Goal: Task Accomplishment & Management: Manage account settings

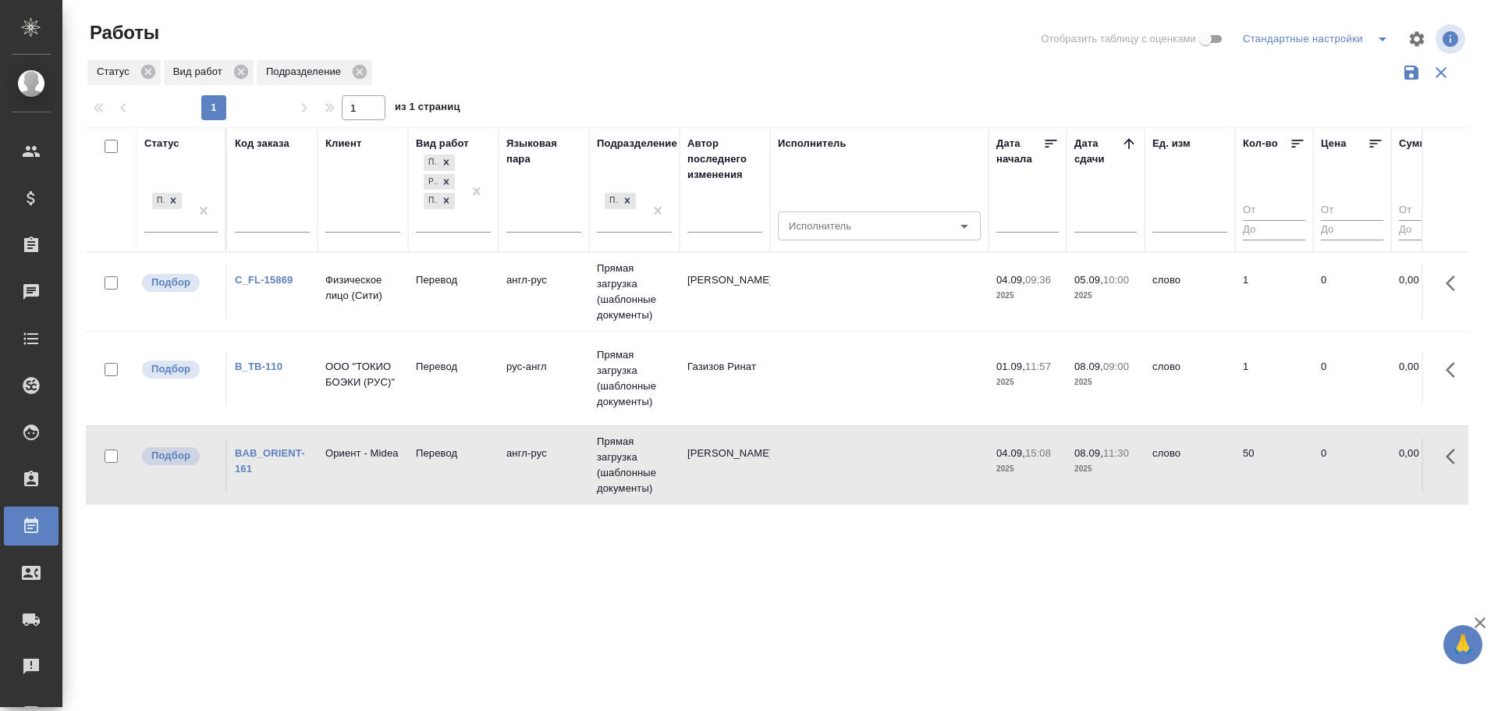
scroll to position [10, 0]
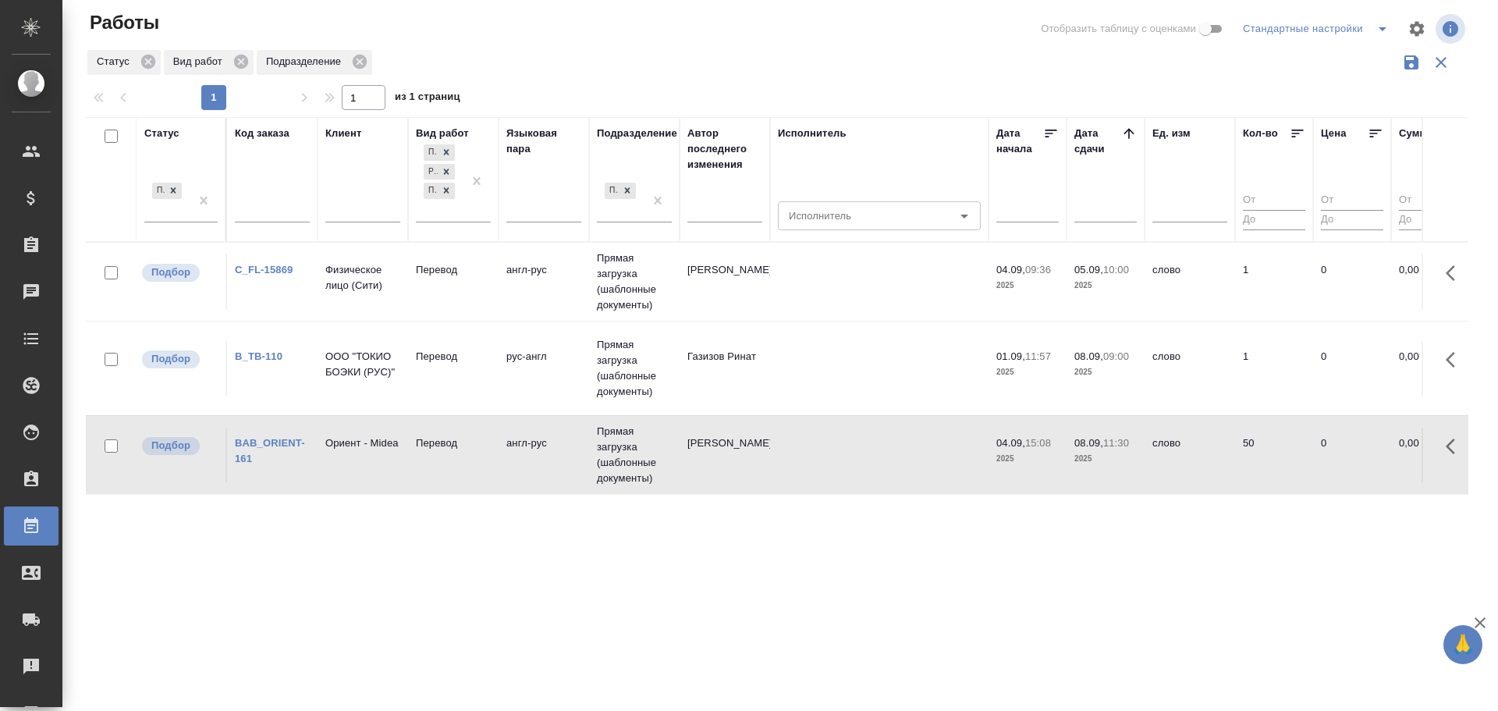
click at [395, 376] on td "ООО "ТОКИО БОЭКИ (РУС)"" at bounding box center [362, 368] width 90 height 55
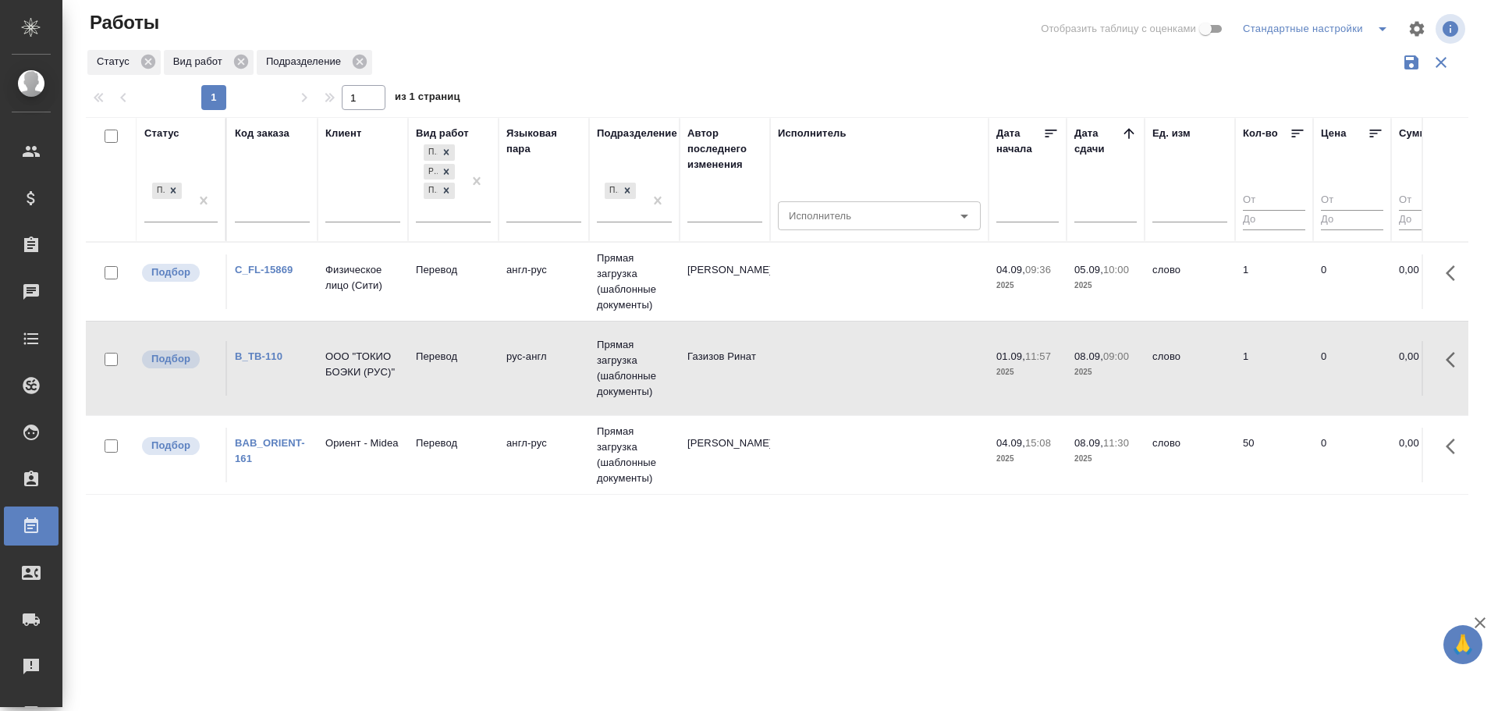
click at [395, 376] on td "ООО "ТОКИО БОЭКИ (РУС)"" at bounding box center [362, 368] width 90 height 55
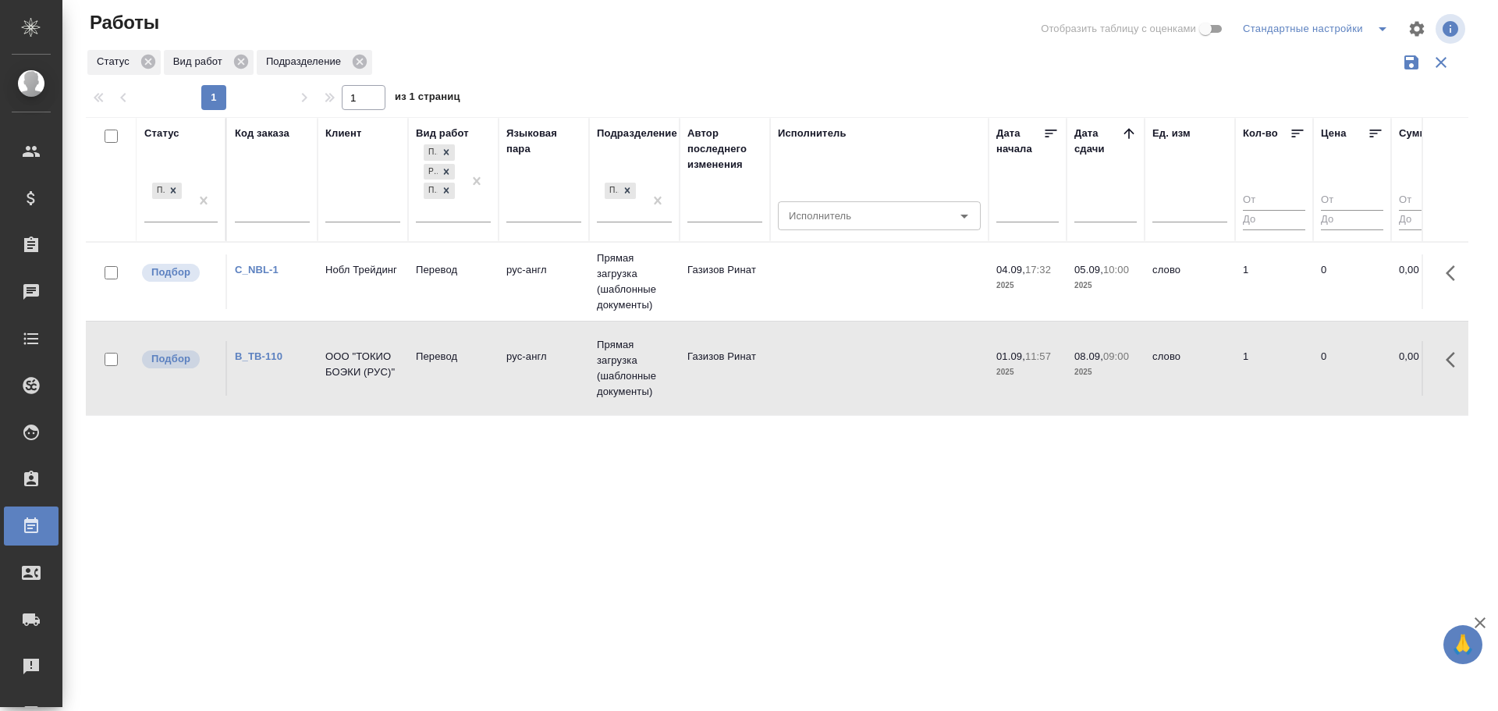
click at [333, 285] on td "Нобл Трейдинг" at bounding box center [362, 281] width 90 height 55
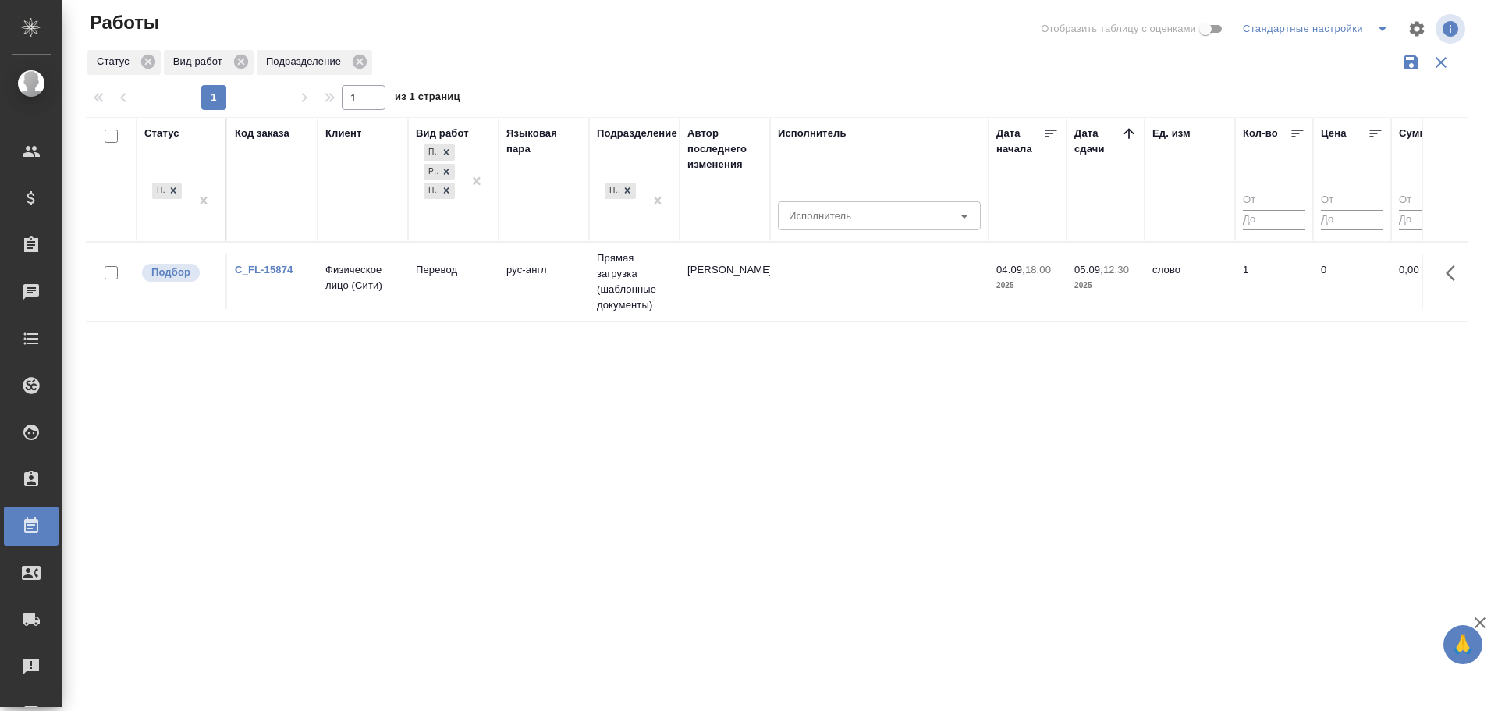
click at [297, 285] on td "C_FL-15874" at bounding box center [272, 281] width 90 height 55
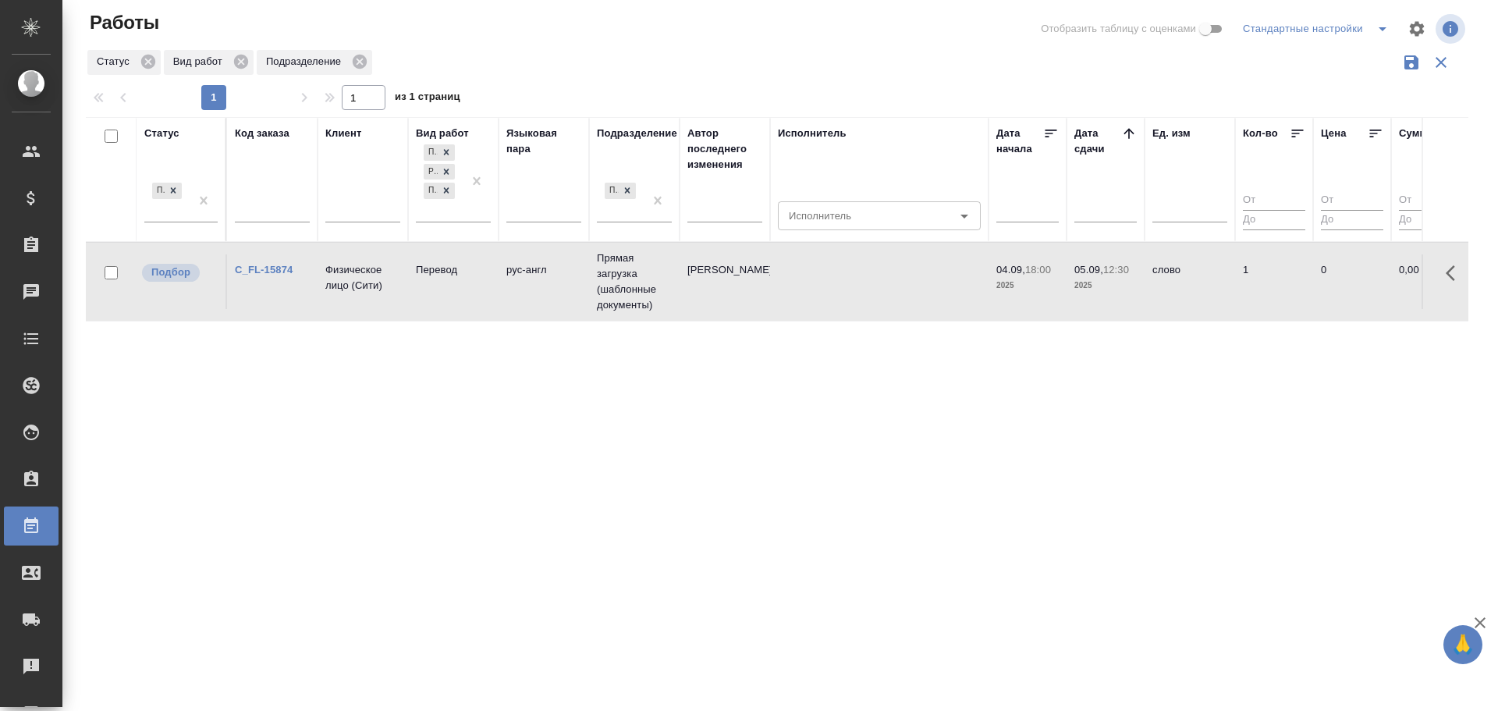
click at [297, 285] on td "C_FL-15874" at bounding box center [272, 281] width 90 height 55
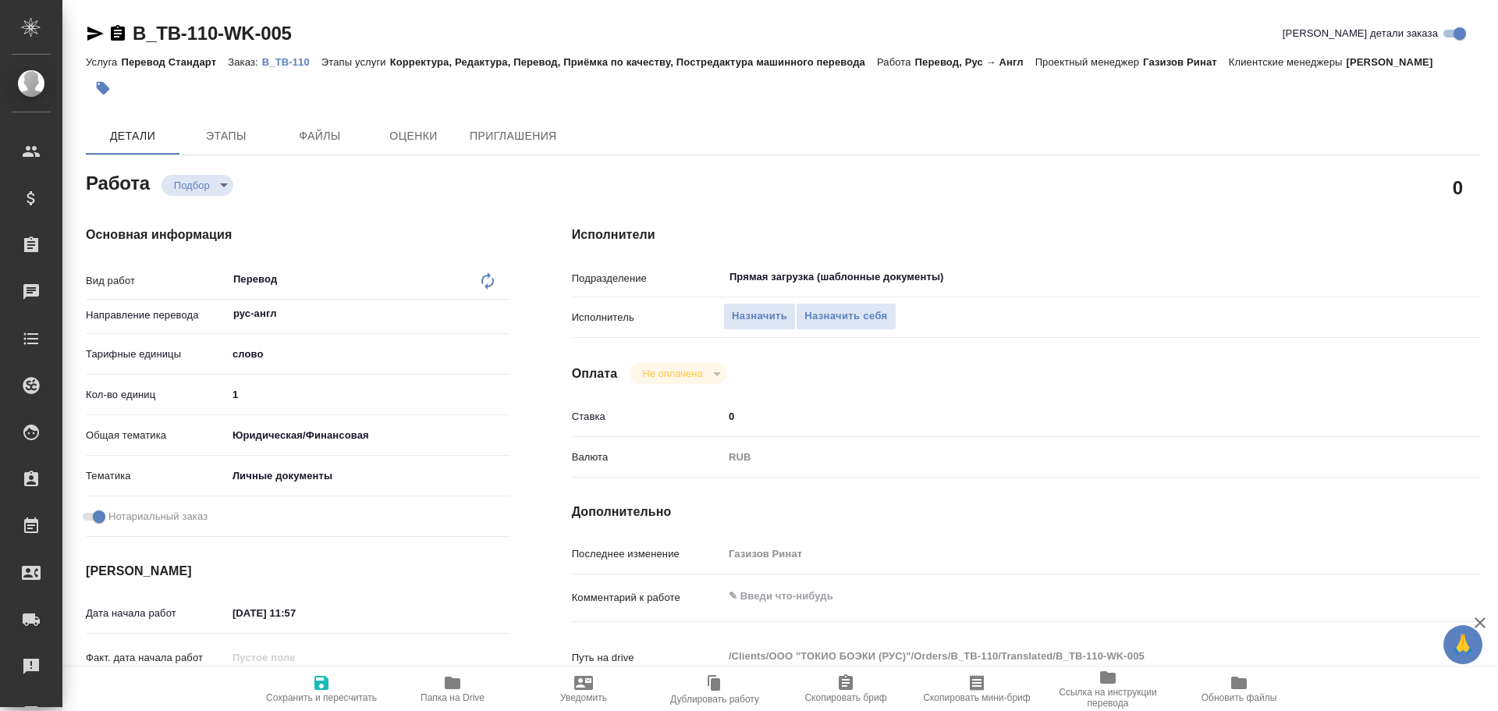
type textarea "x"
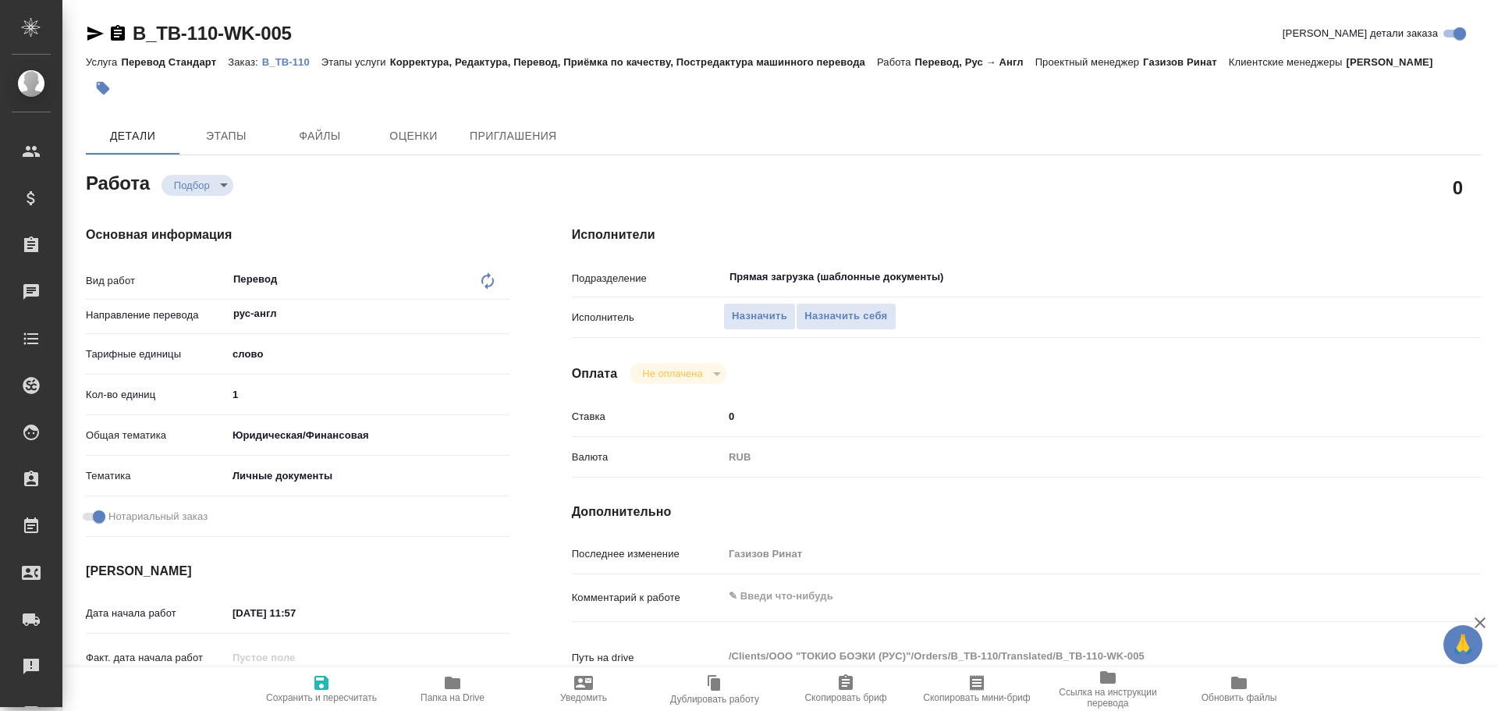
type textarea "x"
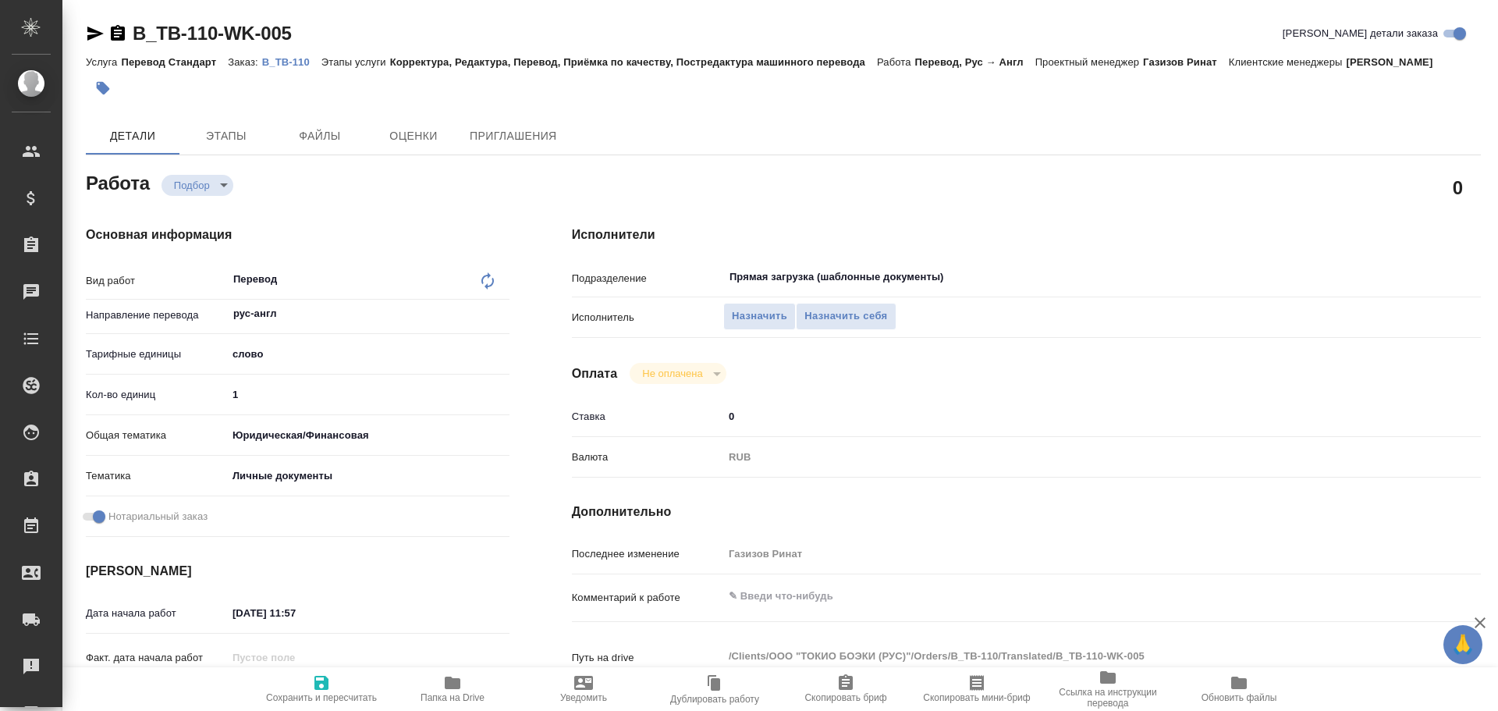
type textarea "x"
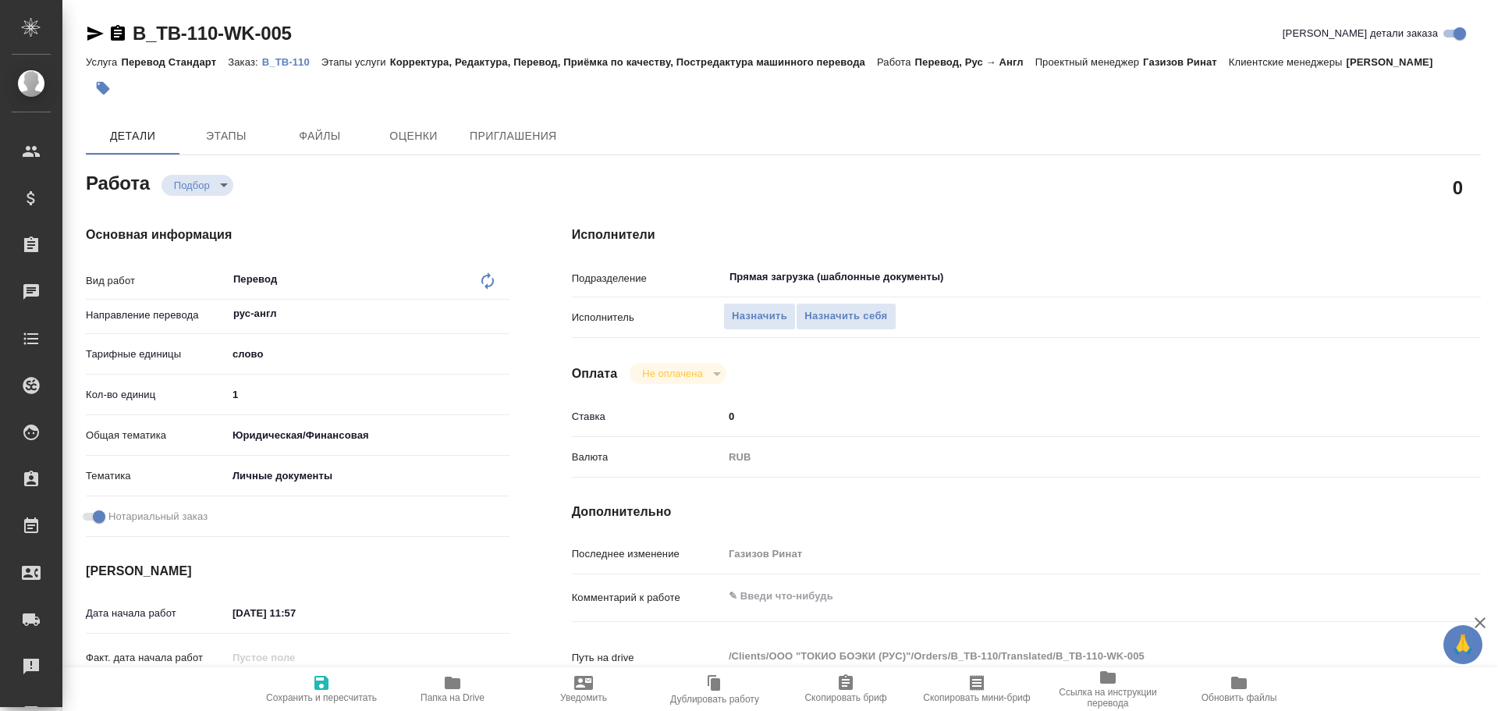
type textarea "x"
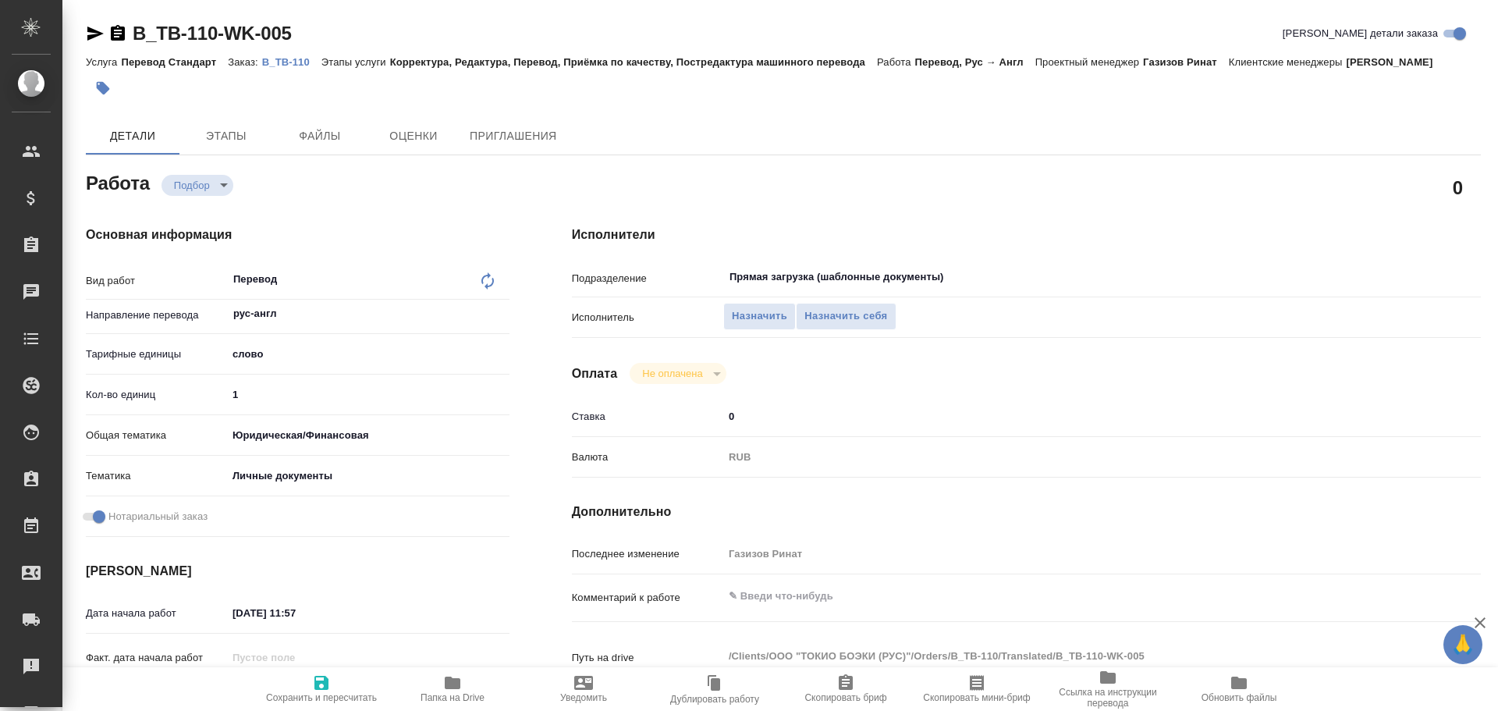
scroll to position [546, 0]
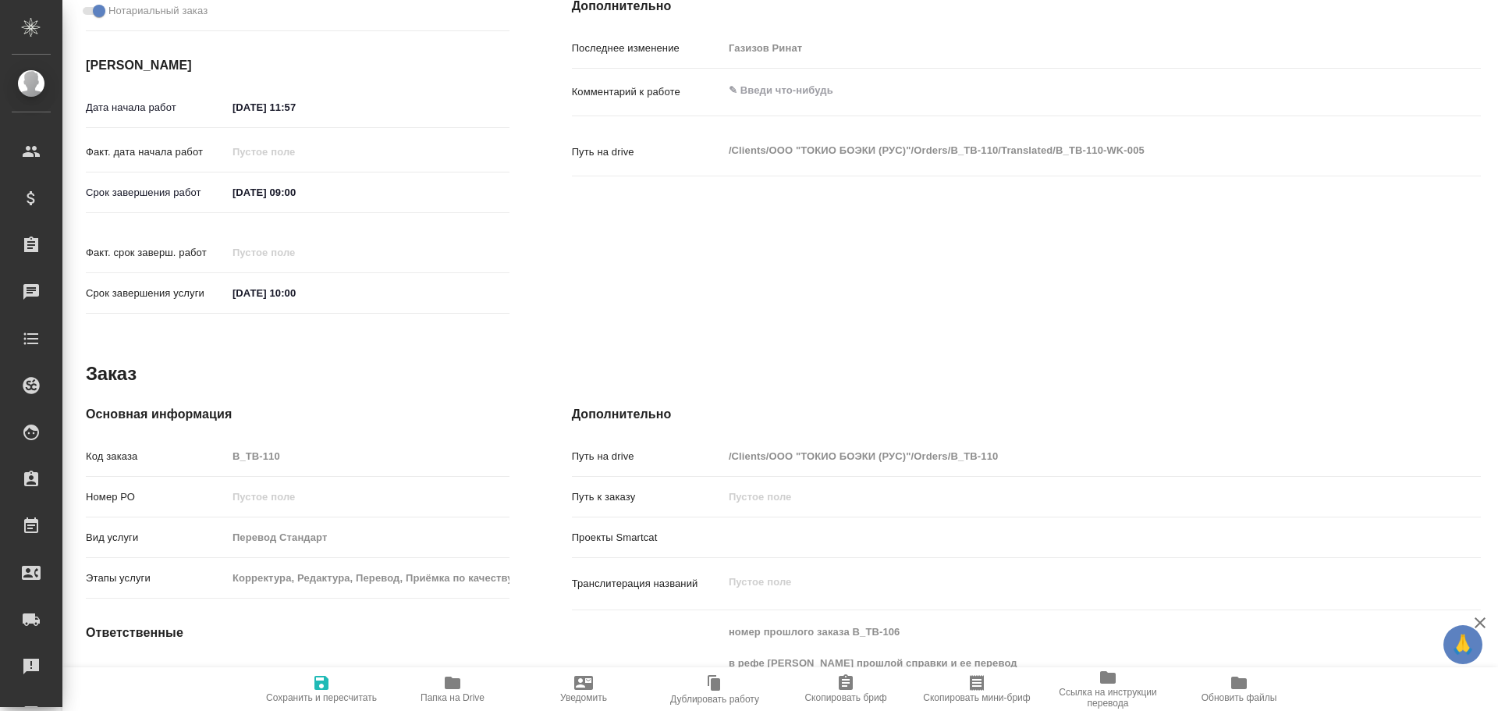
type textarea "x"
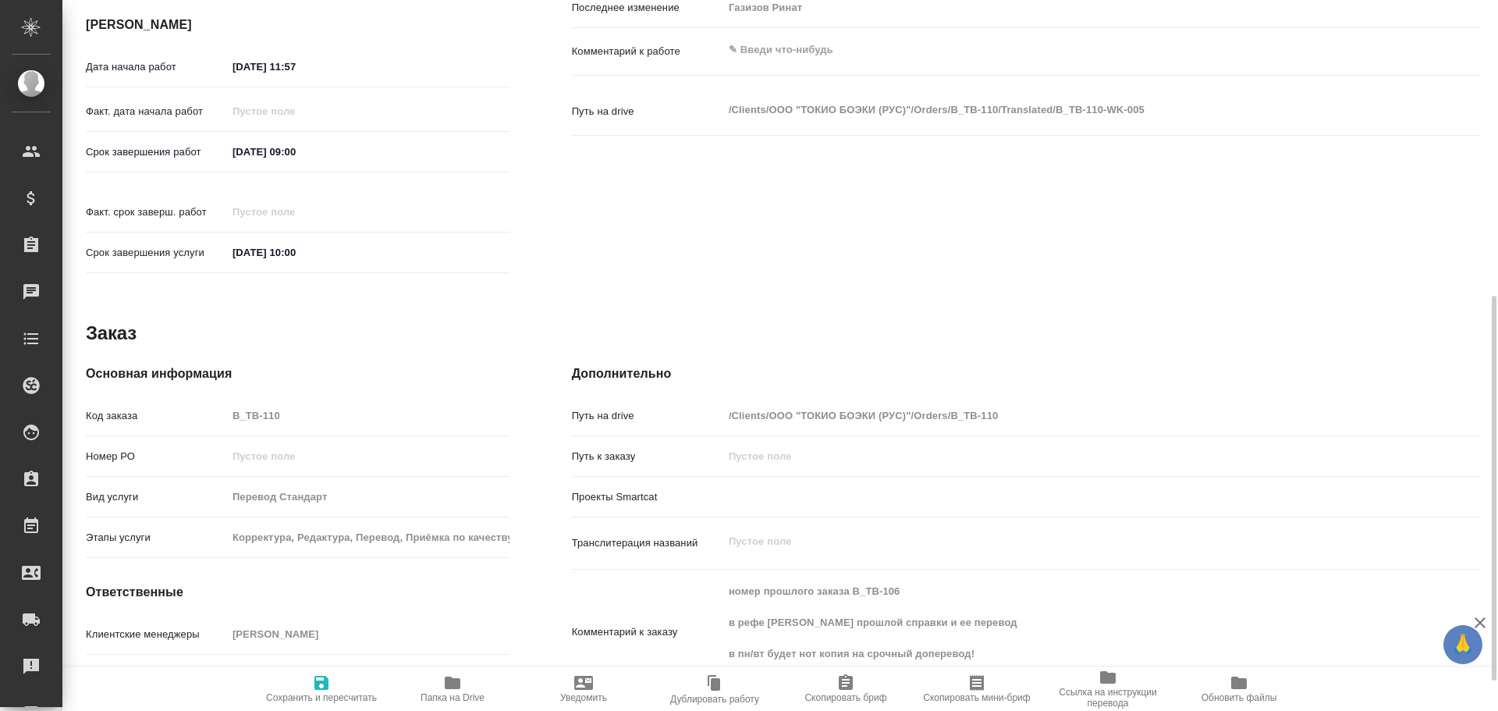
type textarea "x"
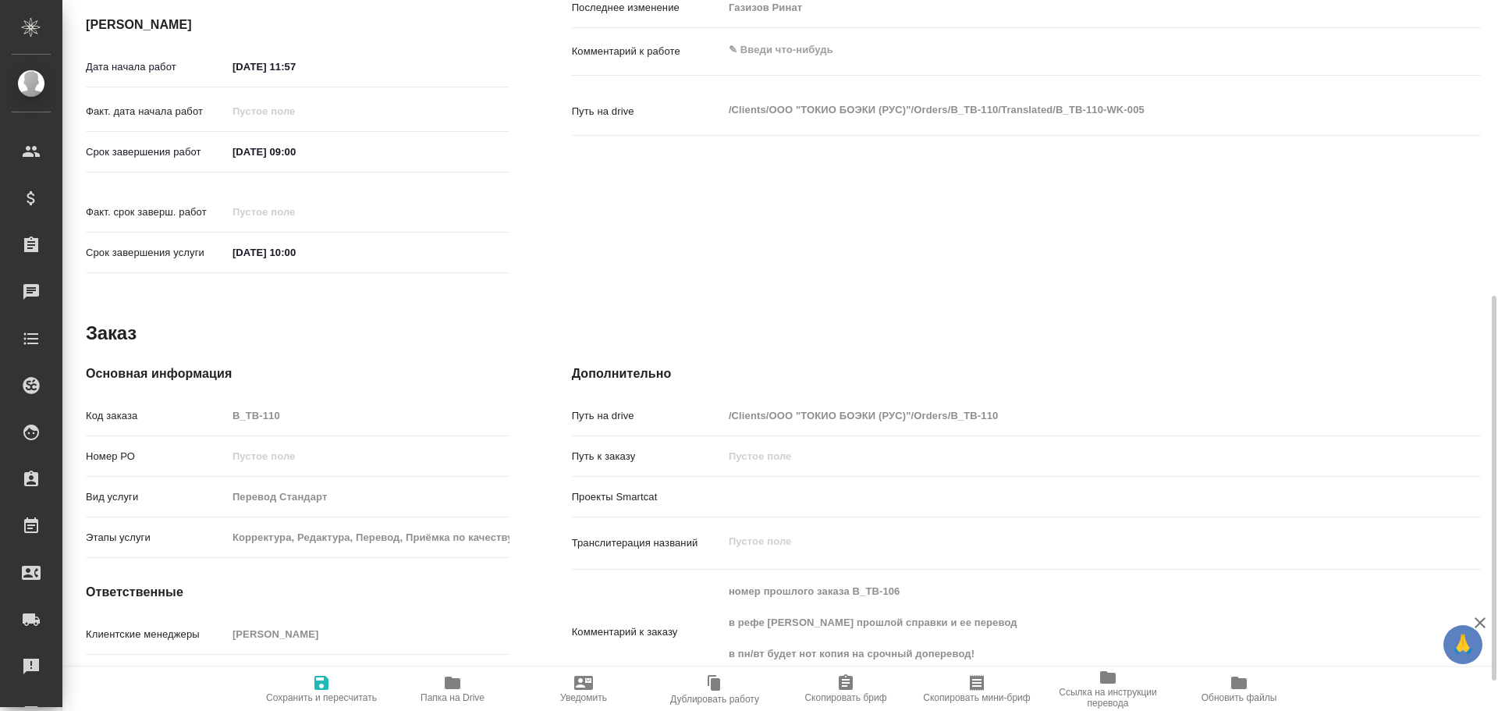
type textarea "x"
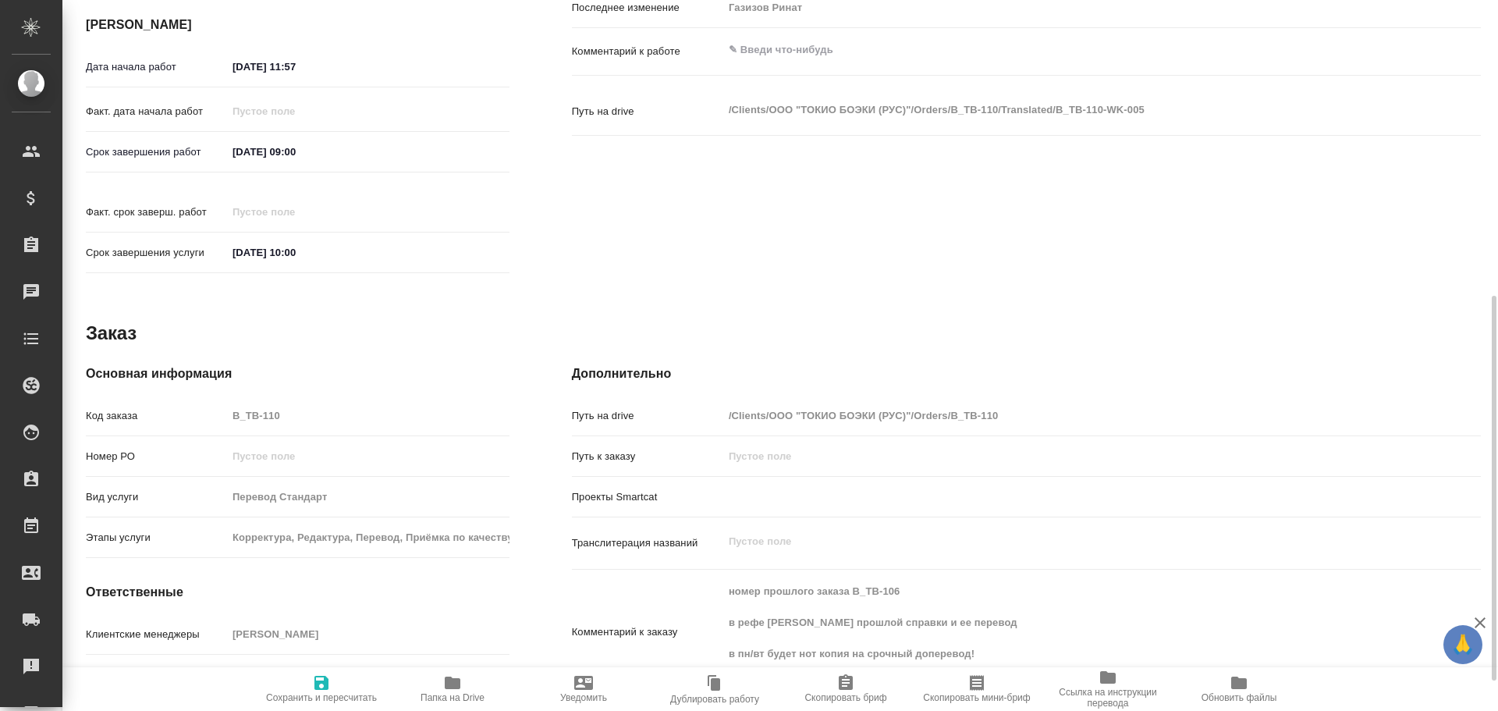
type textarea "x"
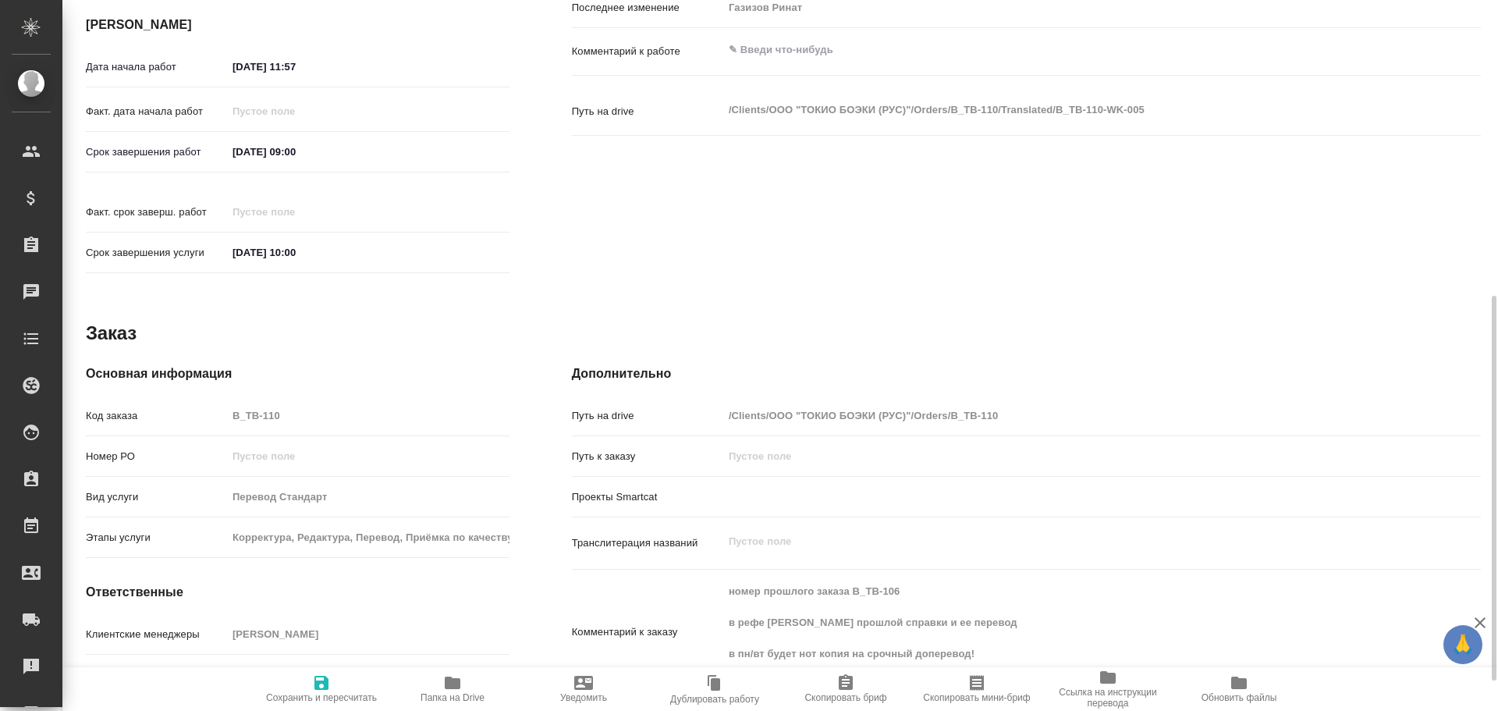
scroll to position [601, 0]
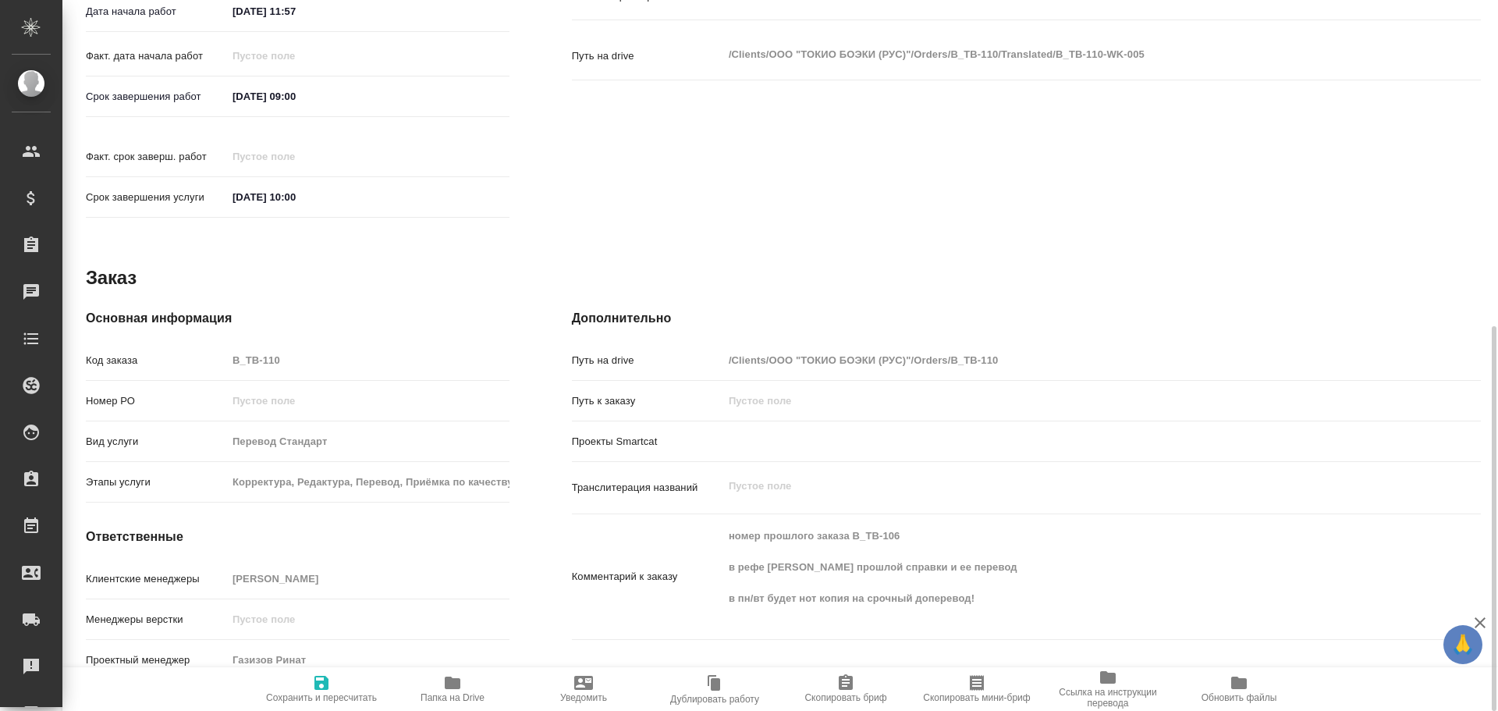
click at [443, 684] on icon "button" at bounding box center [452, 682] width 19 height 19
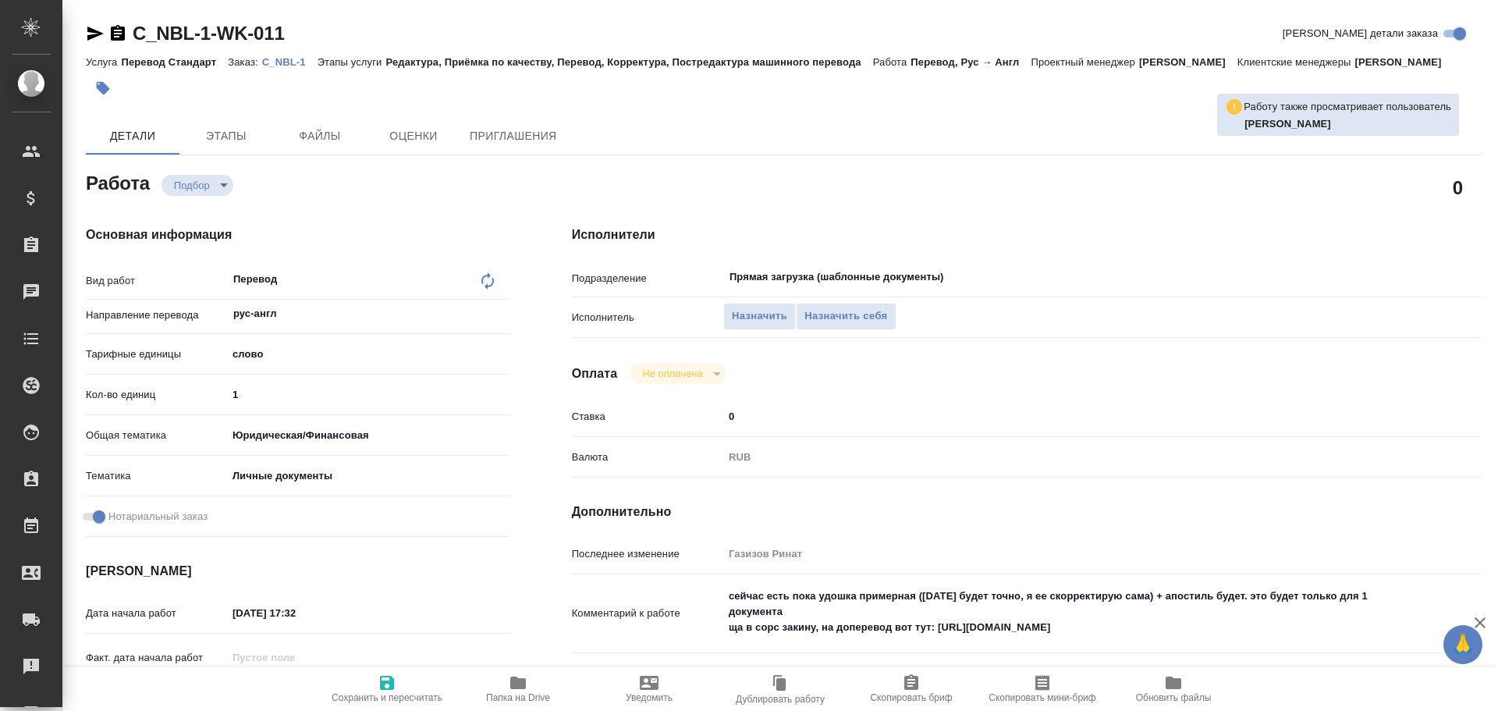
type textarea "x"
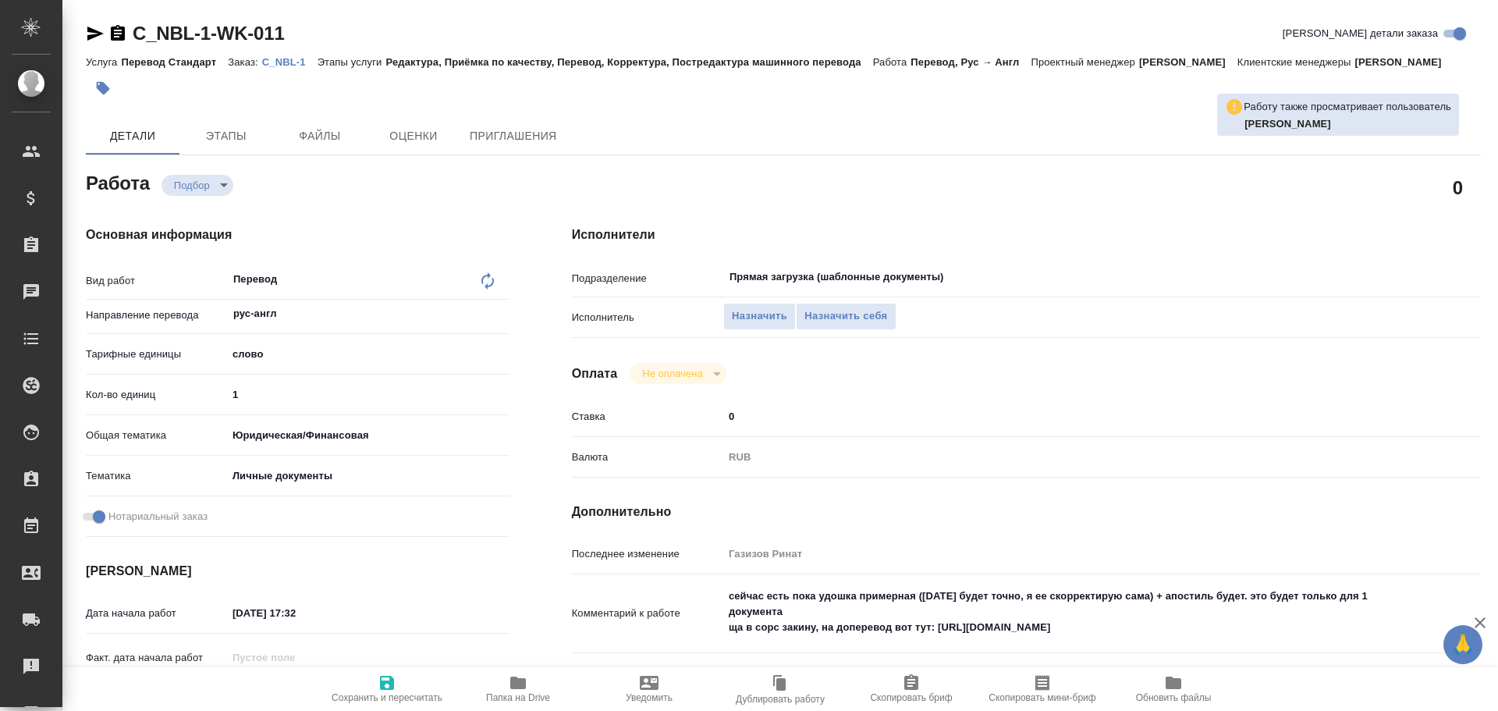
type textarea "x"
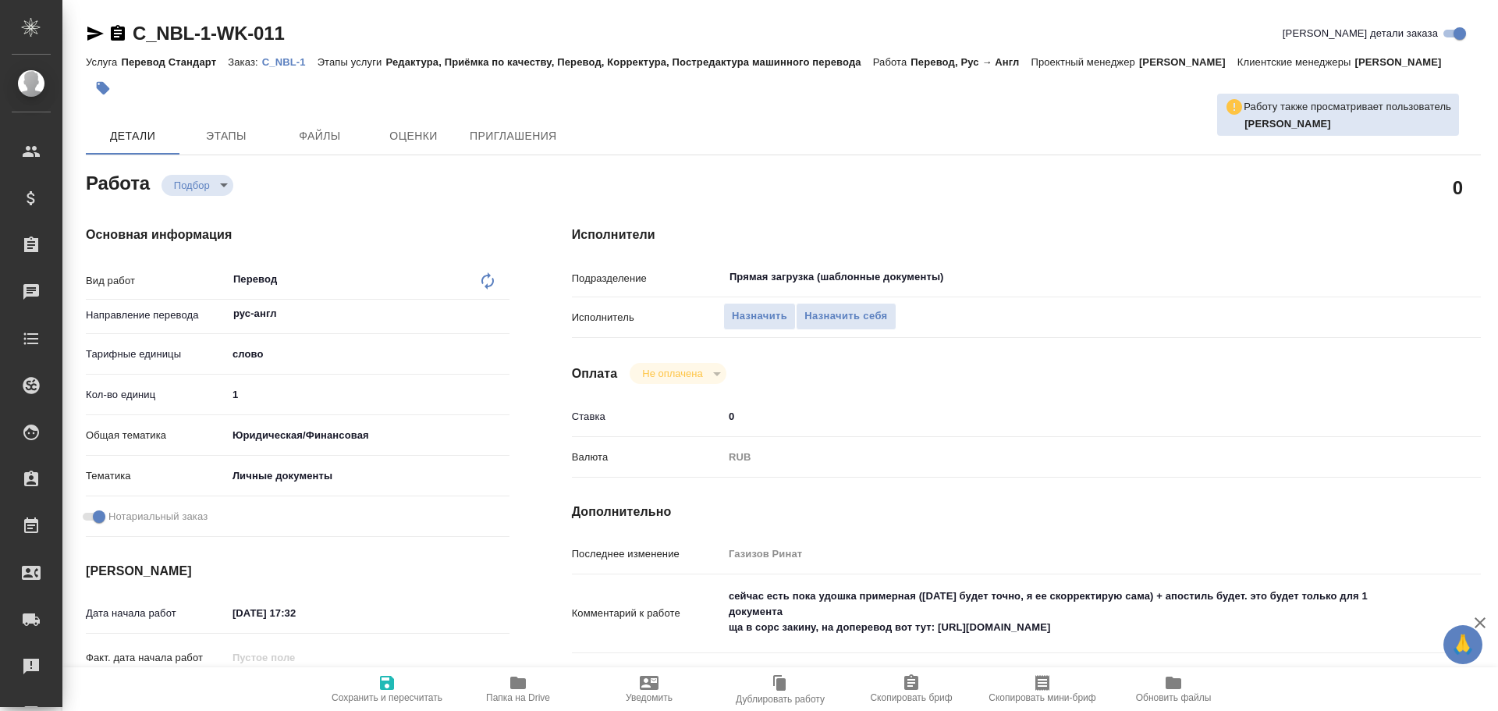
type textarea "x"
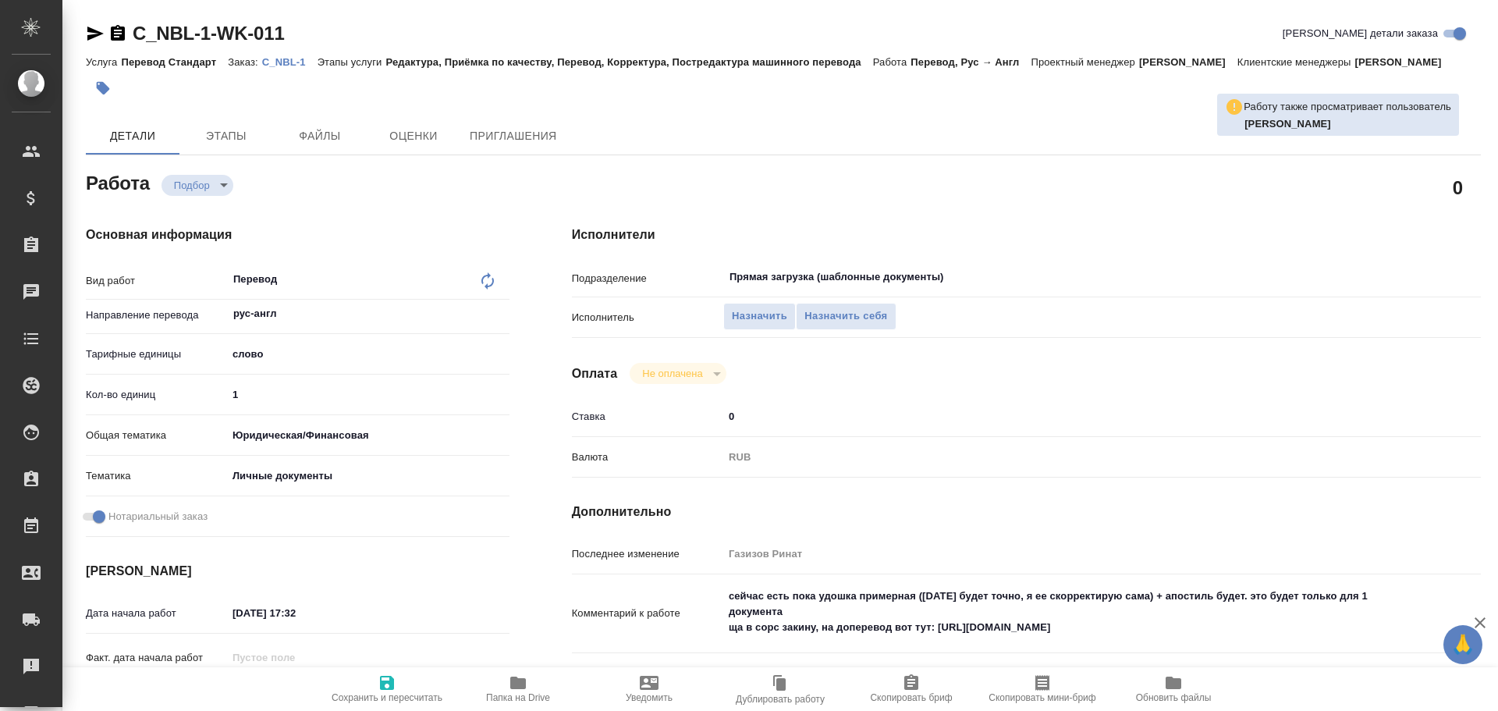
type textarea "x"
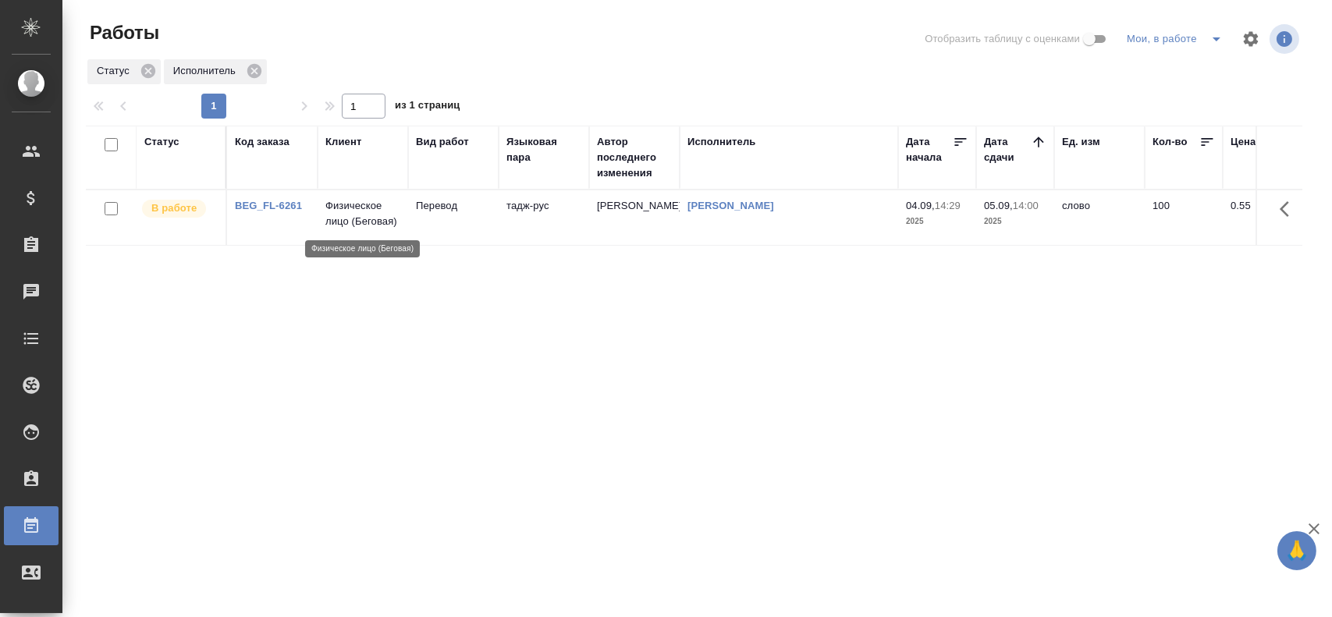
click at [391, 224] on p "Физическое лицо (Беговая)" at bounding box center [362, 213] width 75 height 31
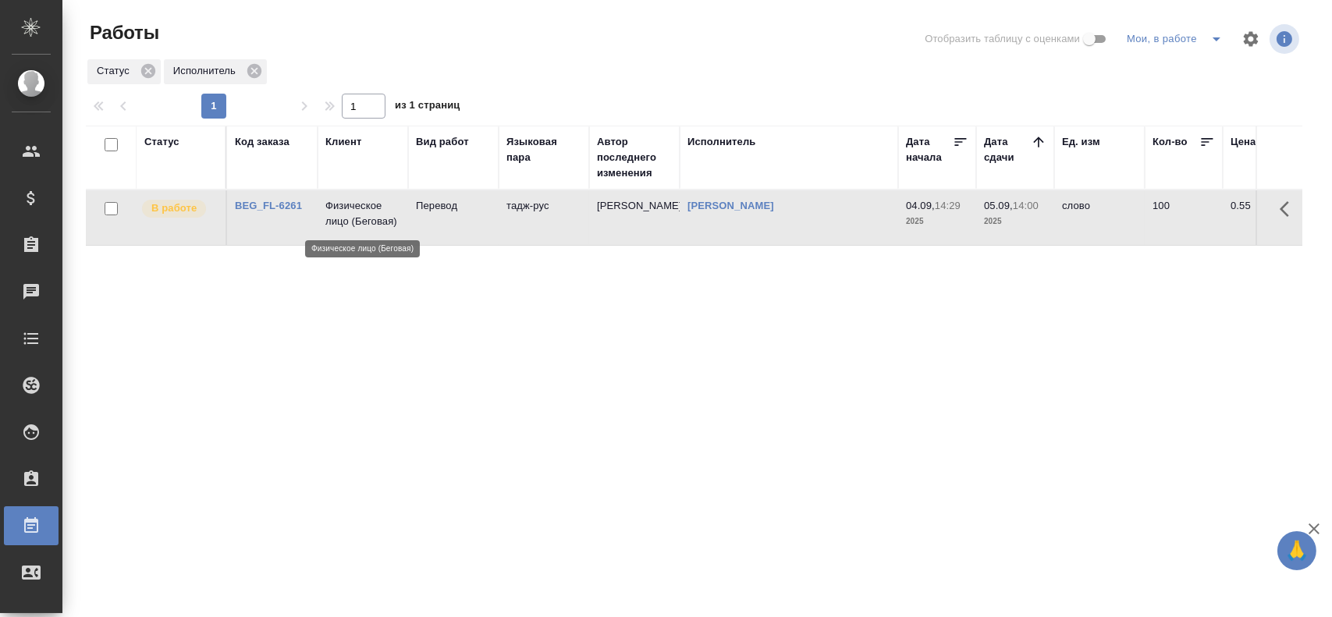
click at [391, 224] on p "Физическое лицо (Беговая)" at bounding box center [362, 213] width 75 height 31
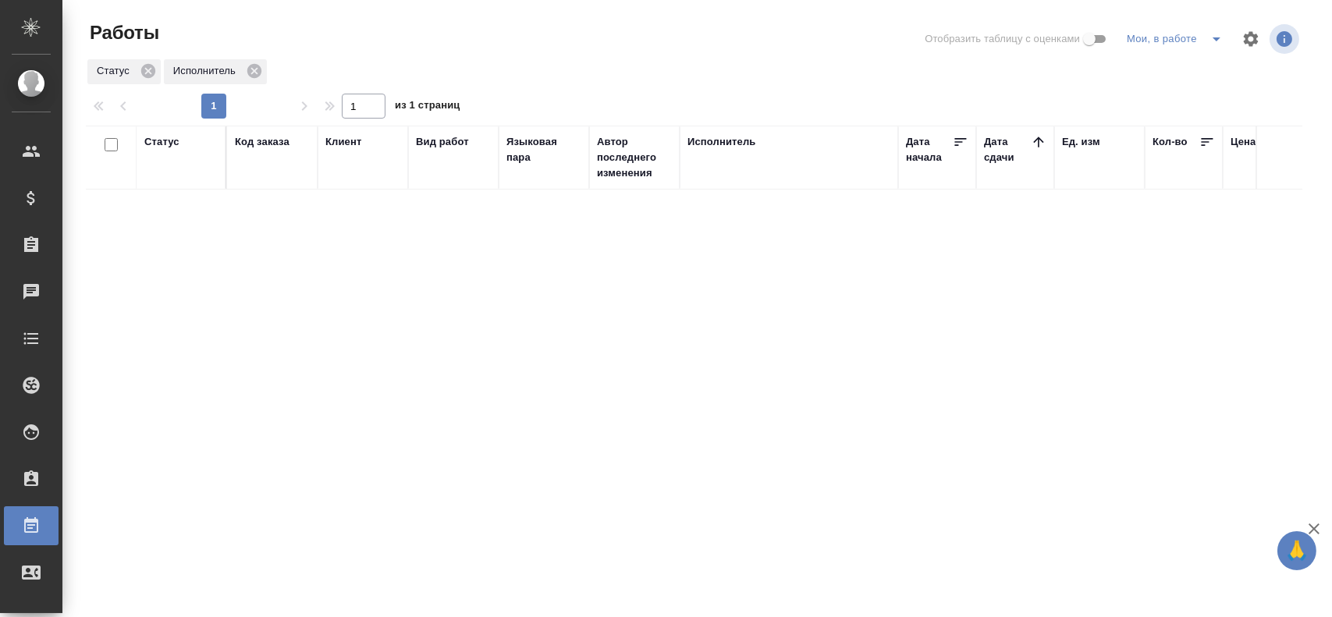
click at [1215, 39] on icon "split button" at bounding box center [1216, 39] width 8 height 4
click at [1189, 74] on li "Стандартные настройки" at bounding box center [1177, 70] width 150 height 25
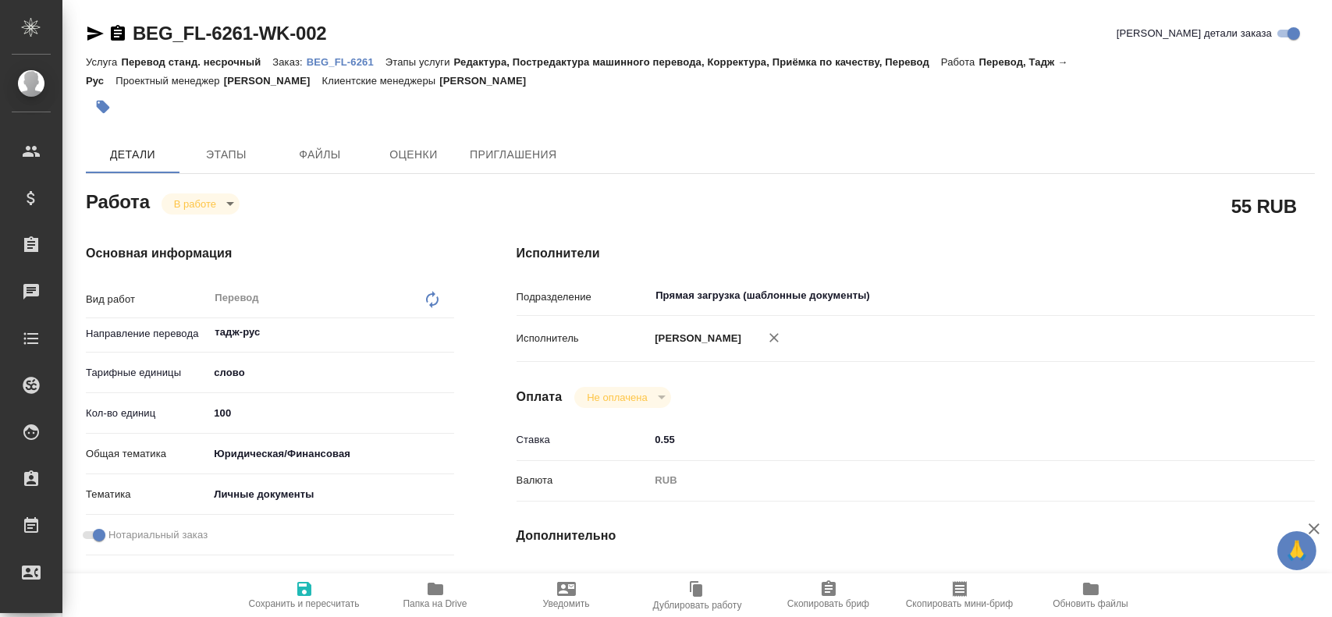
type textarea "x"
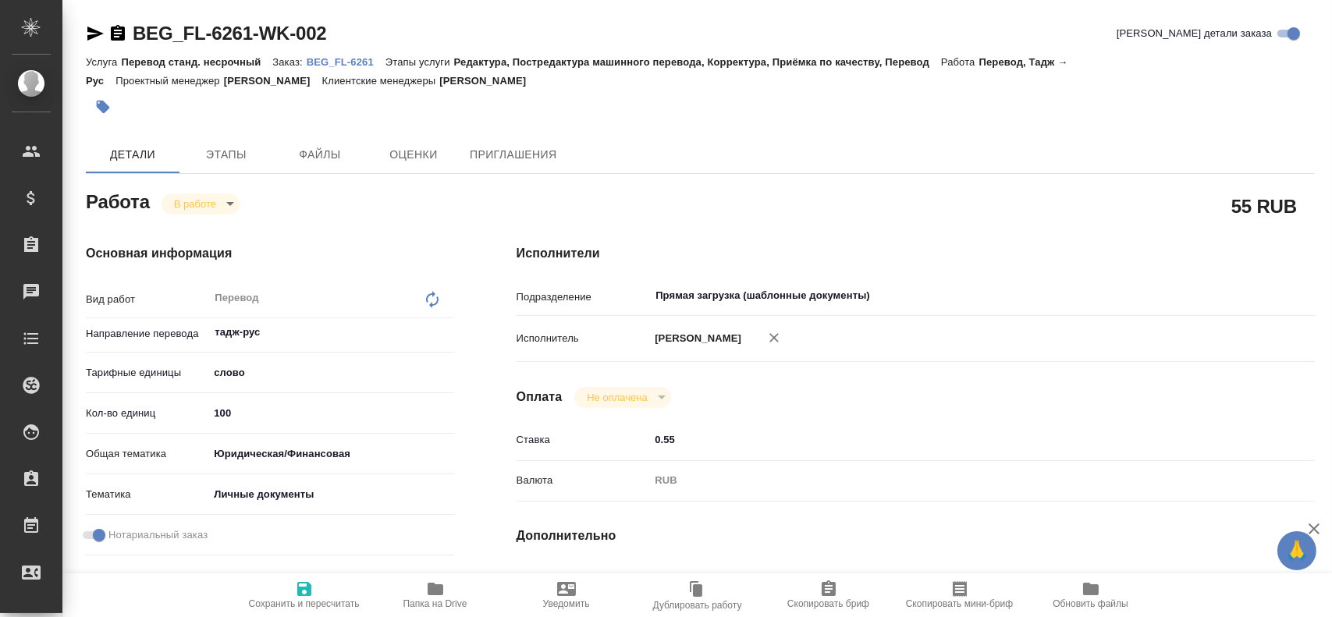
type textarea "x"
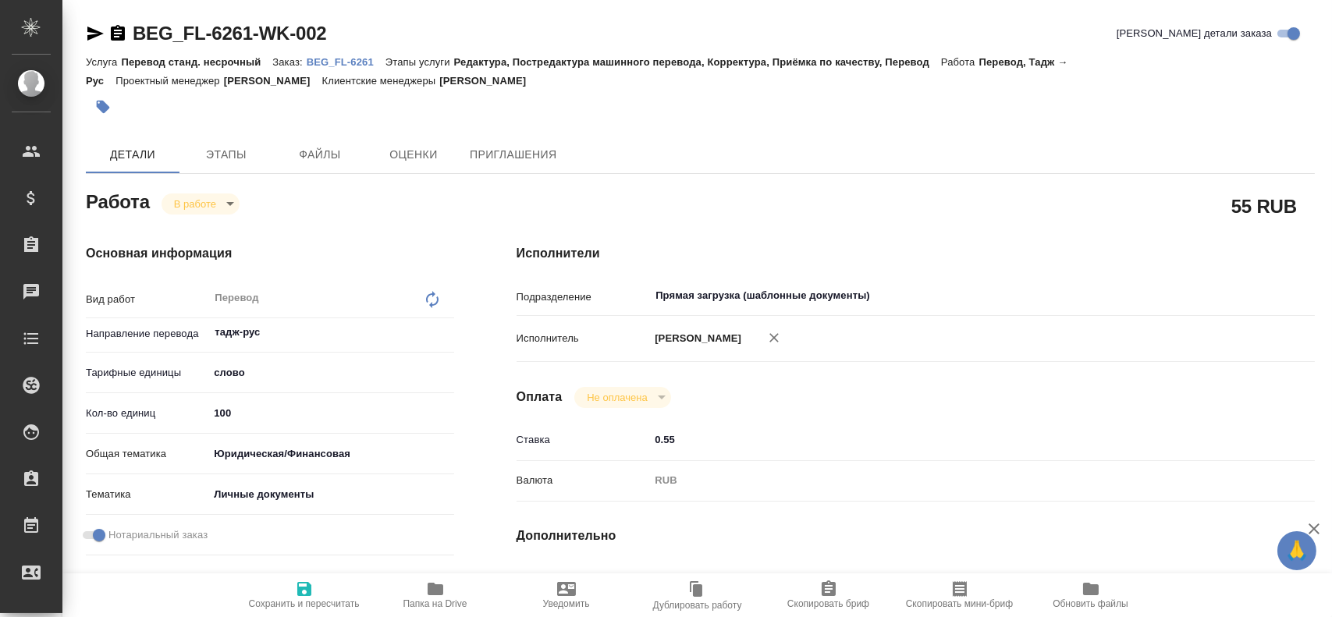
type textarea "x"
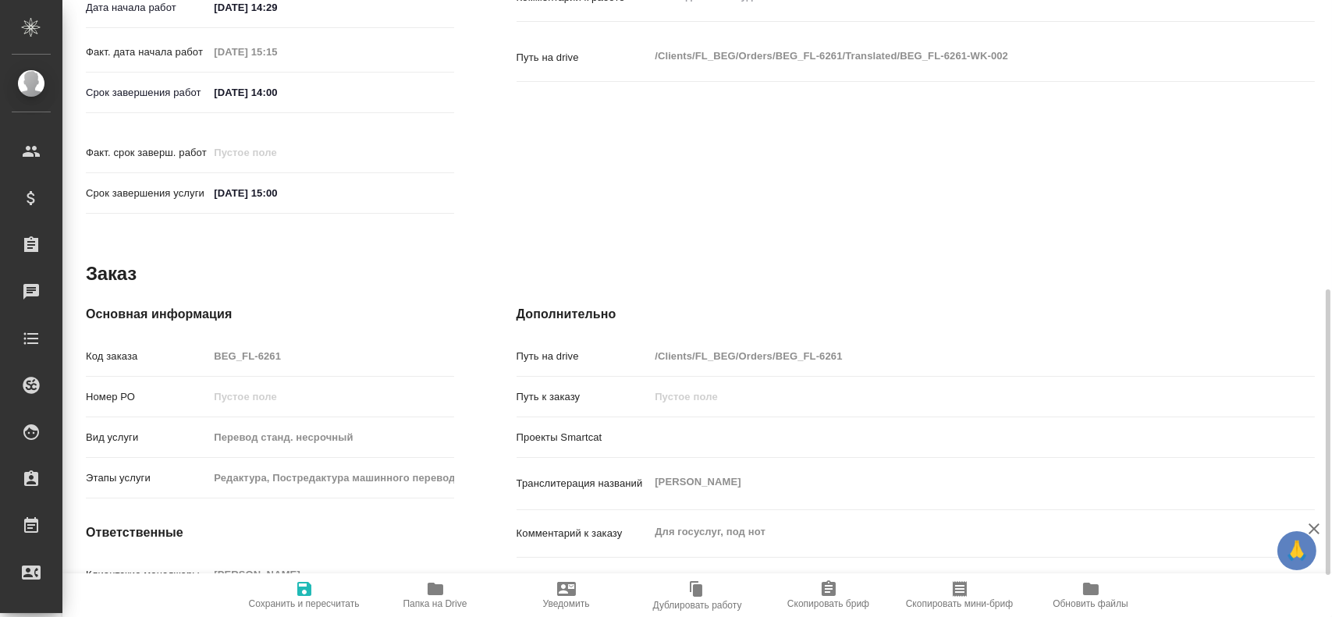
type textarea "x"
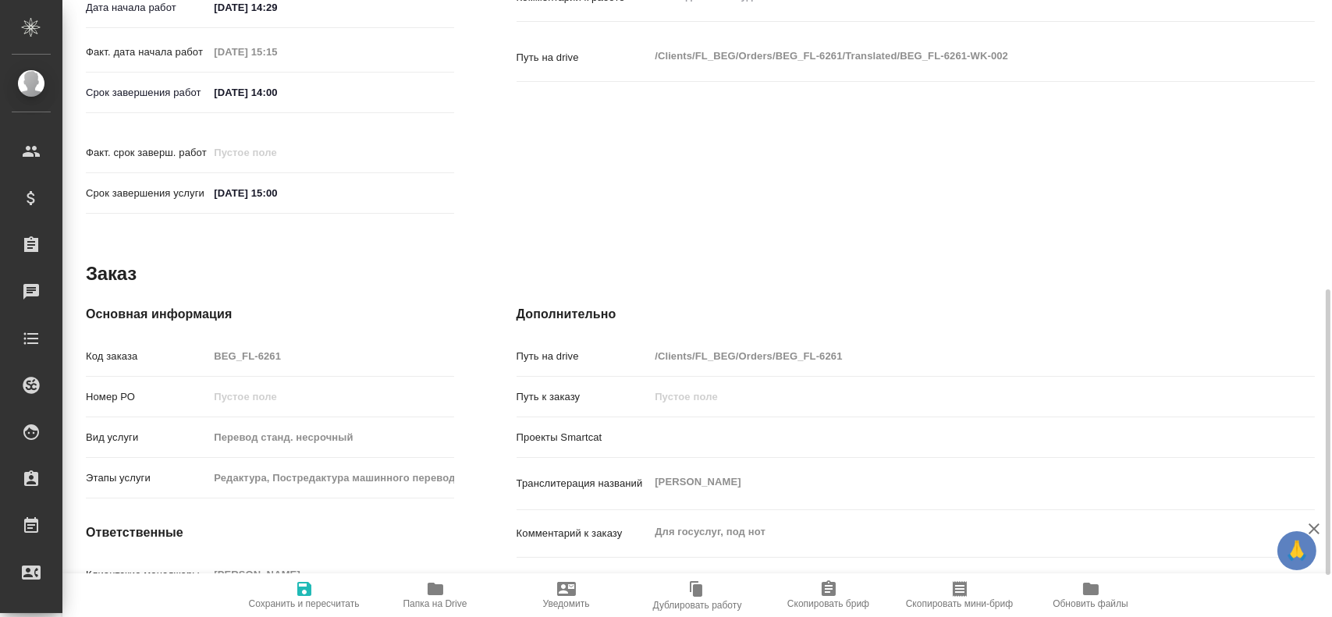
scroll to position [714, 0]
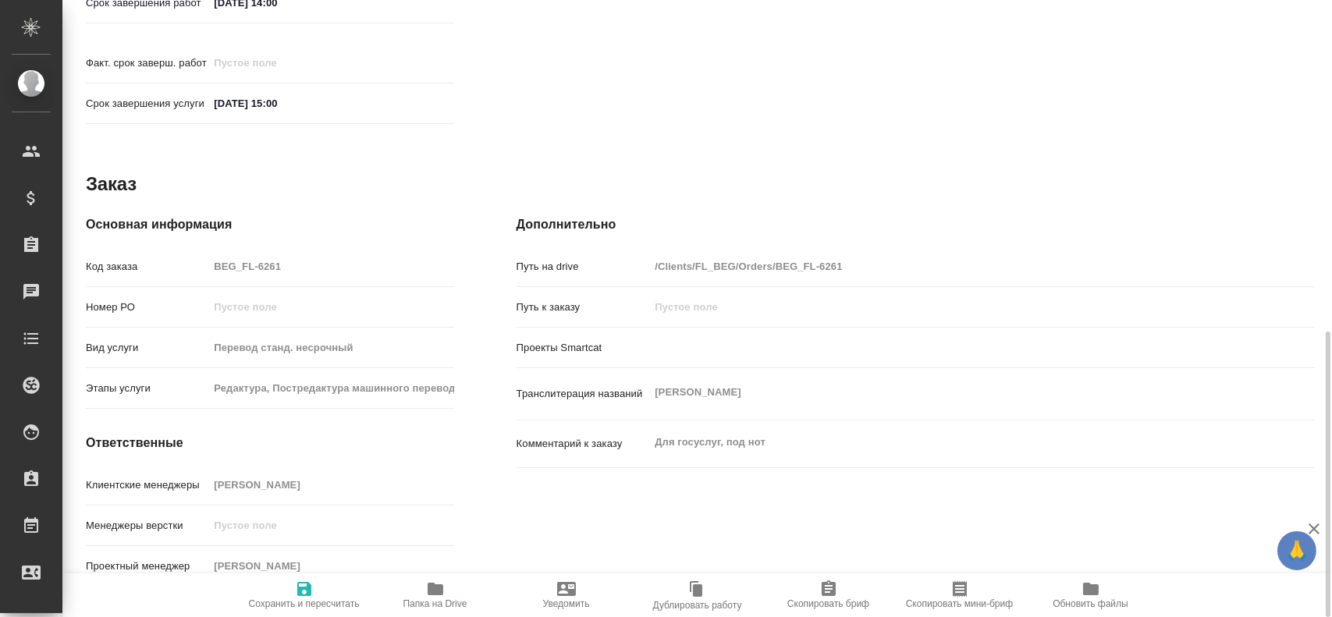
type textarea "x"
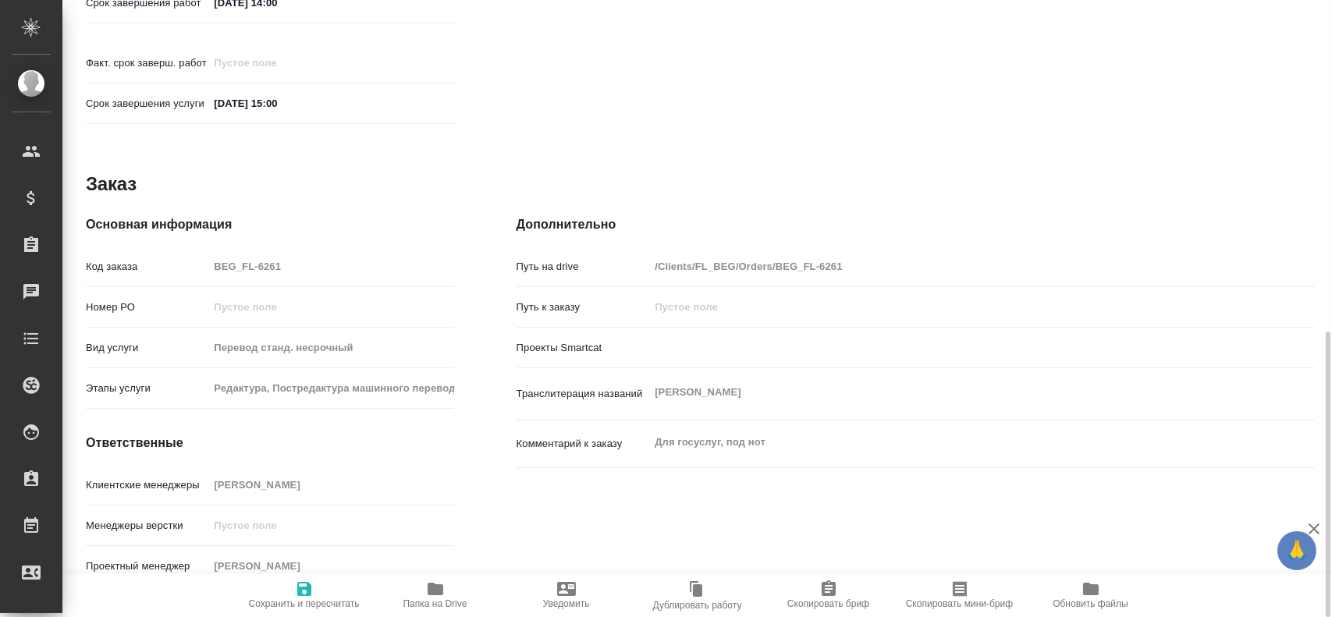
type textarea "x"
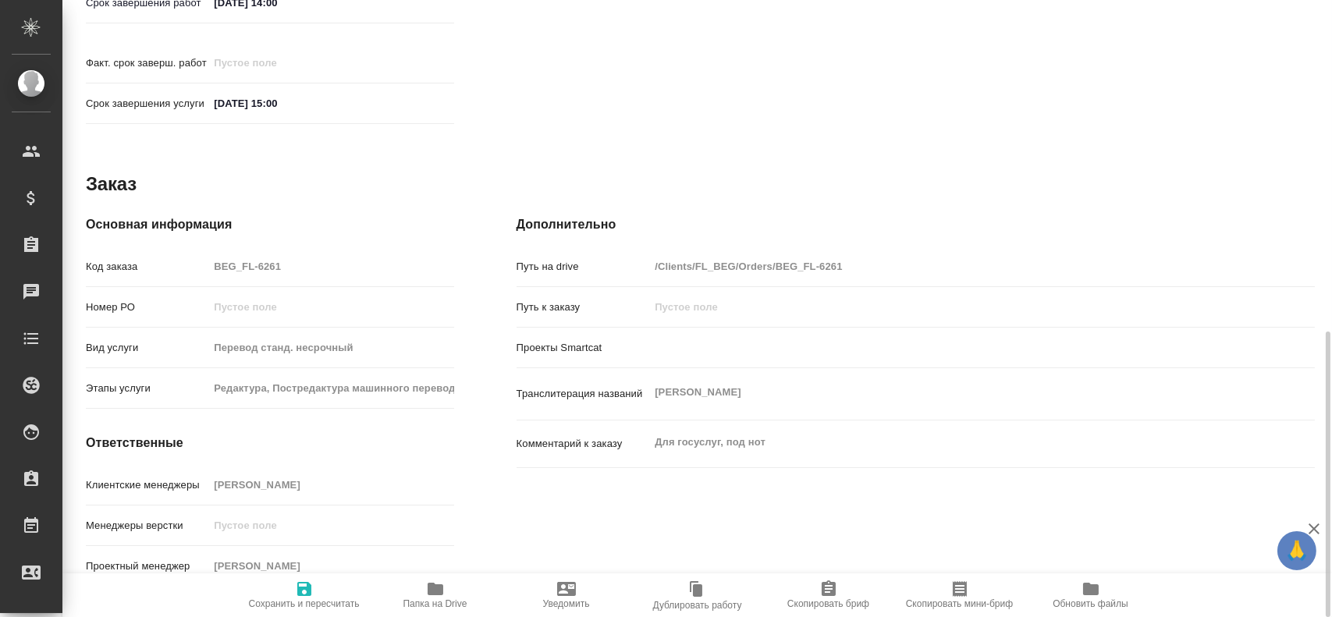
click at [427, 583] on icon "button" at bounding box center [435, 589] width 16 height 12
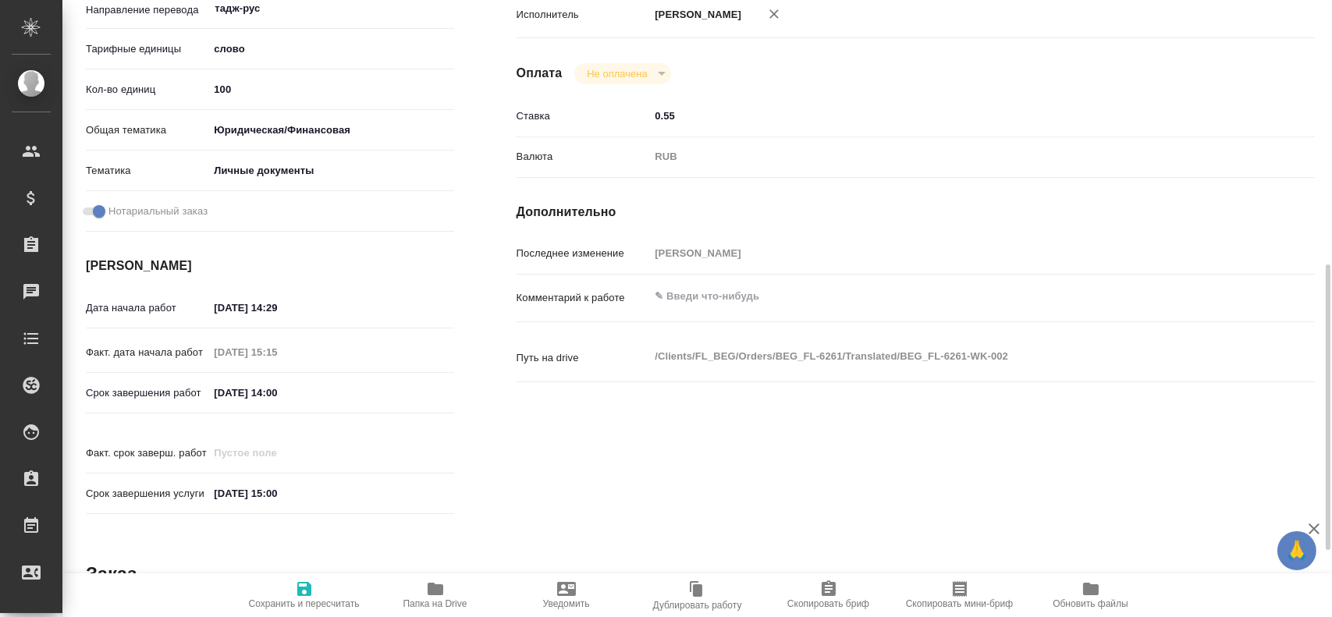
scroll to position [12, 0]
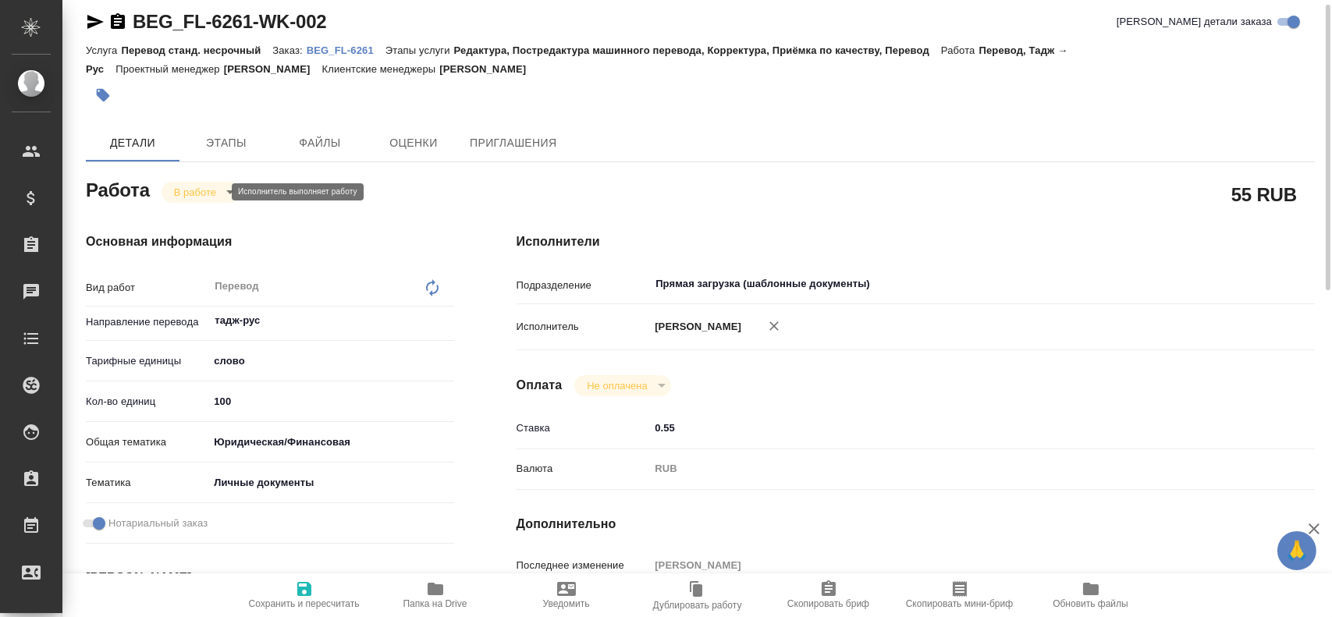
click at [199, 194] on body "🙏 .cls-1 fill:#fff; AWATERA [PERSON_NAME] Спецификации Заказы 0 Чаты Todo Проек…" at bounding box center [666, 308] width 1332 height 617
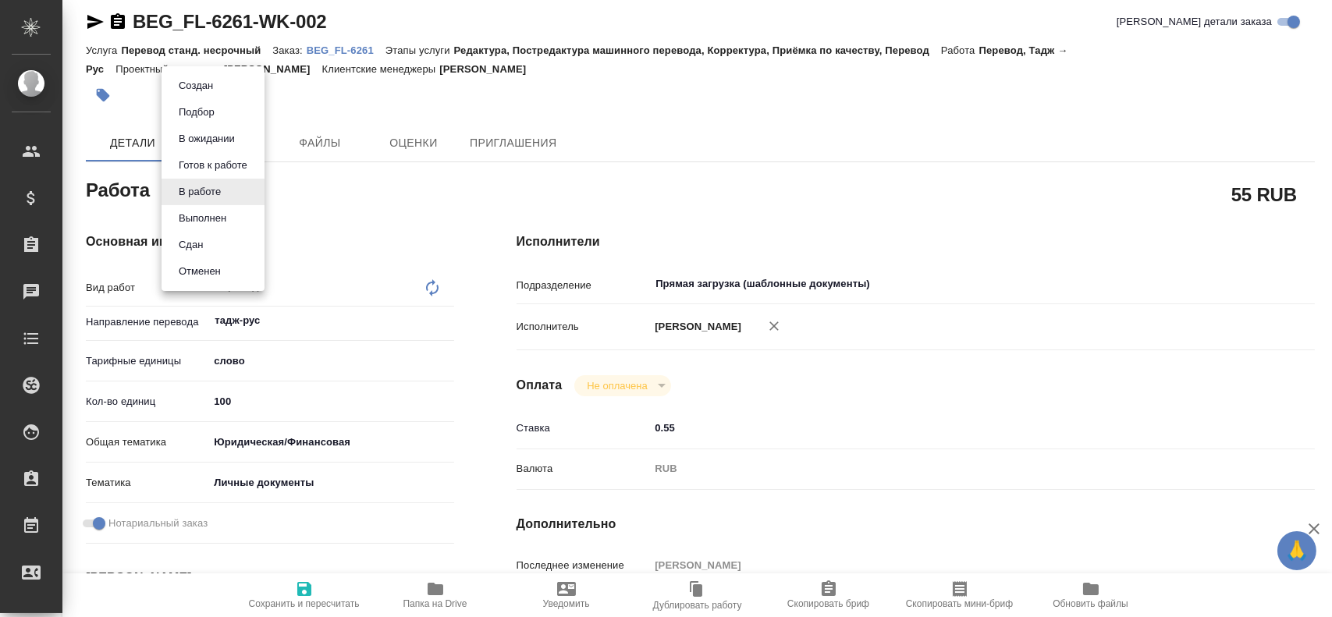
click at [211, 246] on li "Сдан" at bounding box center [212, 245] width 103 height 27
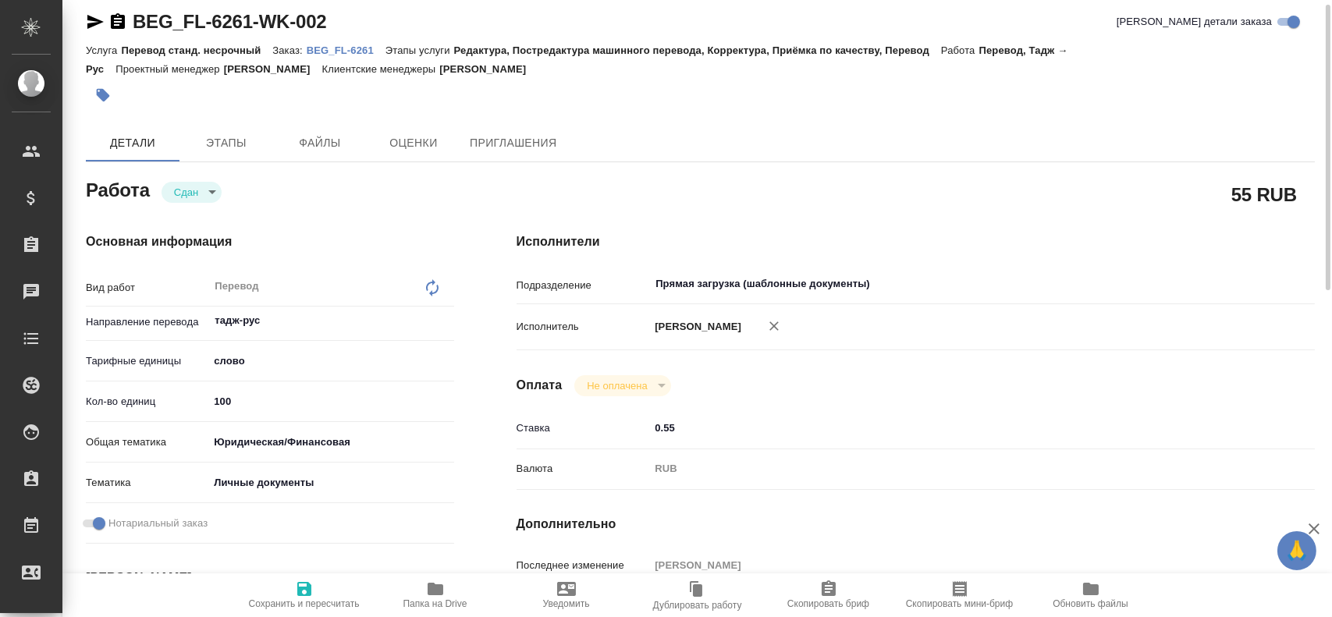
type textarea "x"
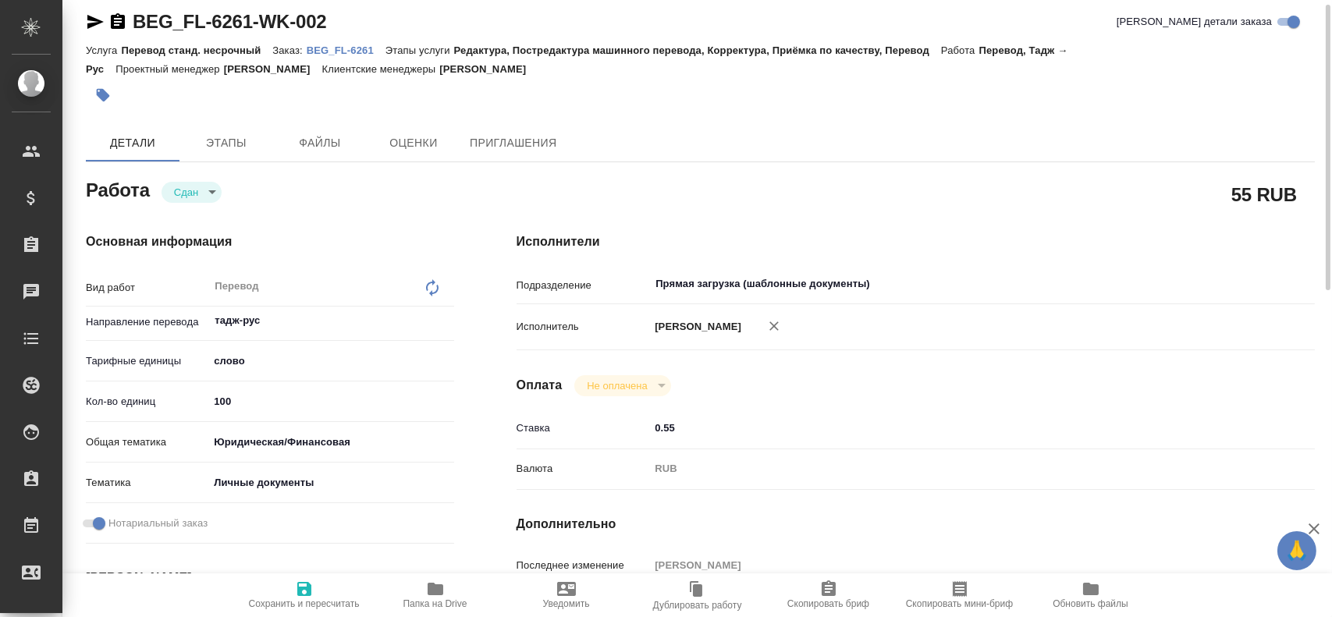
type textarea "x"
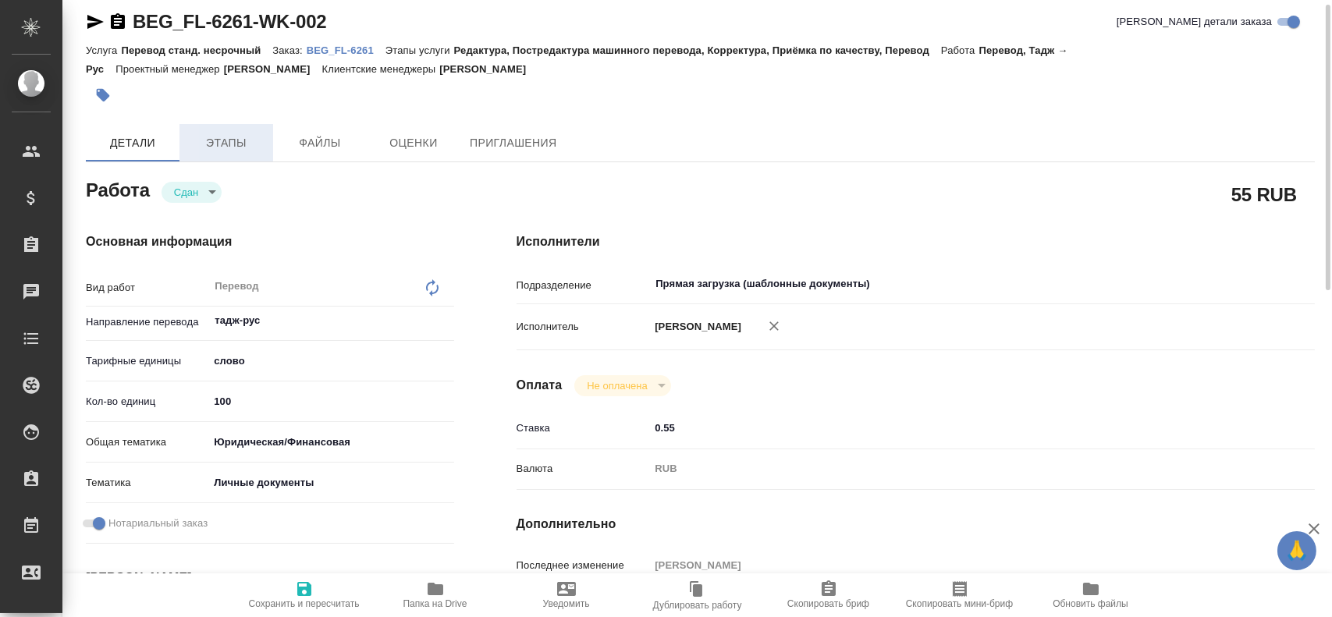
click at [227, 146] on span "Этапы" at bounding box center [226, 143] width 75 height 20
type textarea "x"
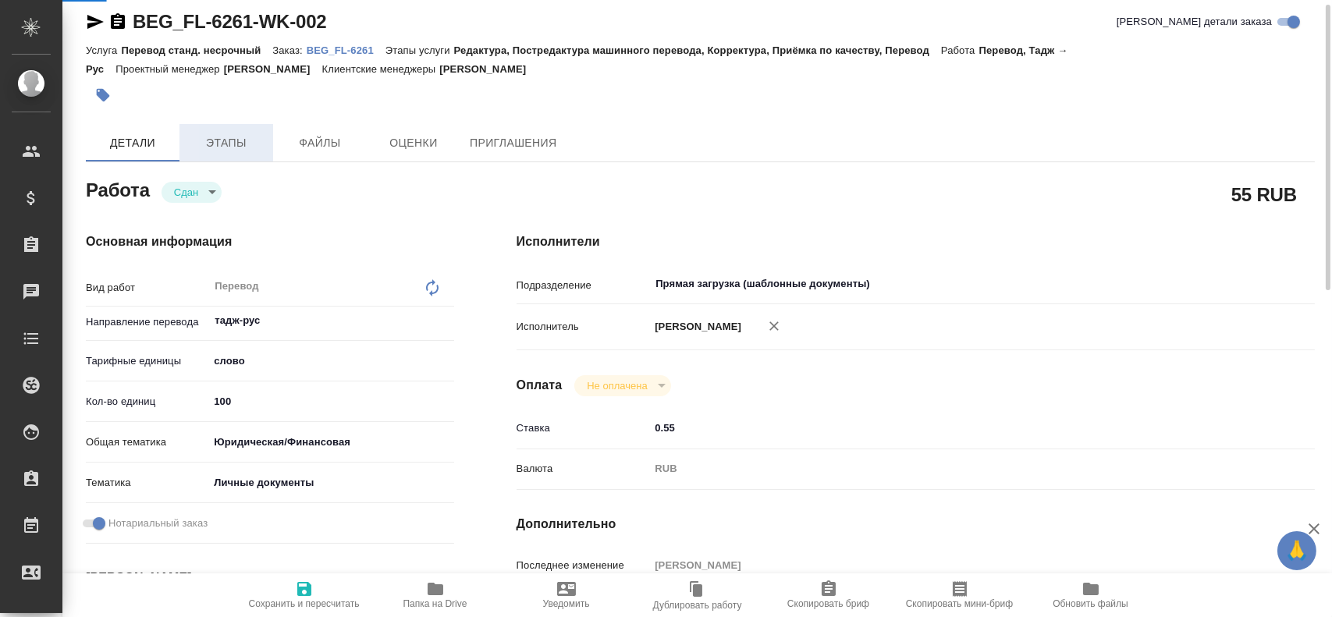
type textarea "x"
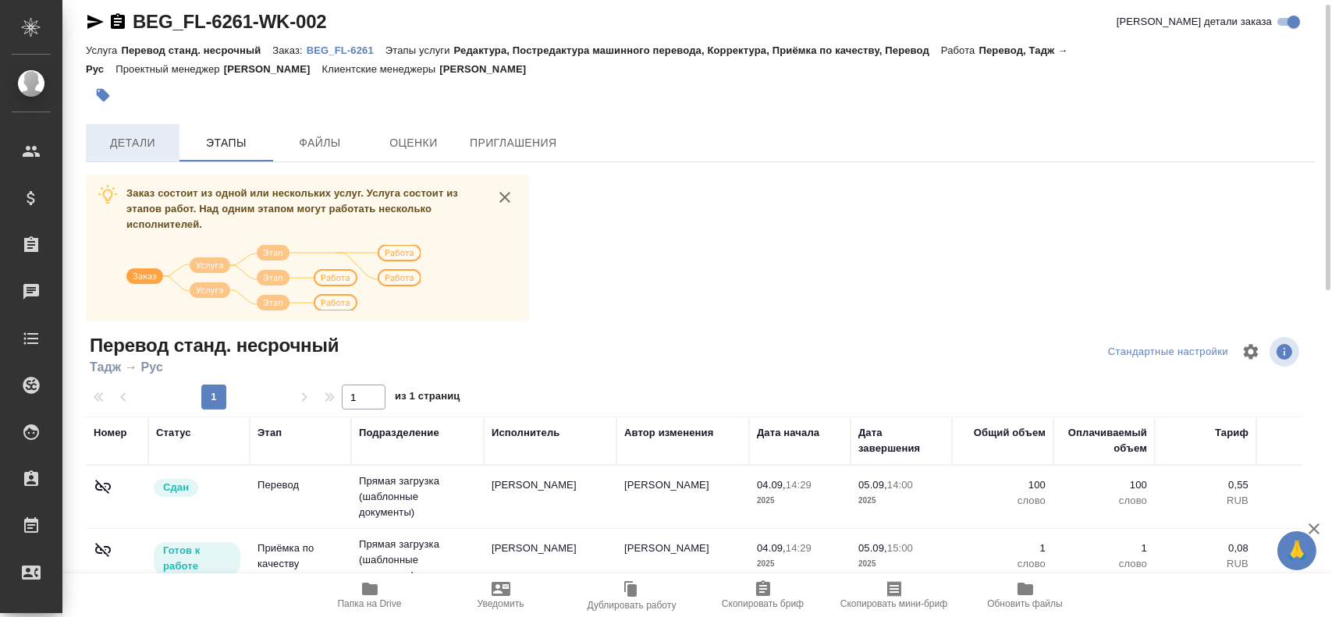
click at [118, 149] on span "Детали" at bounding box center [132, 143] width 75 height 20
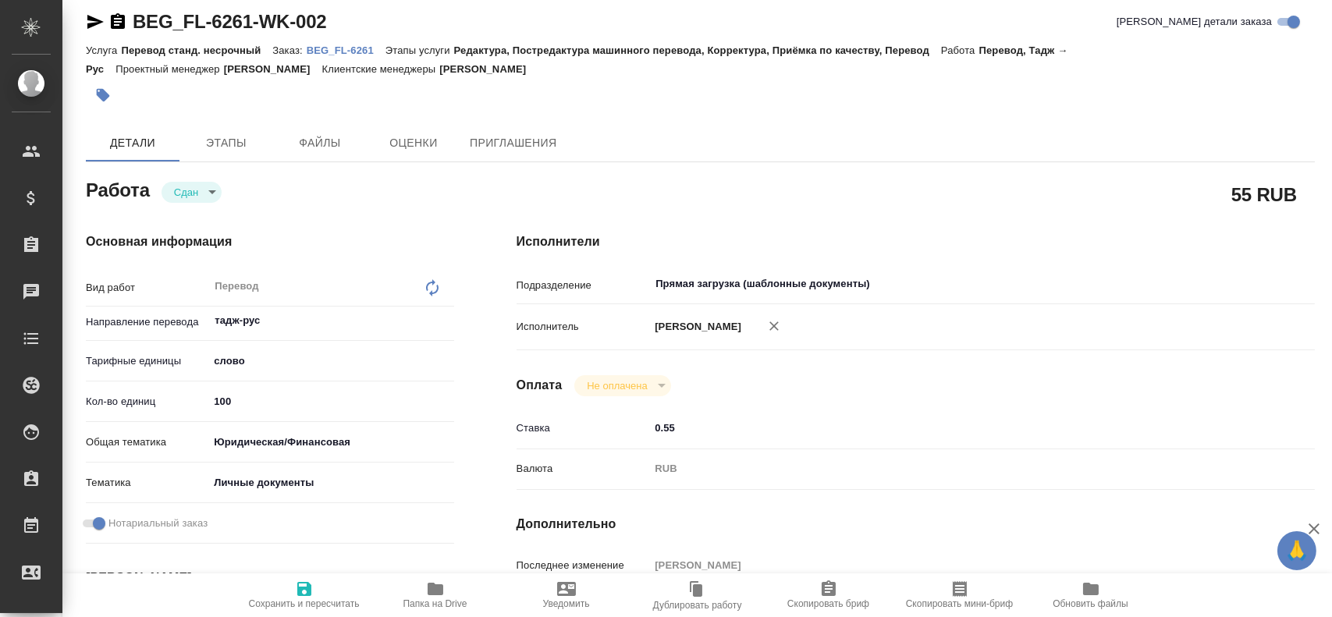
type textarea "x"
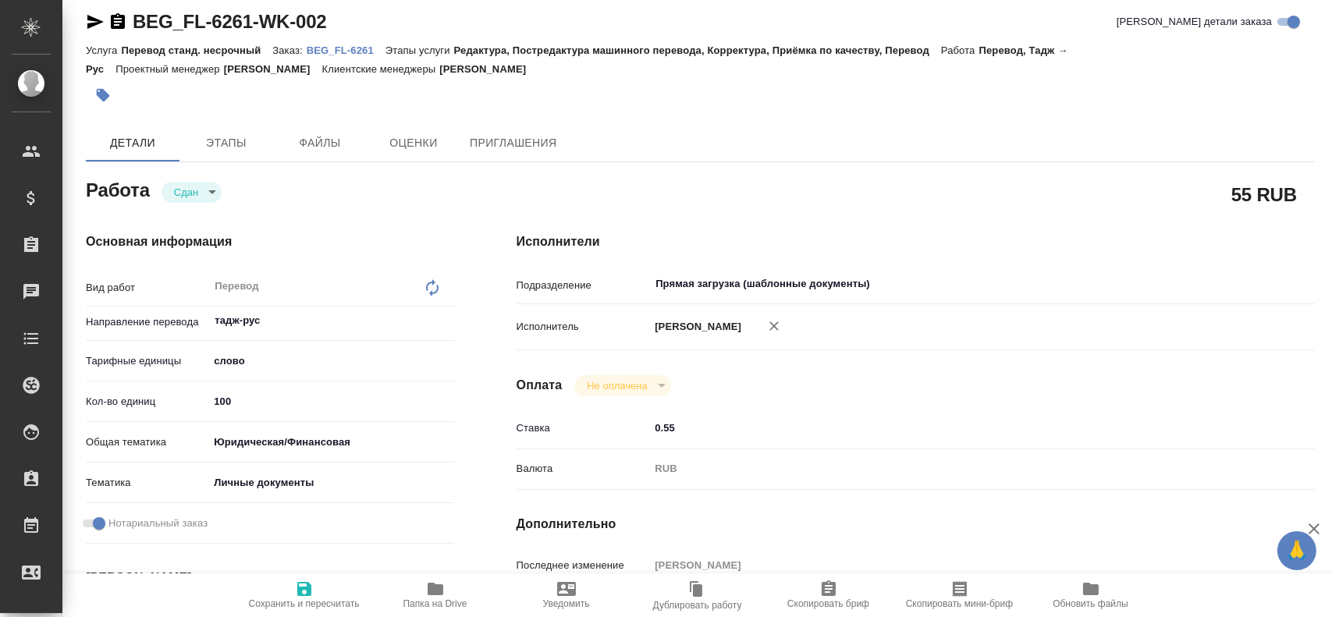
type textarea "x"
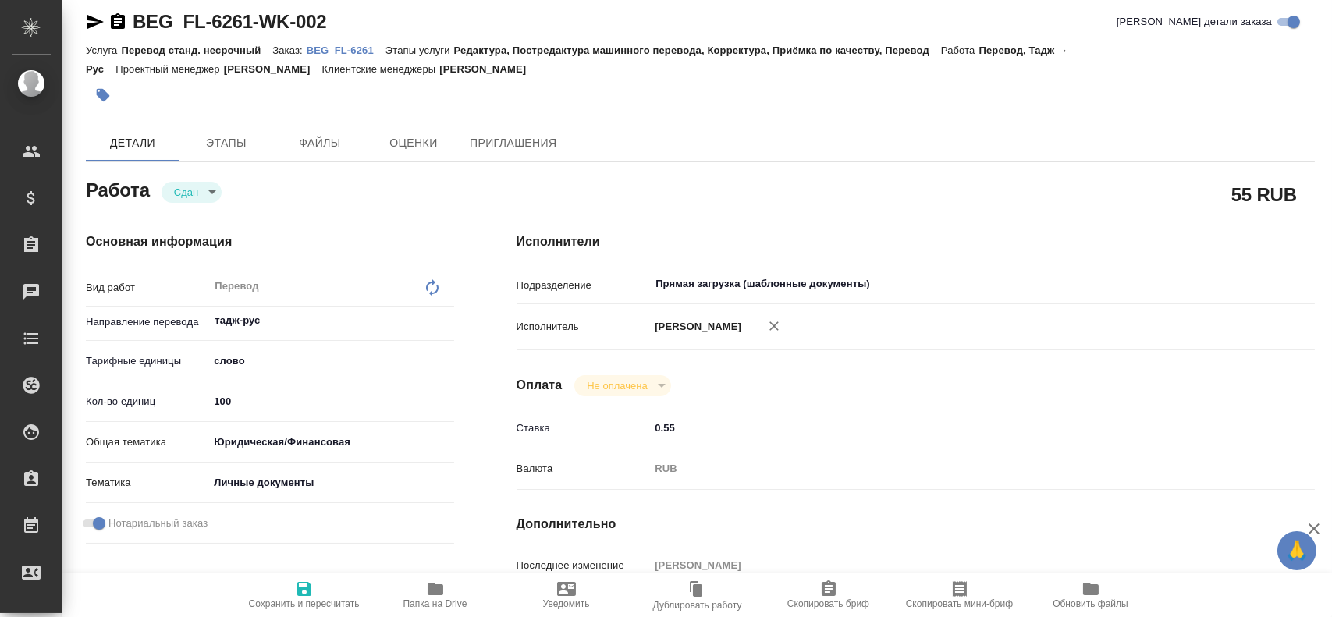
type textarea "x"
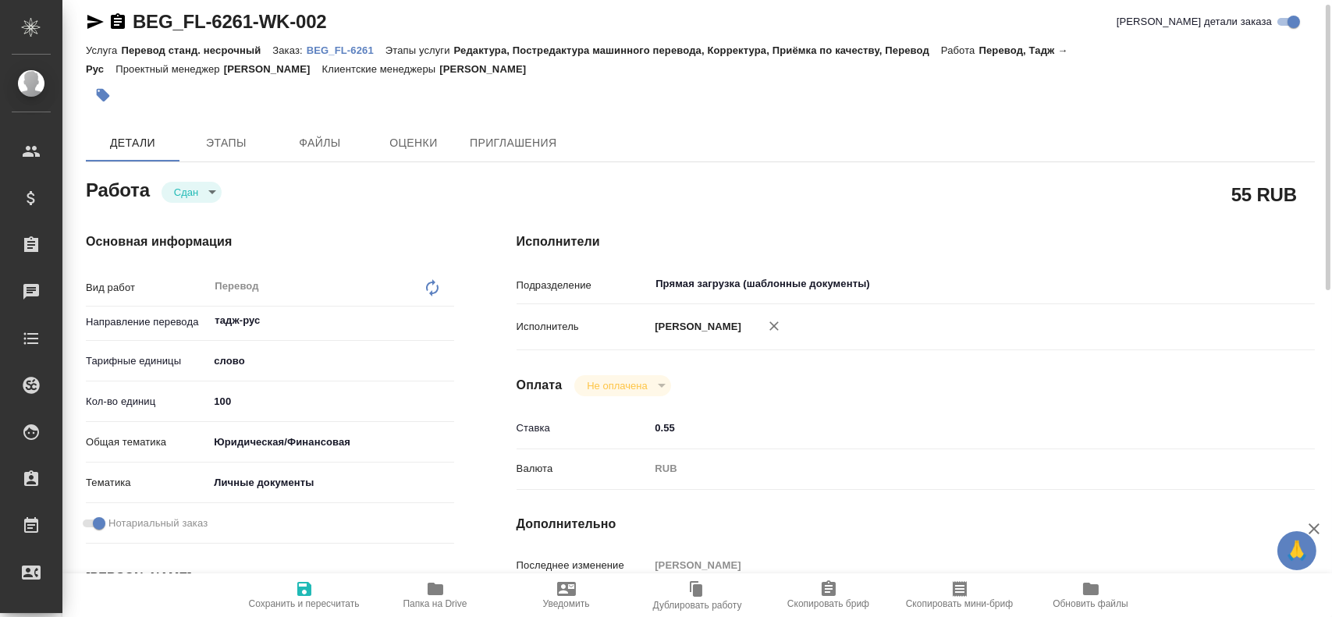
type textarea "x"
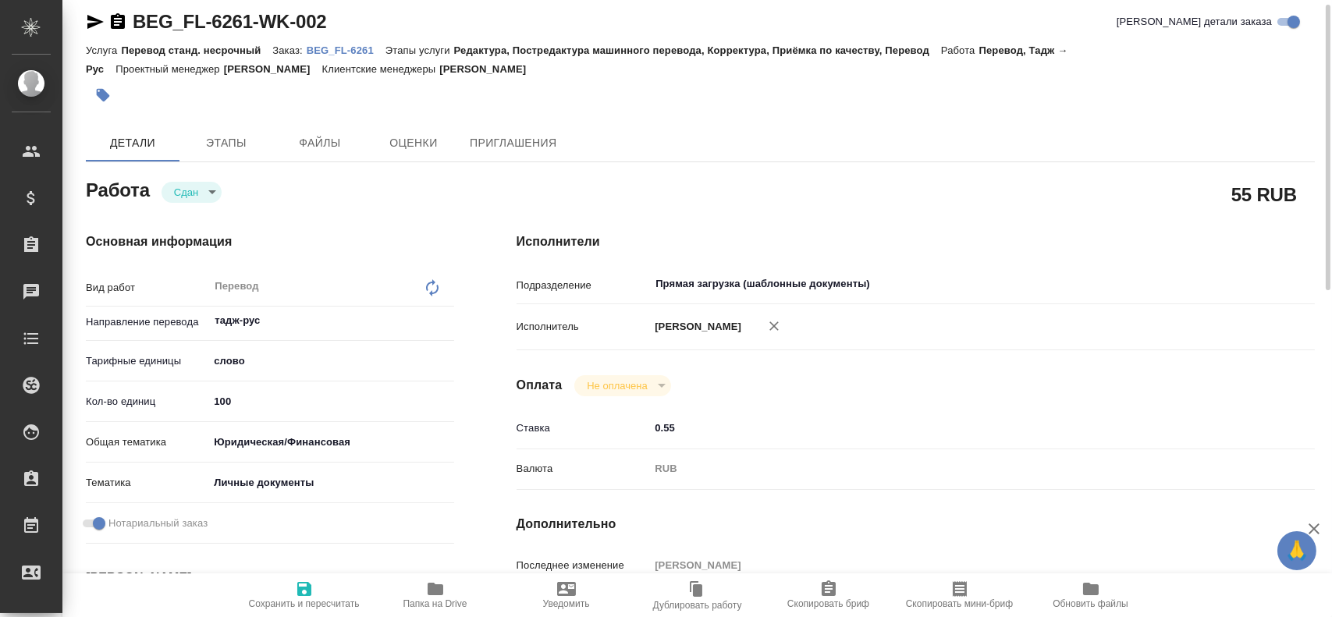
type textarea "x"
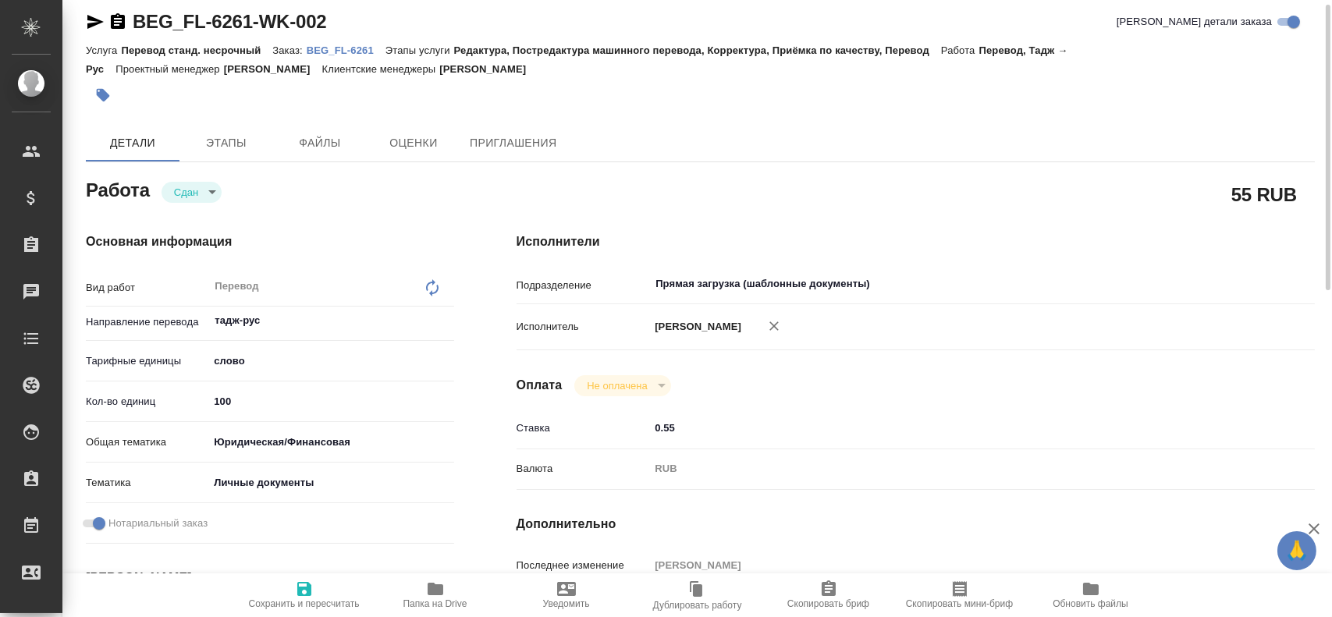
type textarea "x"
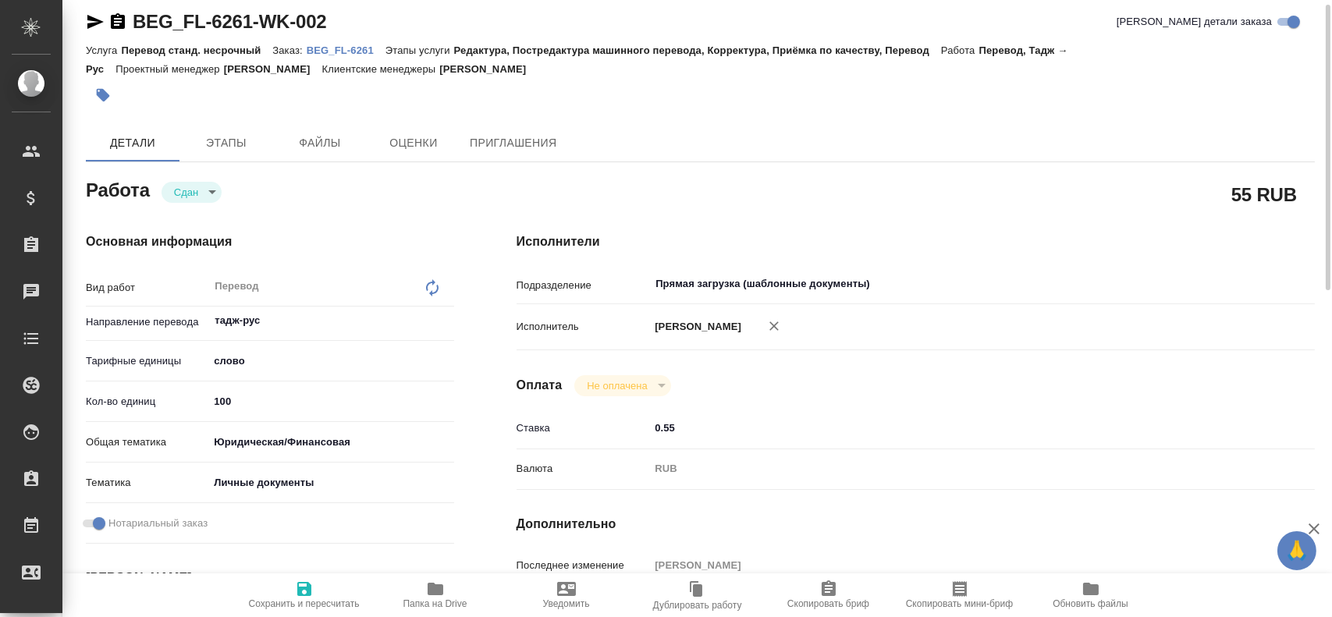
type textarea "x"
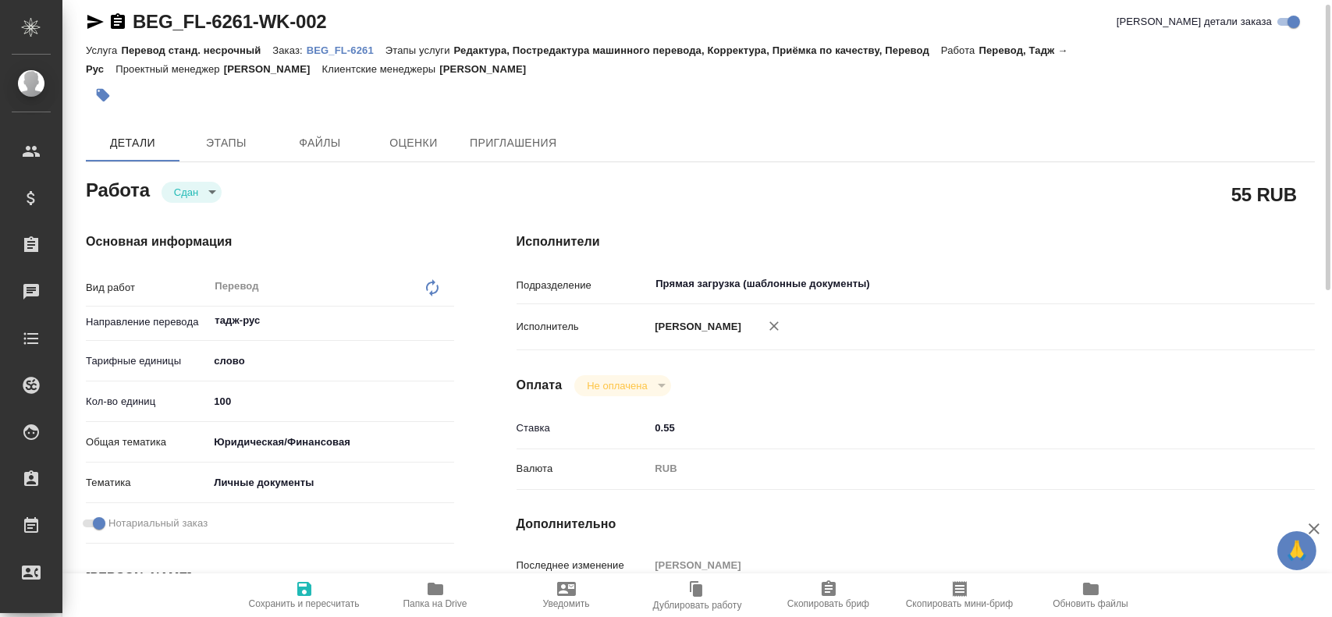
type textarea "x"
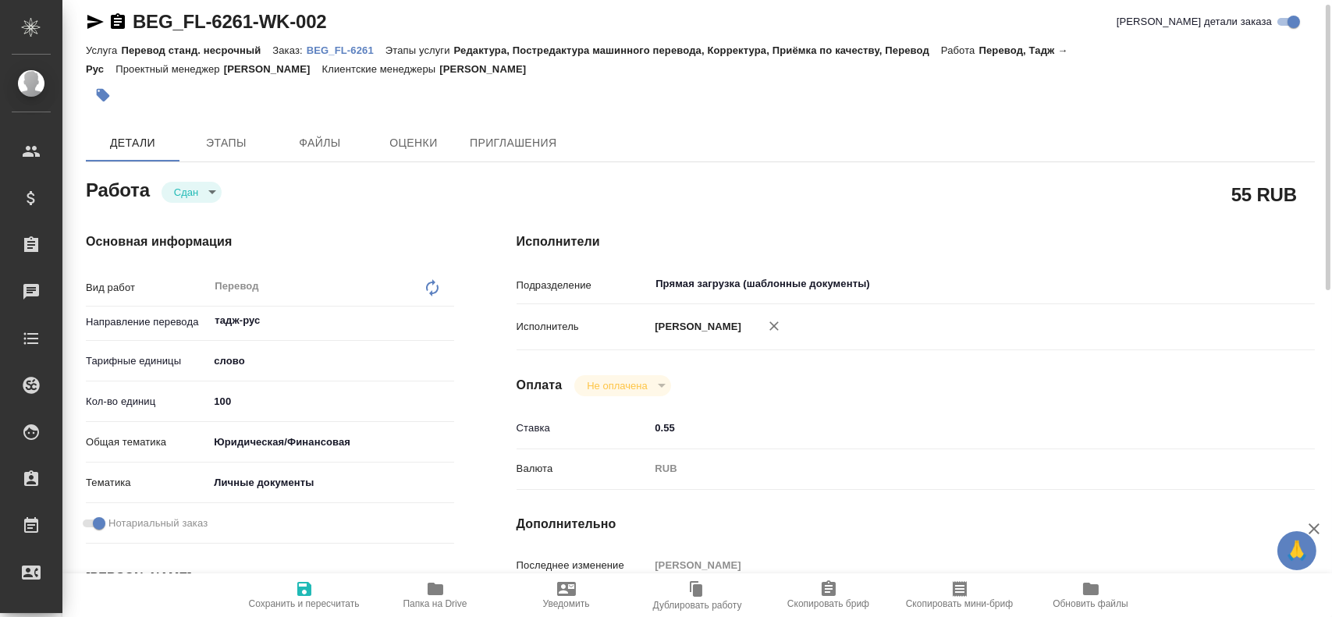
type textarea "x"
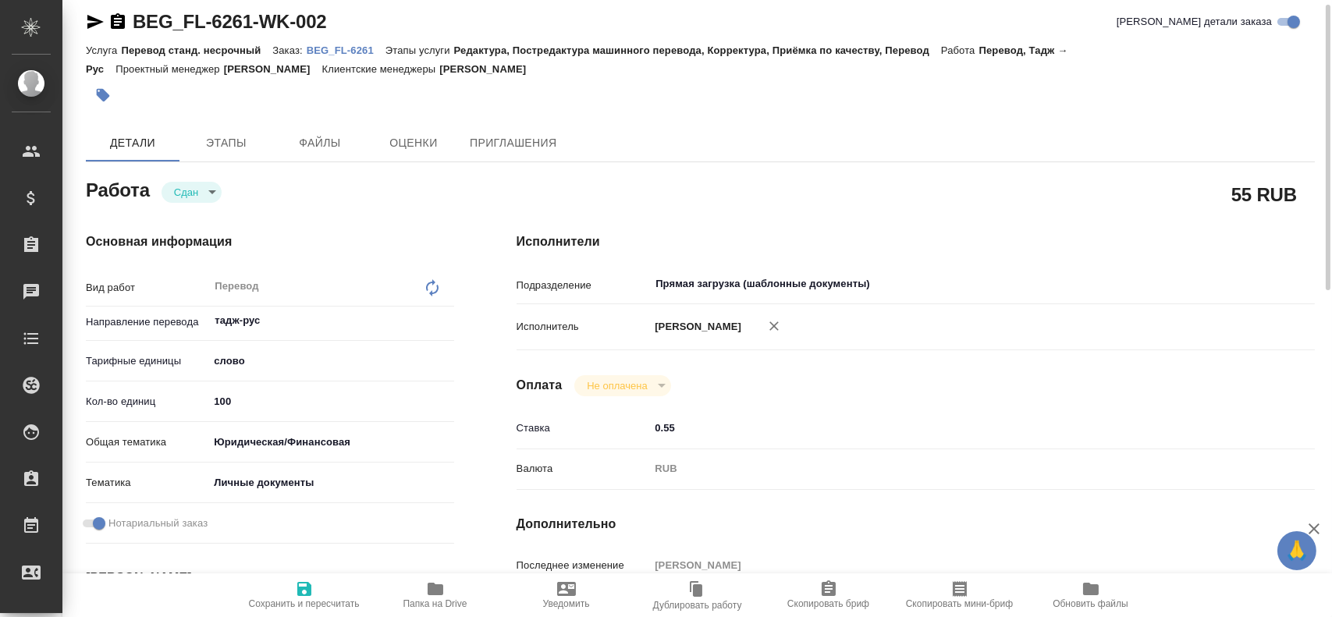
type textarea "x"
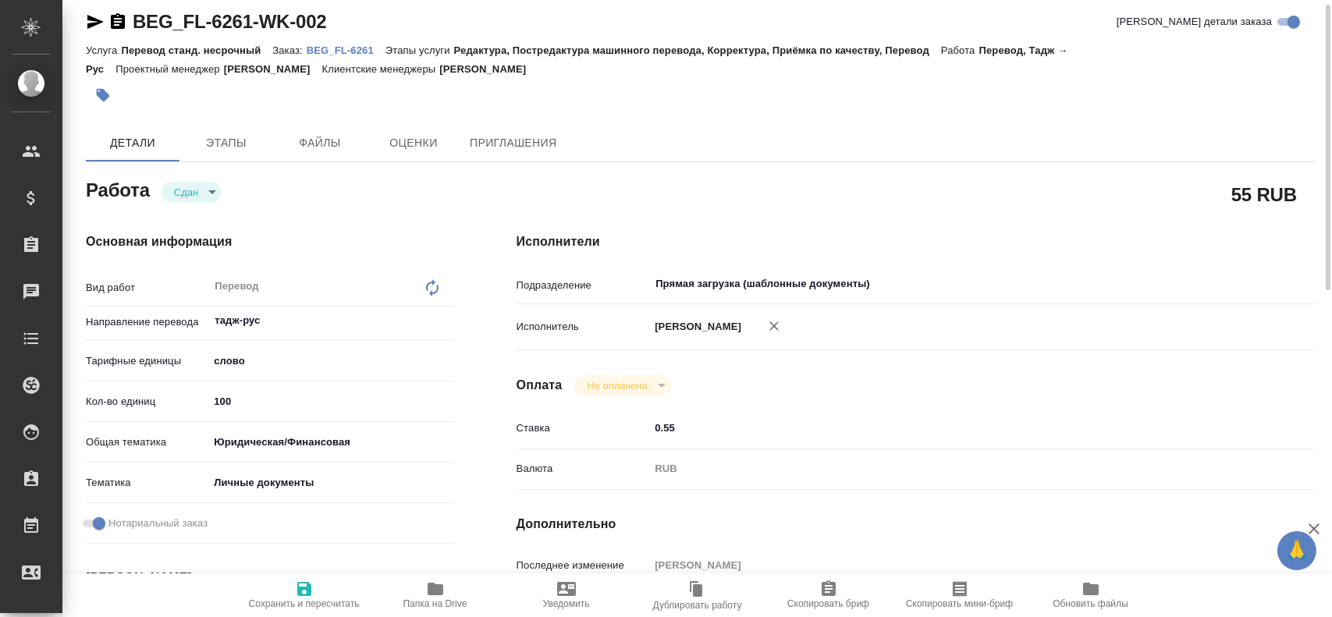
type textarea "x"
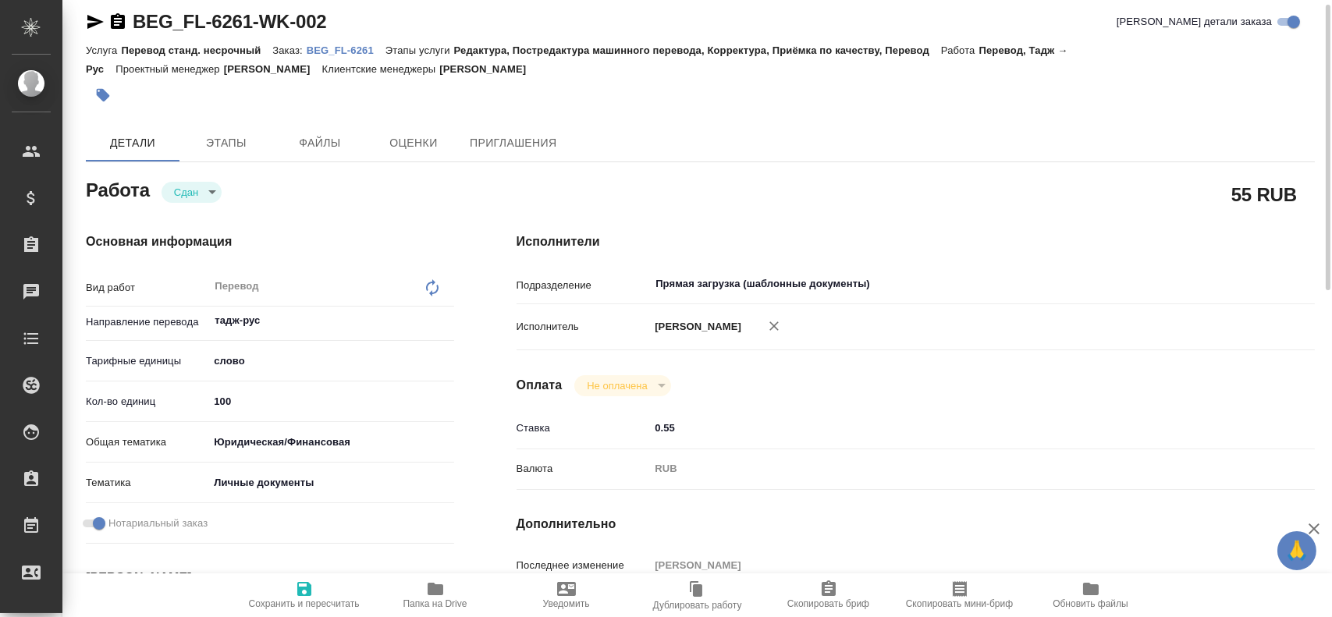
type textarea "x"
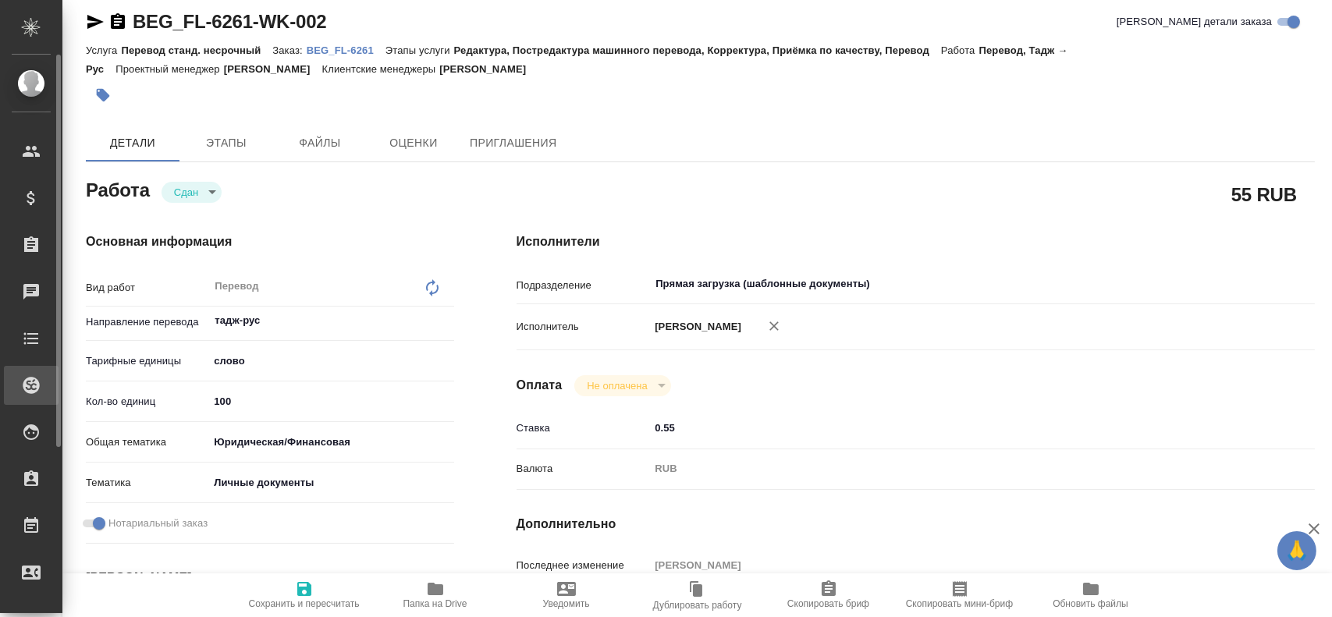
type textarea "x"
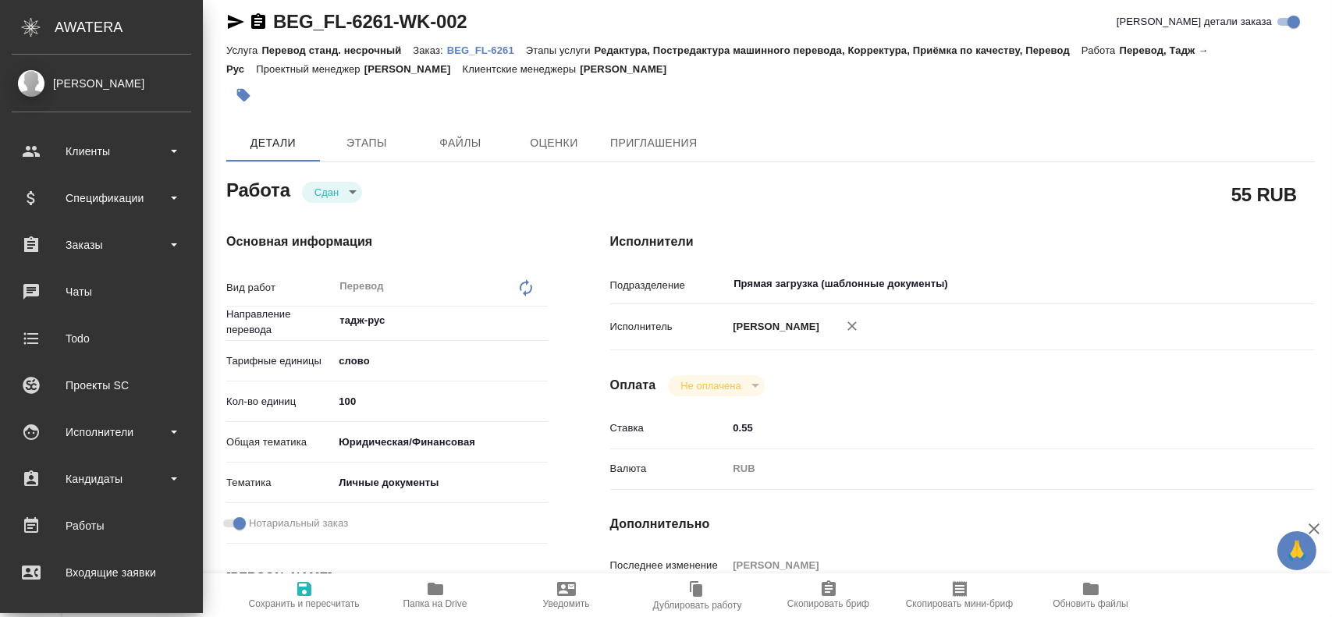
type textarea "x"
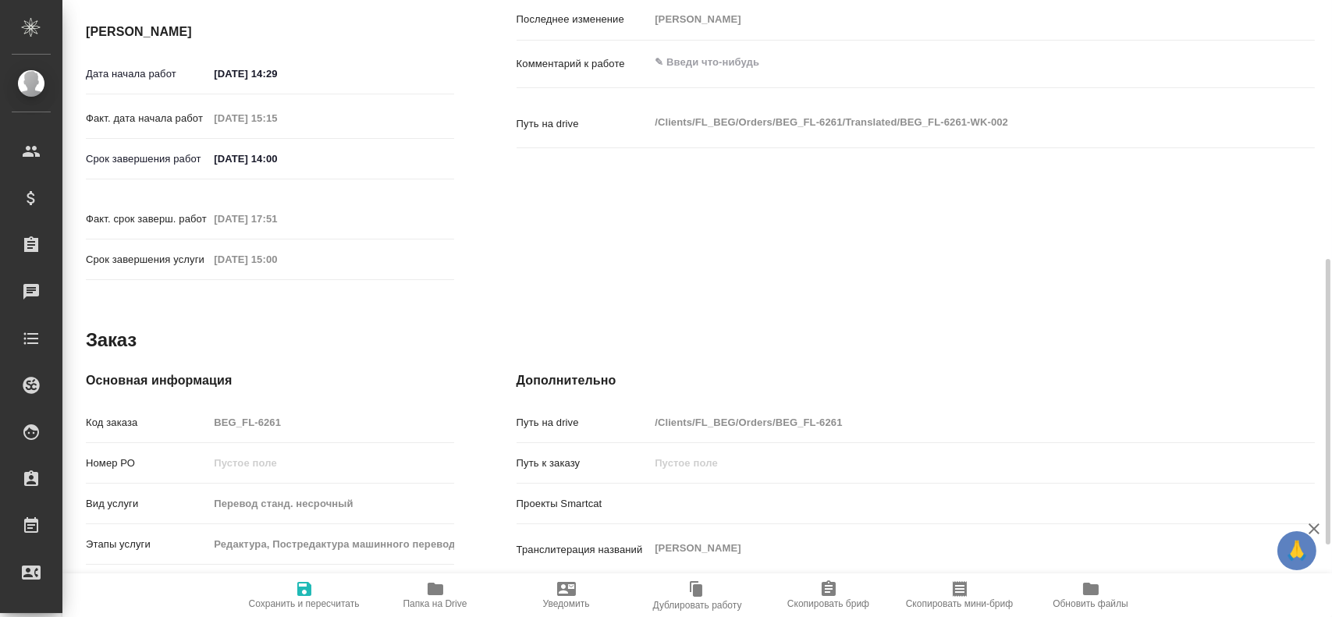
scroll to position [636, 0]
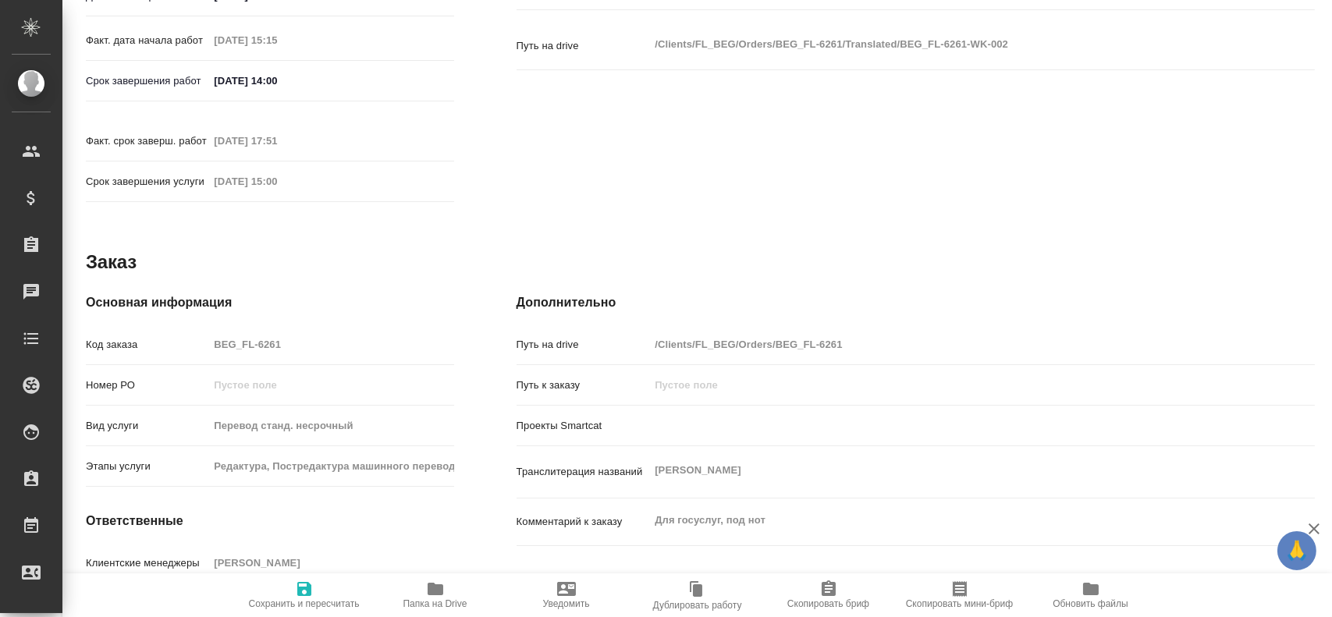
click at [192, 331] on div "Код заказа BEG_FL-6261" at bounding box center [270, 344] width 368 height 27
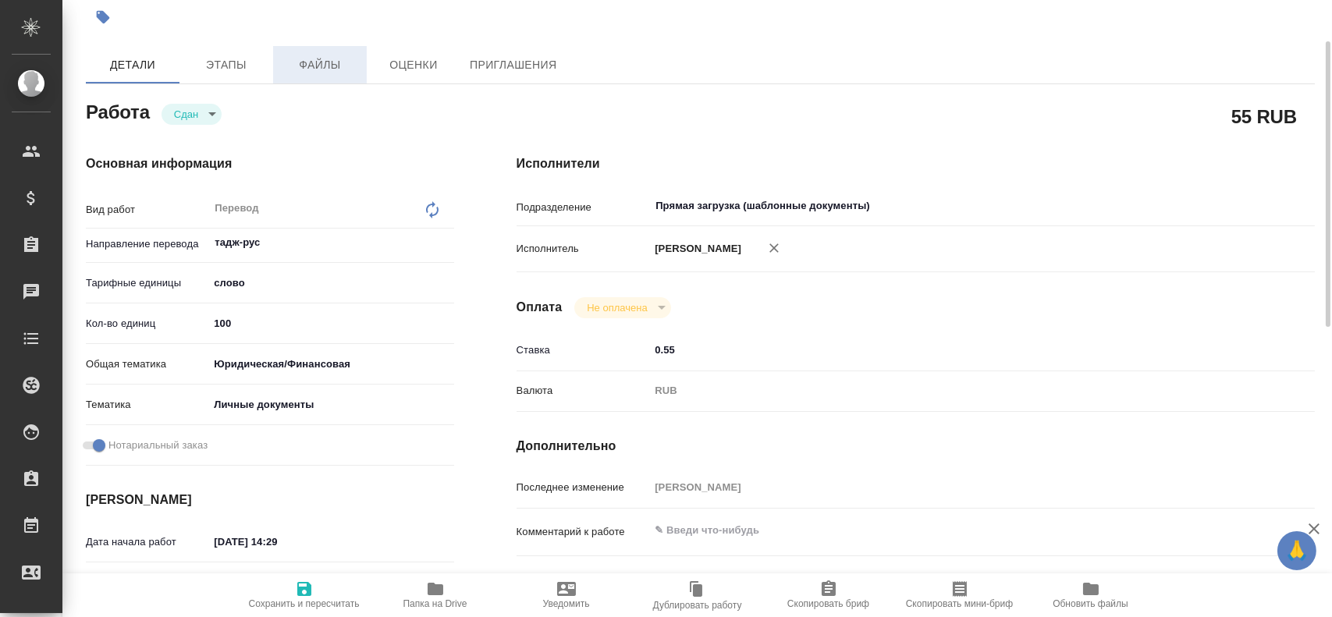
scroll to position [12, 0]
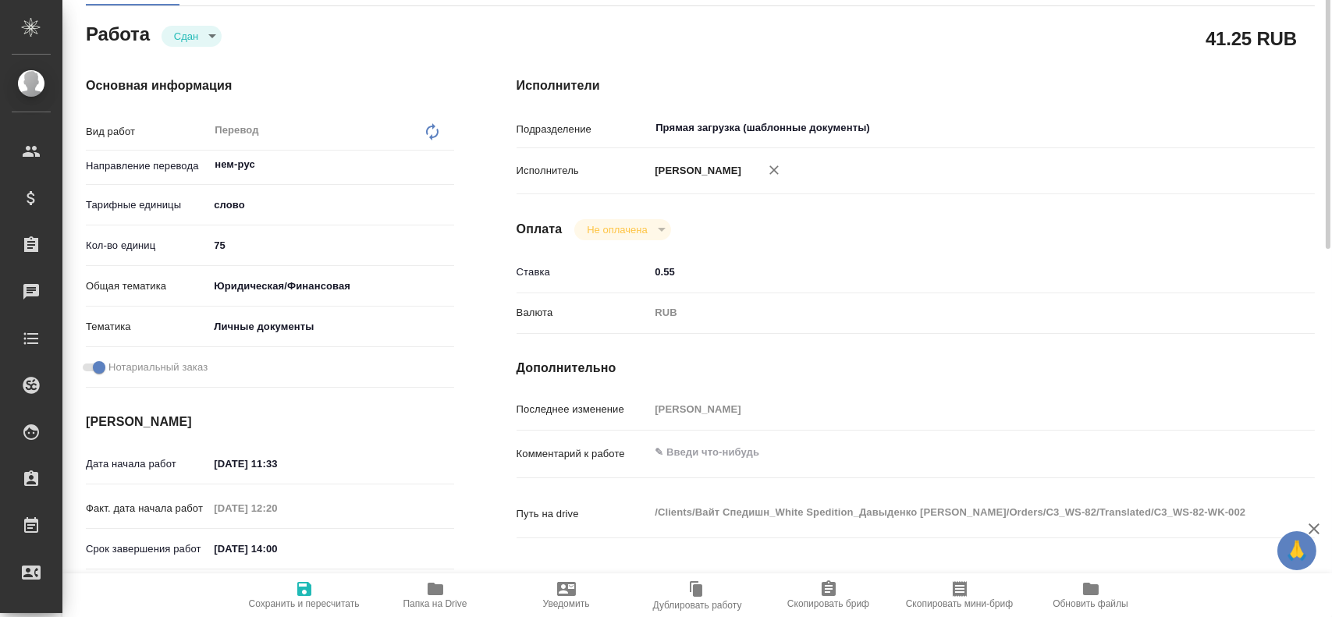
scroll to position [90, 0]
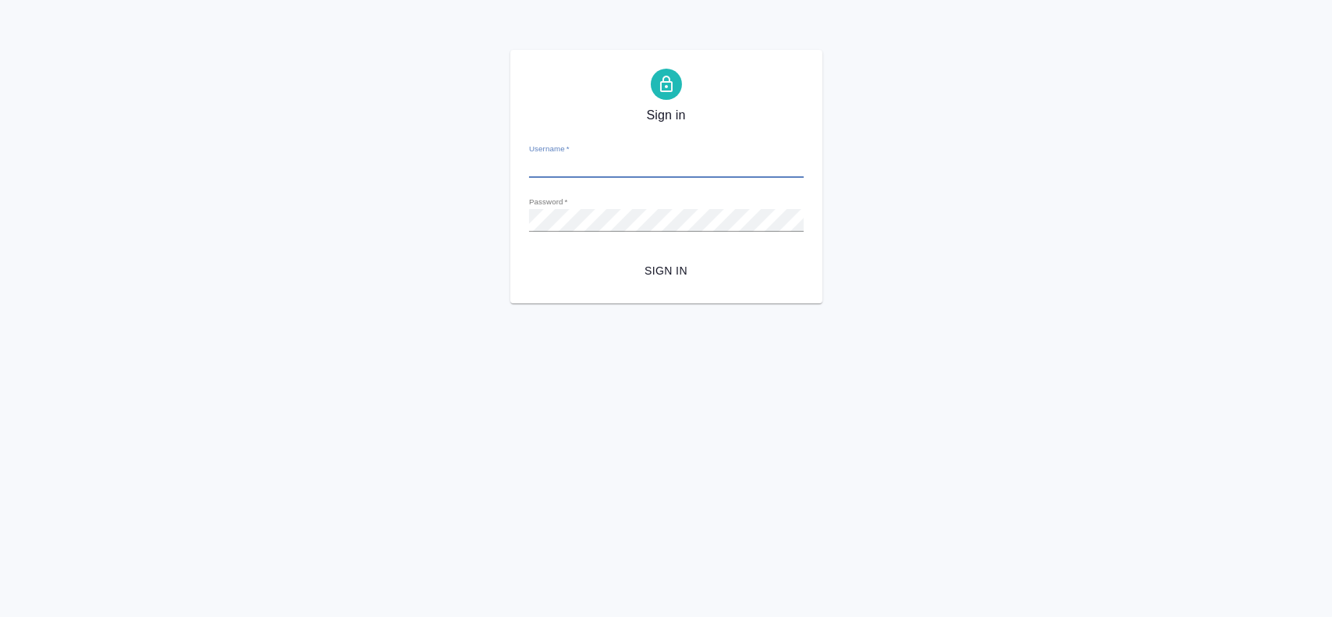
type input "alexandr.gusev@awatera.com"
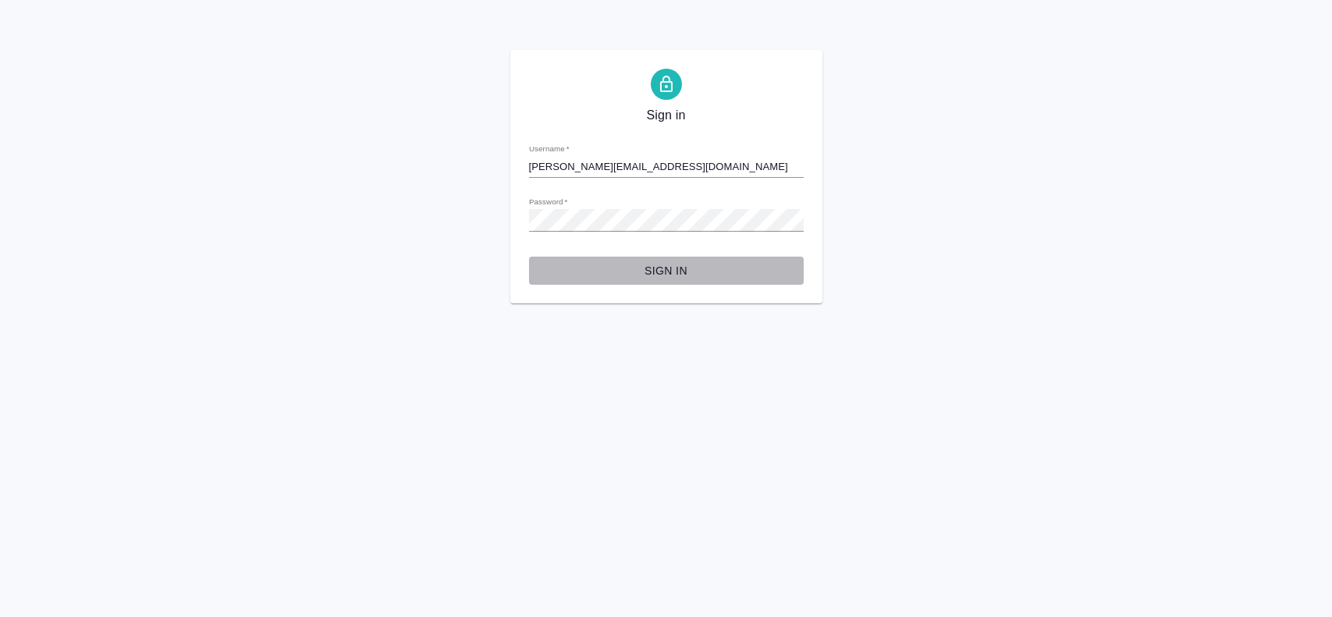
click at [662, 271] on span "Sign in" at bounding box center [666, 271] width 250 height 20
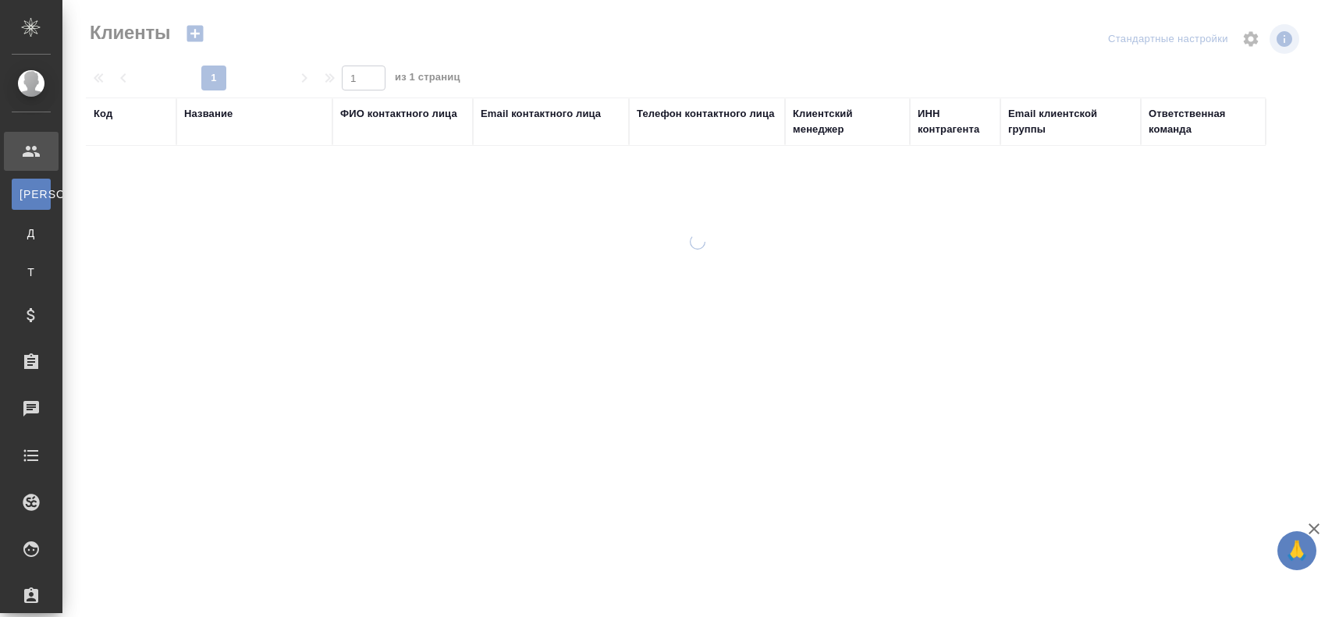
select select "RU"
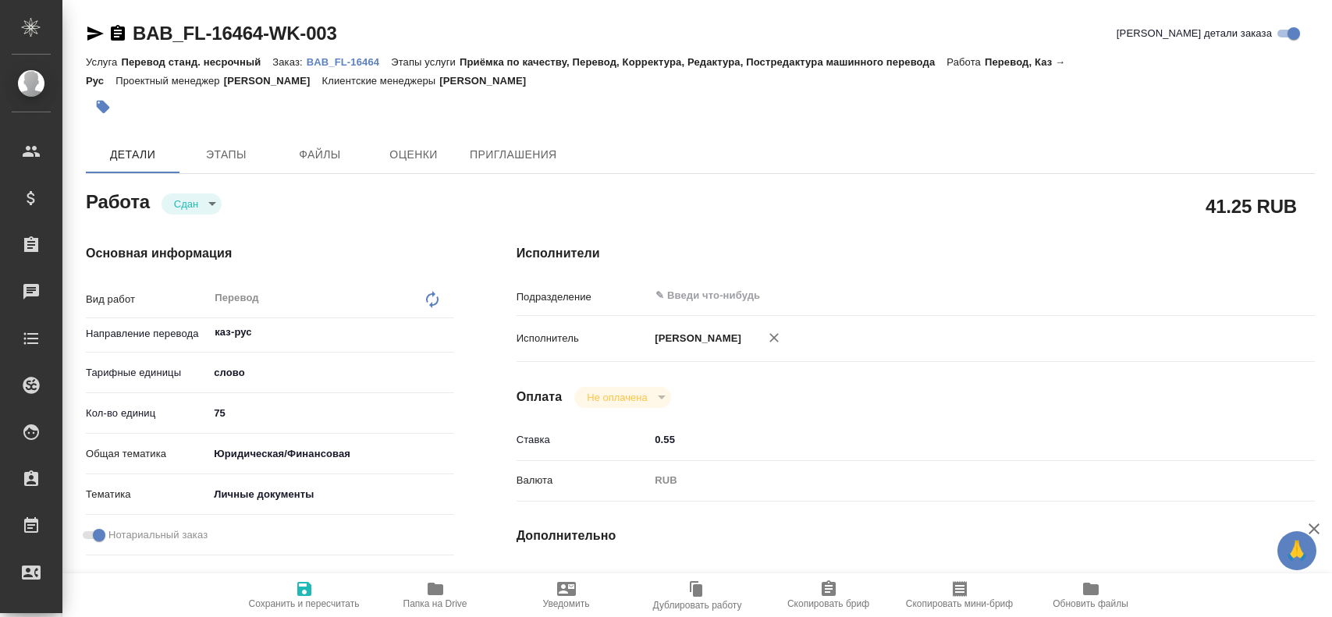
type textarea "x"
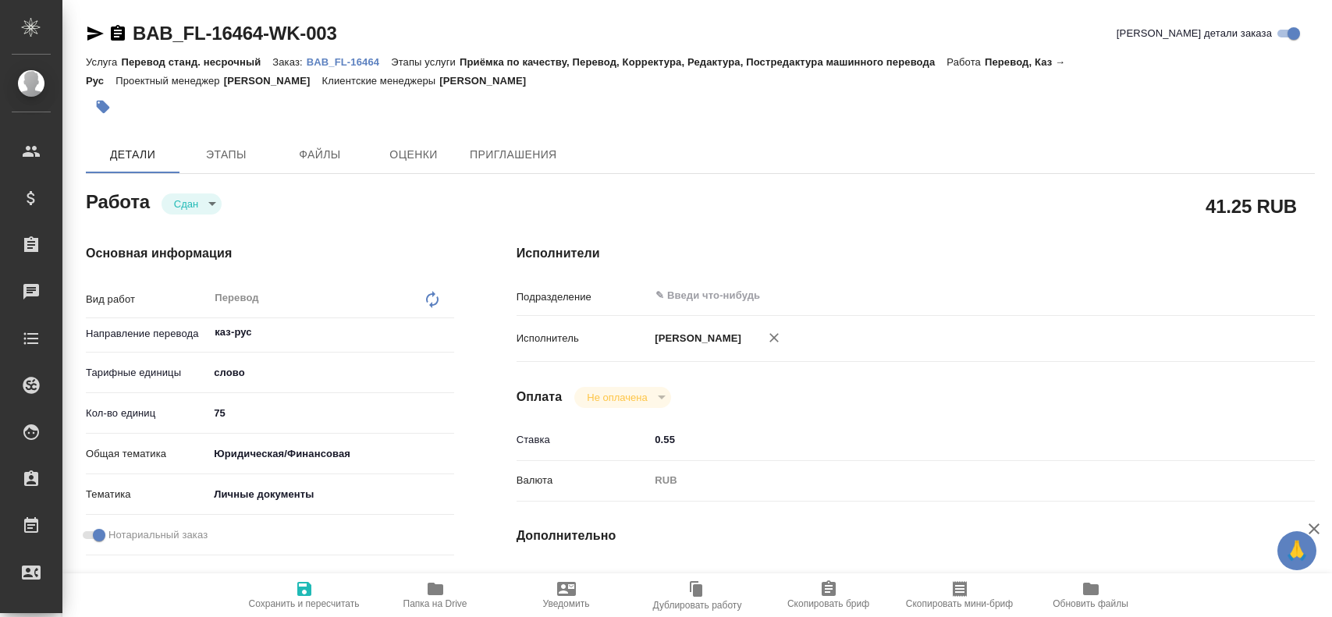
type textarea "x"
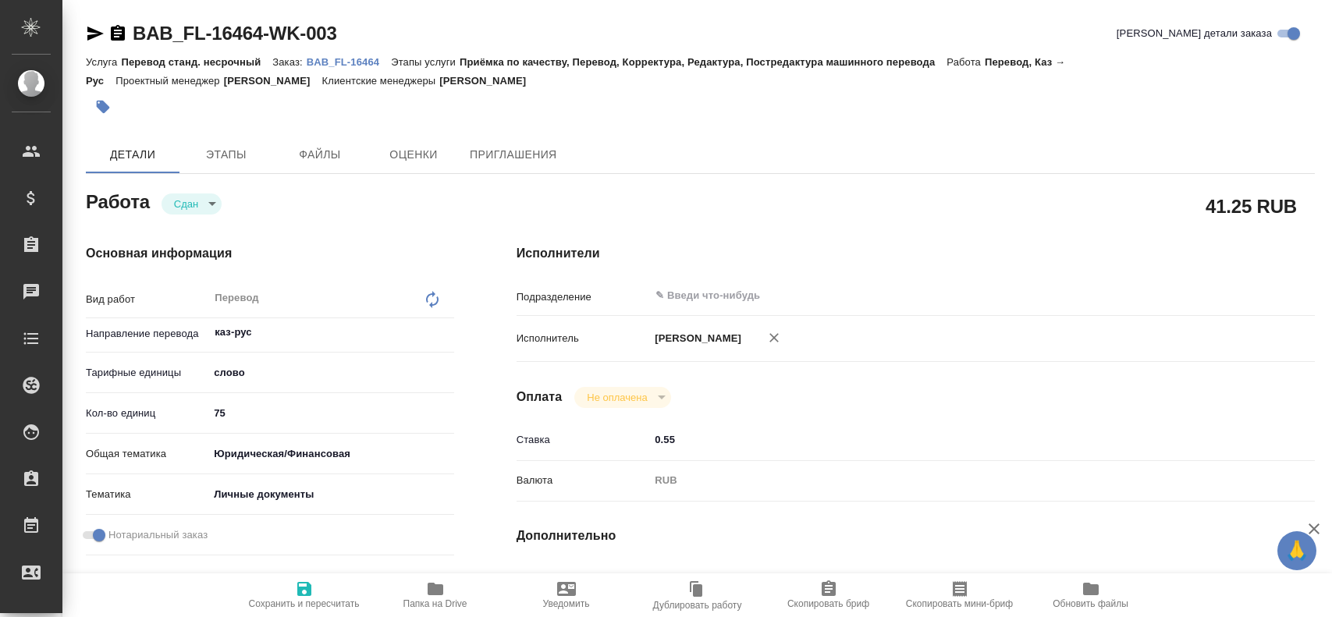
type textarea "x"
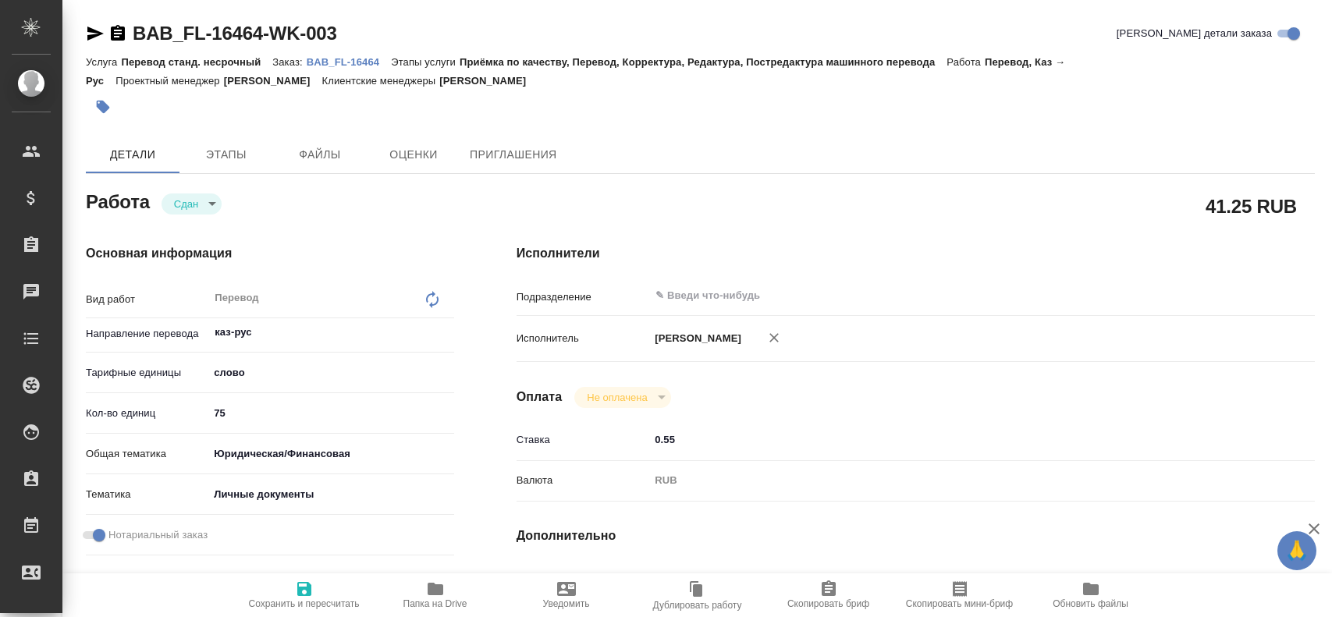
type textarea "x"
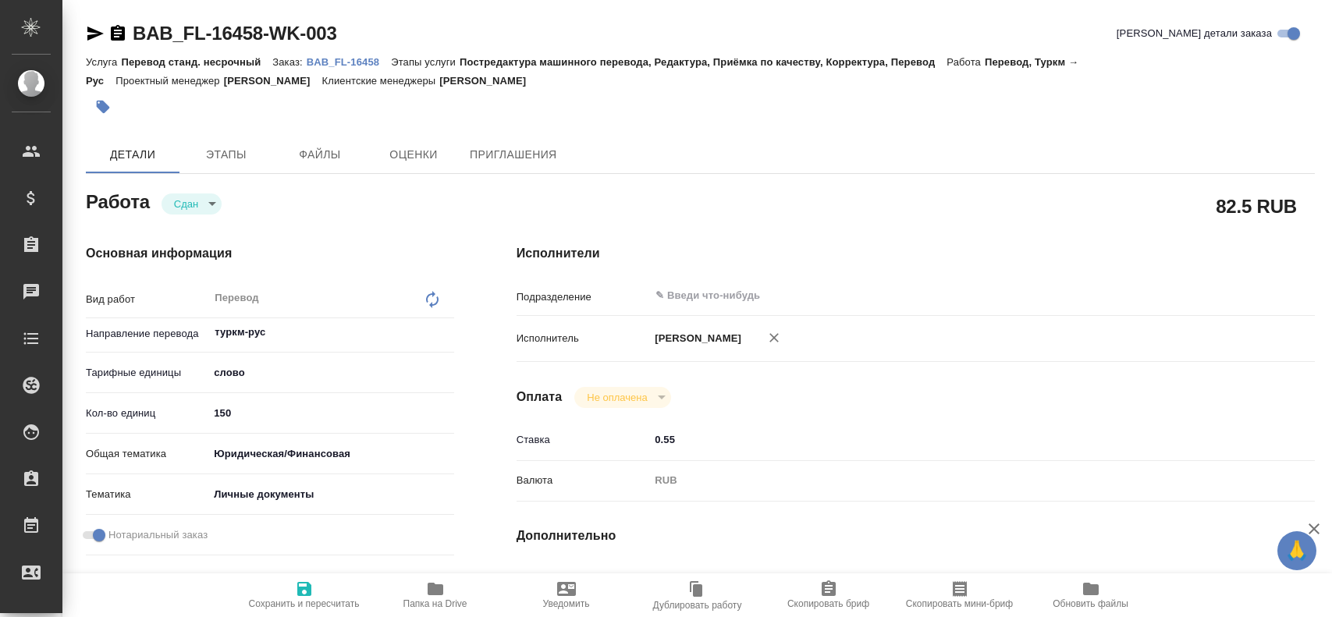
type textarea "x"
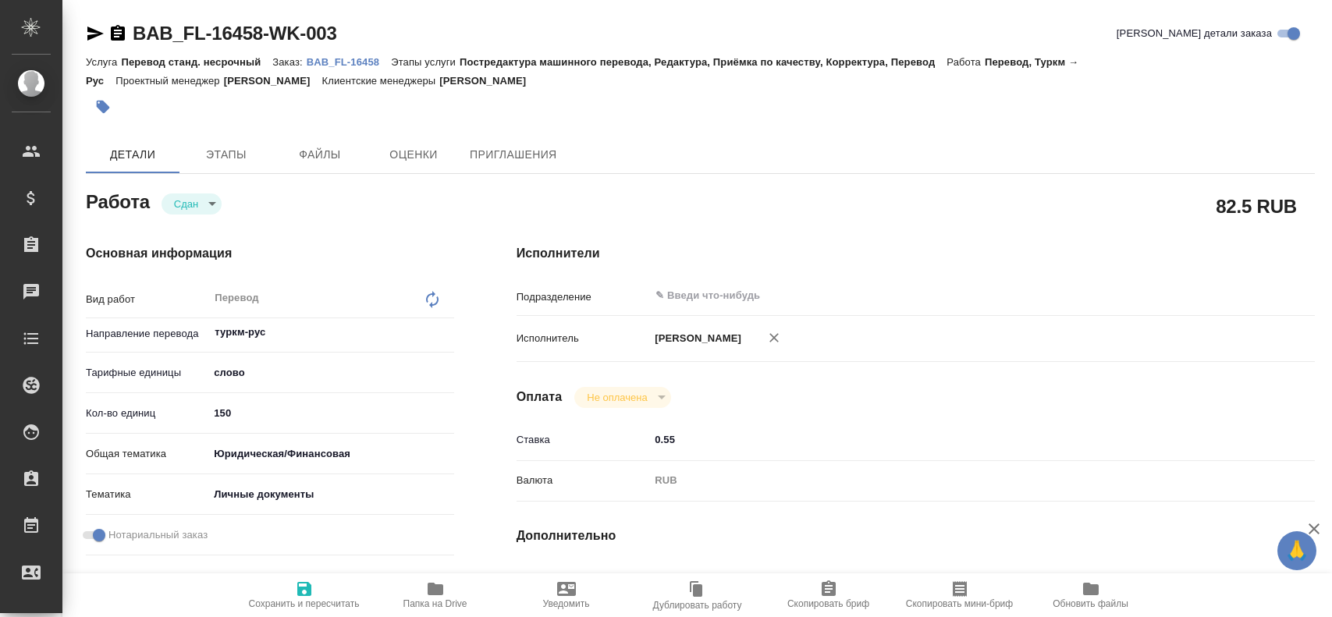
type textarea "x"
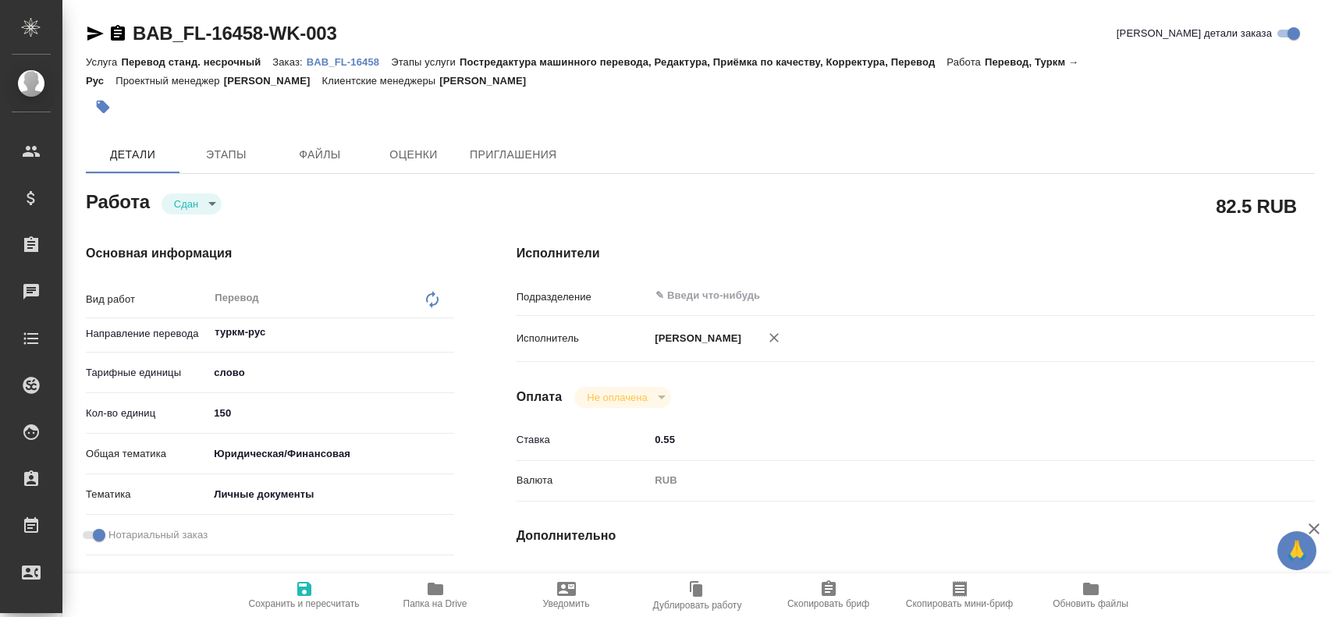
type textarea "x"
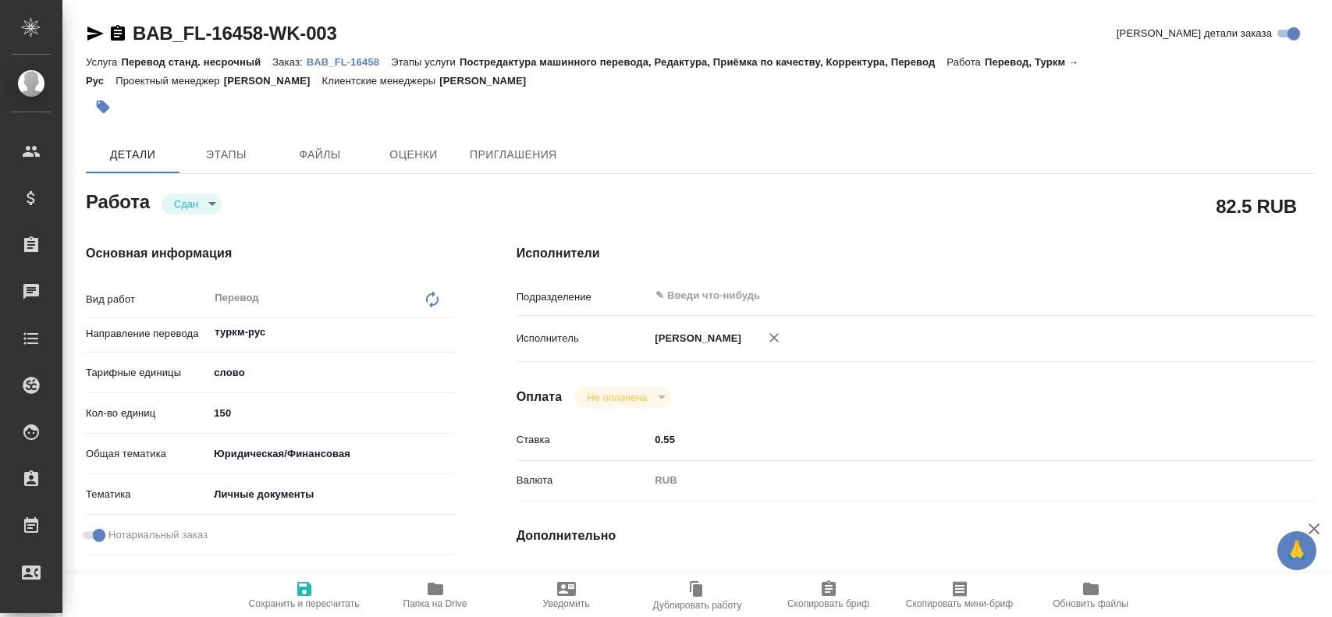
type textarea "x"
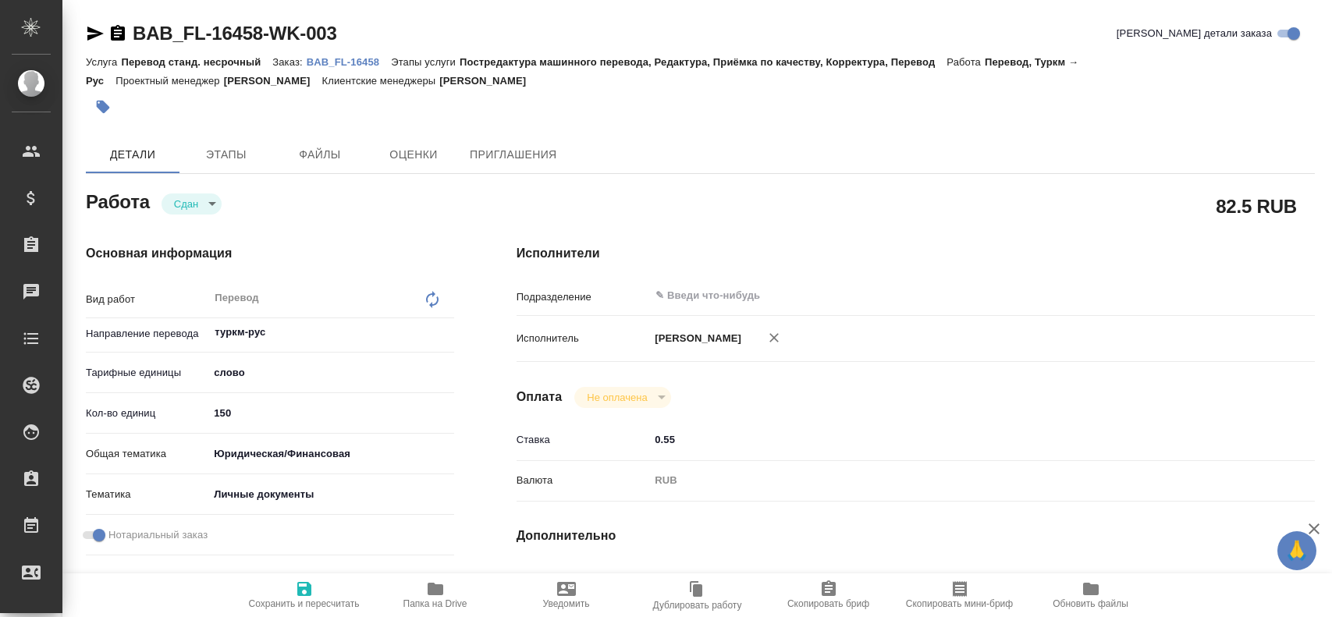
type textarea "x"
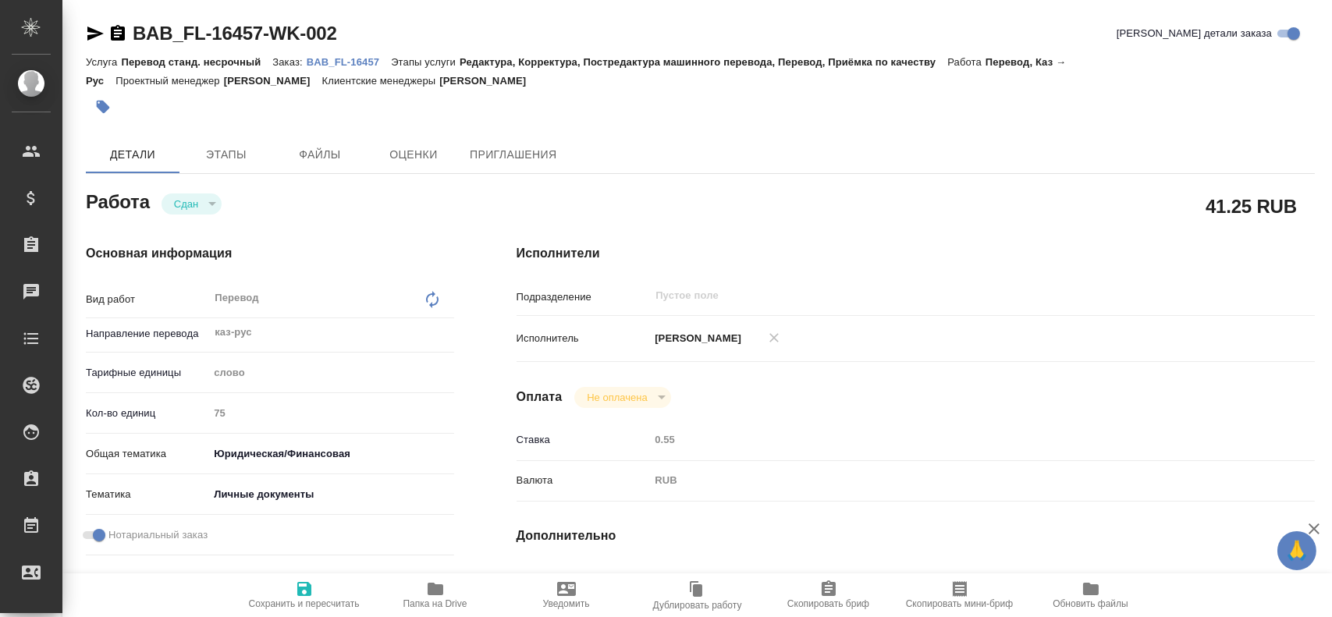
type textarea "x"
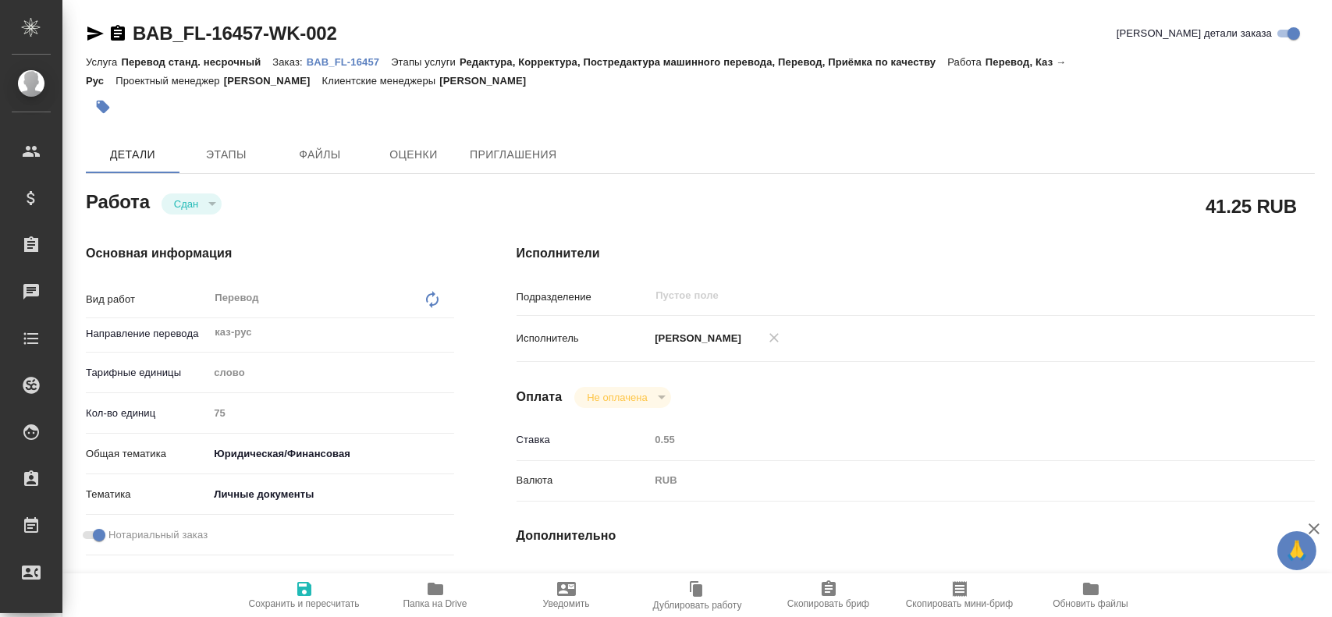
type textarea "x"
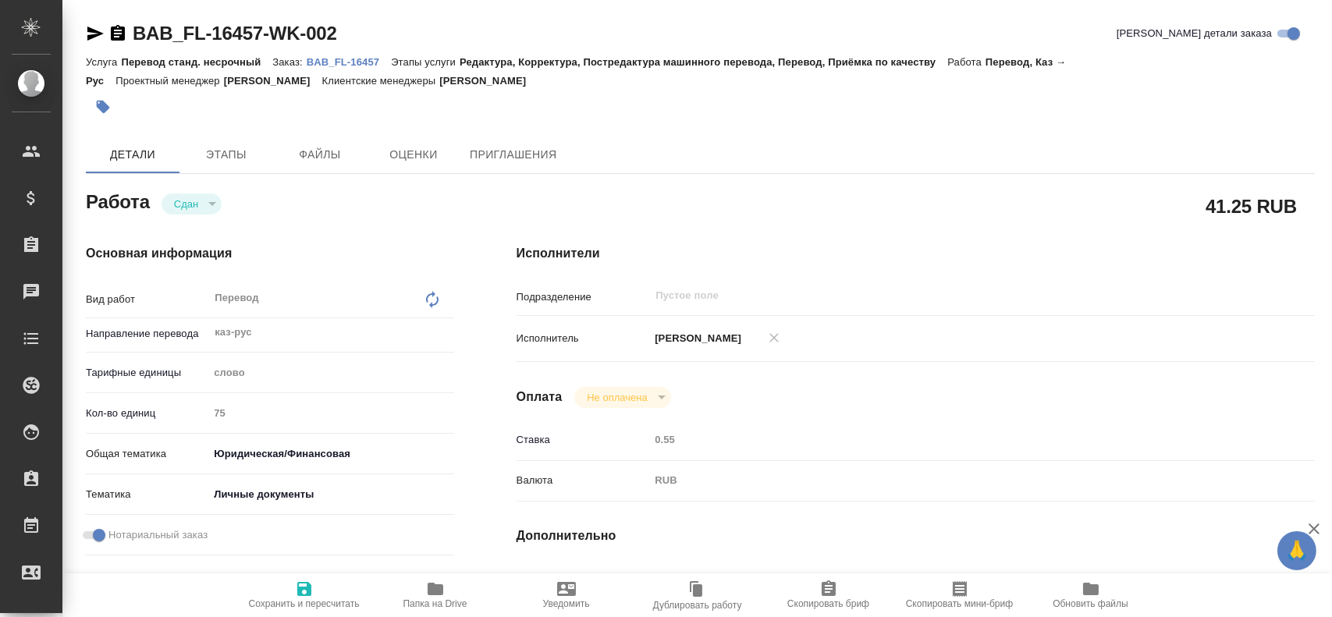
type textarea "x"
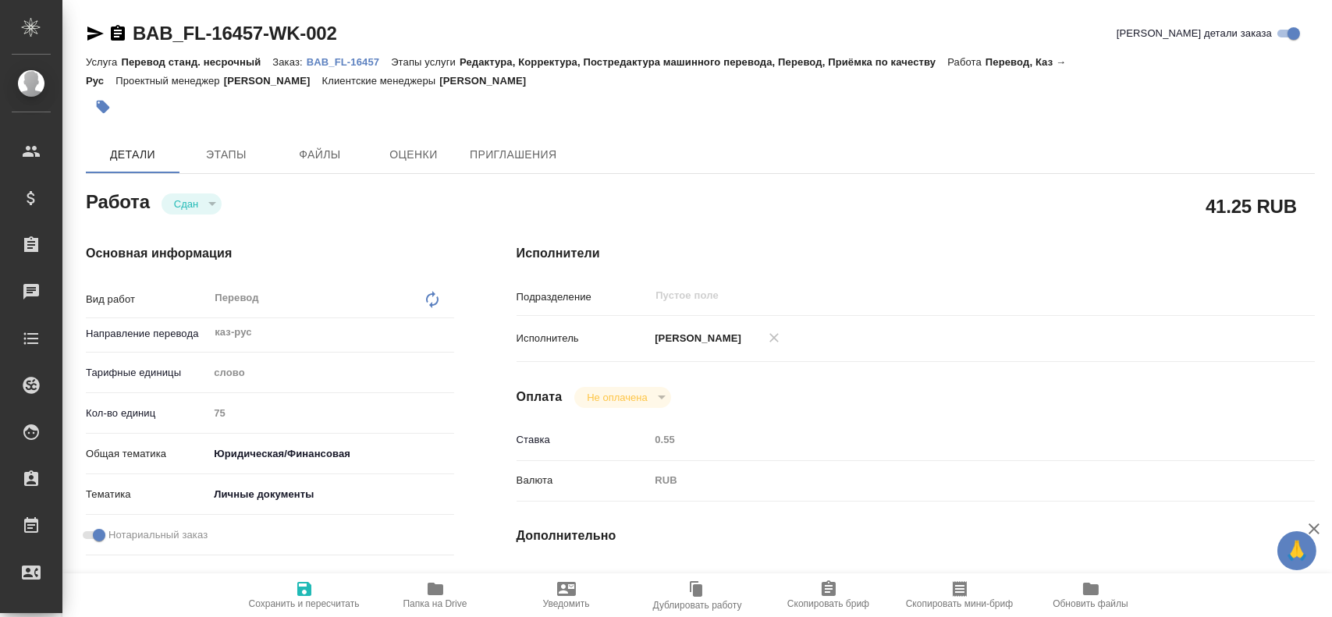
type textarea "x"
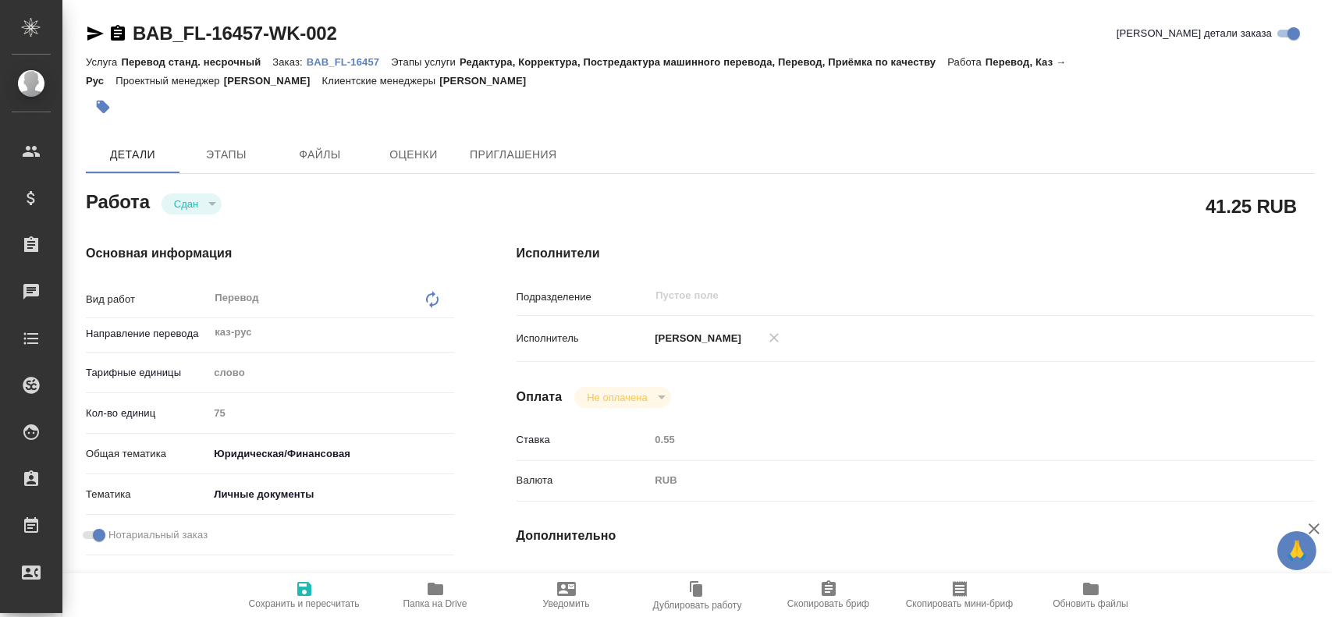
type textarea "x"
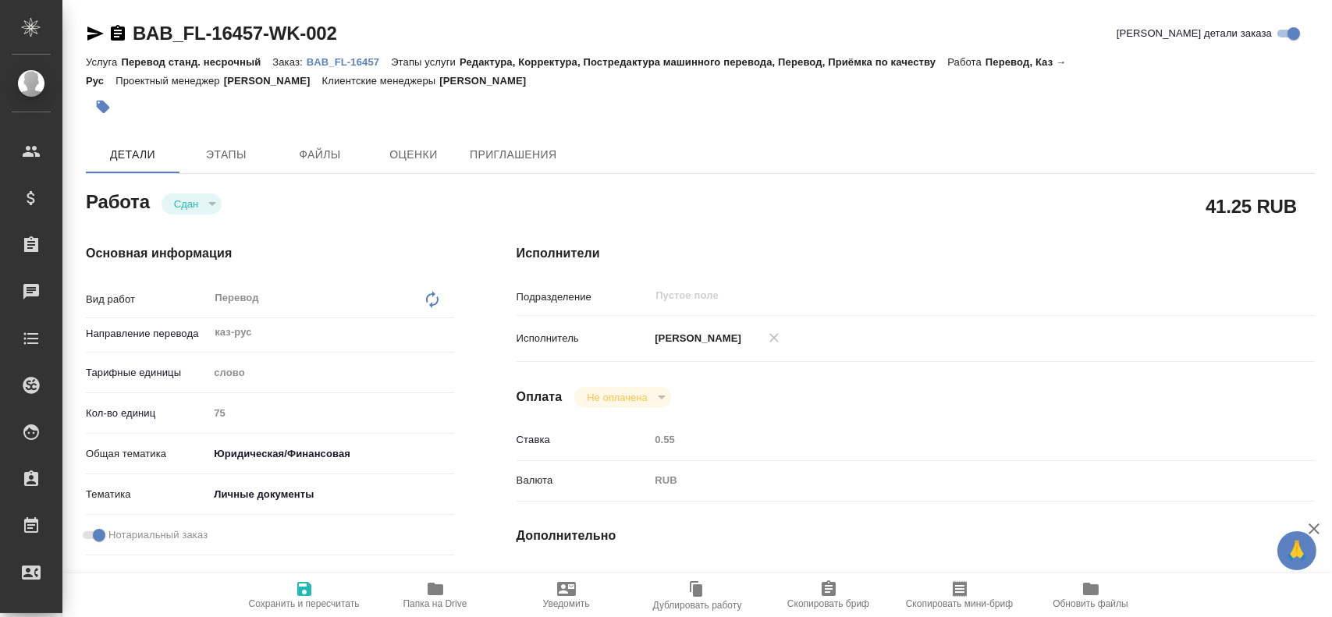
type textarea "x"
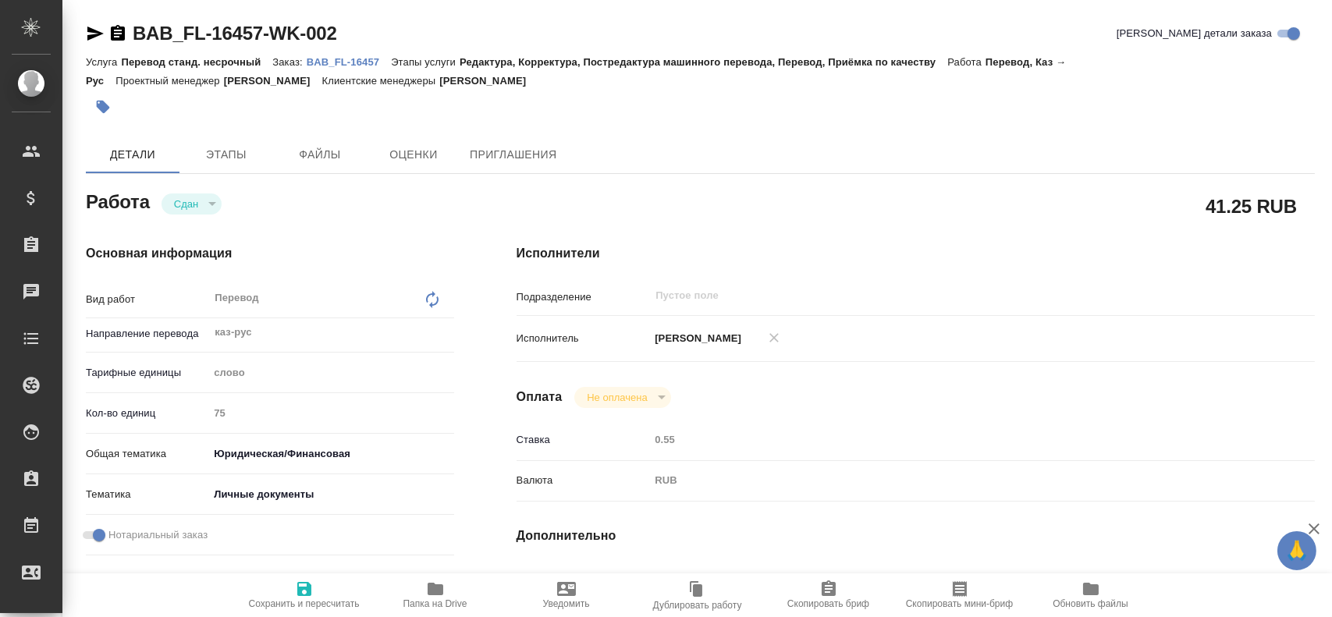
type textarea "x"
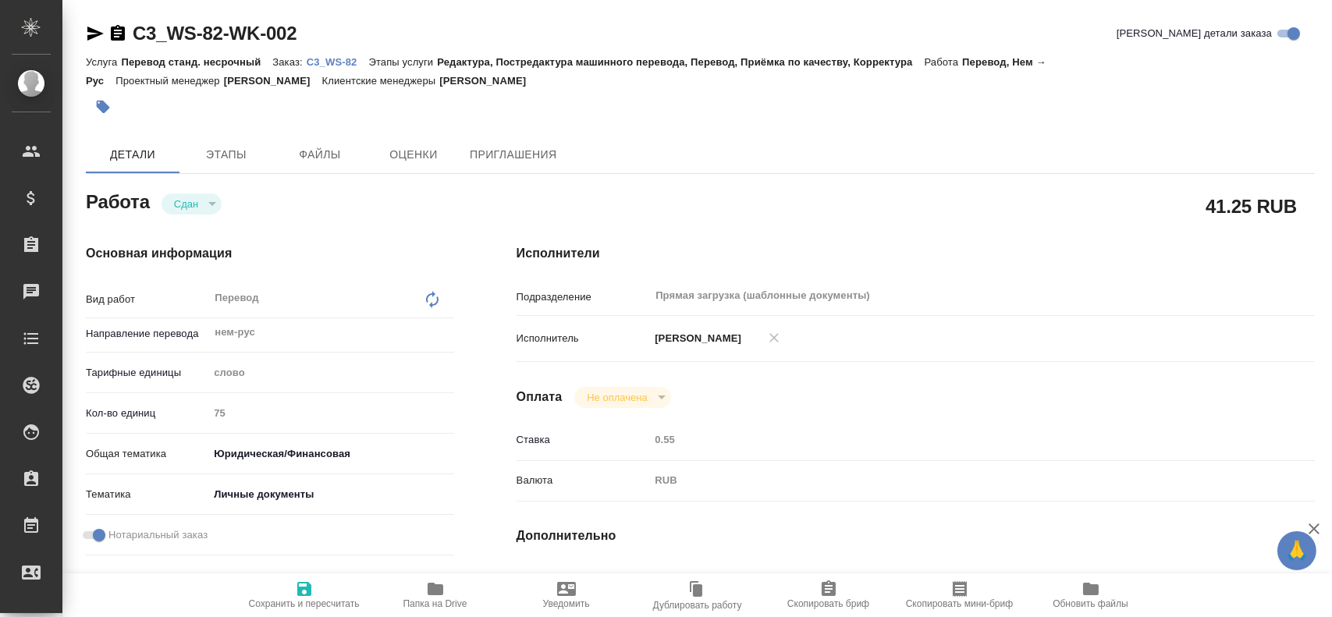
type textarea "x"
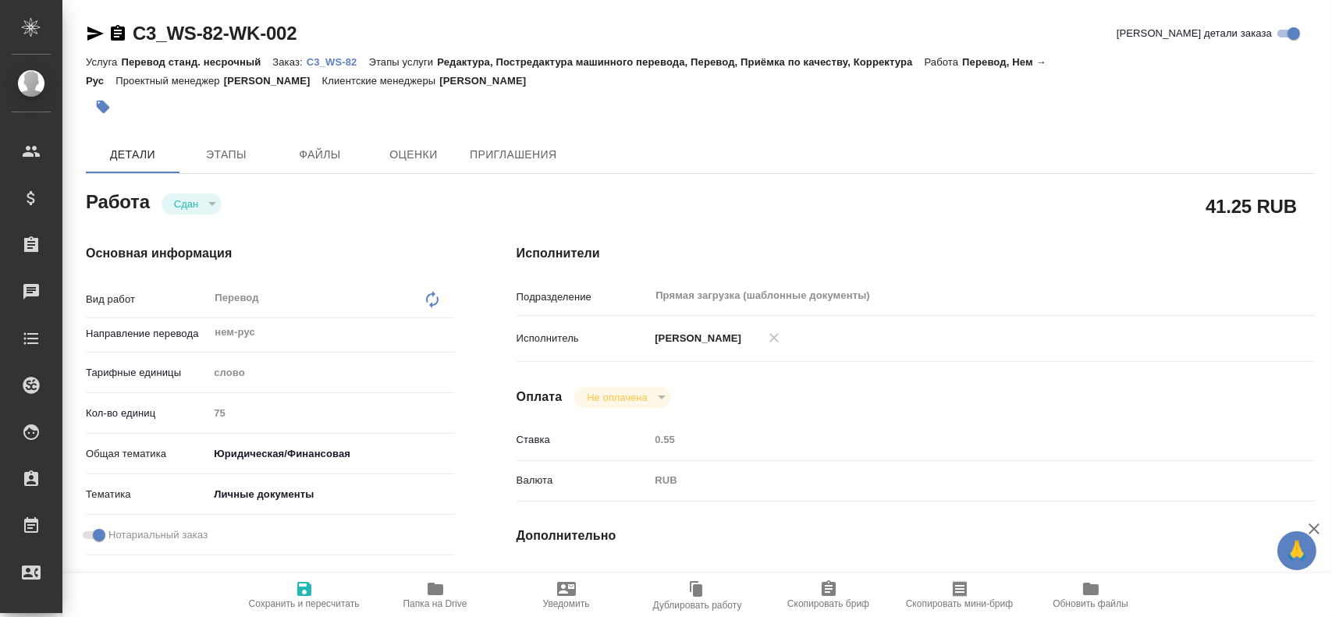
type textarea "x"
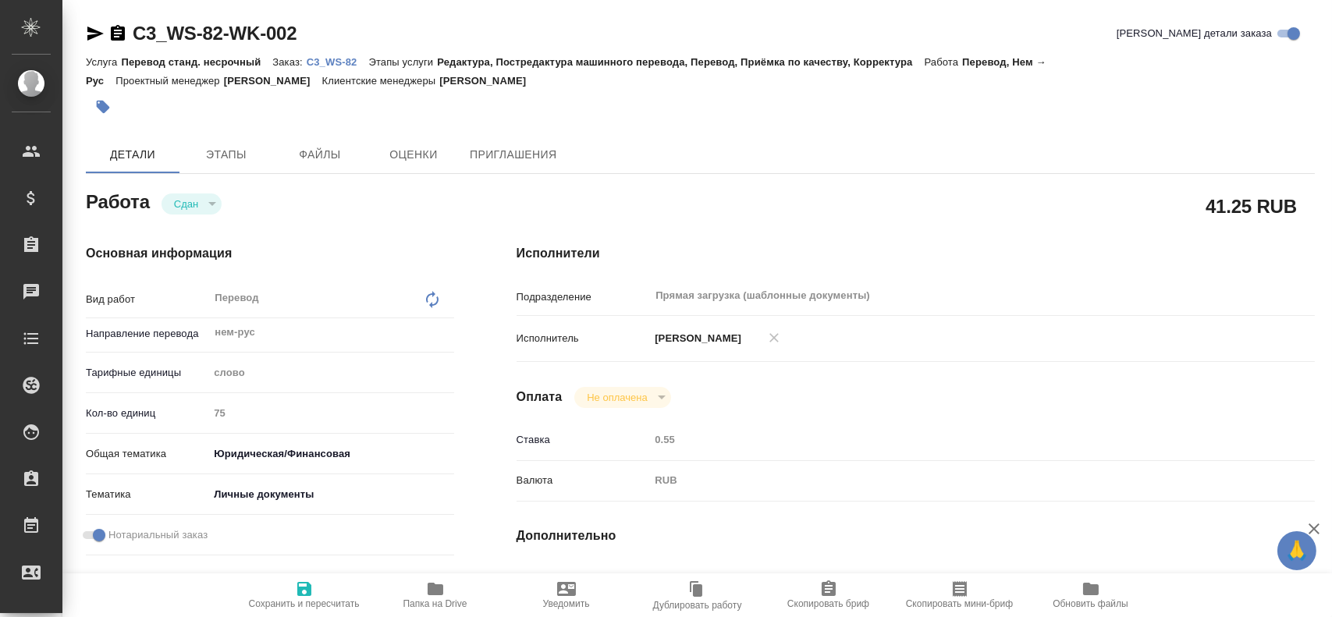
type textarea "x"
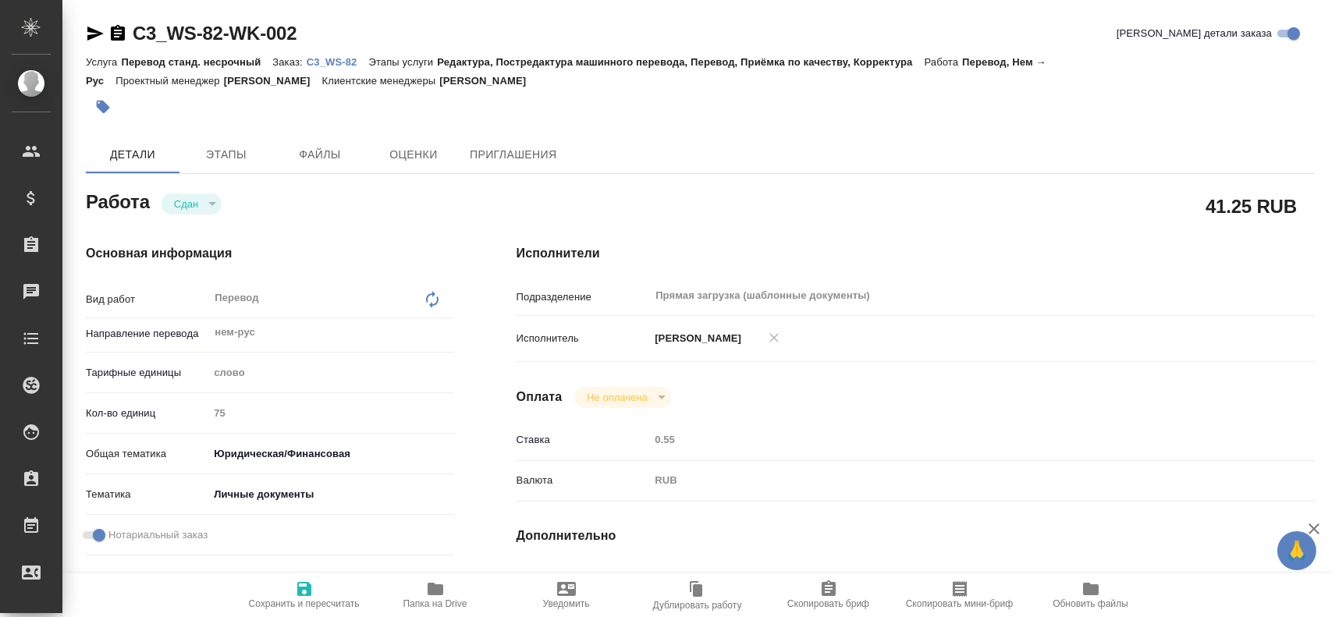
type textarea "x"
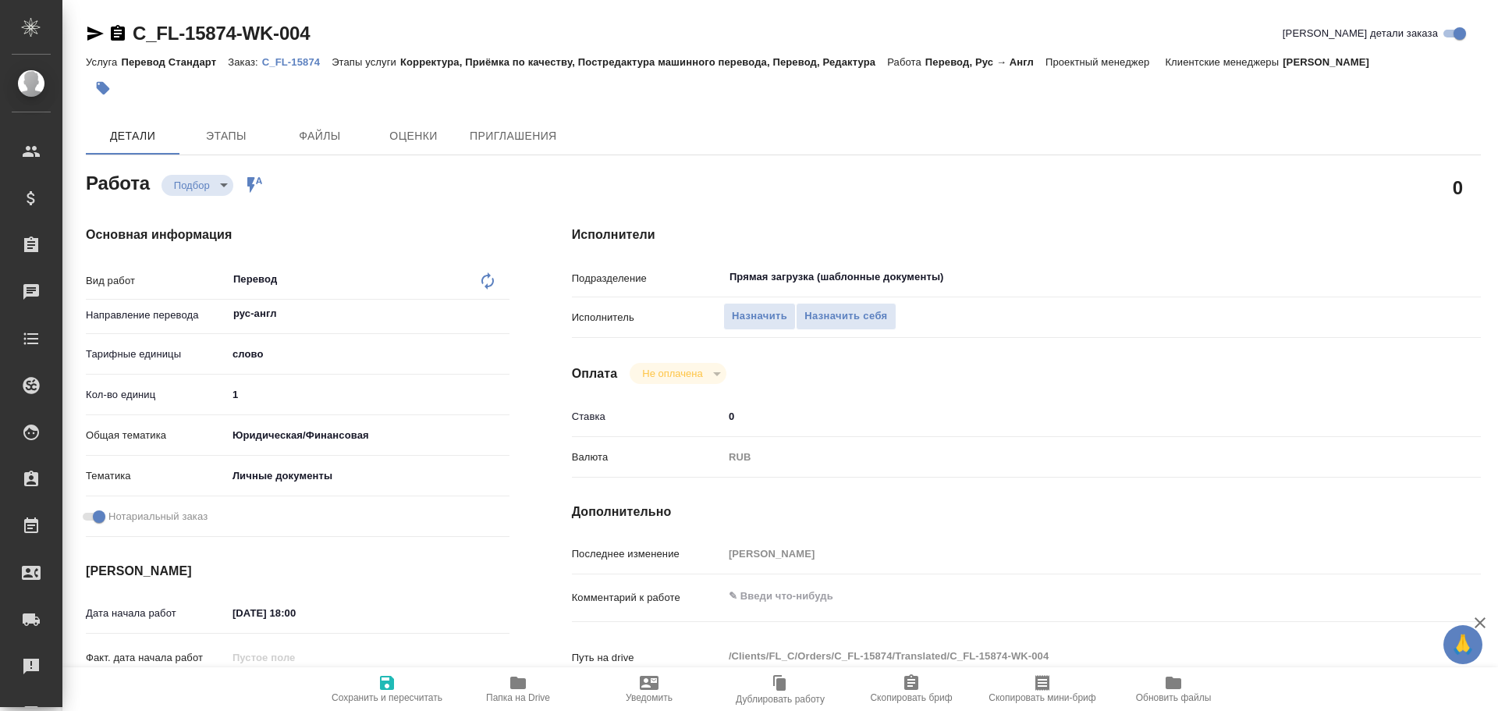
type textarea "x"
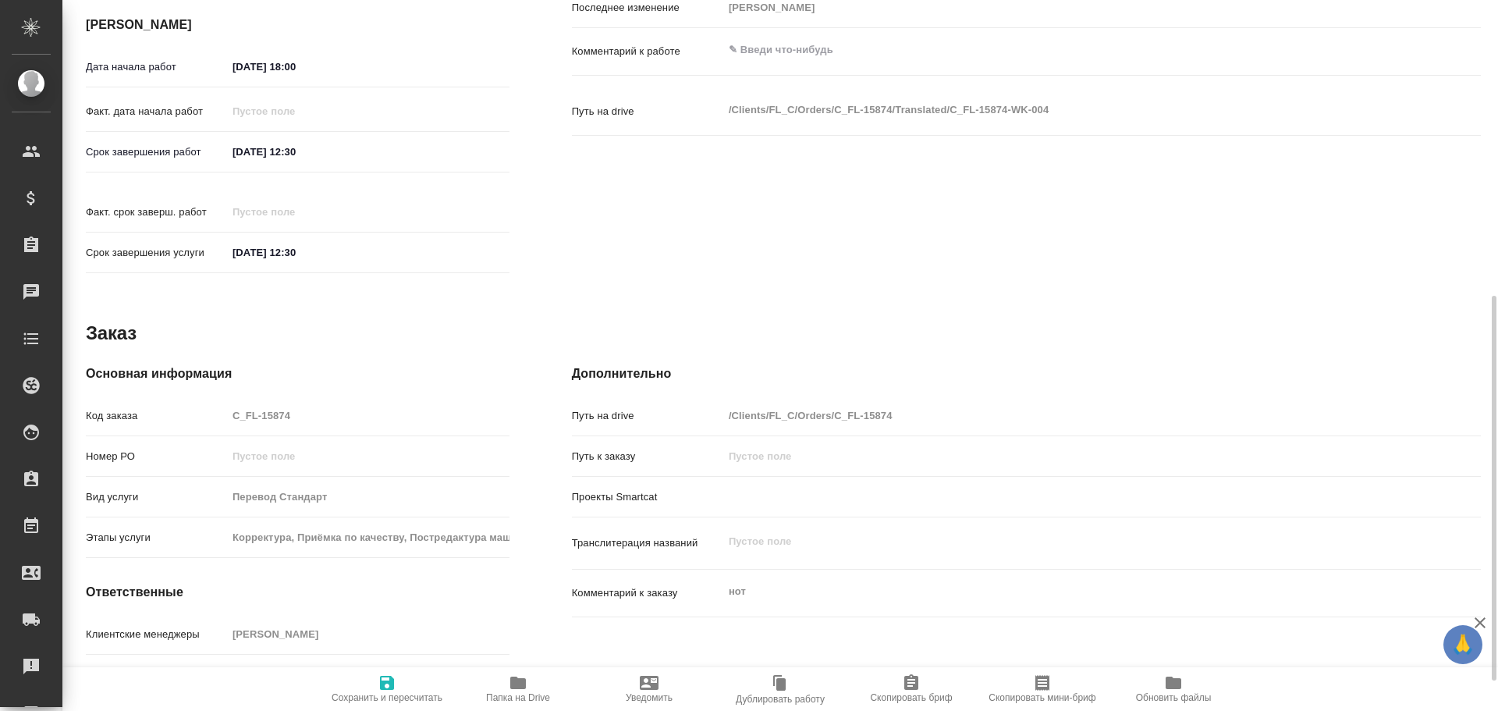
type textarea "x"
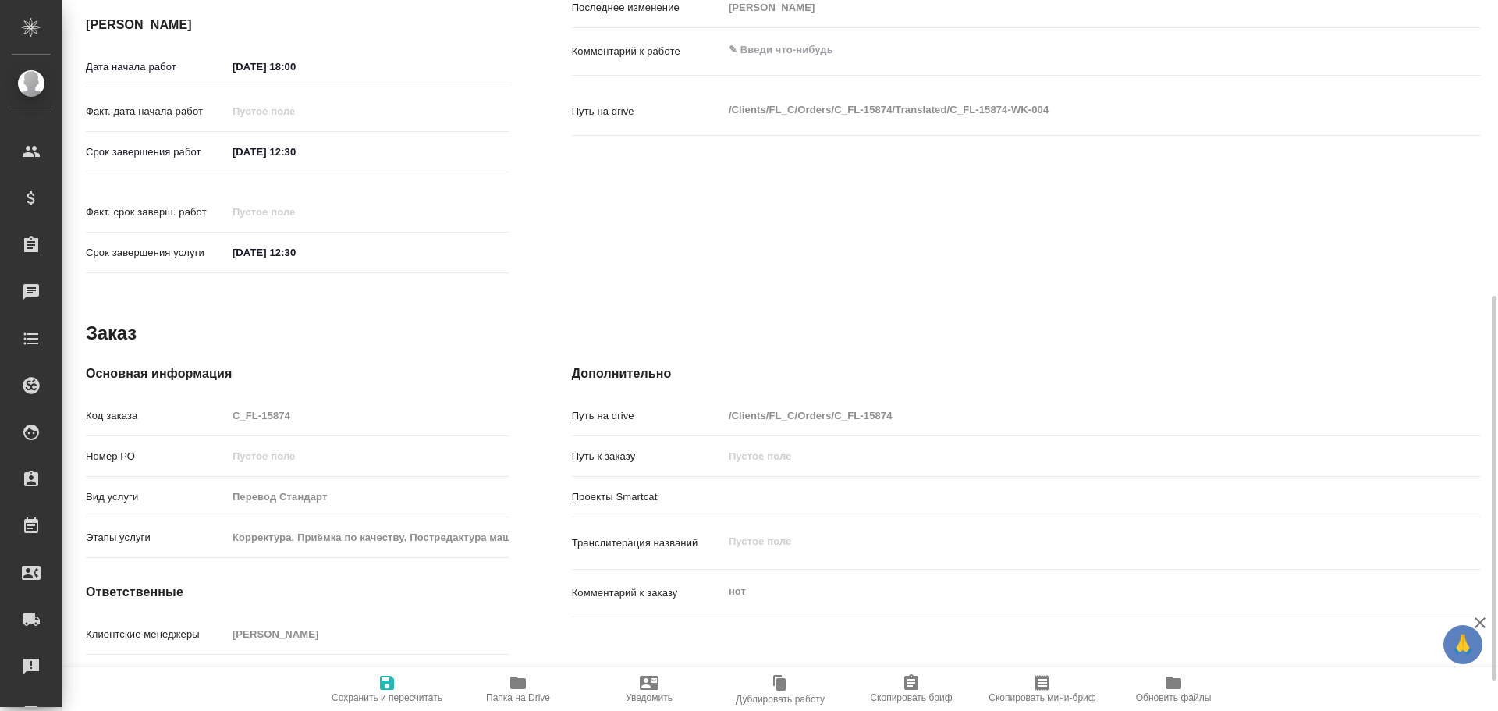
scroll to position [601, 0]
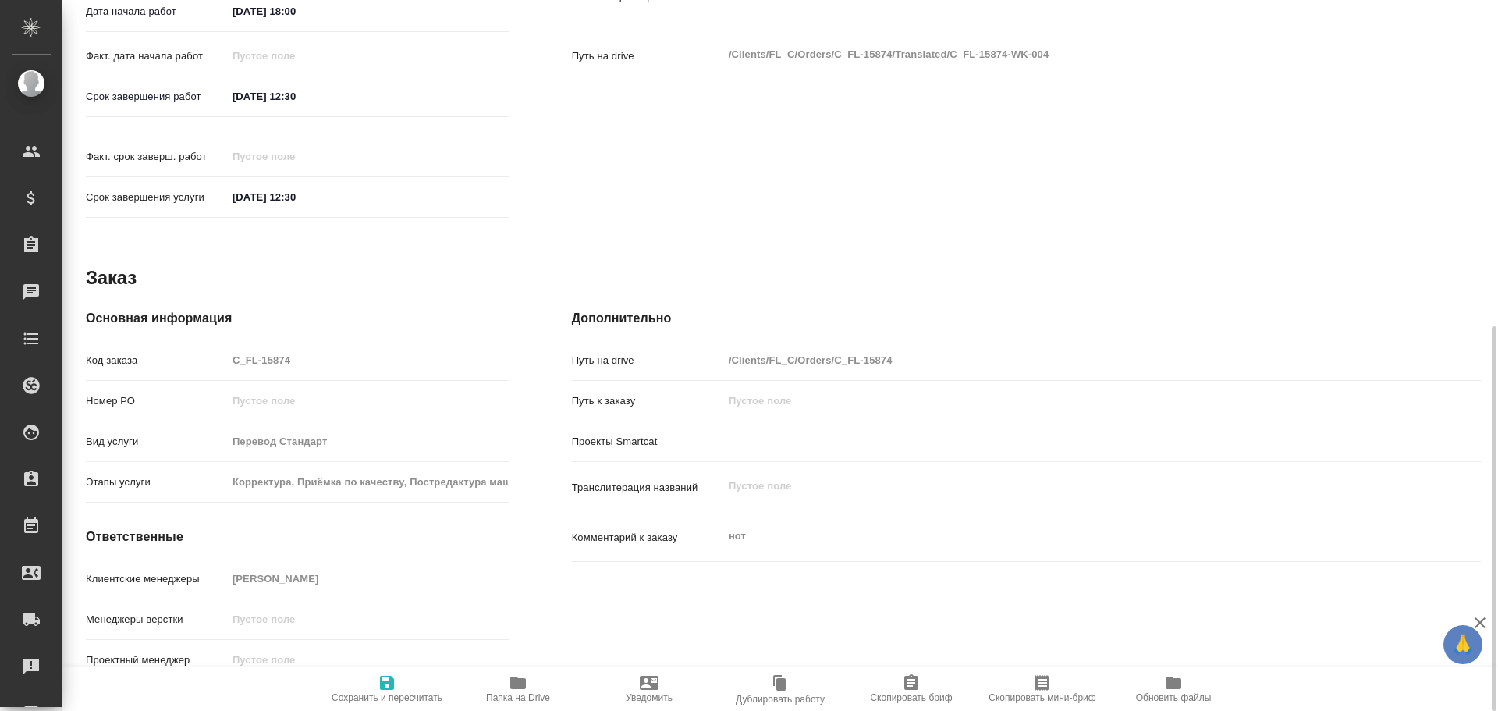
type textarea "x"
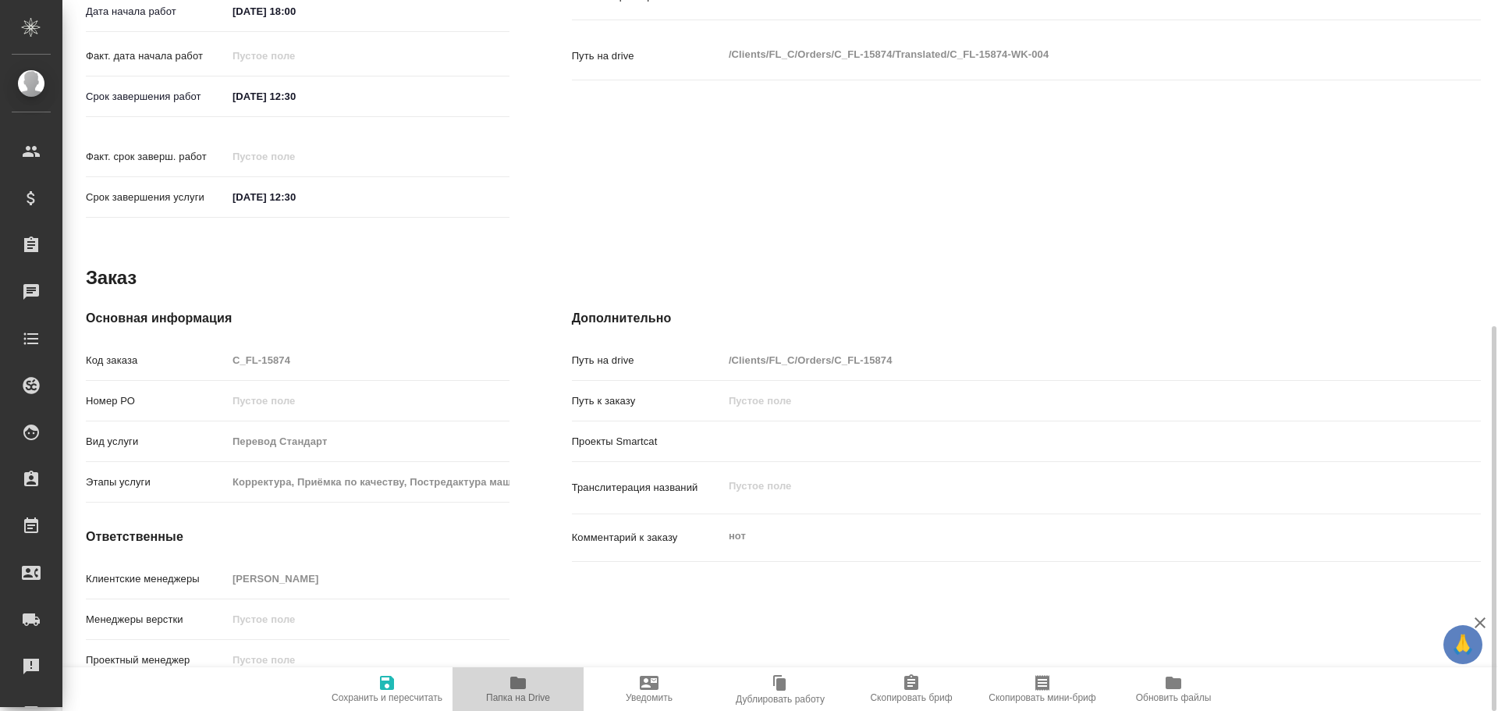
click at [506, 693] on span "Папка на Drive" at bounding box center [518, 697] width 64 height 11
type textarea "x"
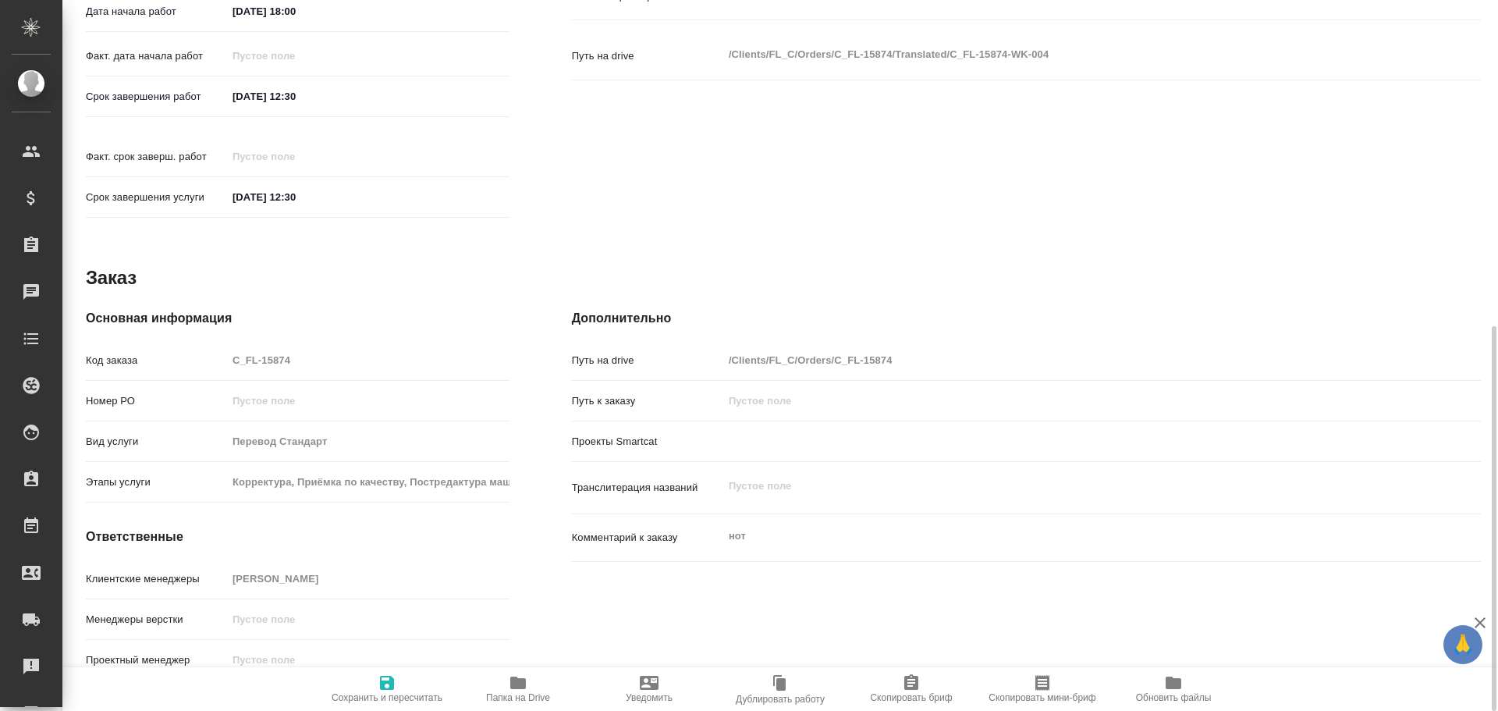
type textarea "x"
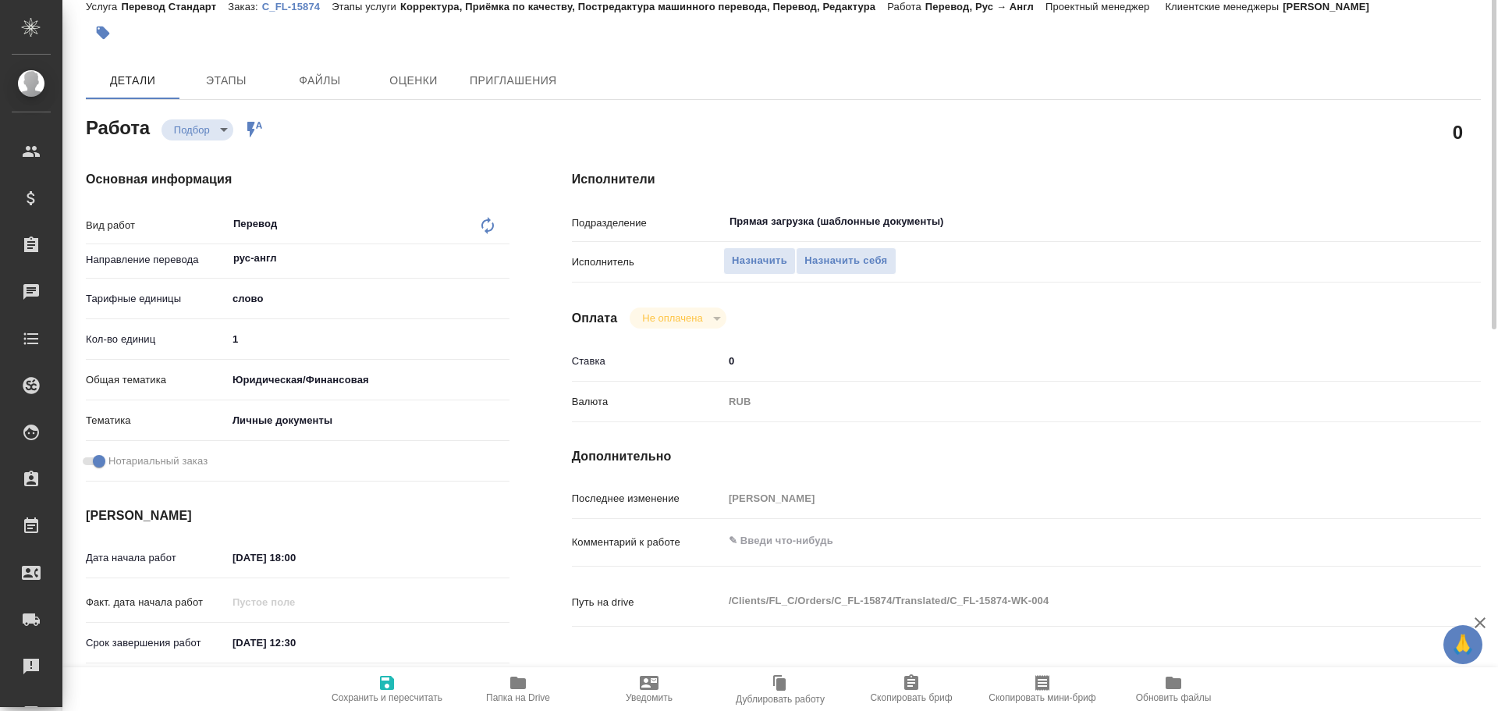
scroll to position [0, 0]
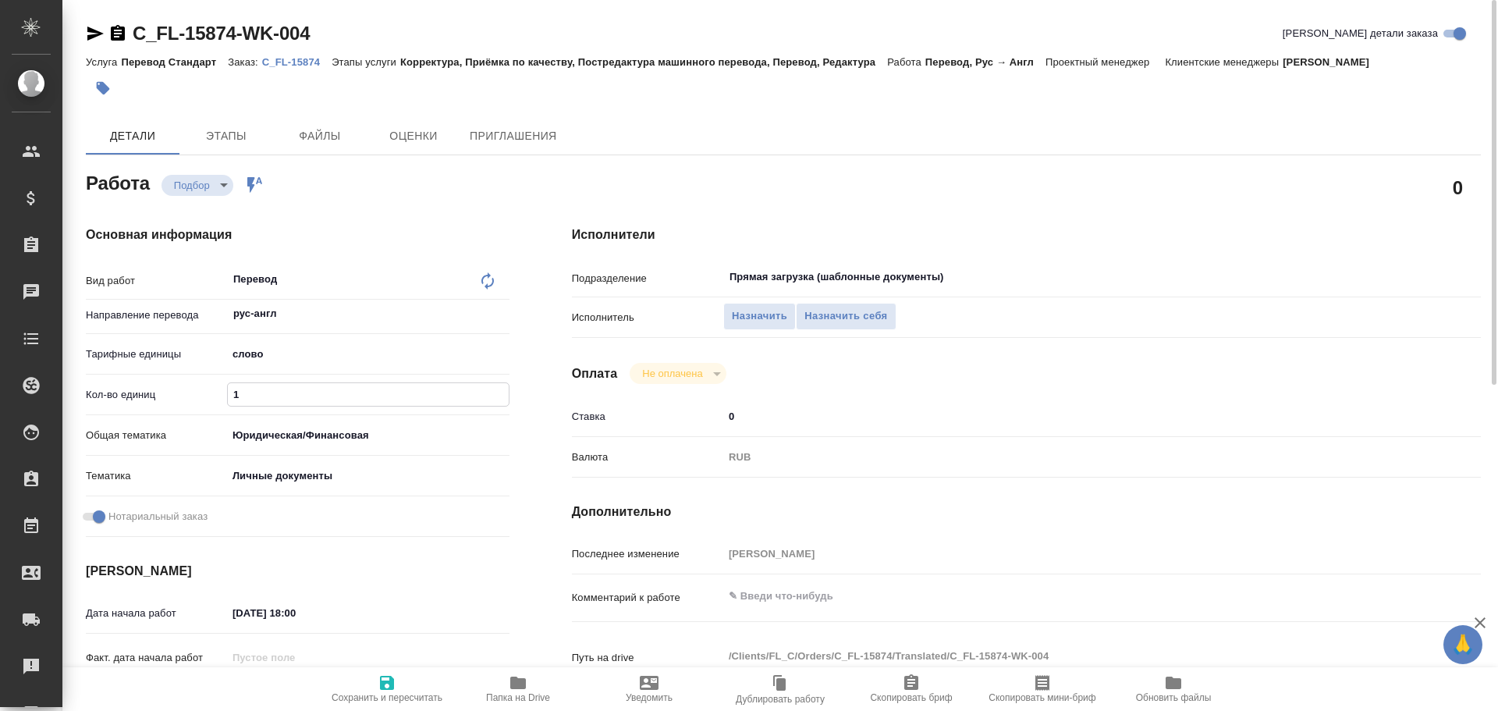
drag, startPoint x: 207, startPoint y: 377, endPoint x: 165, endPoint y: 367, distance: 43.3
click at [165, 368] on div "Вид работ Перевод x ​ Направление перевода рус-англ ​ Тарифные единицы слово 5a…" at bounding box center [298, 403] width 424 height 280
type textarea "x"
type input "2"
type textarea "x"
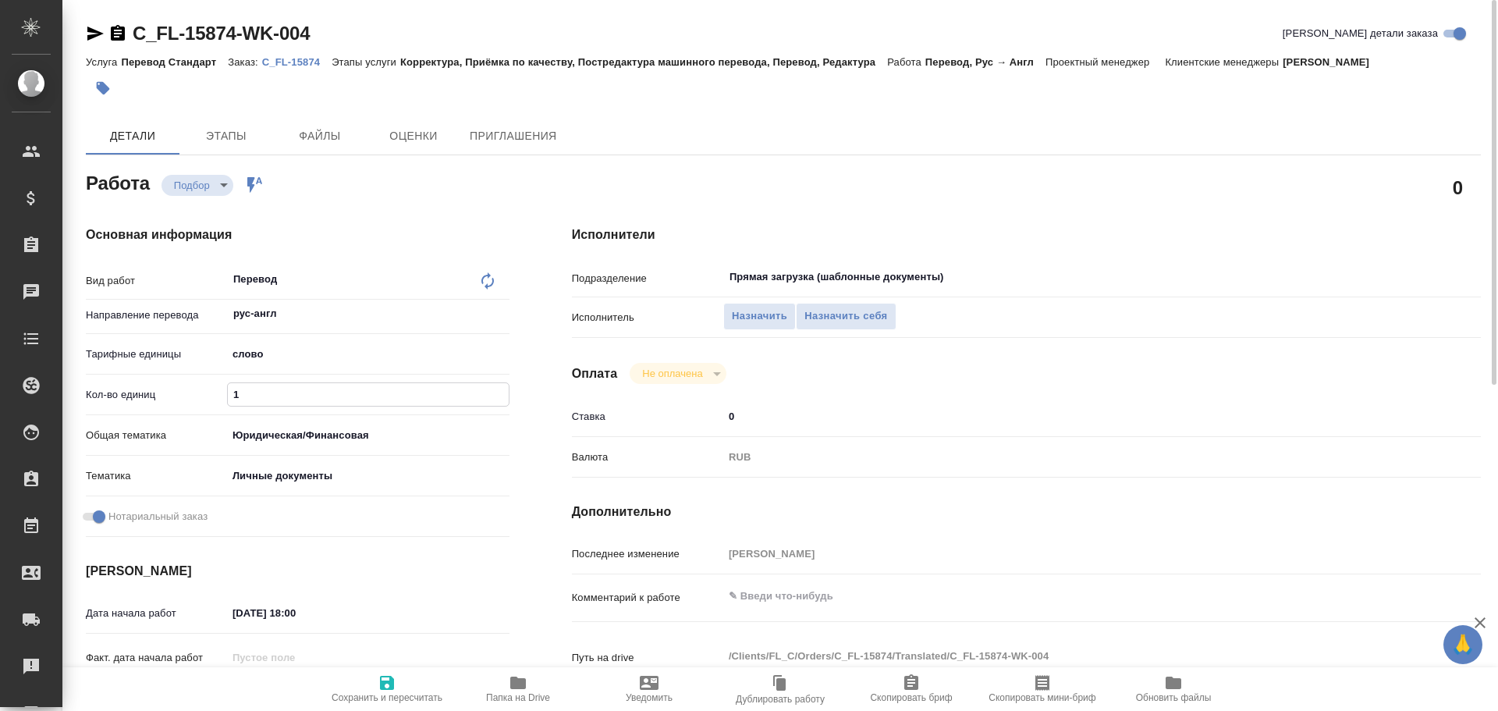
type textarea "x"
type input "25"
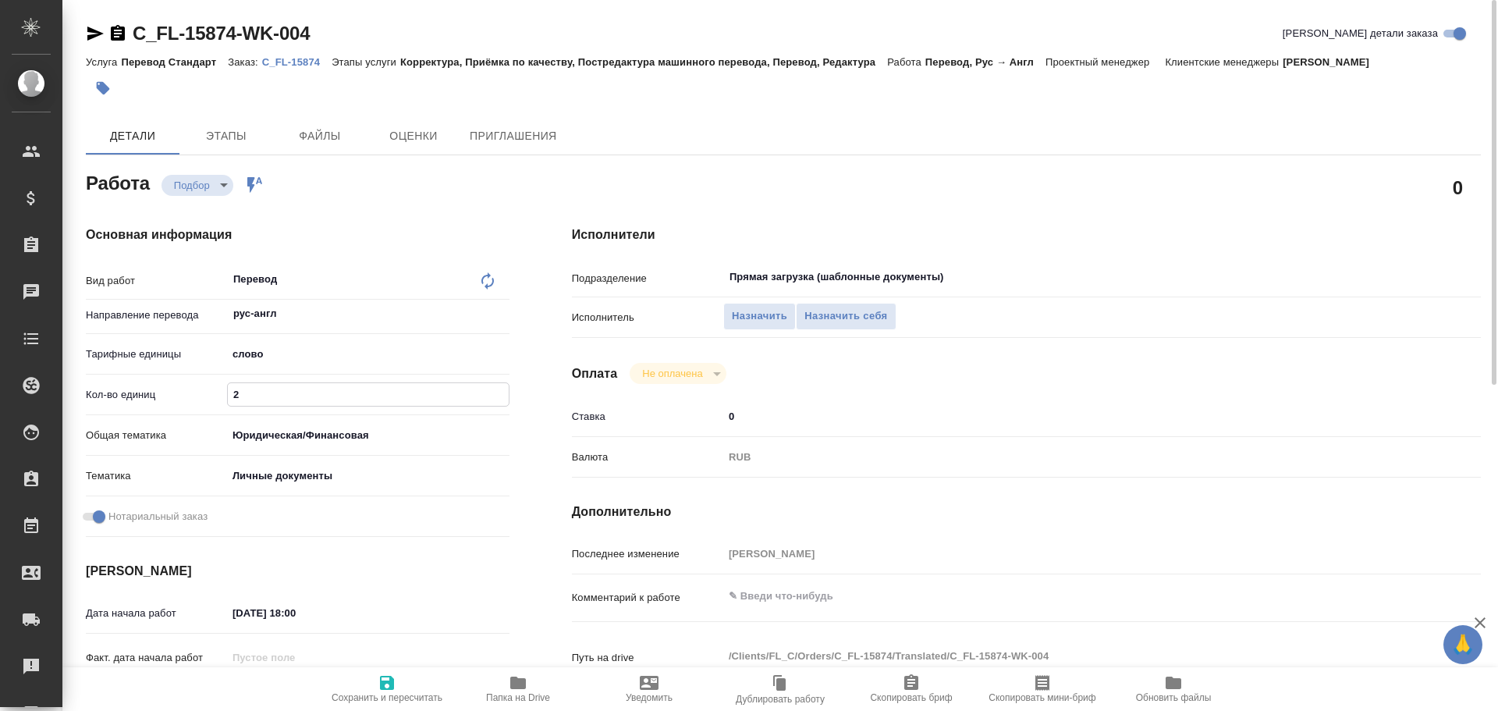
type textarea "x"
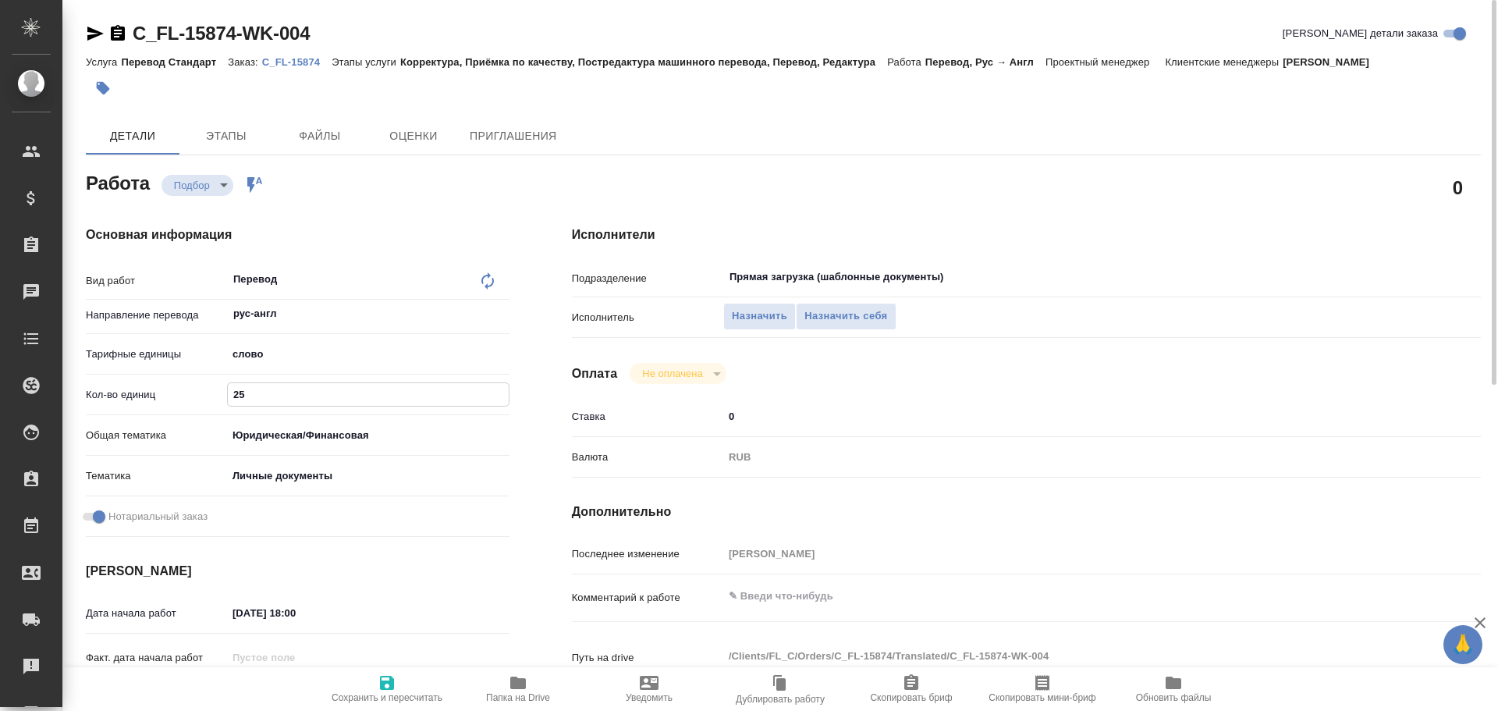
type input "2"
type textarea "x"
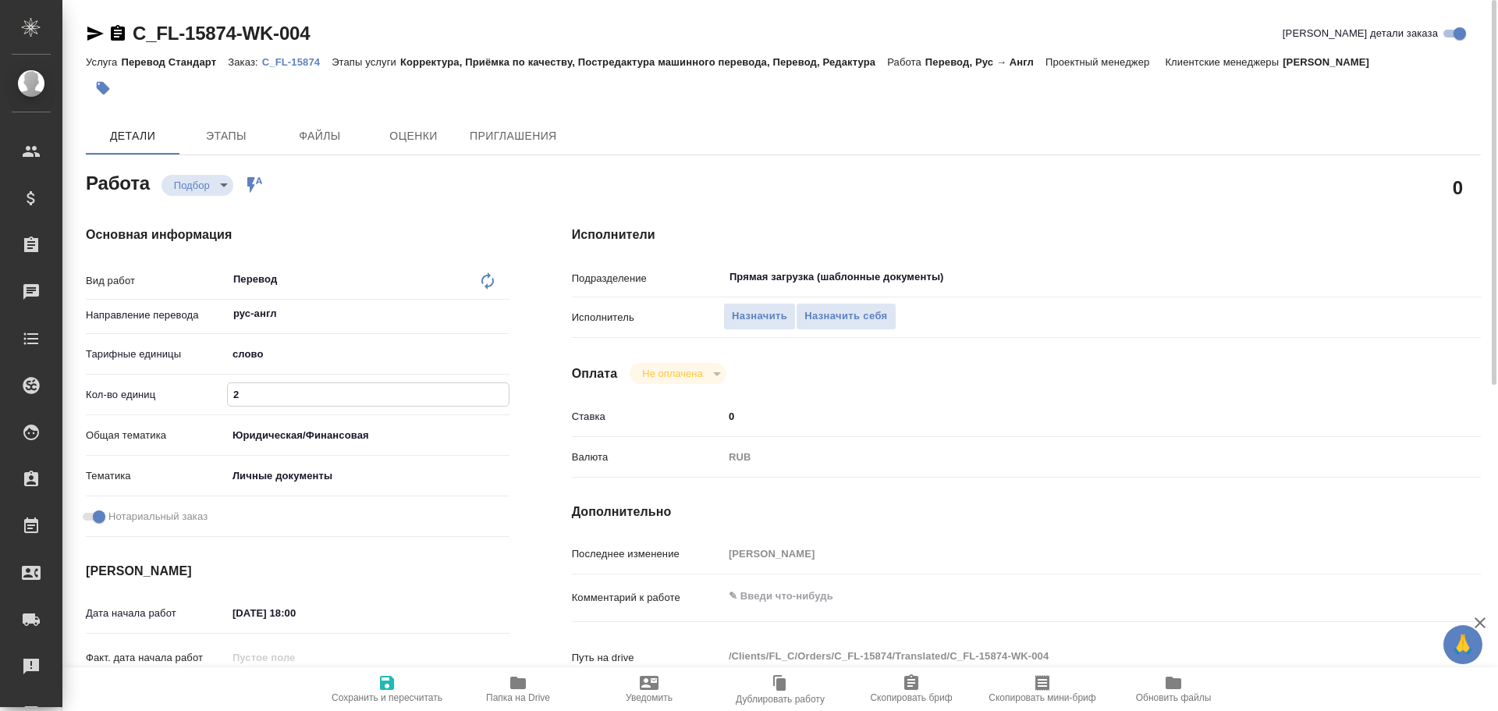
type textarea "x"
type input "20"
type textarea "x"
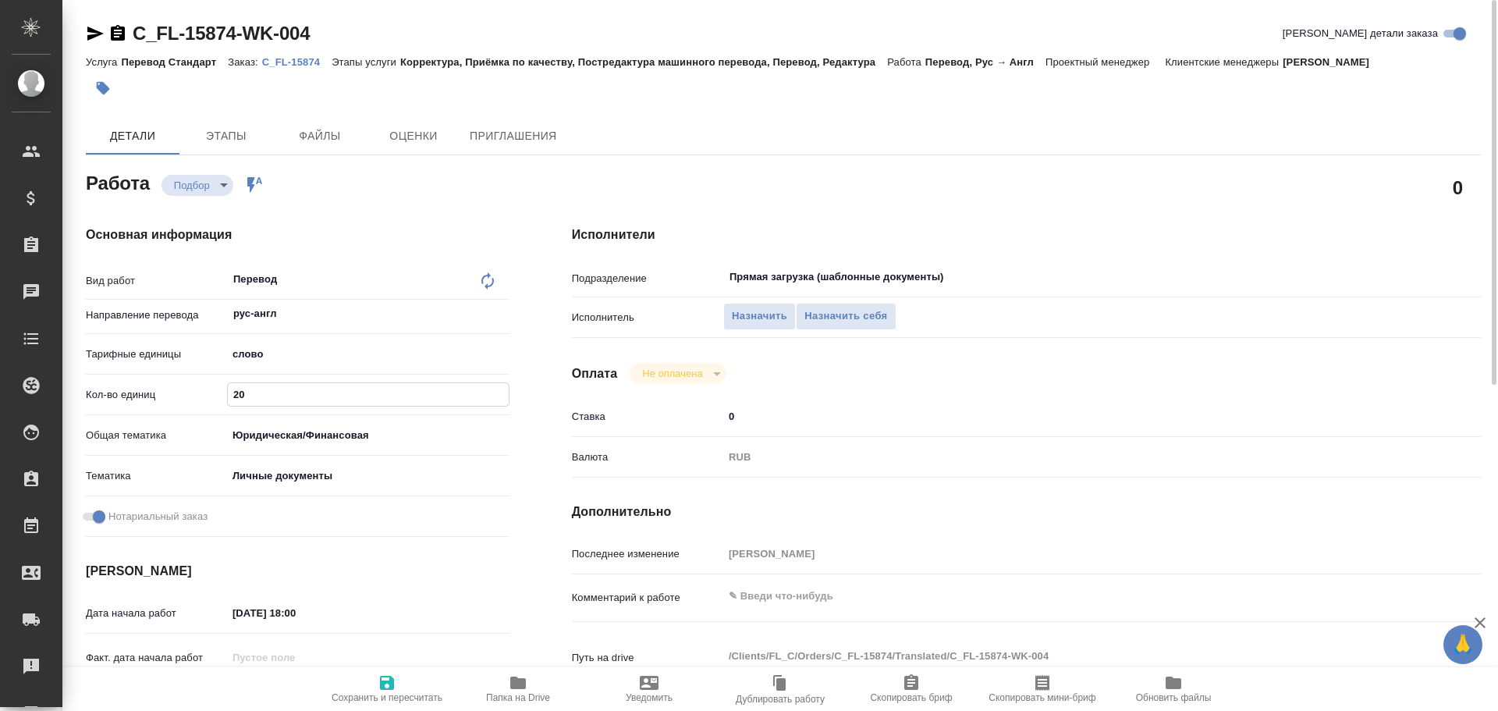
type textarea "x"
type input "200"
type textarea "x"
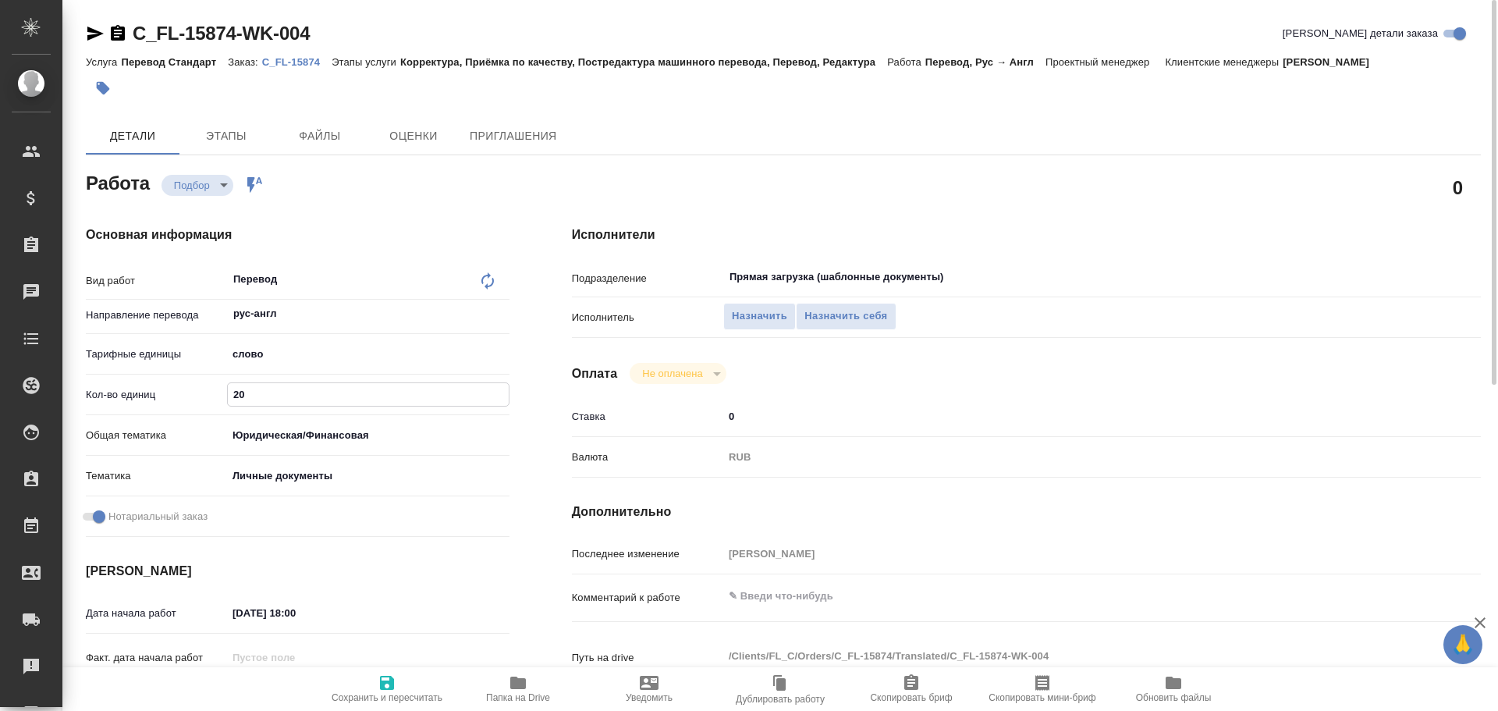
type textarea "x"
type input "200"
click at [395, 679] on icon "button" at bounding box center [387, 682] width 19 height 19
type textarea "x"
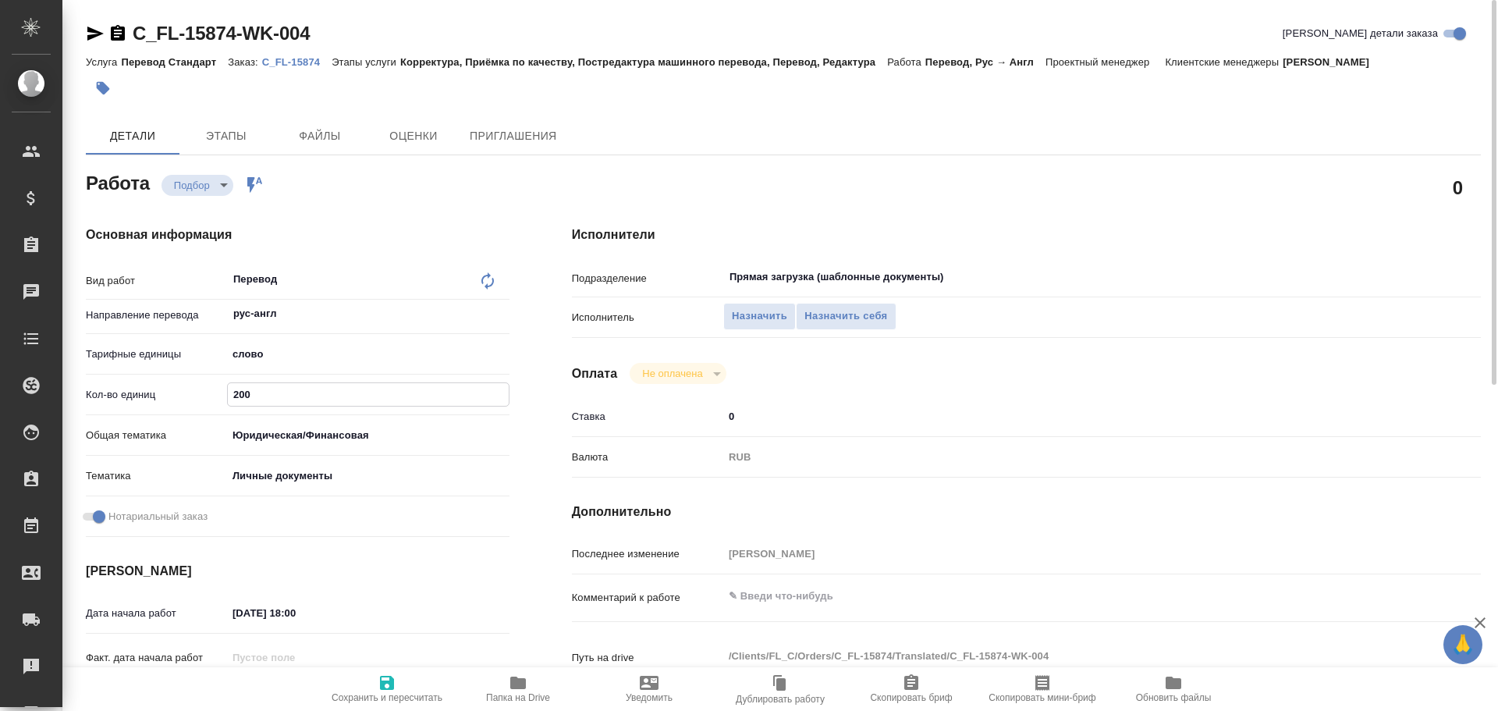
type textarea "x"
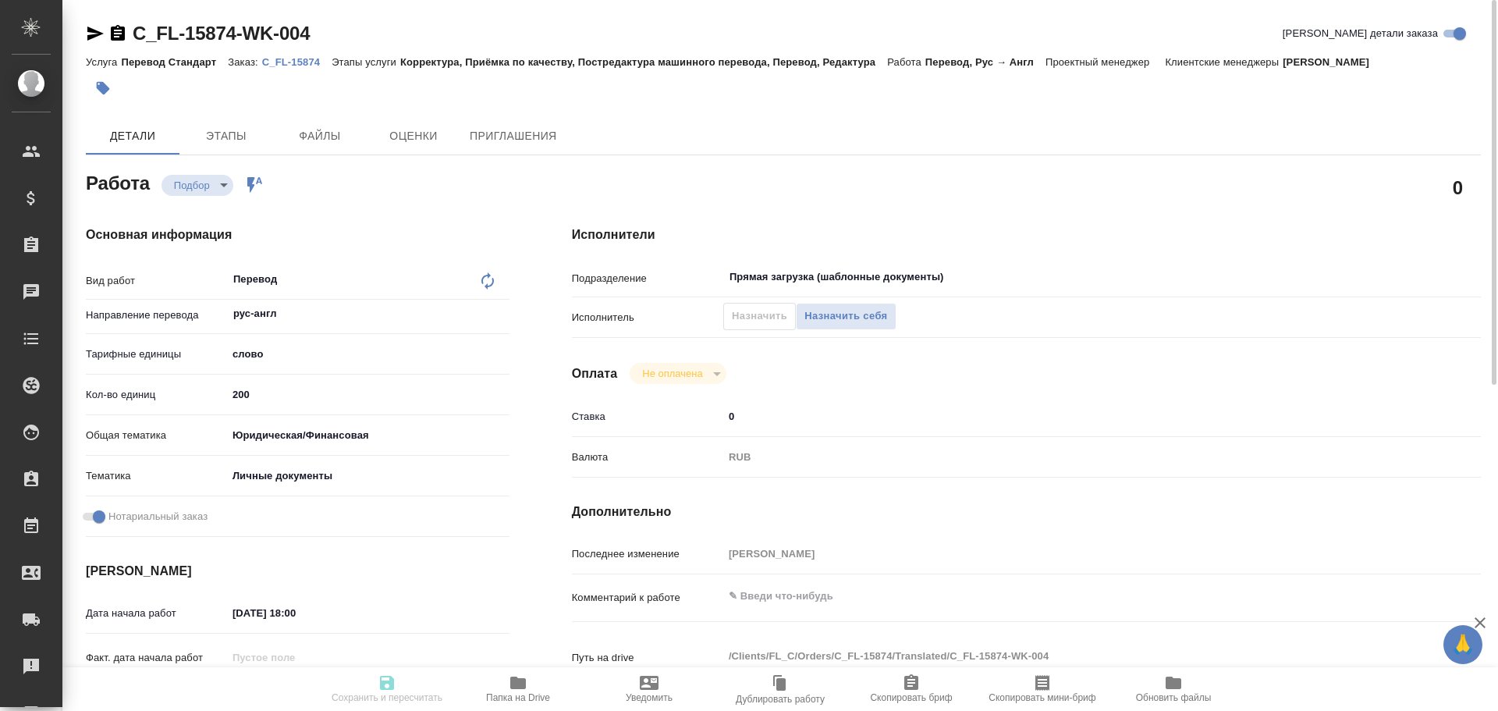
type textarea "x"
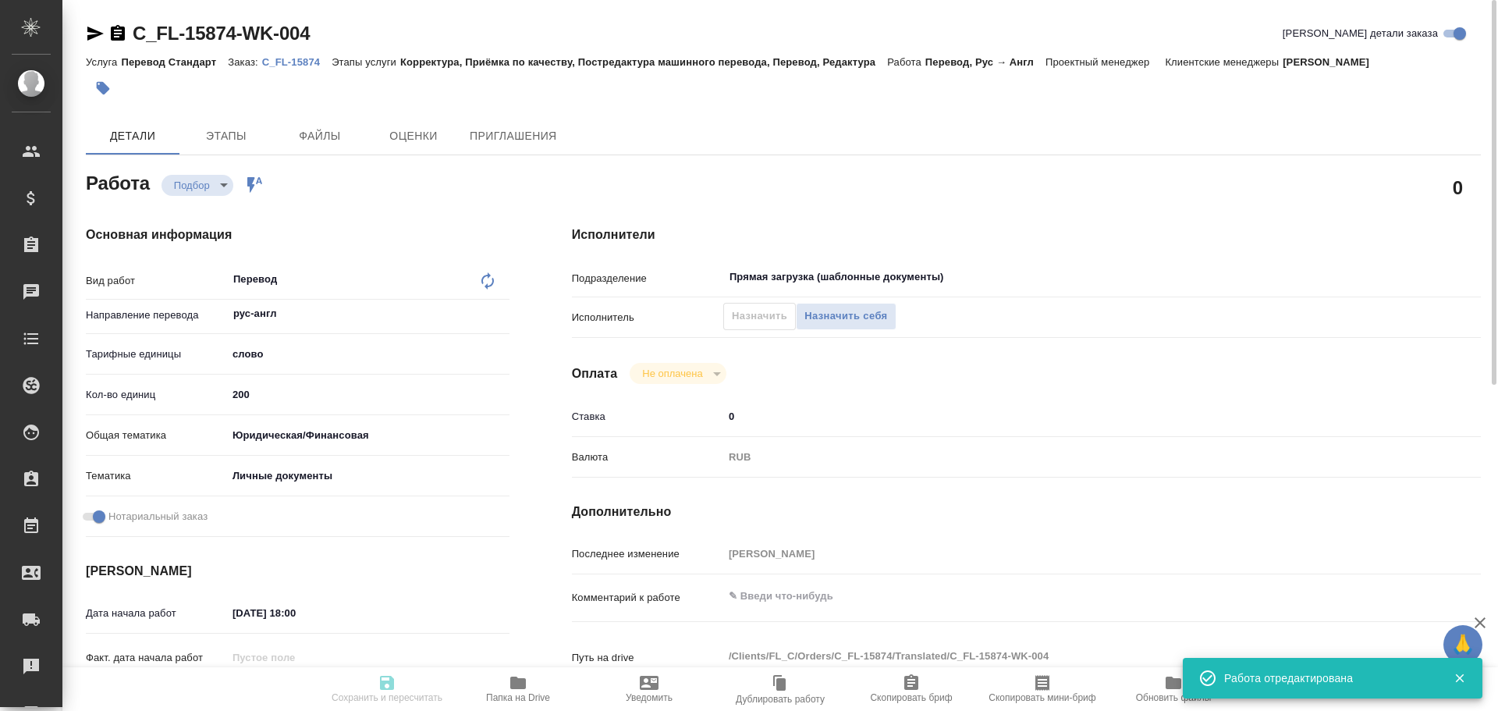
type input "recruiting"
type textarea "Перевод"
type textarea "x"
type input "рус-англ"
type input "5a8b1489cc6b4906c91bfd90"
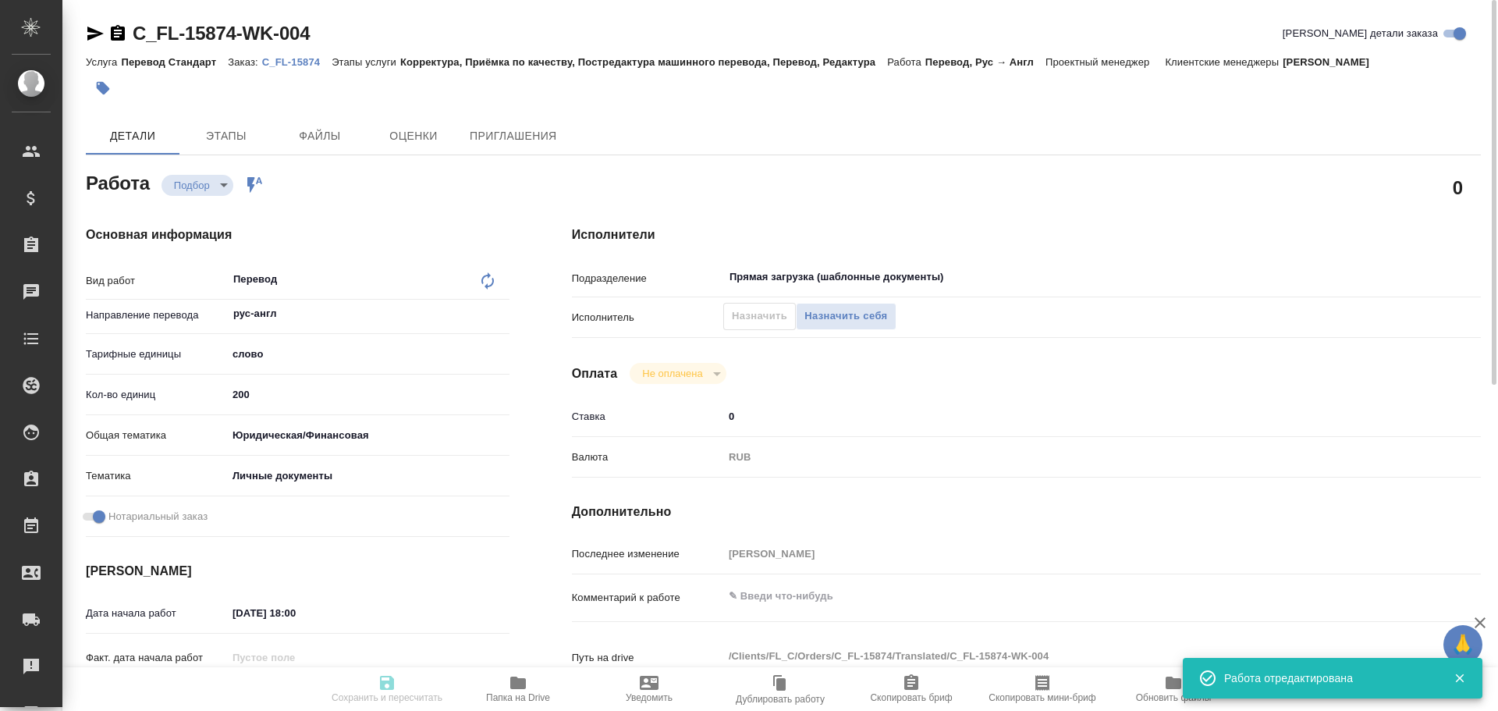
type input "200"
type input "yr-fn"
type input "5a8b8b956a9677013d343cfe"
checkbox input "true"
type input "04.09.2025 18:00"
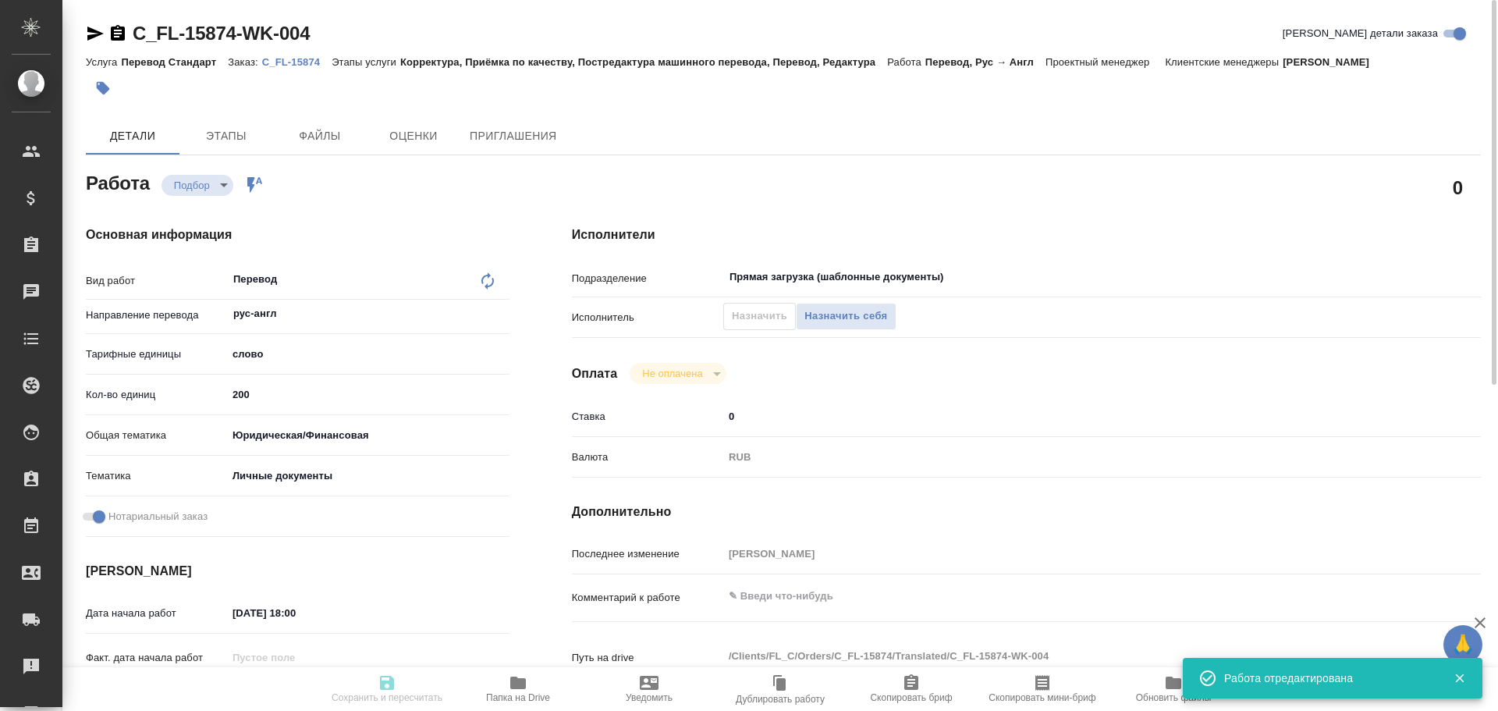
type input "05.09.2025 12:30"
type input "Прямая загрузка (шаблонные документы)"
type input "notPayed"
type input "0"
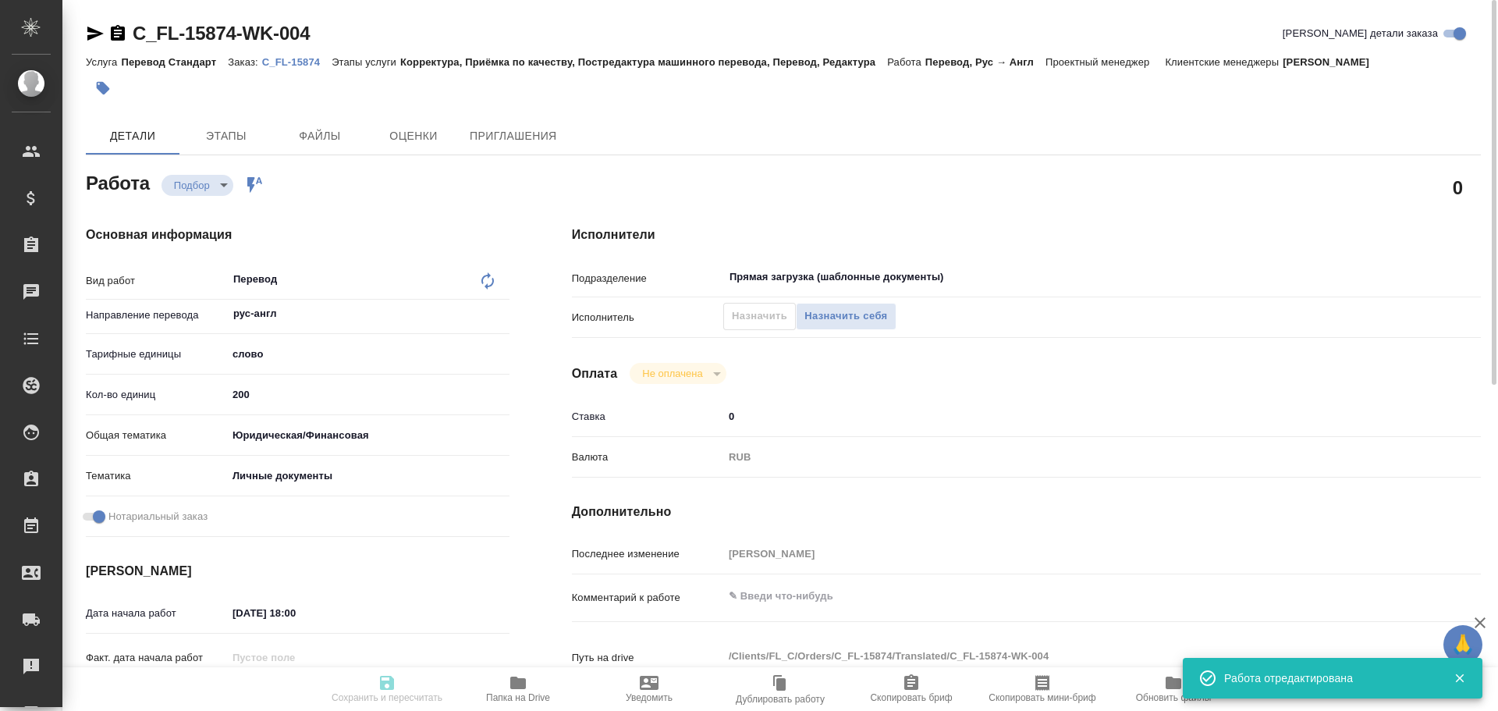
type input "RUB"
type input "[PERSON_NAME]"
type textarea "x"
type textarea "/Clients/FL_C/Orders/C_FL-15874/Translated/C_FL-15874-WK-004"
type textarea "x"
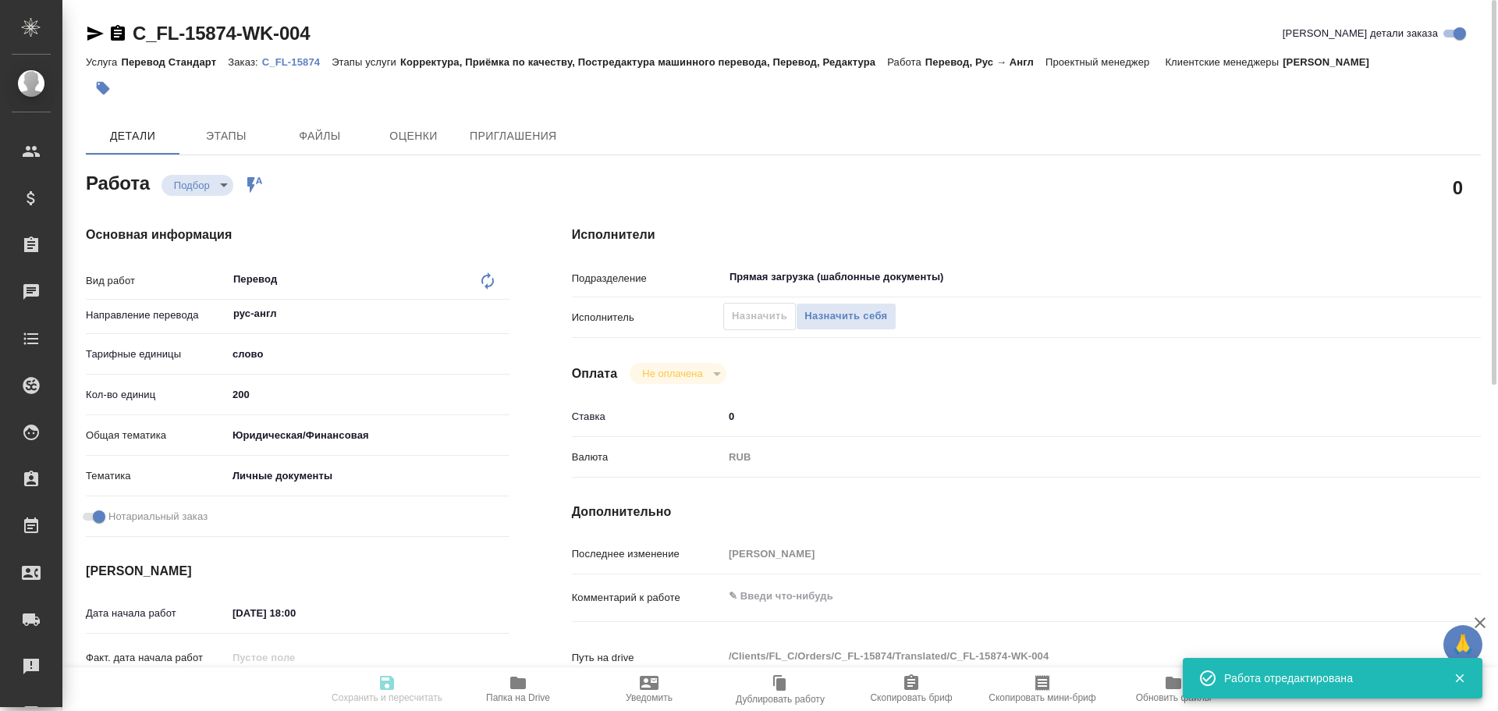
type input "C_FL-15874"
type input "Перевод Стандарт"
type input "Корректура, Приёмка по качеству, Постредактура машинного перевода, Перевод, Ред…"
type input "[PERSON_NAME]"
type input "/Clients/FL_C/Orders/C_FL-15874"
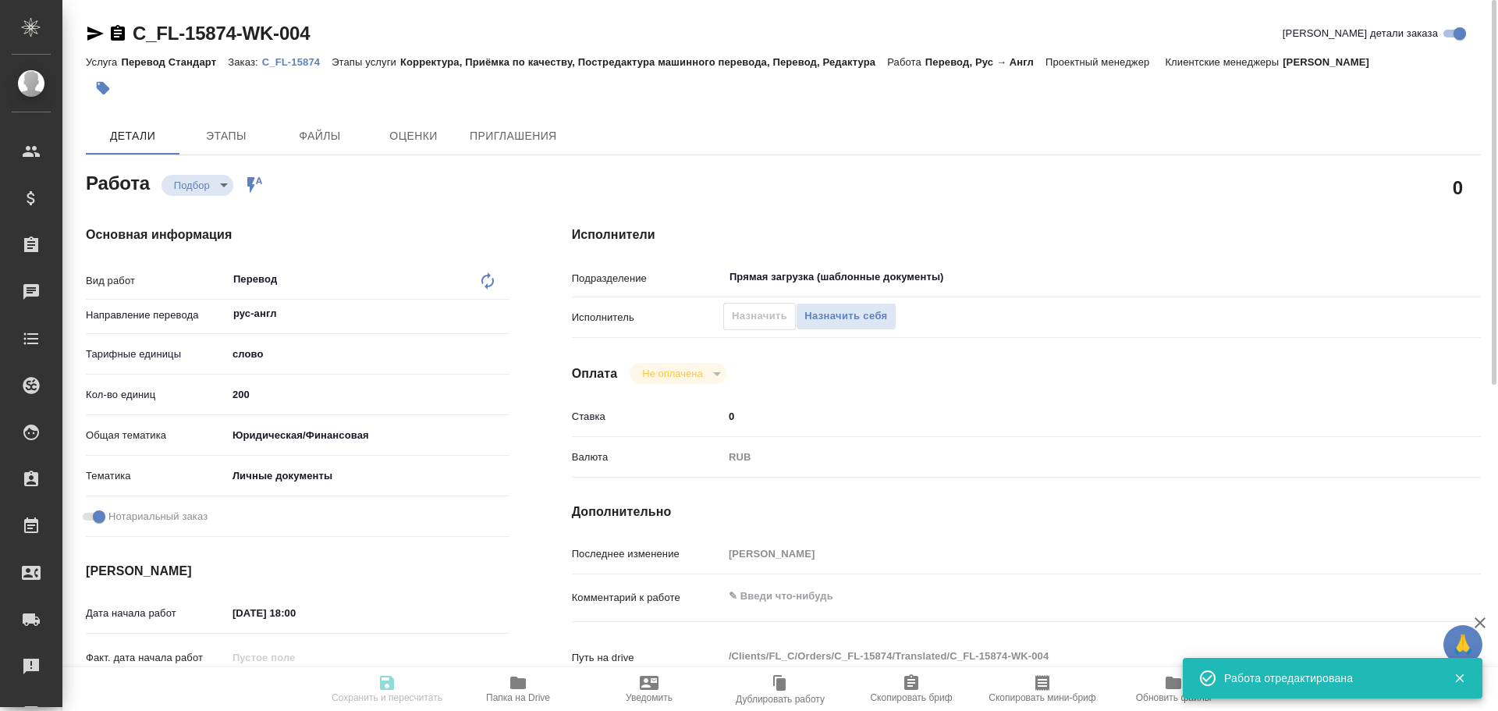
type textarea "x"
type textarea "нот"
type textarea "x"
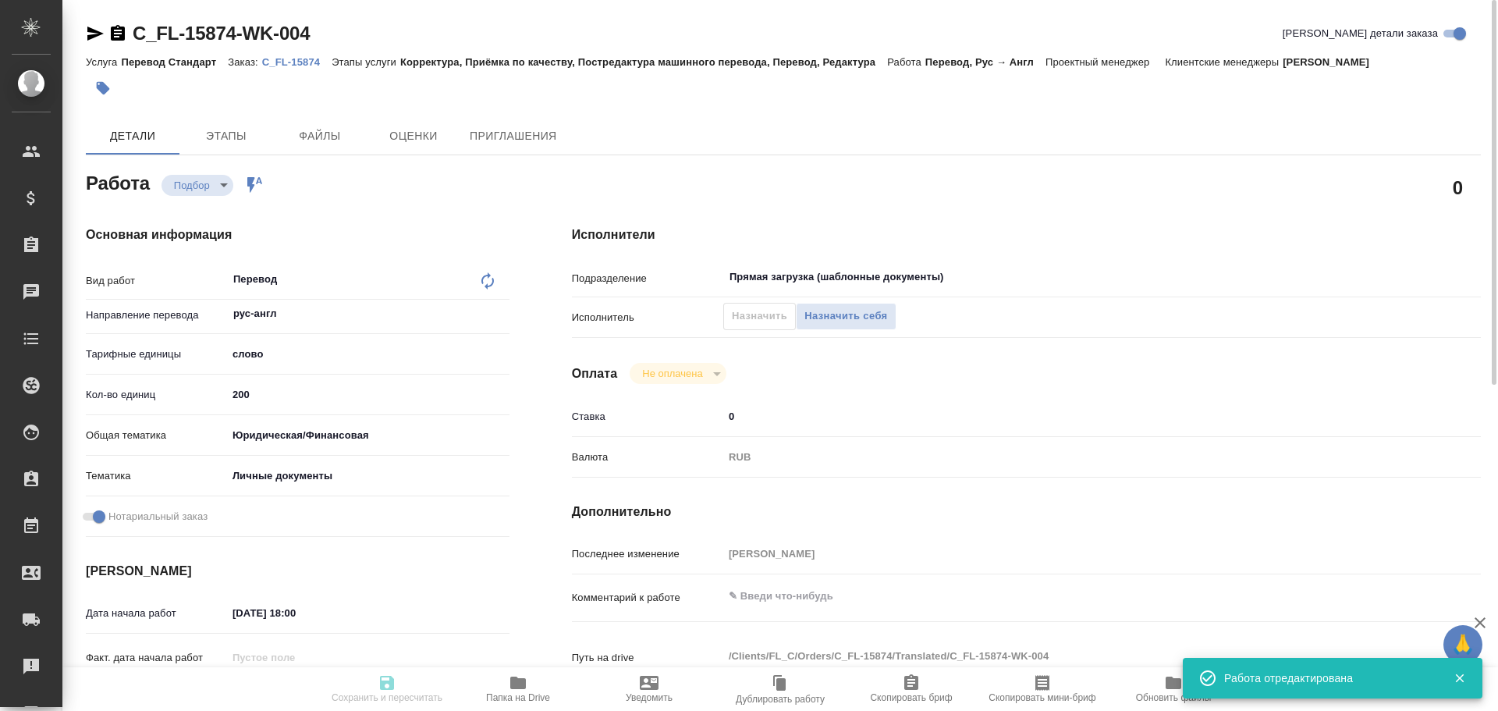
type textarea "x"
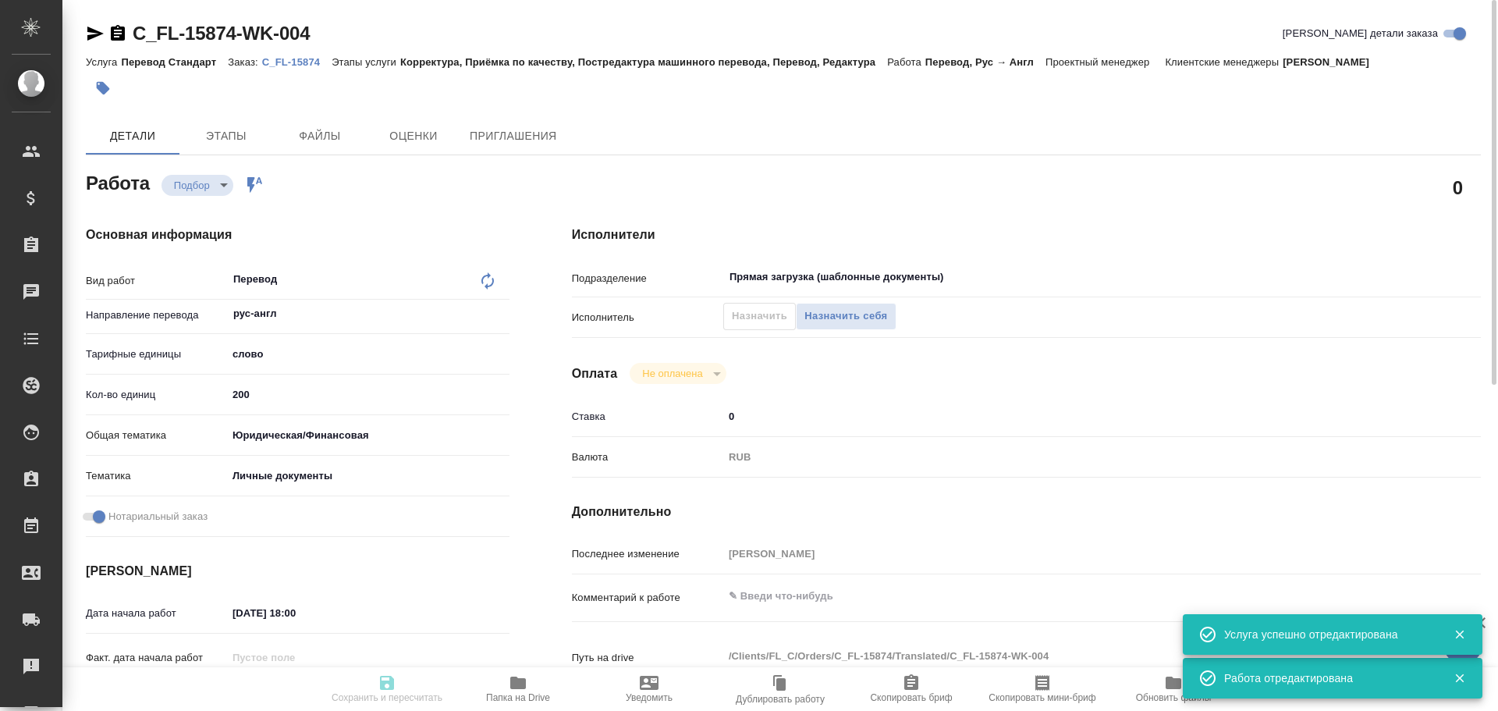
type textarea "x"
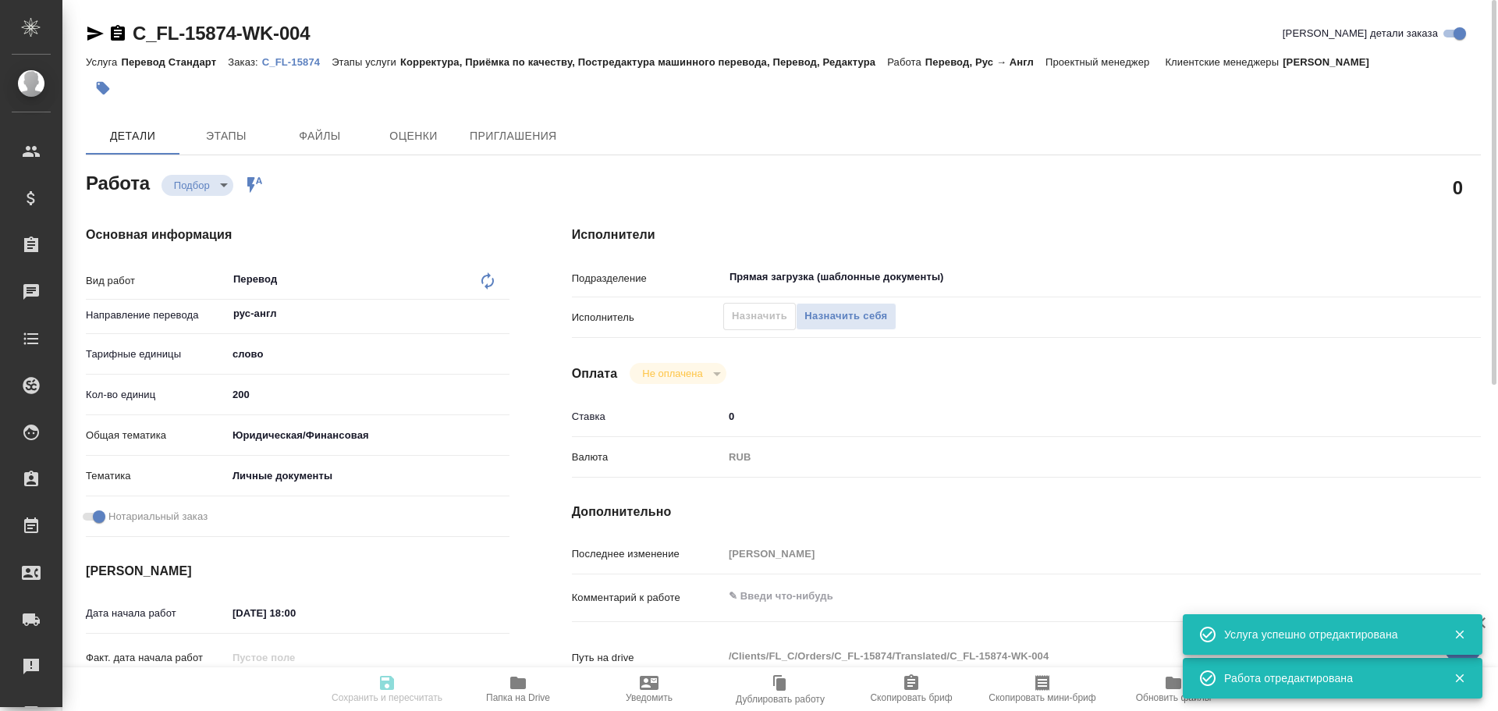
type textarea "x"
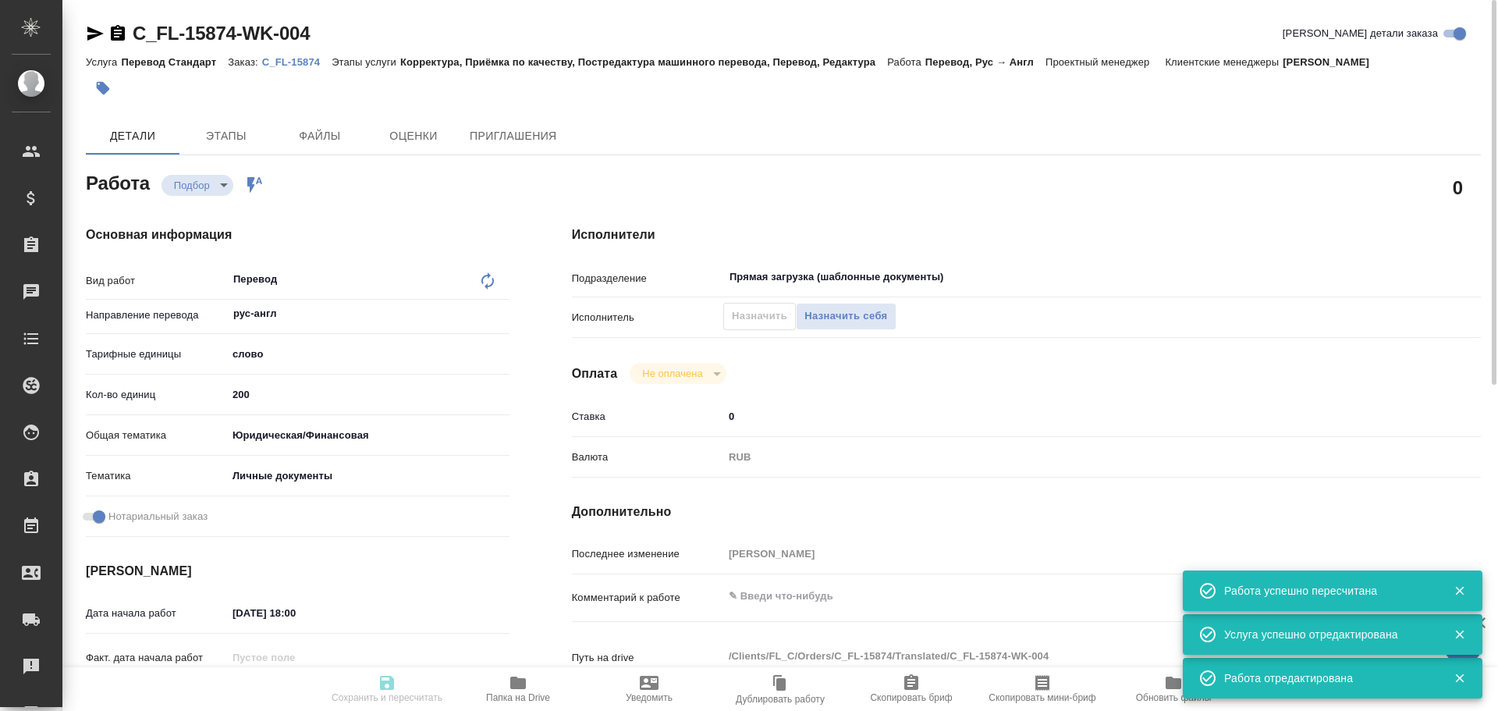
type input "recruiting"
type textarea "Перевод"
type textarea "x"
type input "рус-англ"
type input "5a8b1489cc6b4906c91bfd90"
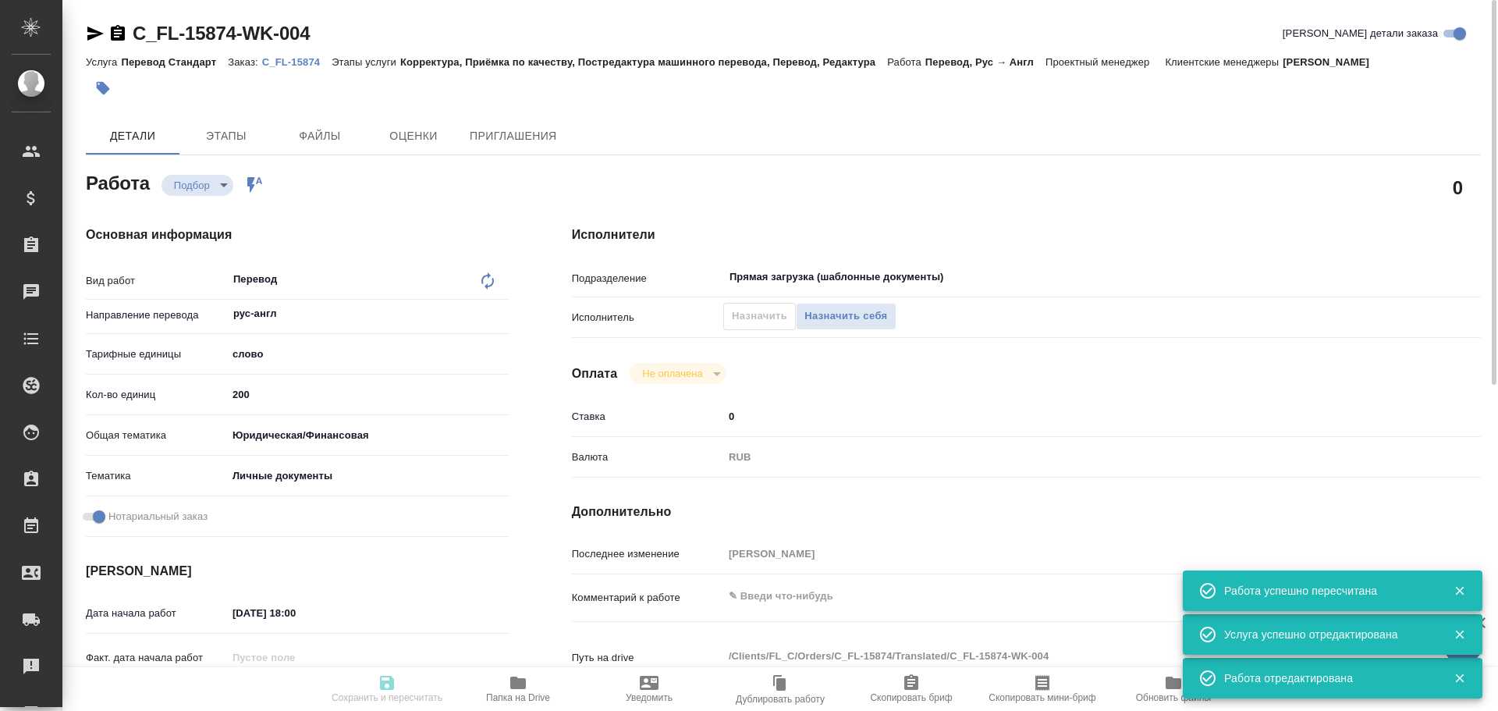
type input "200"
type input "yr-fn"
type input "5a8b8b956a9677013d343cfe"
checkbox input "true"
type input "04.09.2025 18:00"
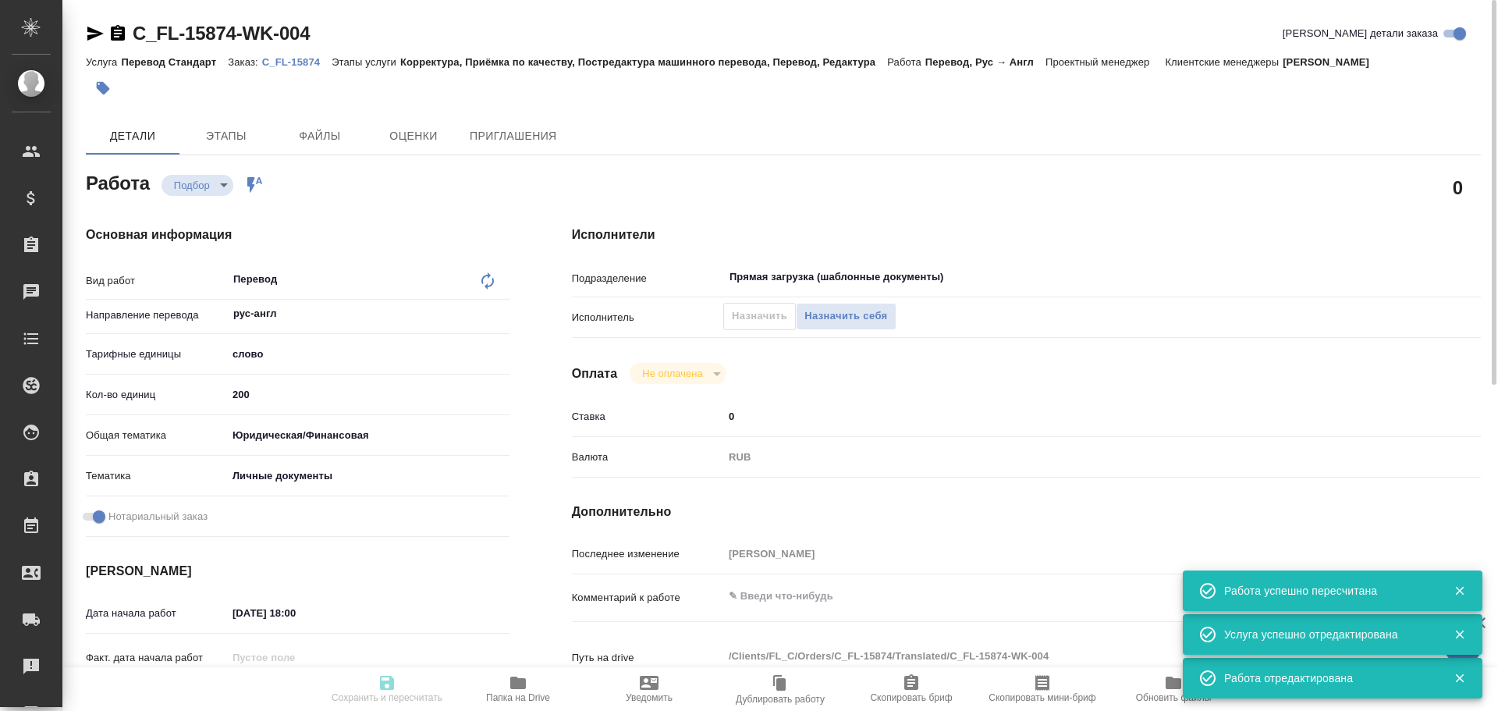
type input "05.09.2025 12:30"
type input "Прямая загрузка (шаблонные документы)"
type input "notPayed"
type input "0"
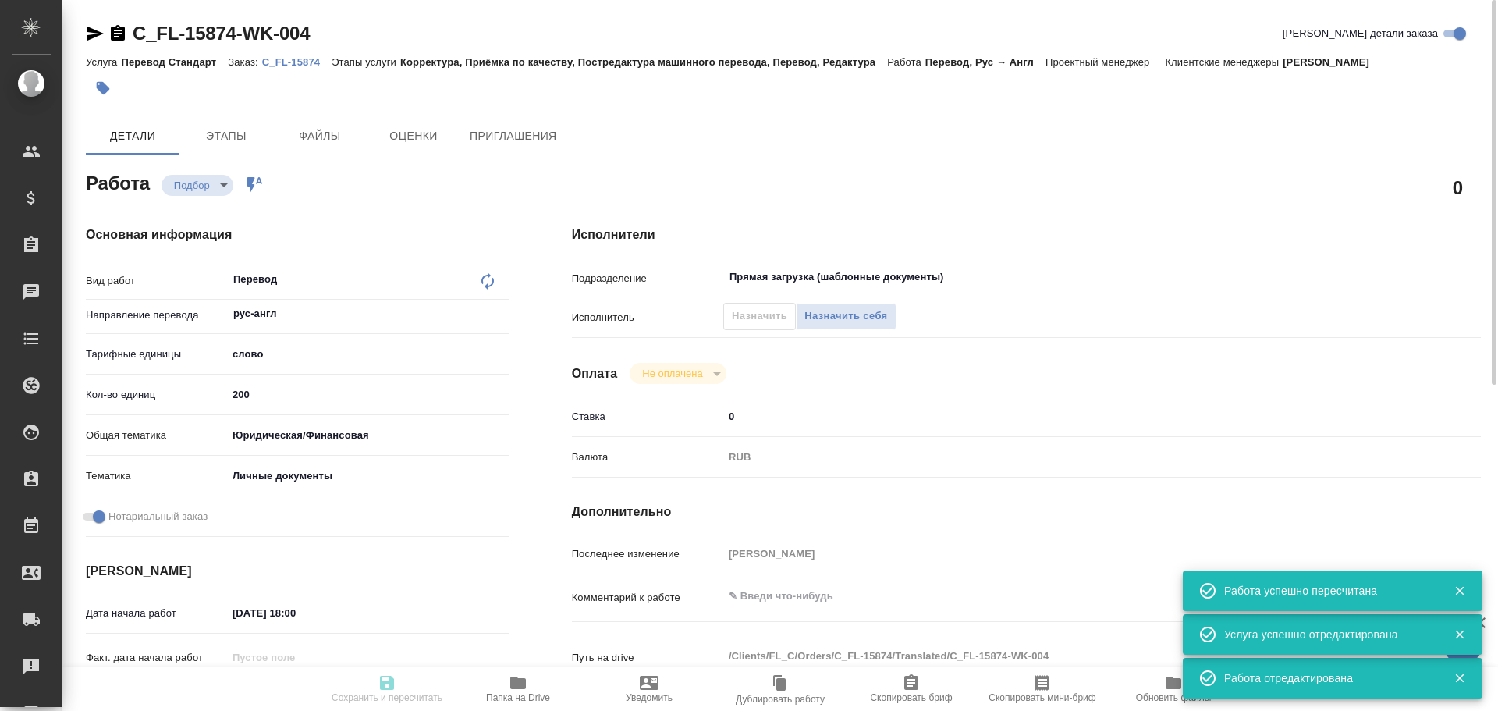
type input "RUB"
type input "[PERSON_NAME]"
type textarea "x"
type textarea "/Clients/FL_C/Orders/C_FL-15874/Translated/C_FL-15874-WK-004"
type textarea "x"
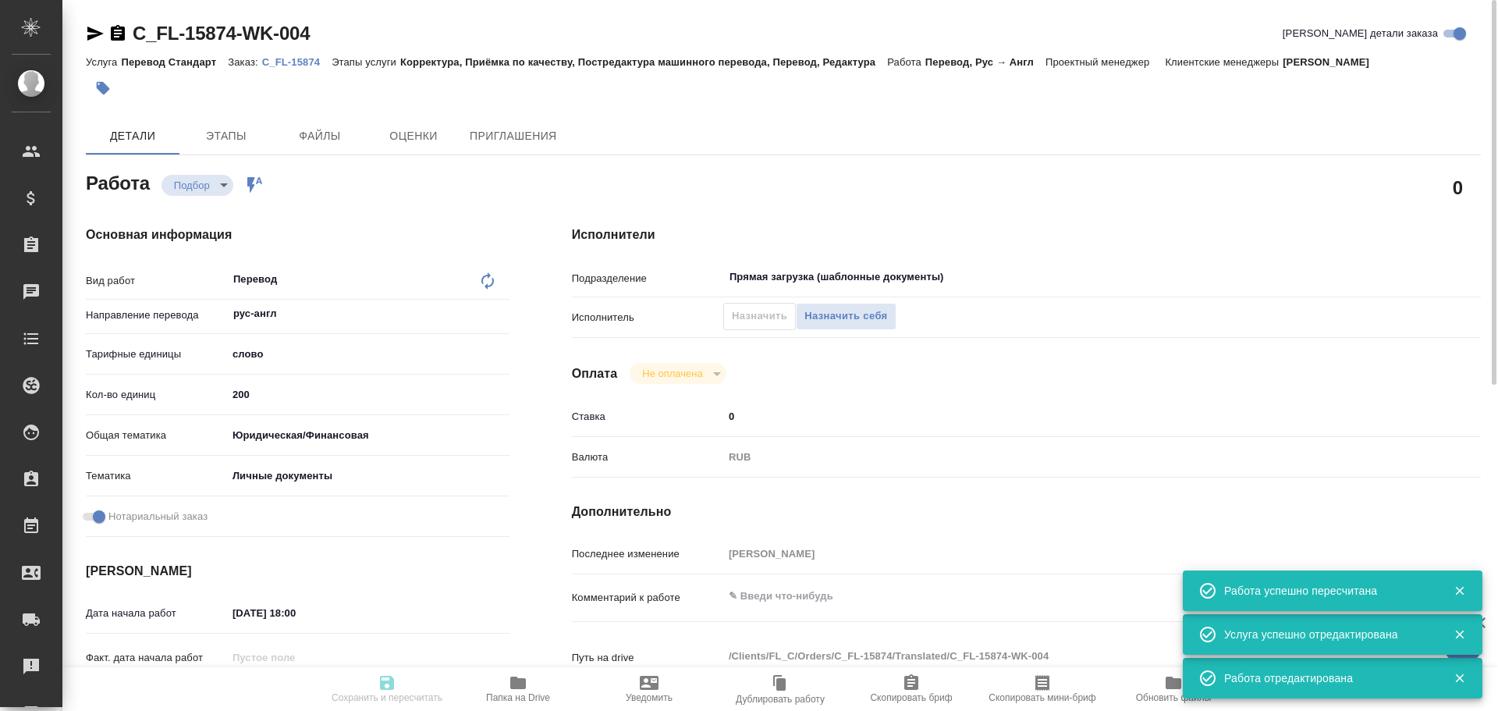
type input "C_FL-15874"
type input "Перевод Стандарт"
type input "Корректура, Приёмка по качеству, Постредактура машинного перевода, Перевод, Ред…"
type input "[PERSON_NAME]"
type input "/Clients/FL_C/Orders/C_FL-15874"
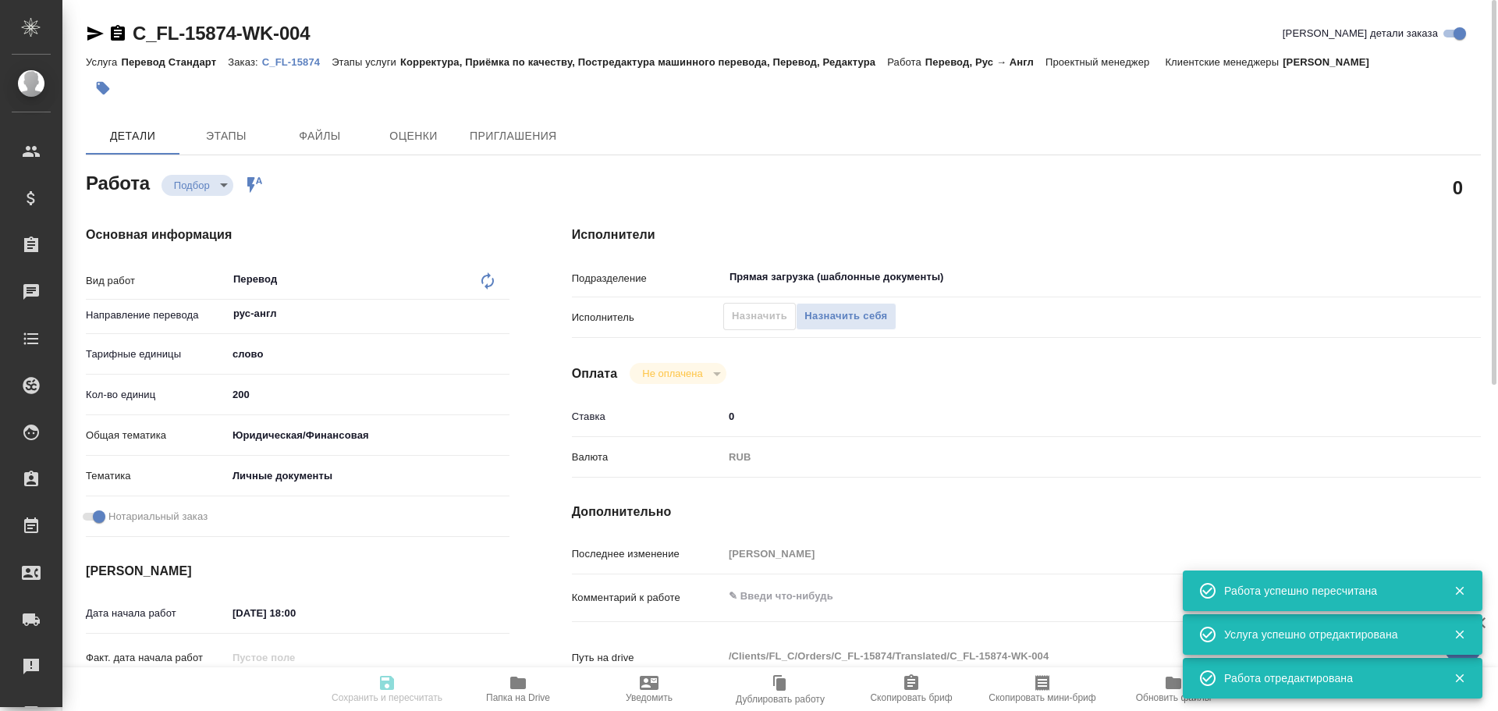
type textarea "x"
type textarea "нот"
type textarea "x"
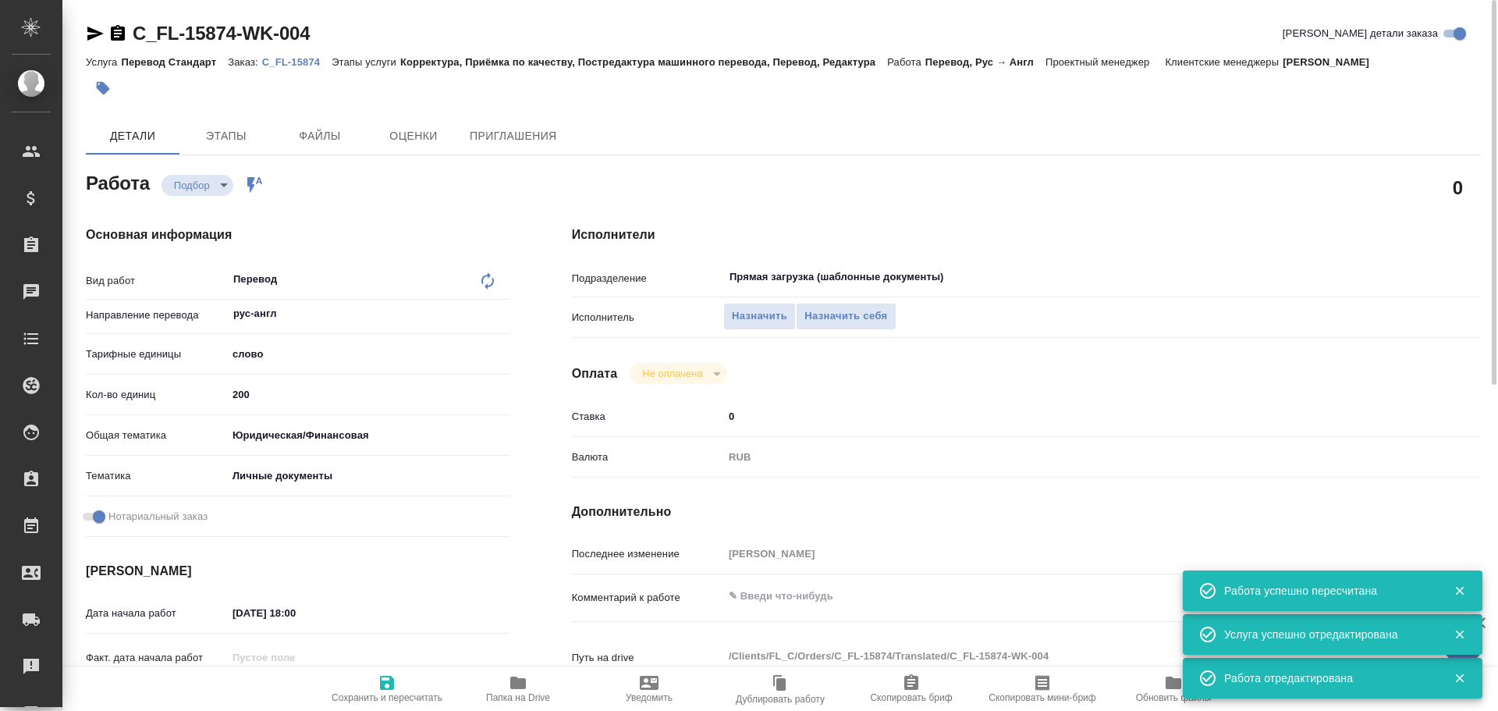
type textarea "x"
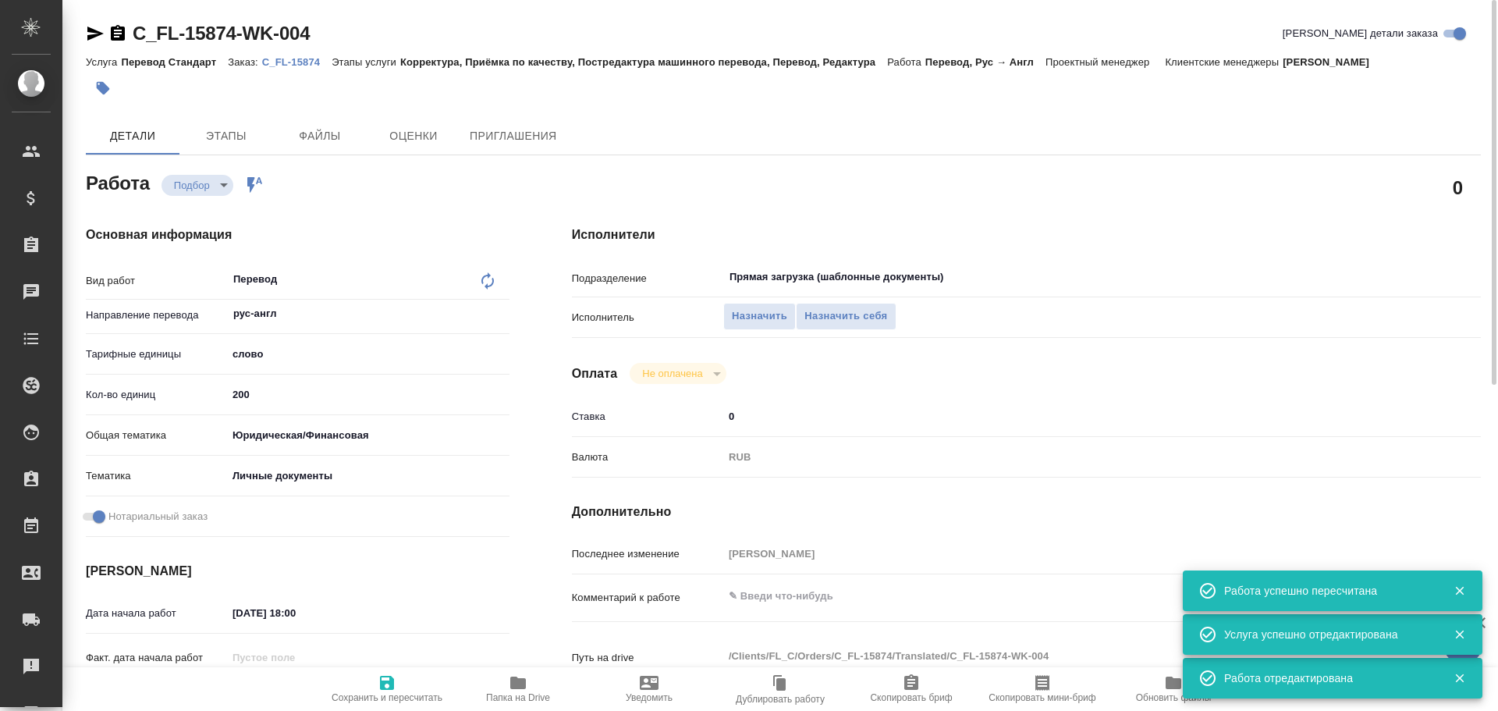
type textarea "x"
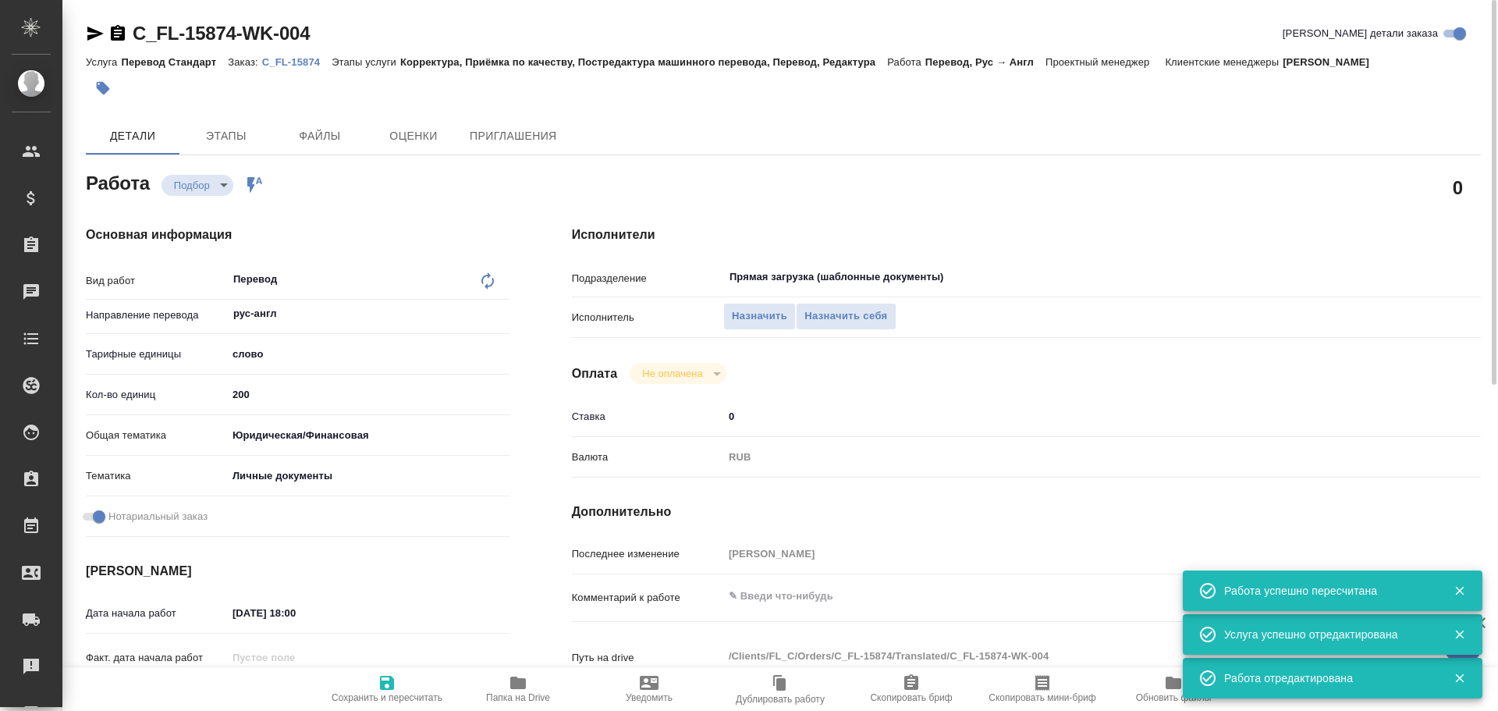
type textarea "x"
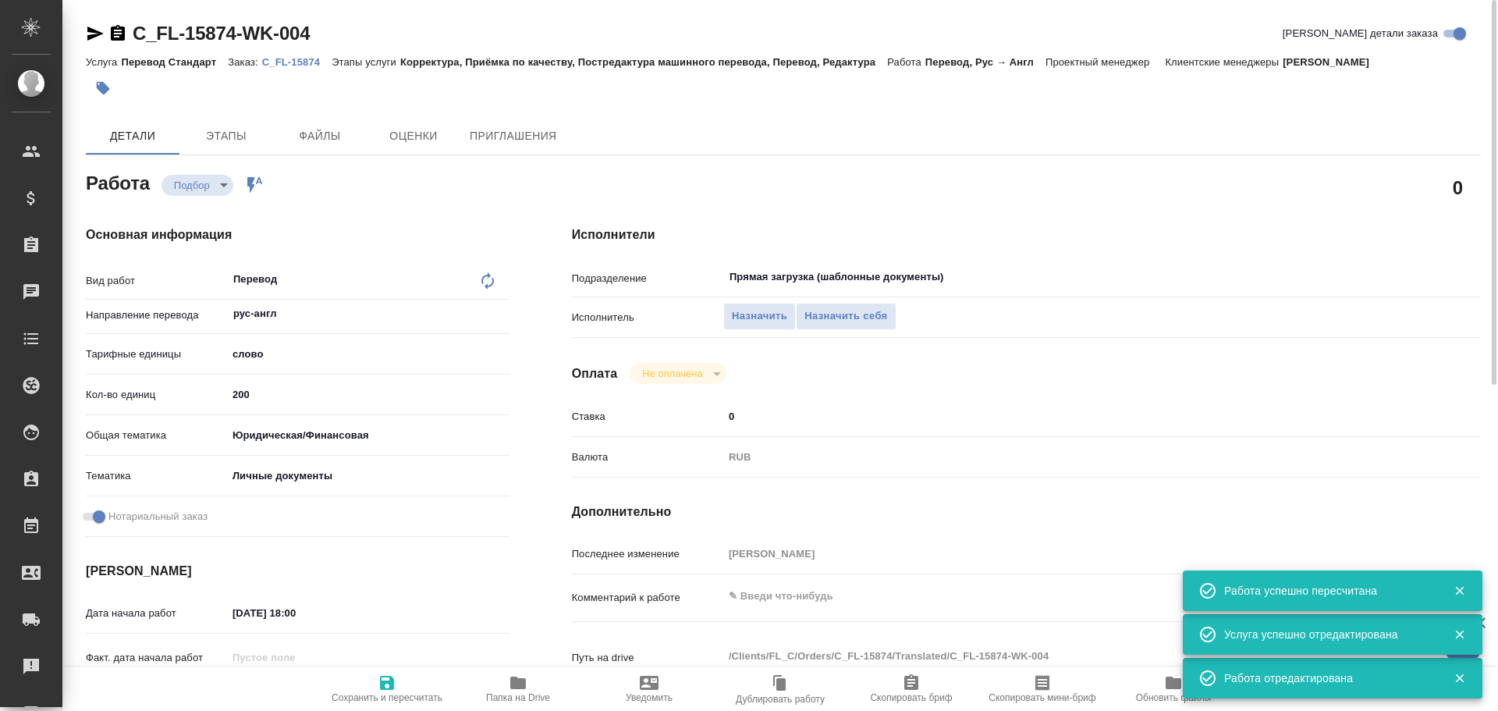
type textarea "x"
click at [820, 312] on span "Назначить себя" at bounding box center [845, 316] width 83 height 18
type textarea "x"
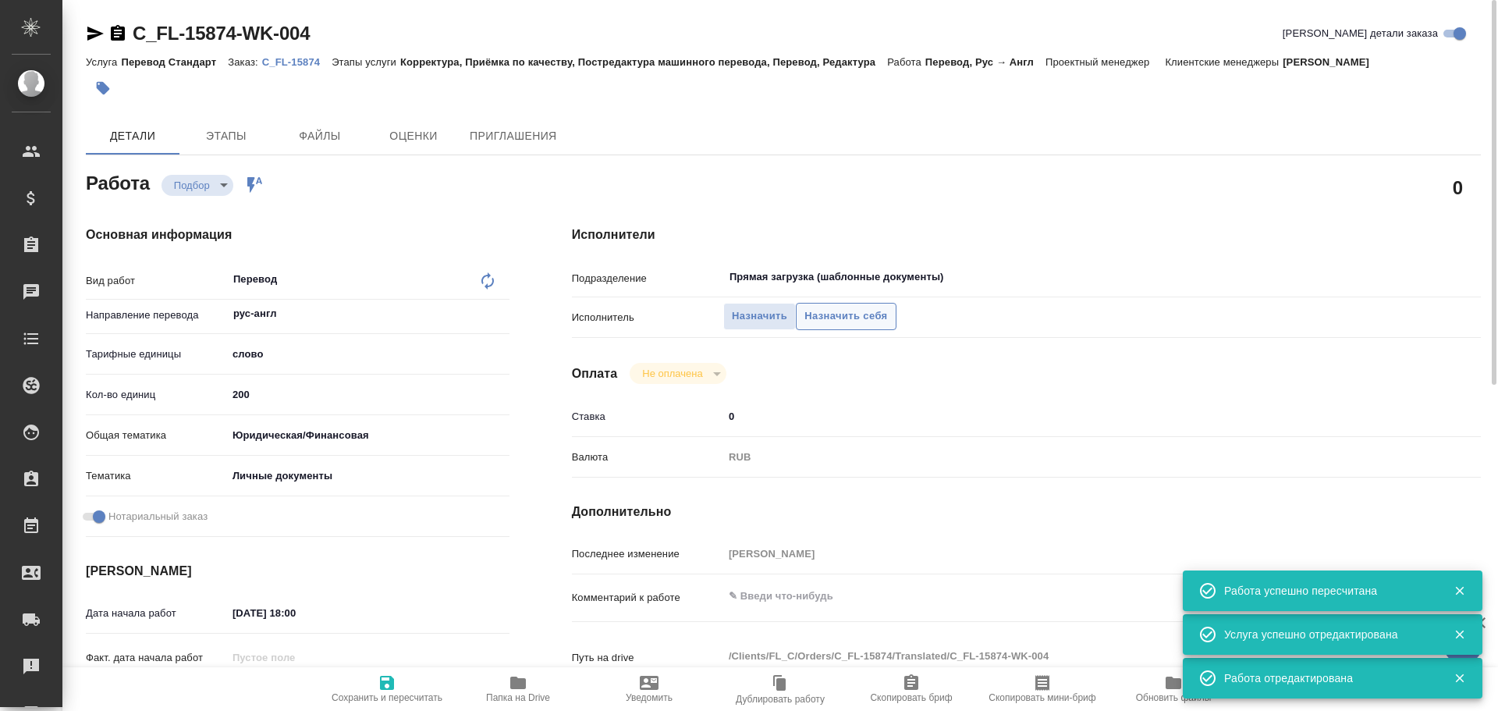
type textarea "x"
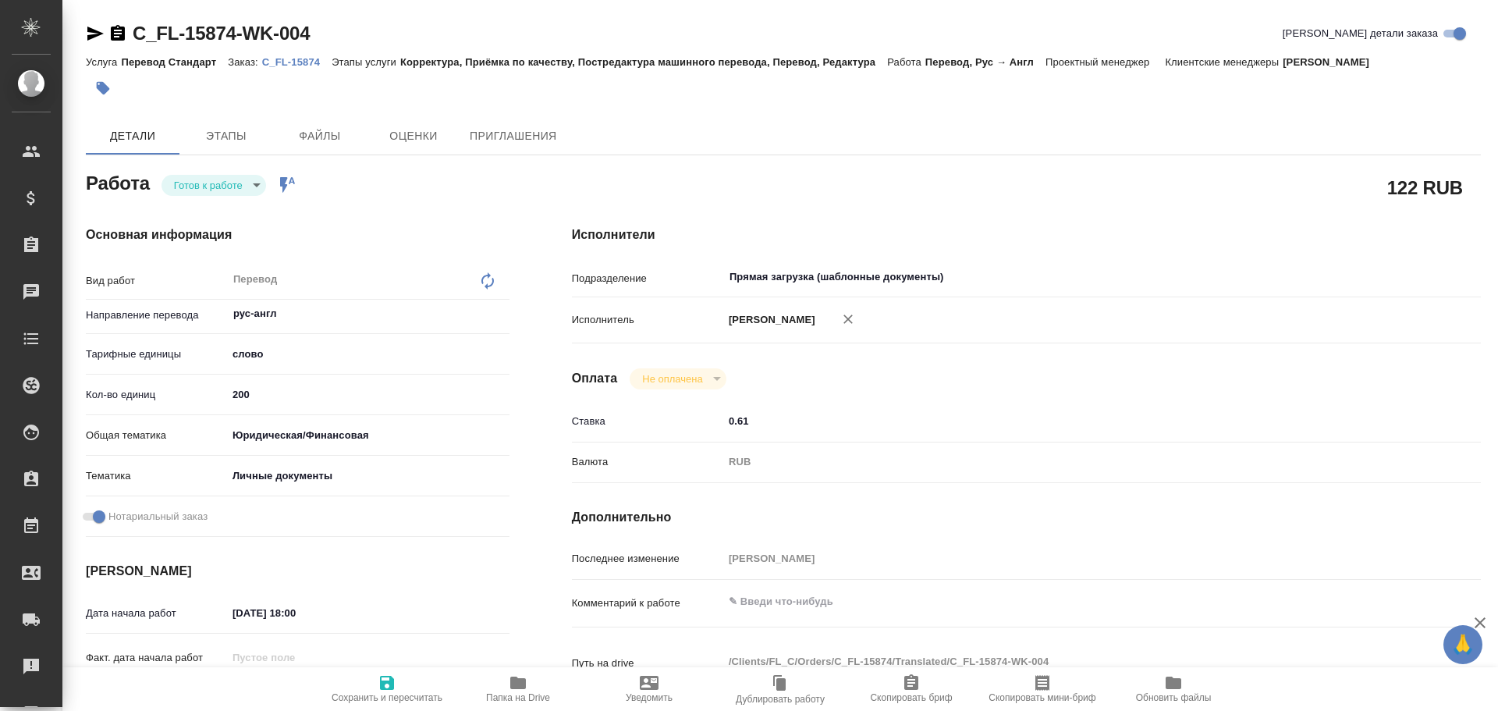
type textarea "x"
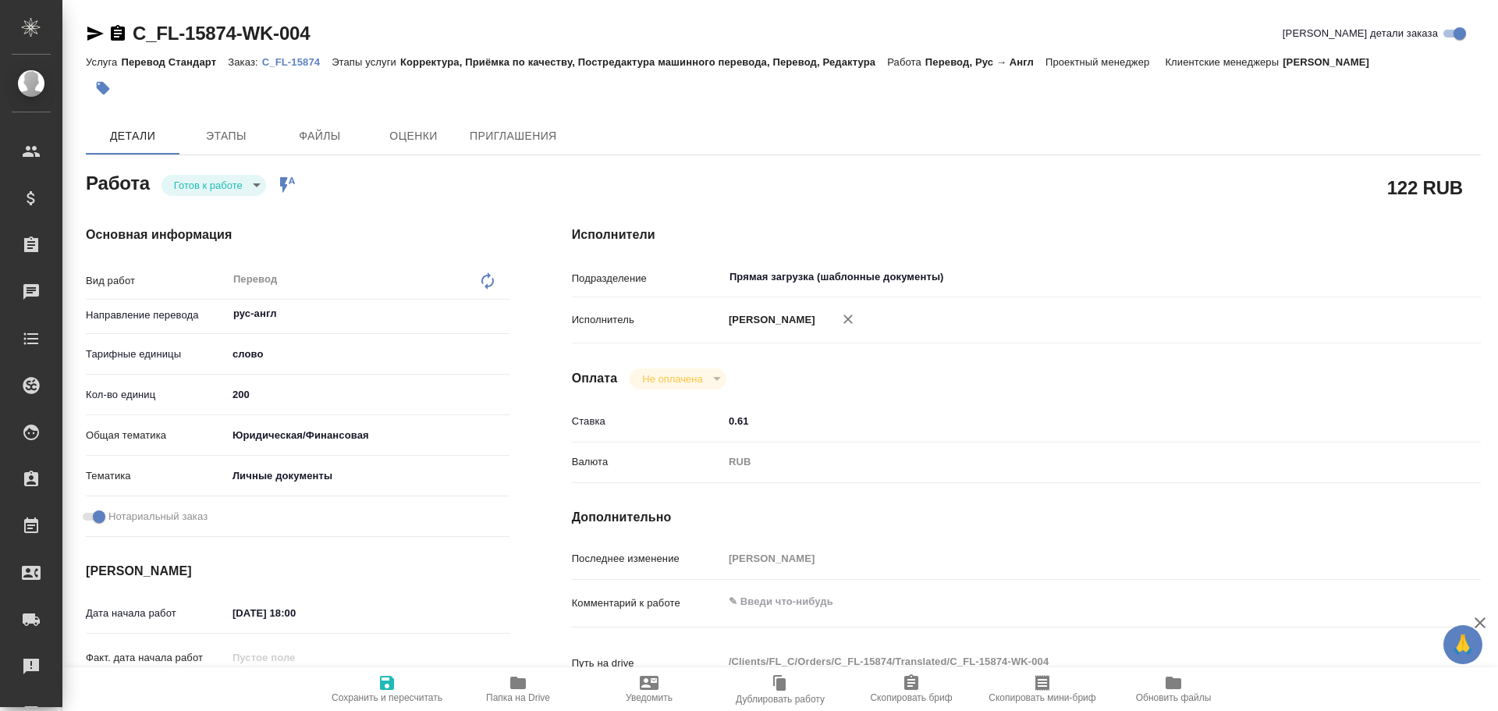
type textarea "x"
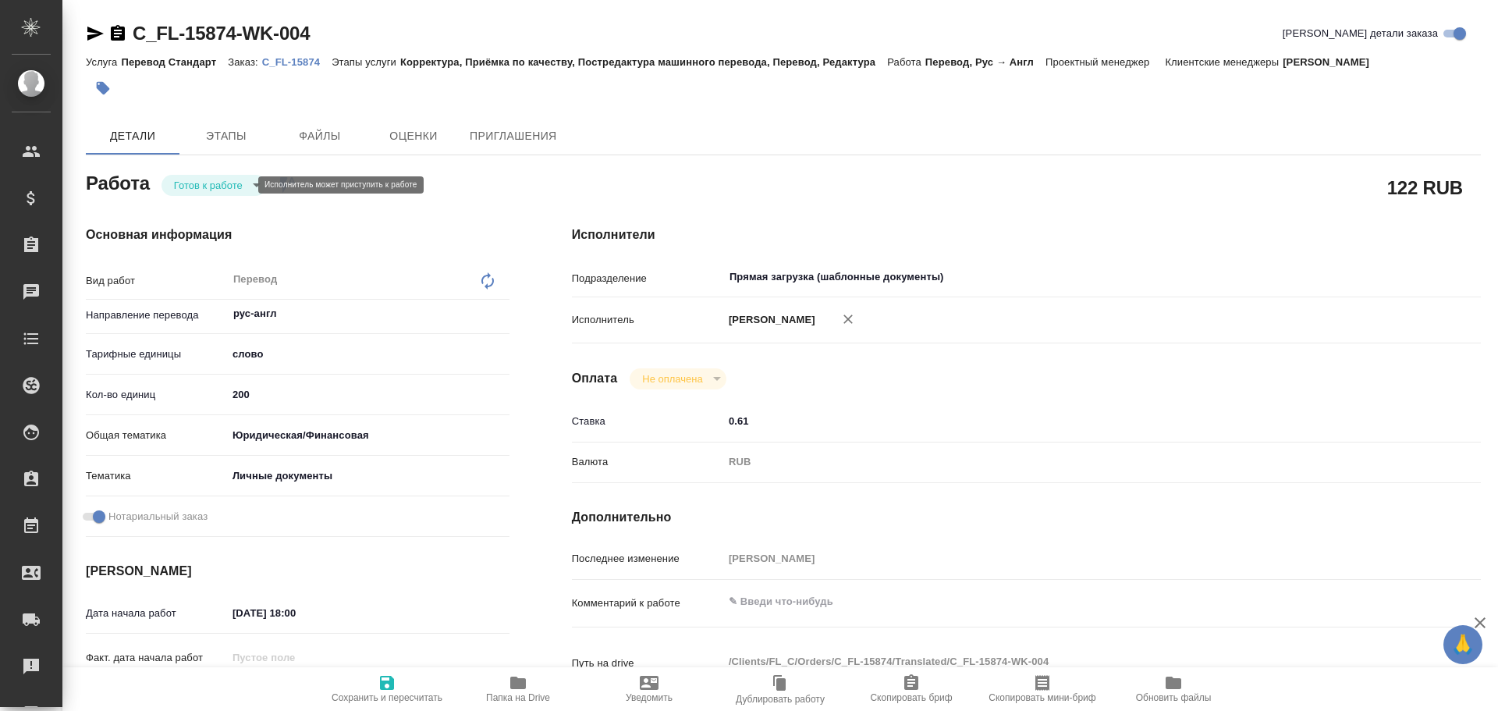
click at [193, 185] on body "🙏 .cls-1 fill:#fff; AWATERA Gusev Alexandr Клиенты Спецификации Заказы Чаты Tod…" at bounding box center [749, 355] width 1498 height 711
type textarea "x"
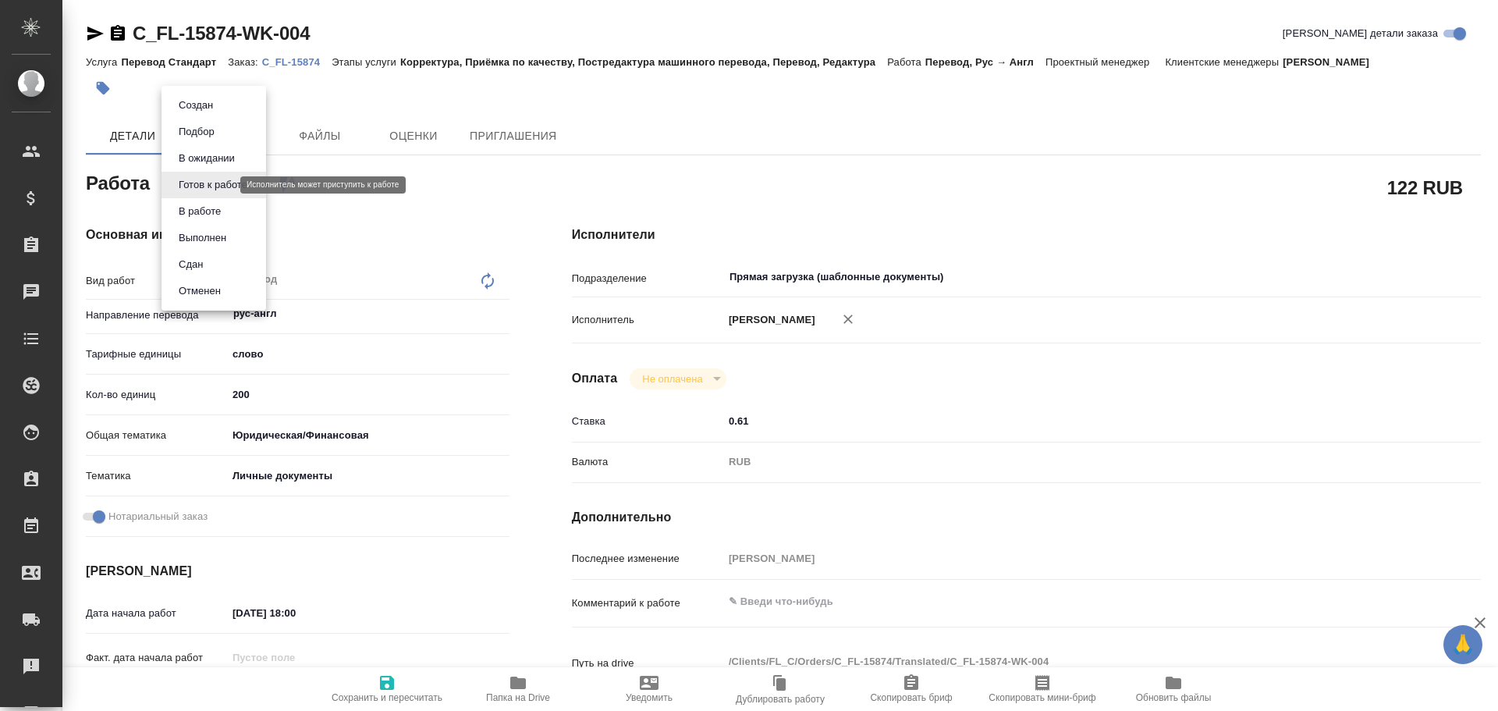
type textarea "x"
click at [186, 211] on button "В работе" at bounding box center [199, 211] width 51 height 17
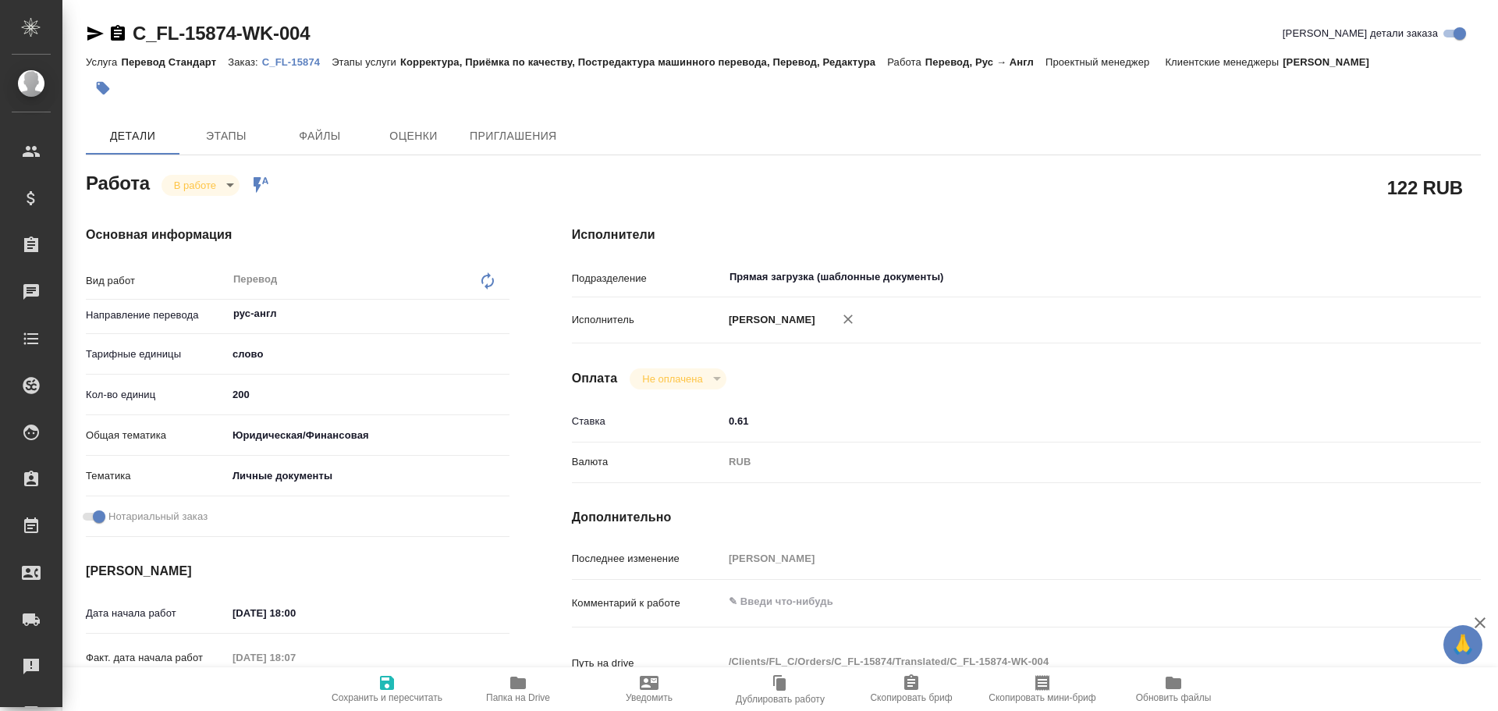
type textarea "x"
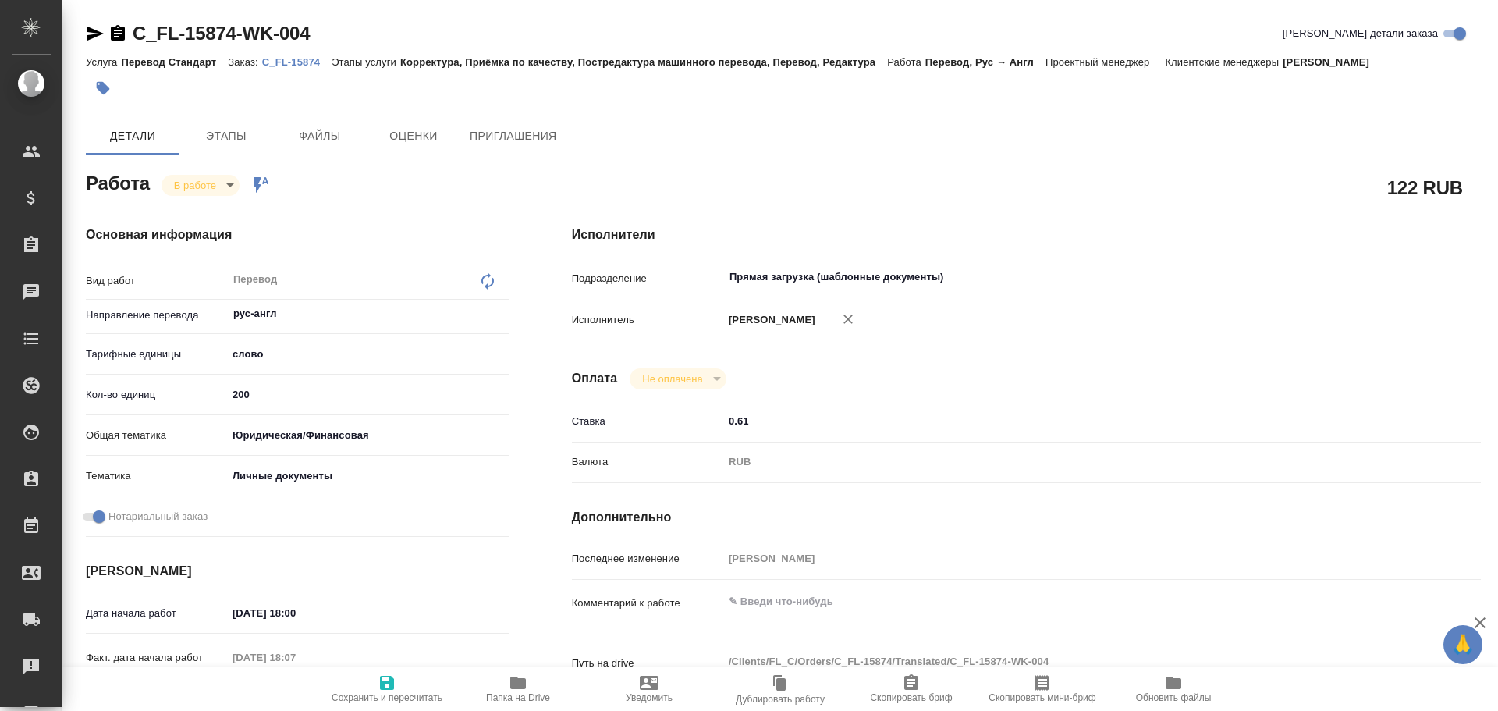
type textarea "x"
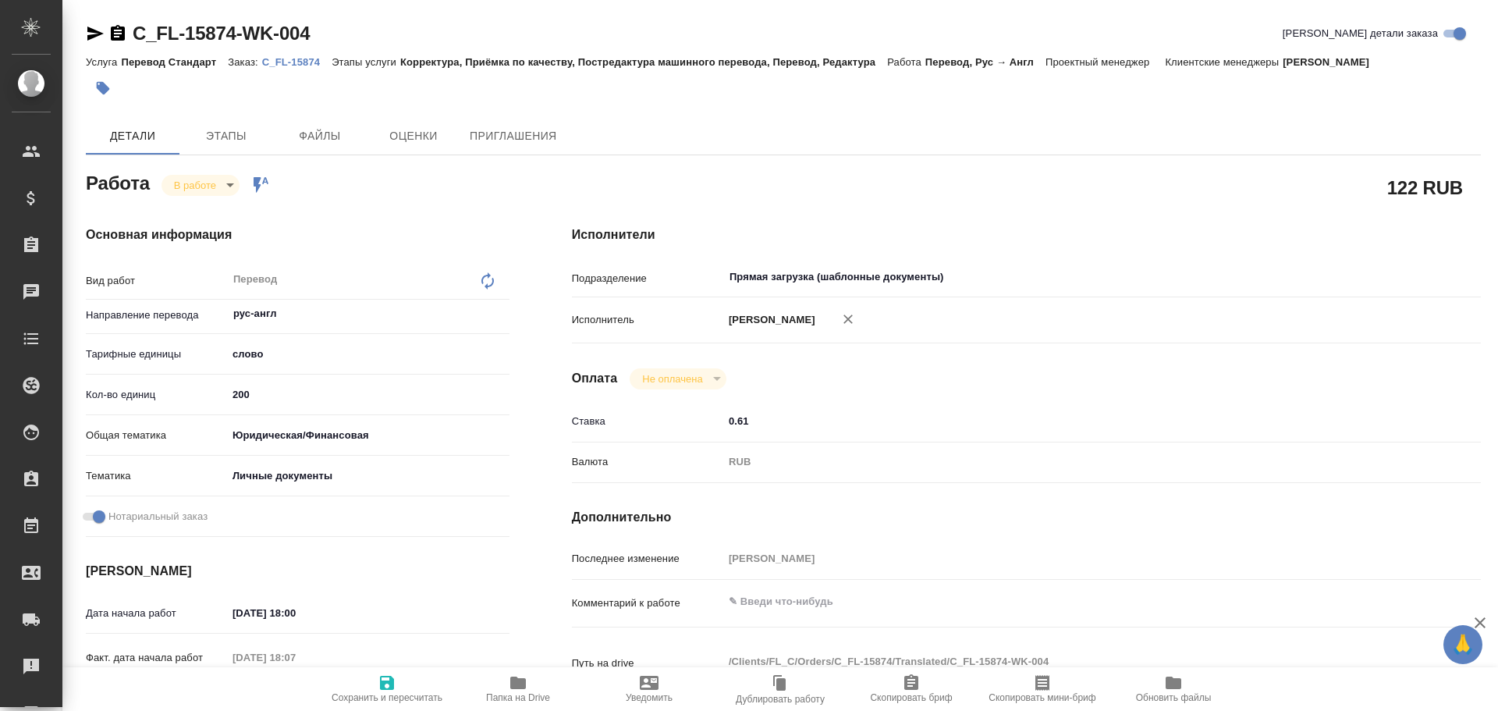
type textarea "x"
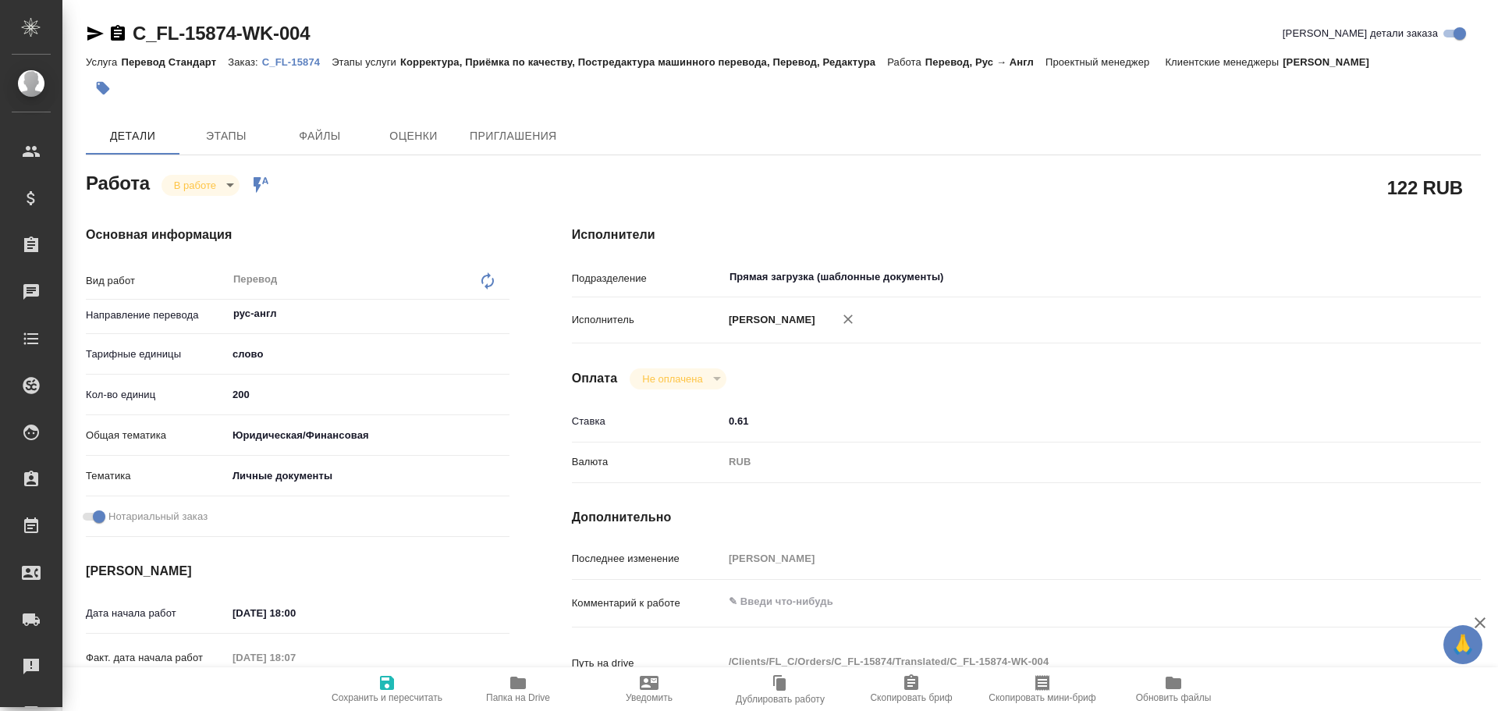
type textarea "x"
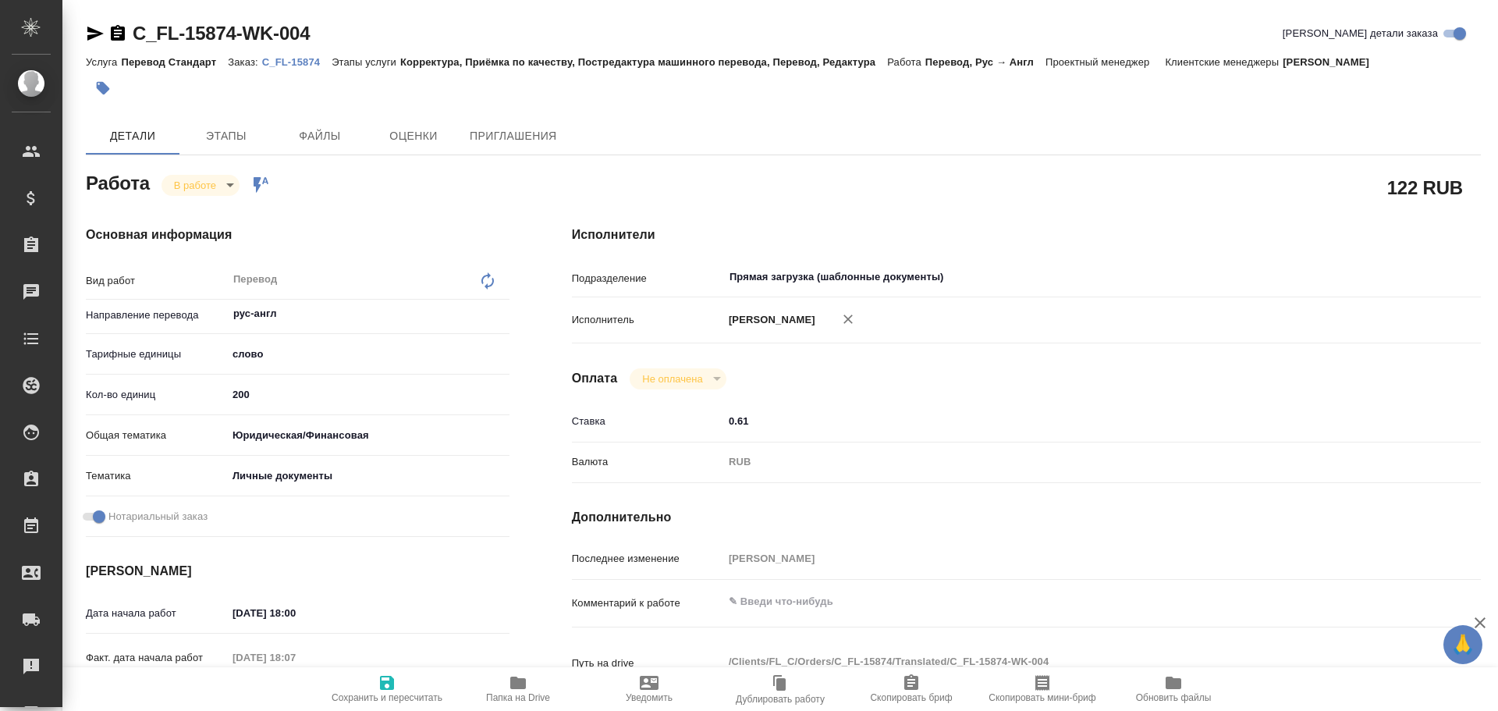
type textarea "x"
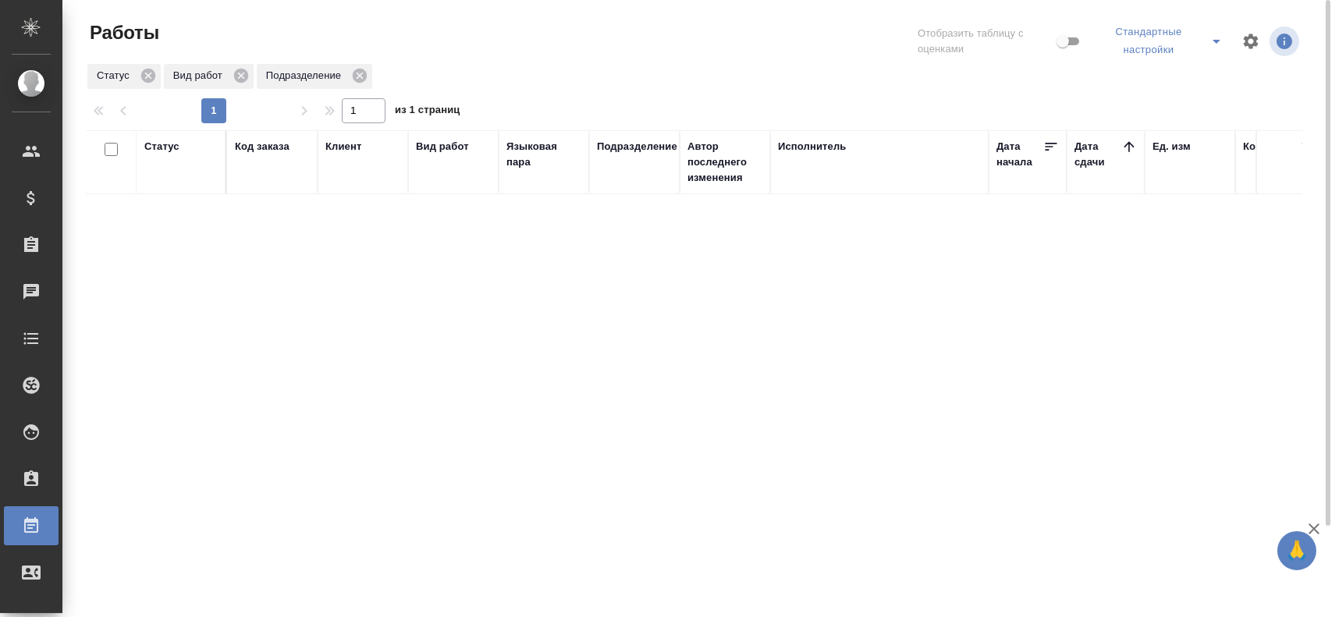
click at [1218, 48] on icon "split button" at bounding box center [1216, 41] width 19 height 19
click at [1183, 83] on li "Мои, в работе" at bounding box center [1164, 81] width 136 height 25
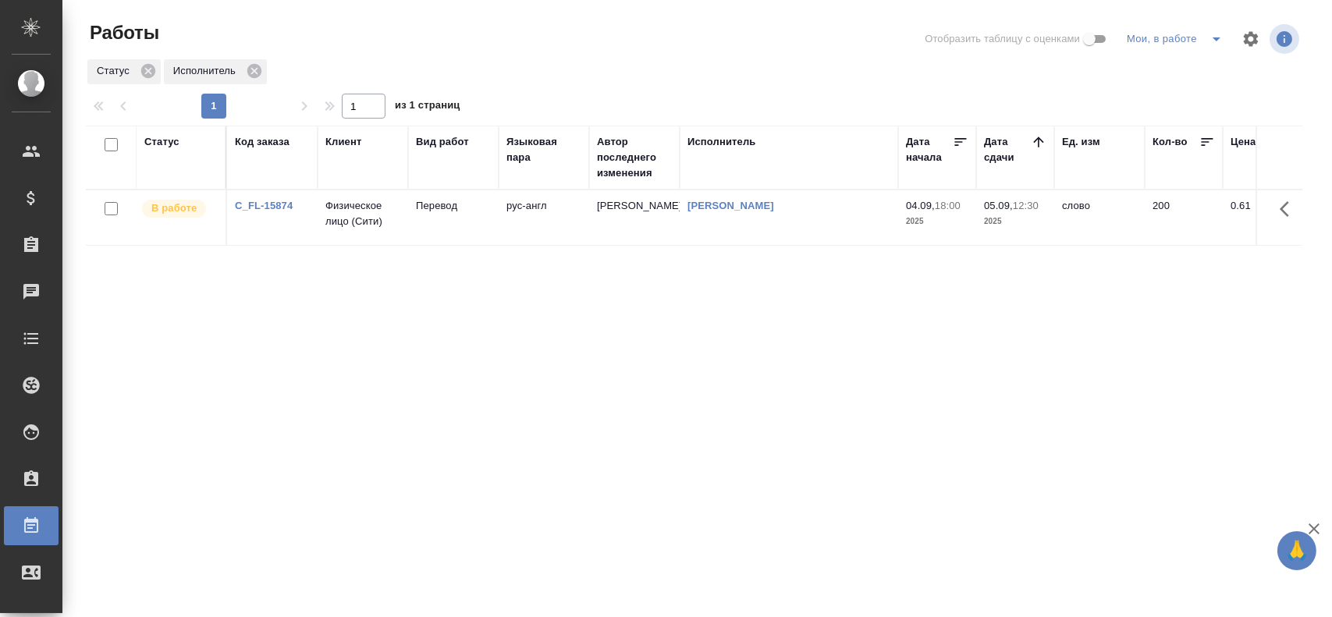
click at [580, 216] on td "рус-англ" at bounding box center [543, 217] width 90 height 55
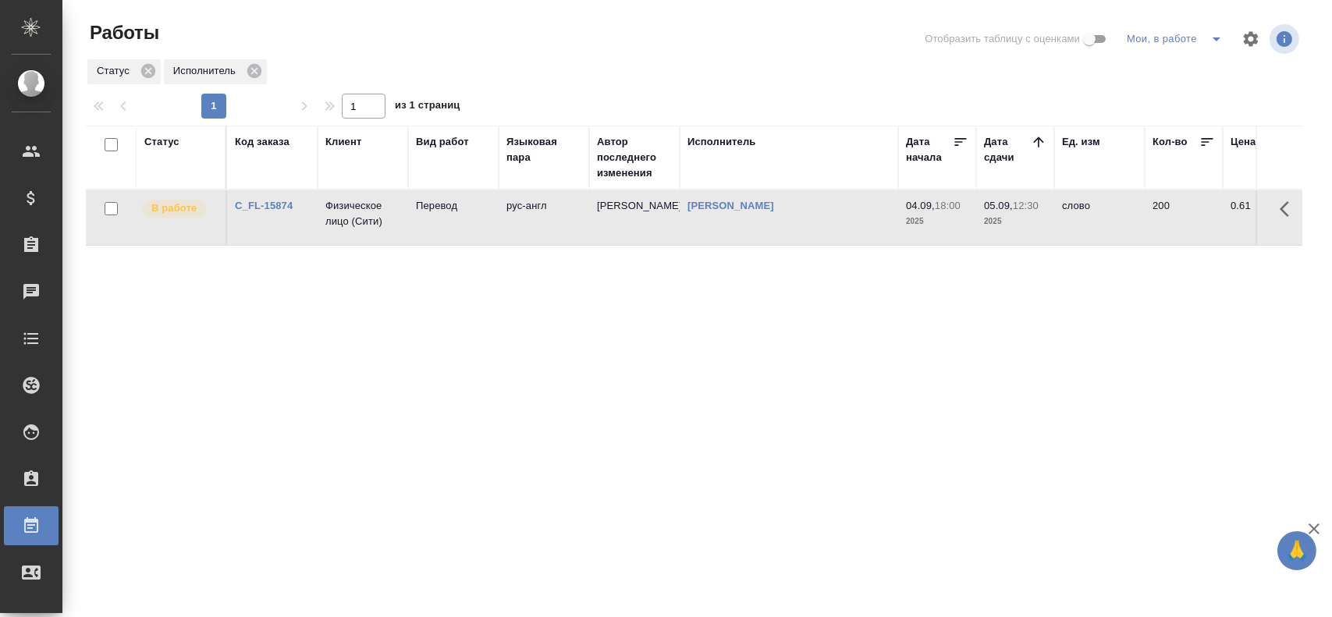
click at [580, 216] on td "рус-англ" at bounding box center [543, 217] width 90 height 55
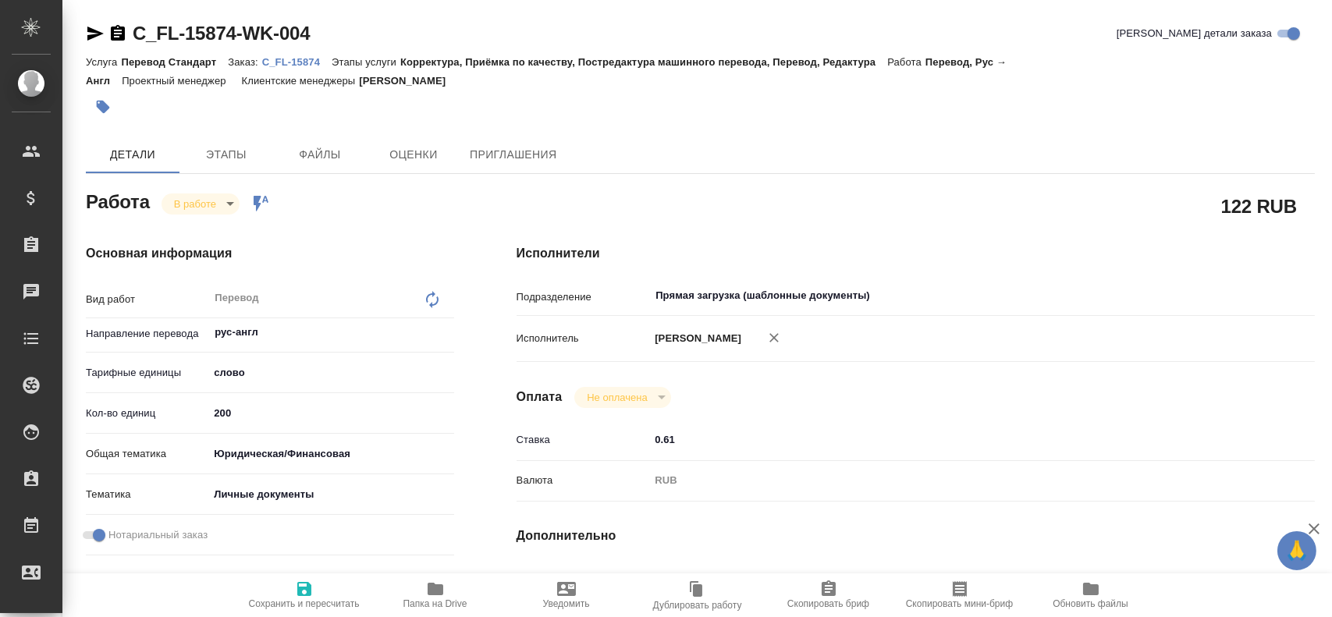
type textarea "x"
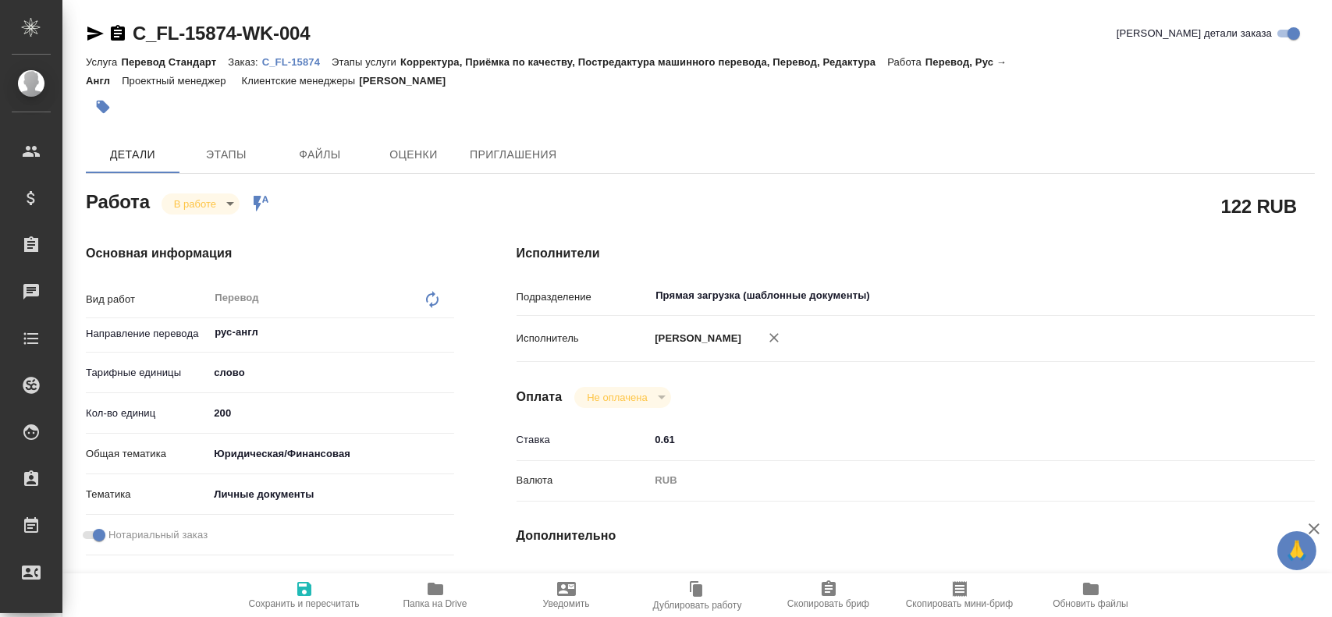
type textarea "x"
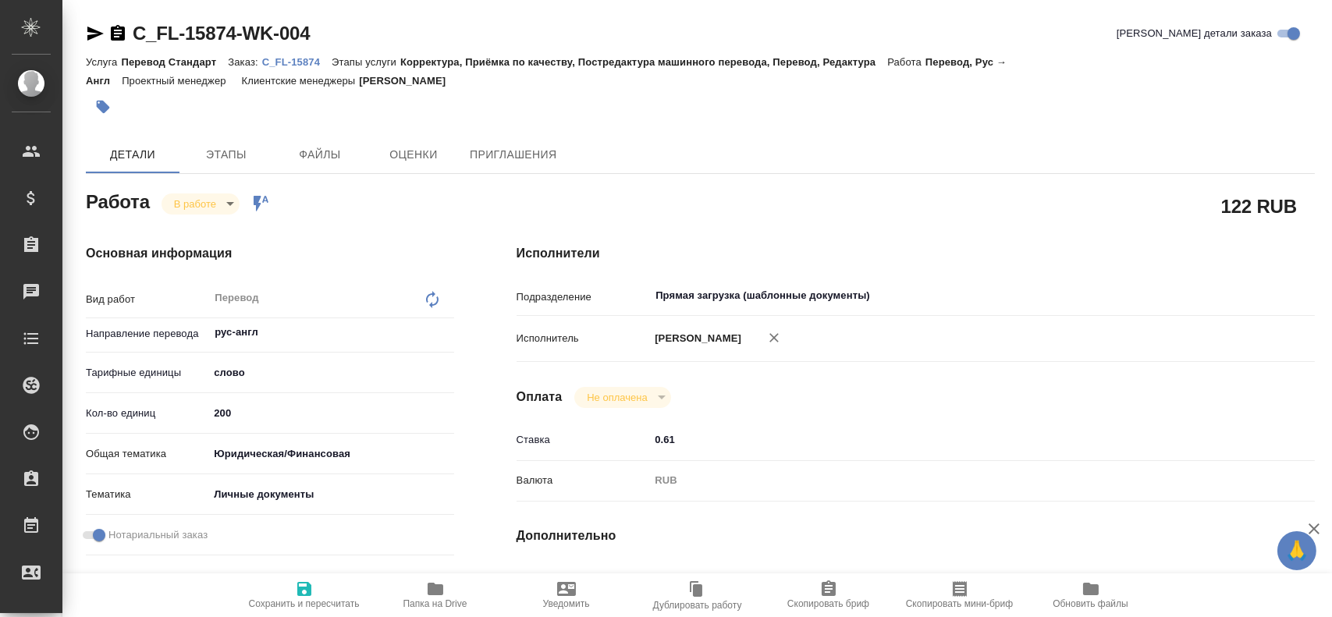
type textarea "x"
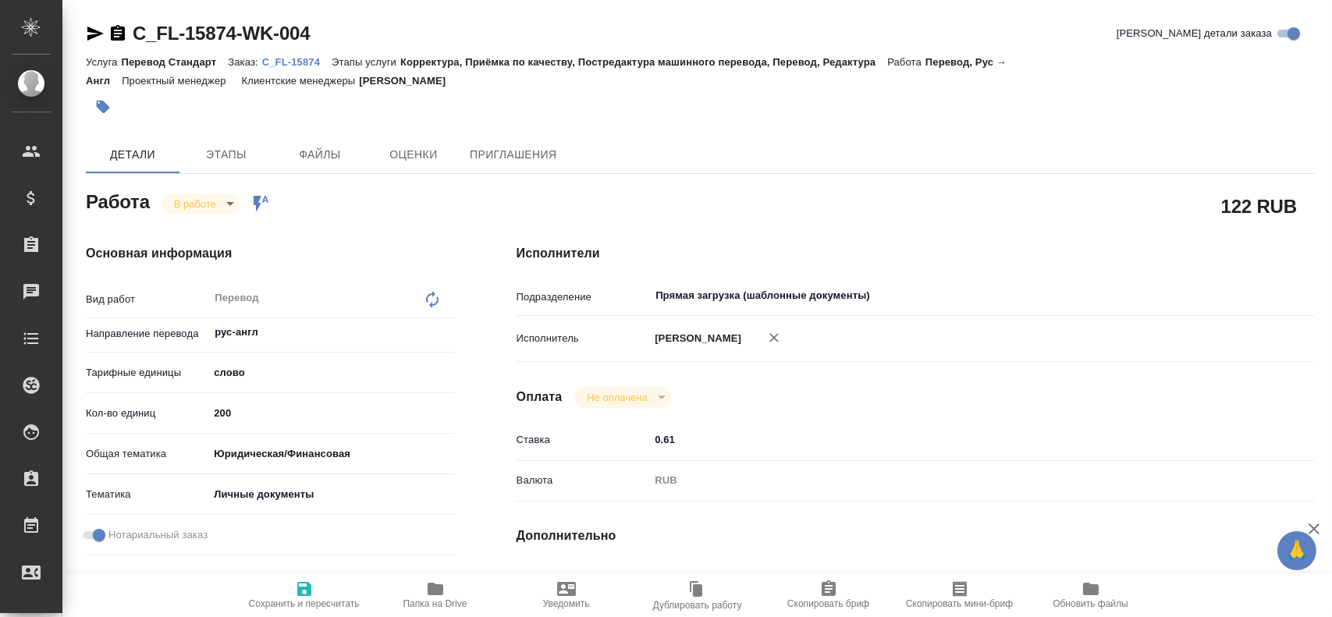
type textarea "x"
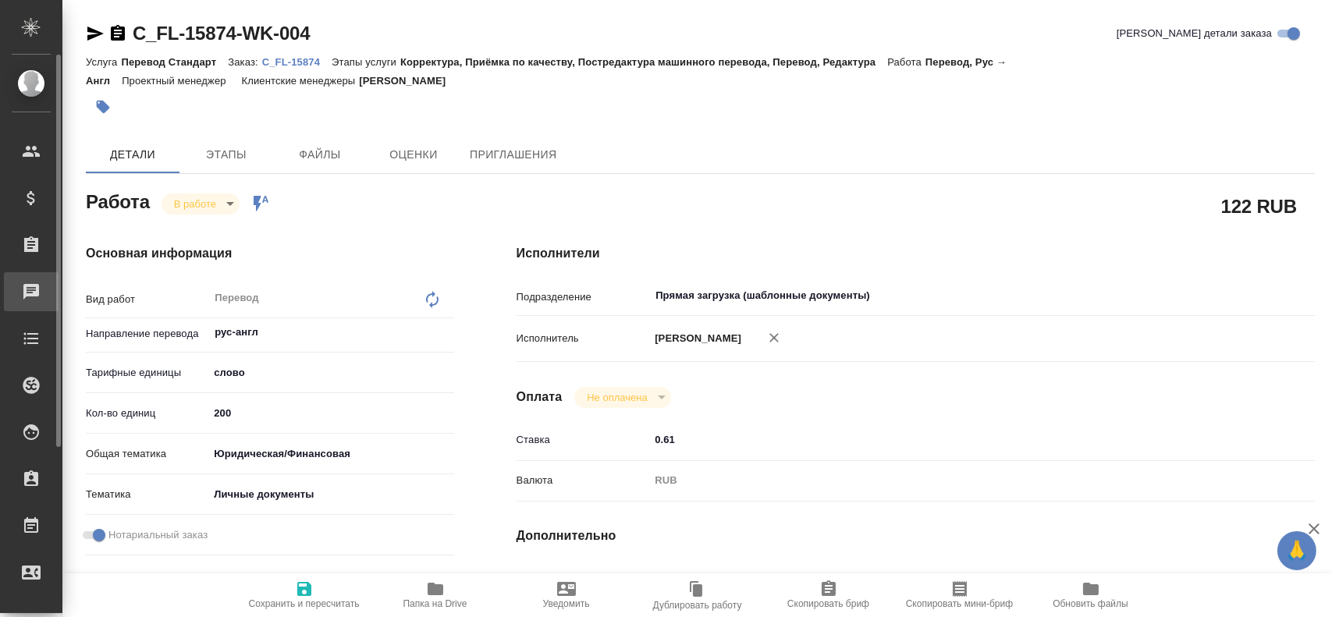
type textarea "x"
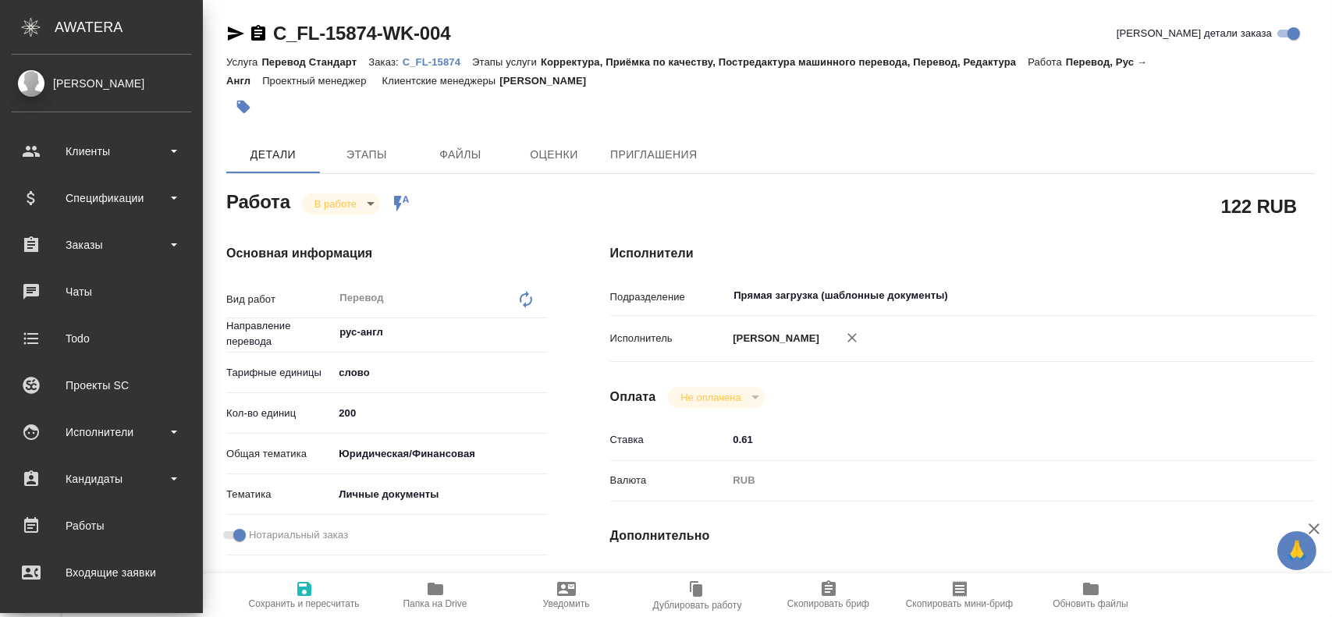
type textarea "x"
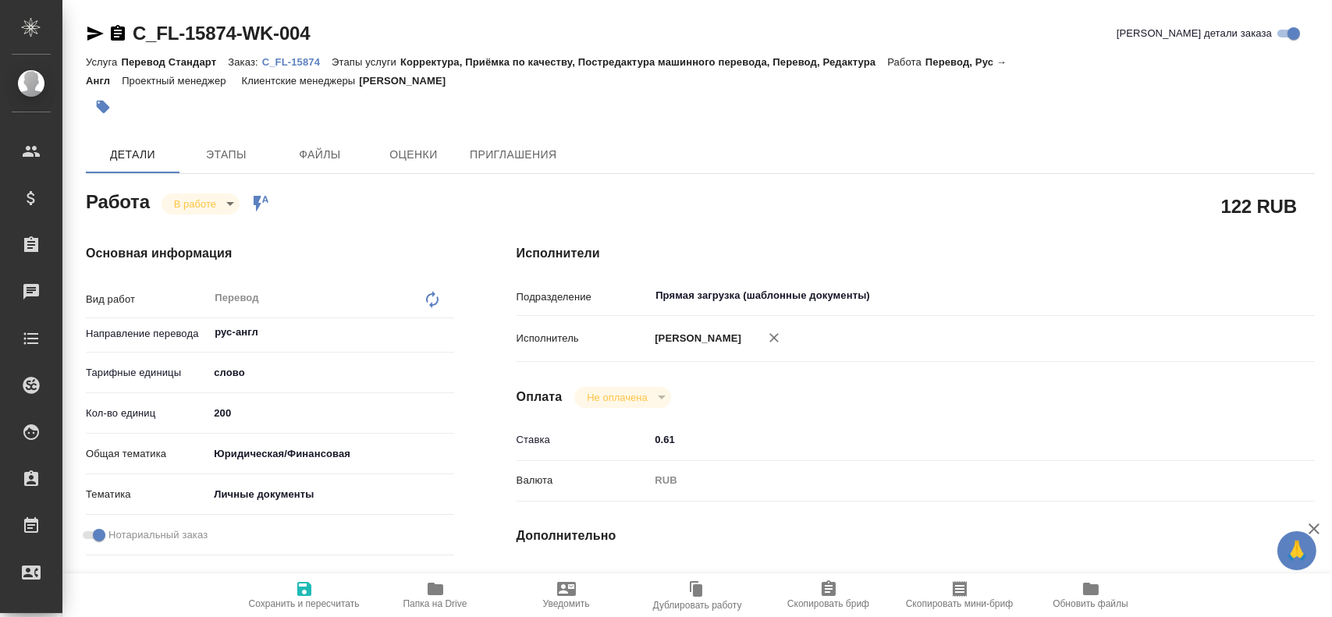
click at [429, 606] on span "Папка на Drive" at bounding box center [435, 603] width 64 height 11
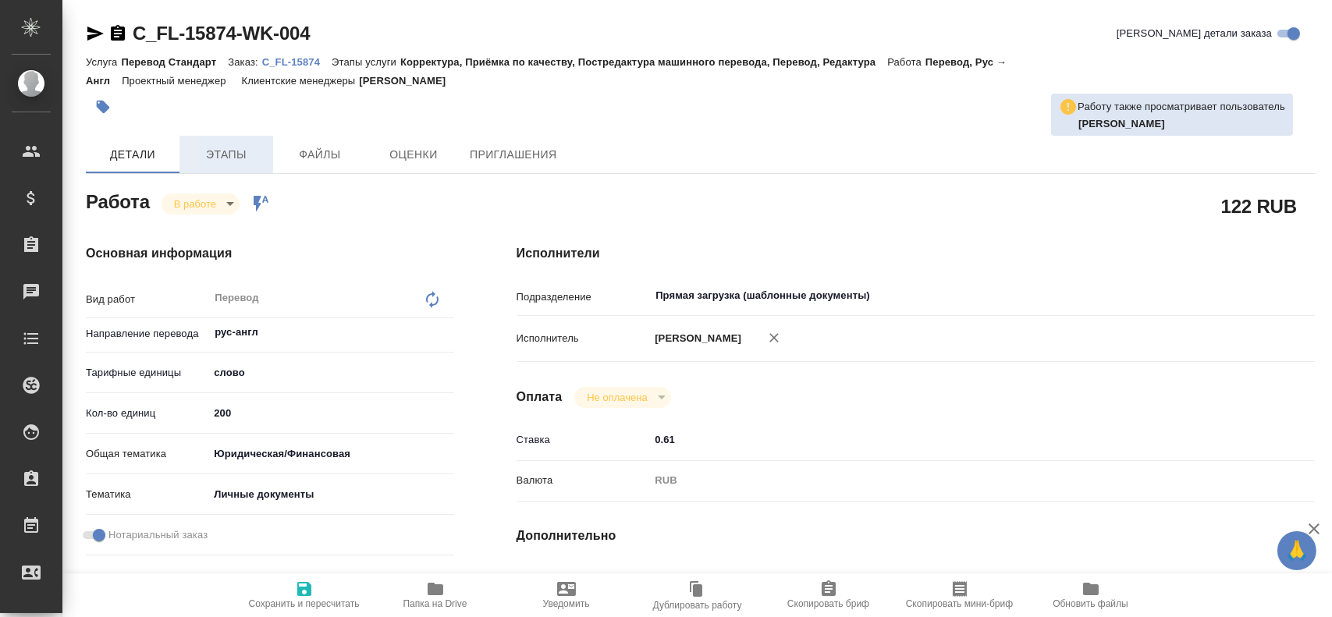
click at [234, 158] on span "Этапы" at bounding box center [226, 155] width 75 height 20
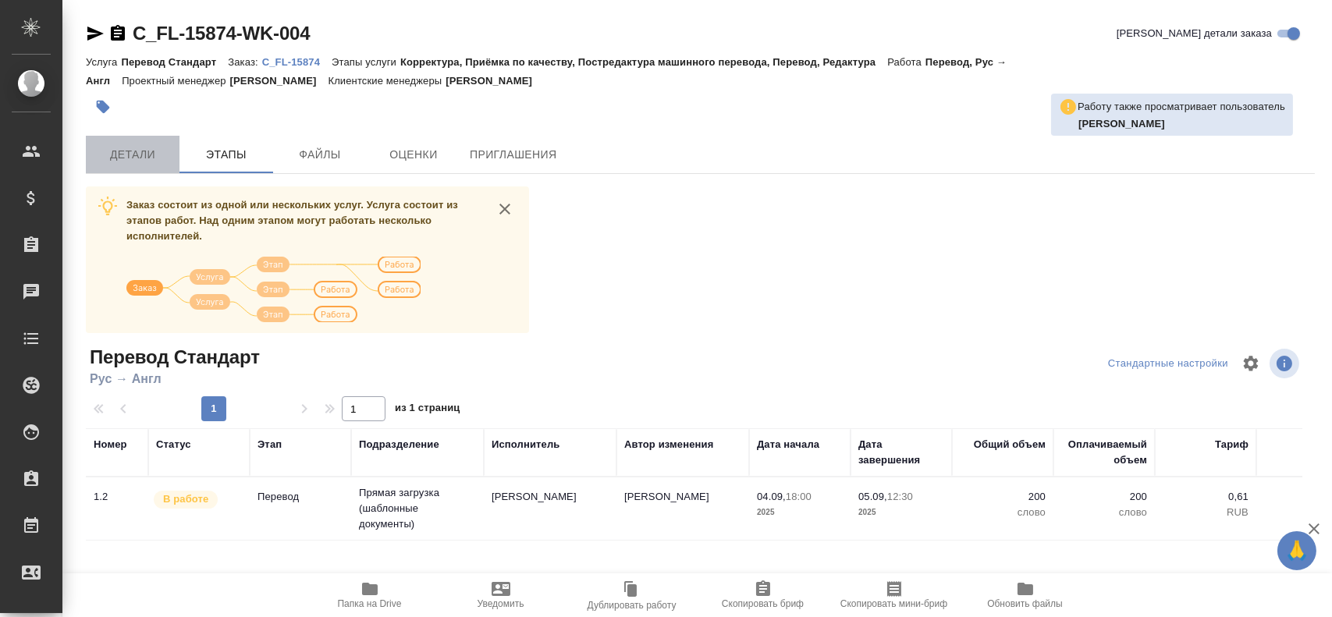
click at [143, 148] on span "Детали" at bounding box center [132, 155] width 75 height 20
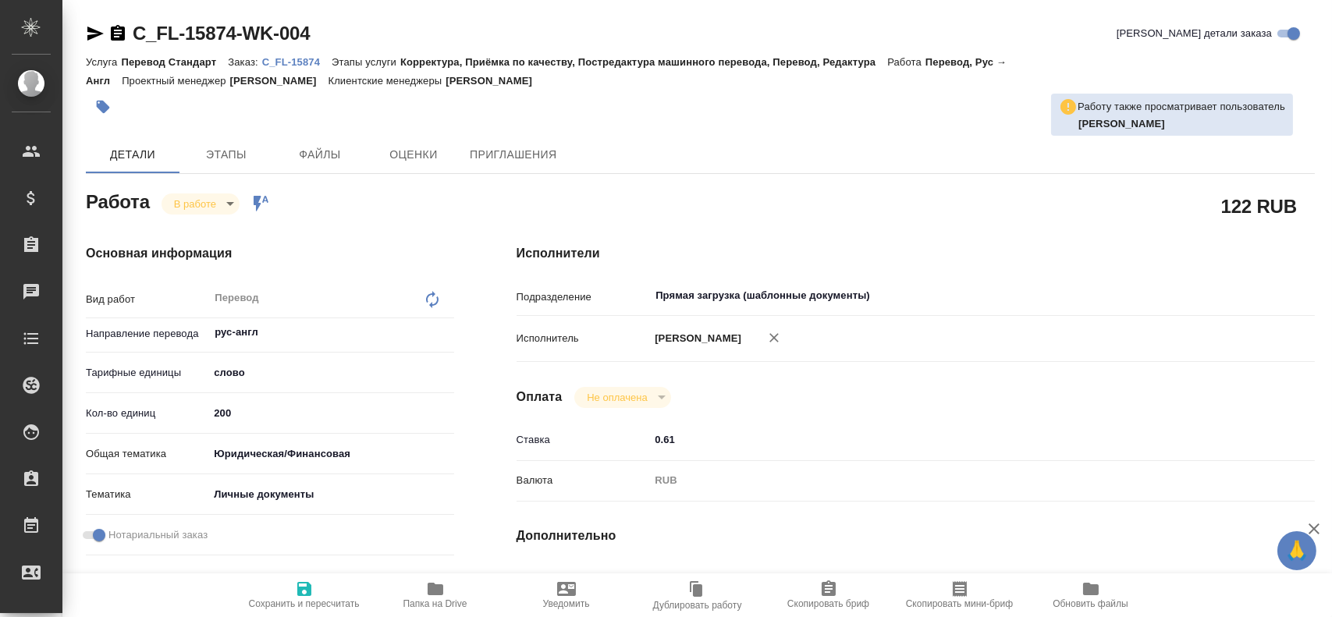
type textarea "x"
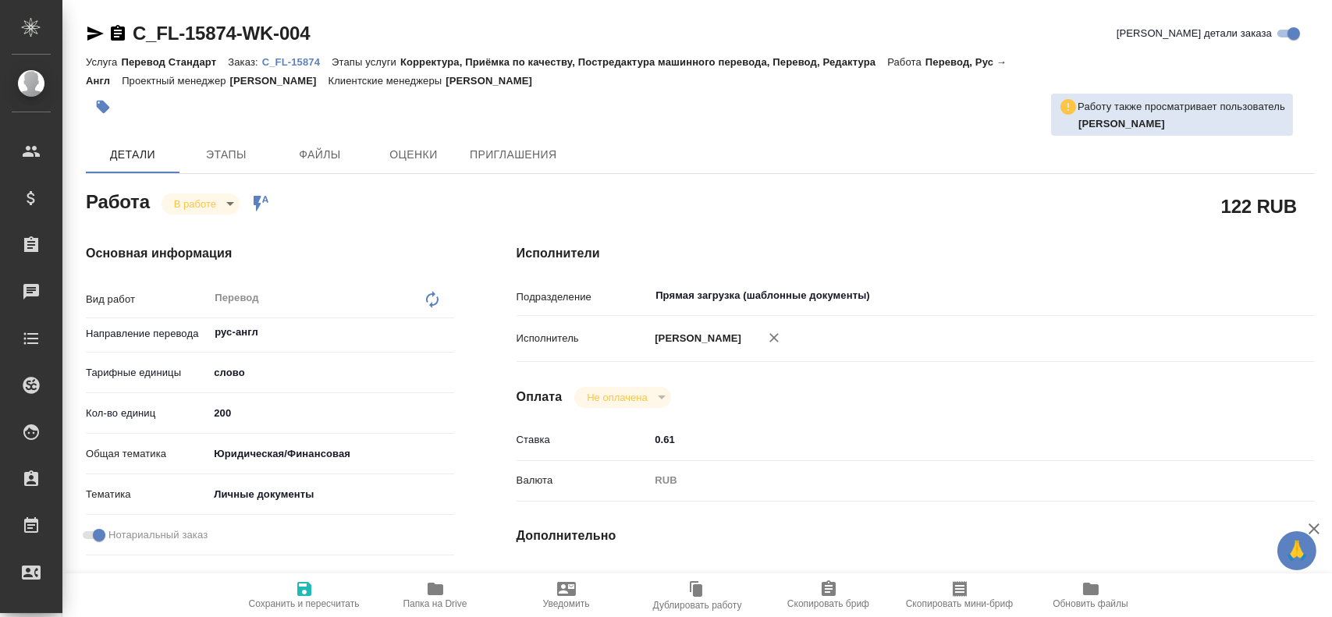
type textarea "x"
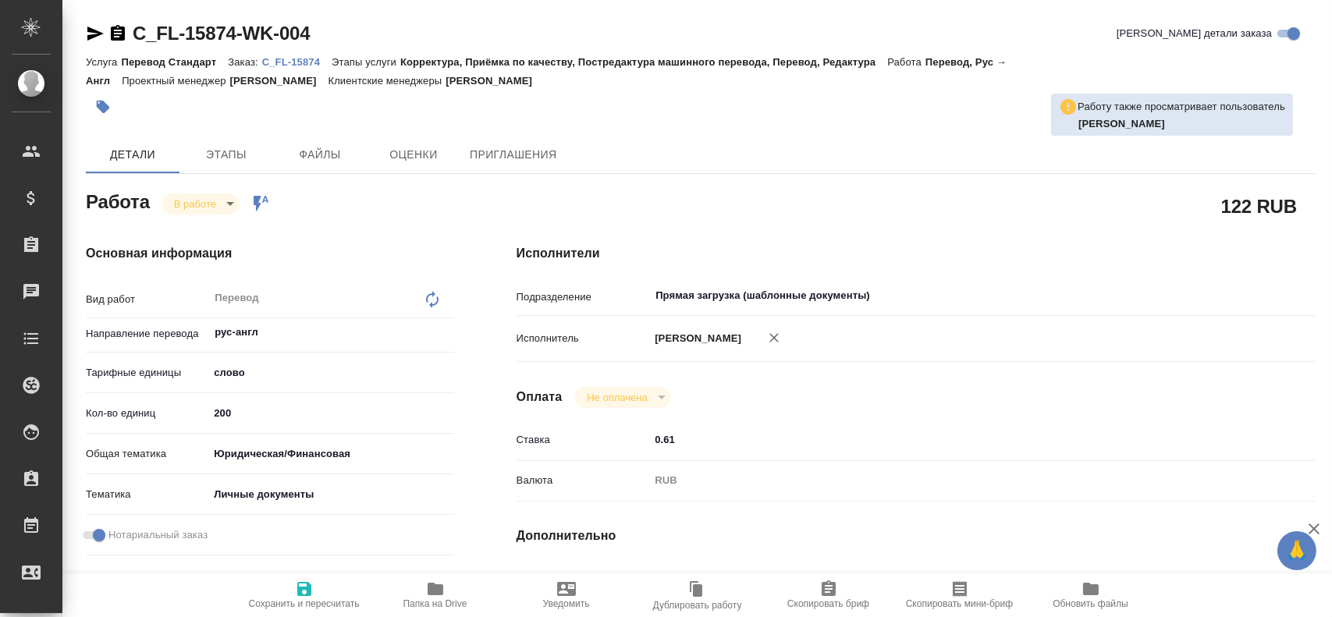
type textarea "x"
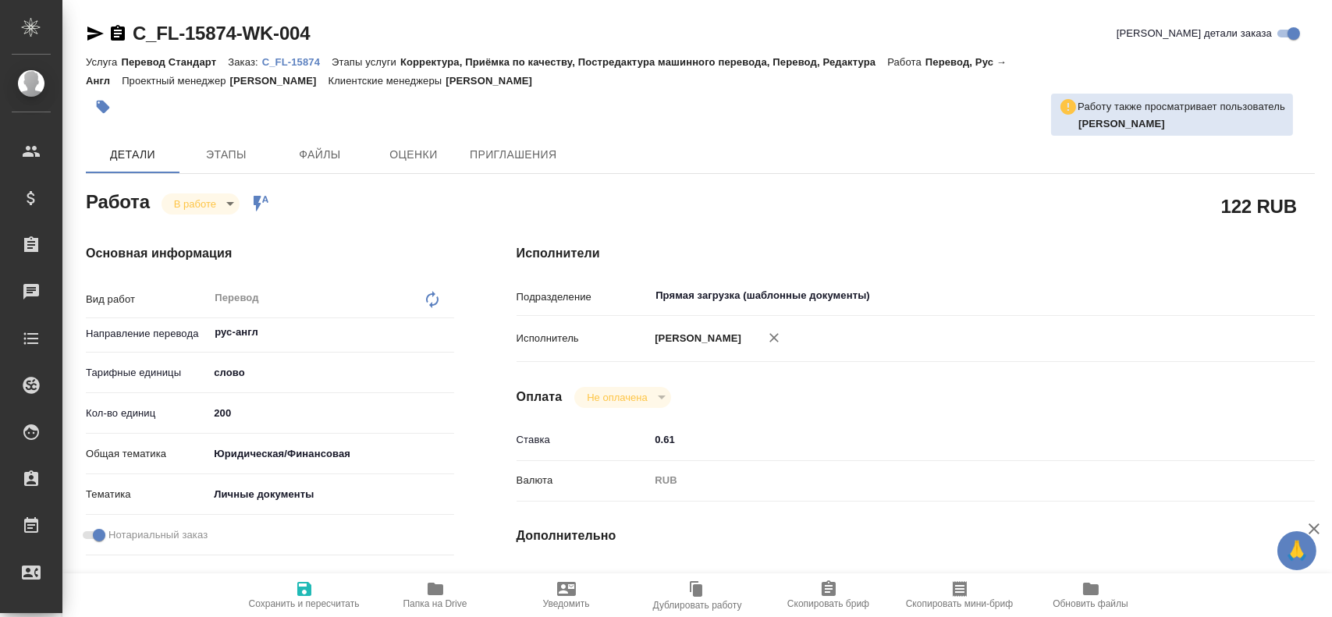
type textarea "x"
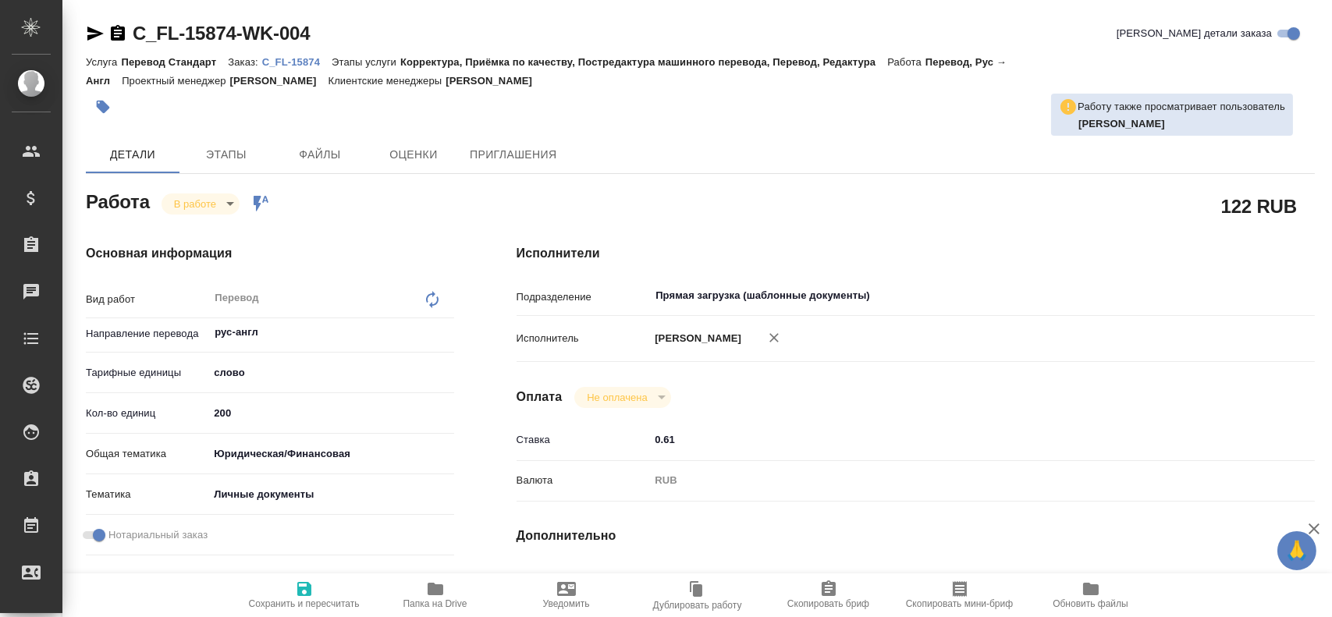
type textarea "x"
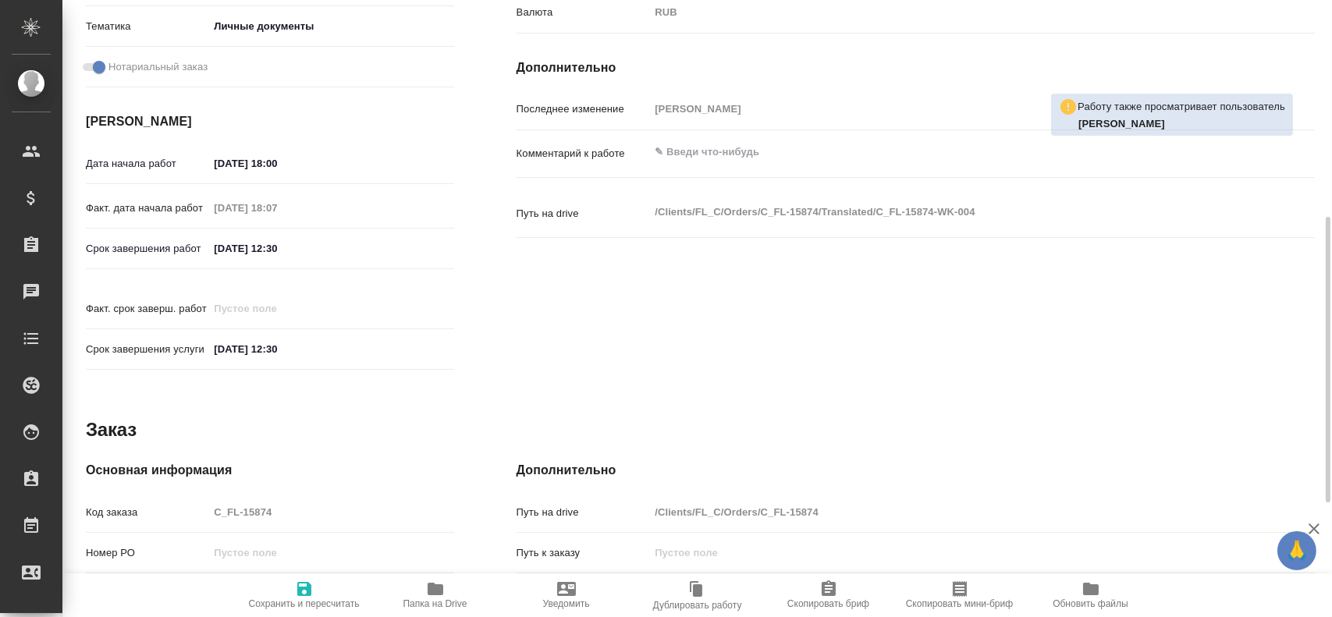
type textarea "x"
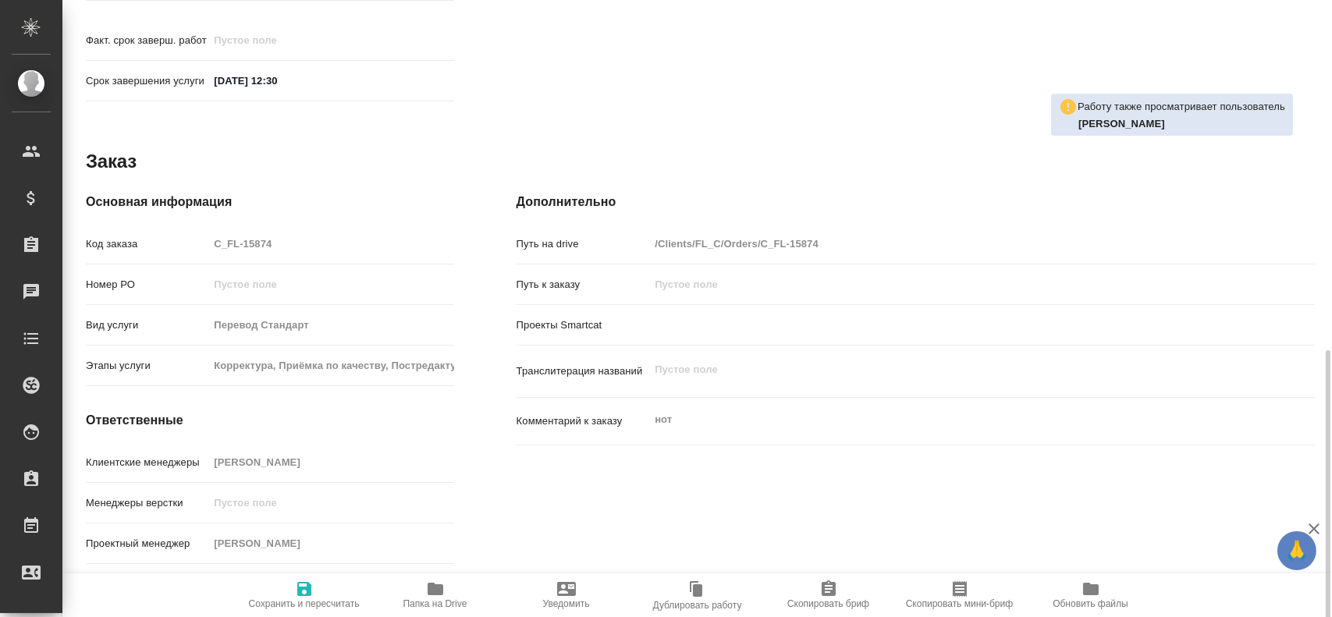
scroll to position [760, 0]
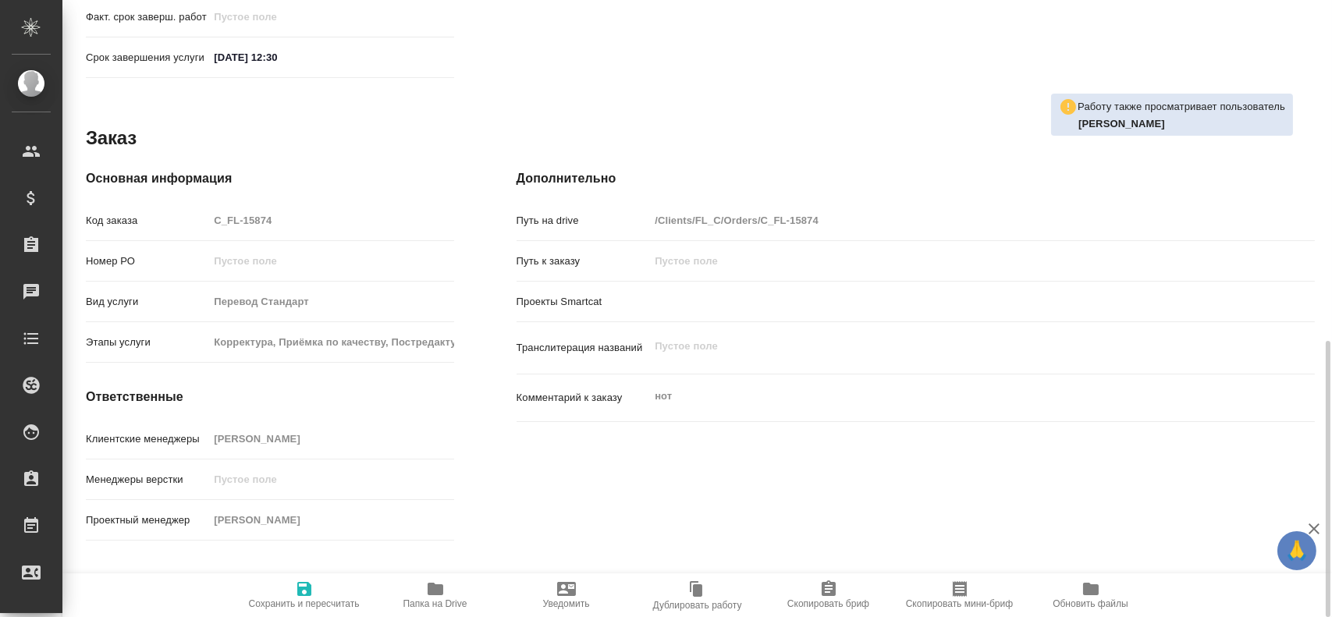
type textarea "x"
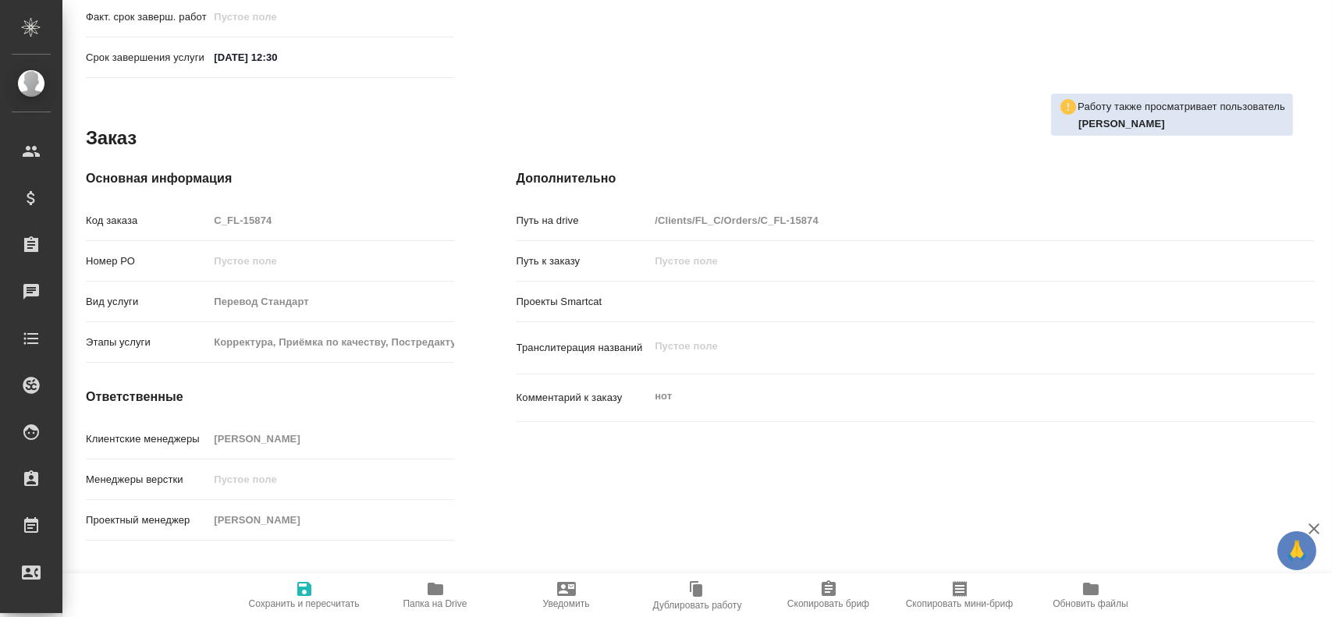
type textarea "x"
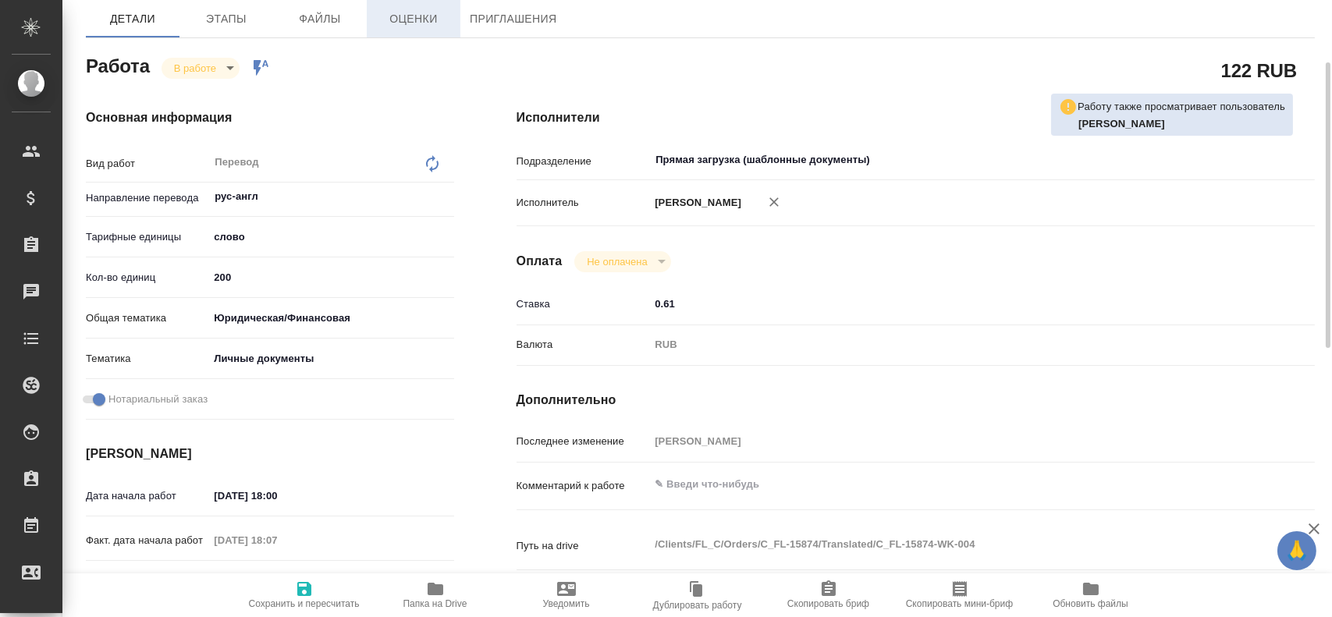
scroll to position [0, 0]
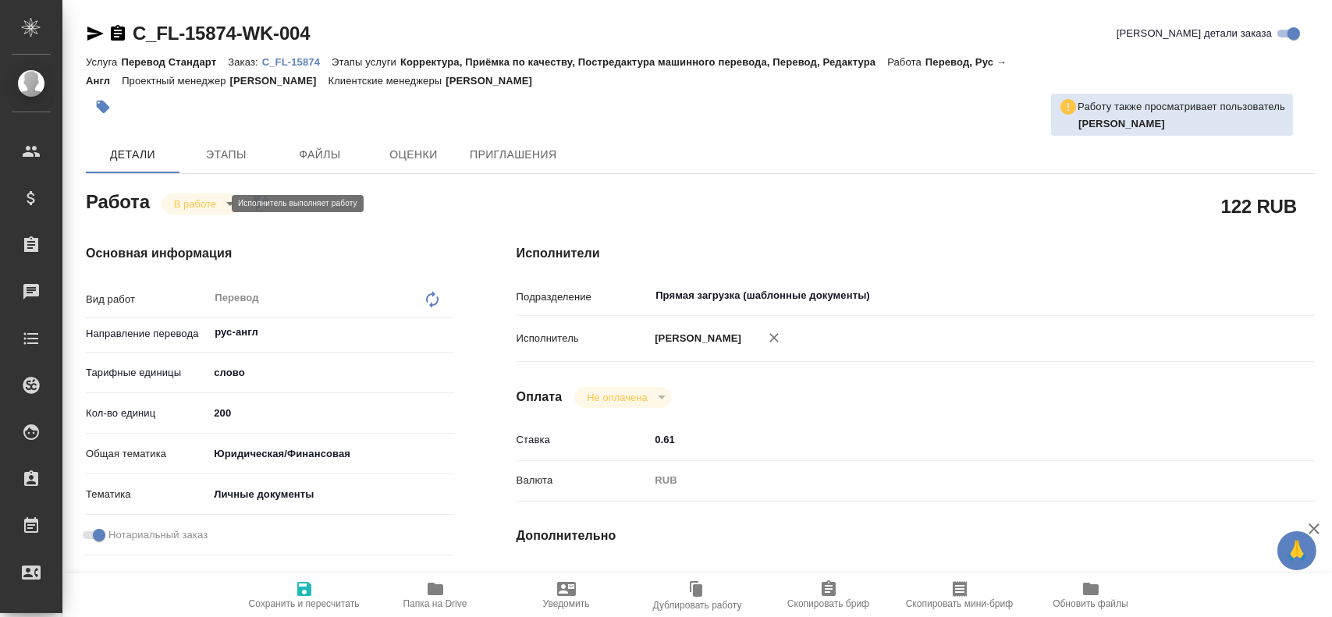
click at [212, 200] on body "🙏 .cls-1 fill:#fff; AWATERA Gusev Alexandr Клиенты Спецификации Заказы 0 Чаты T…" at bounding box center [666, 308] width 1332 height 617
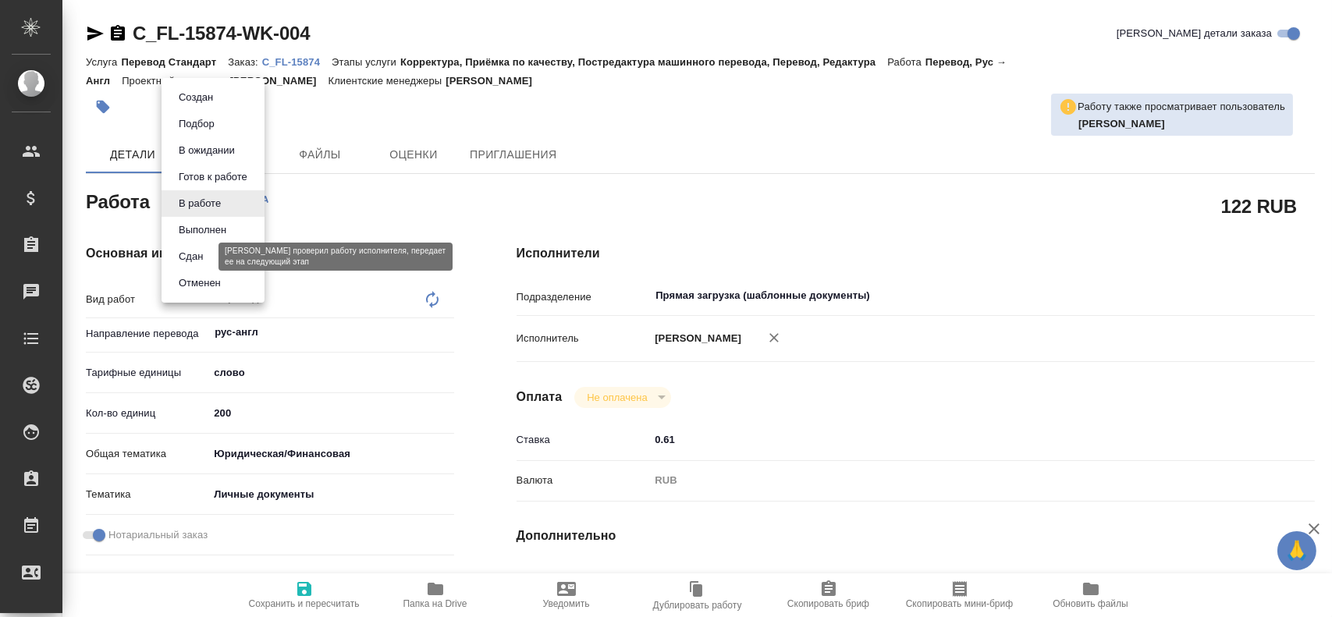
click at [202, 259] on button "Сдан" at bounding box center [191, 256] width 34 height 17
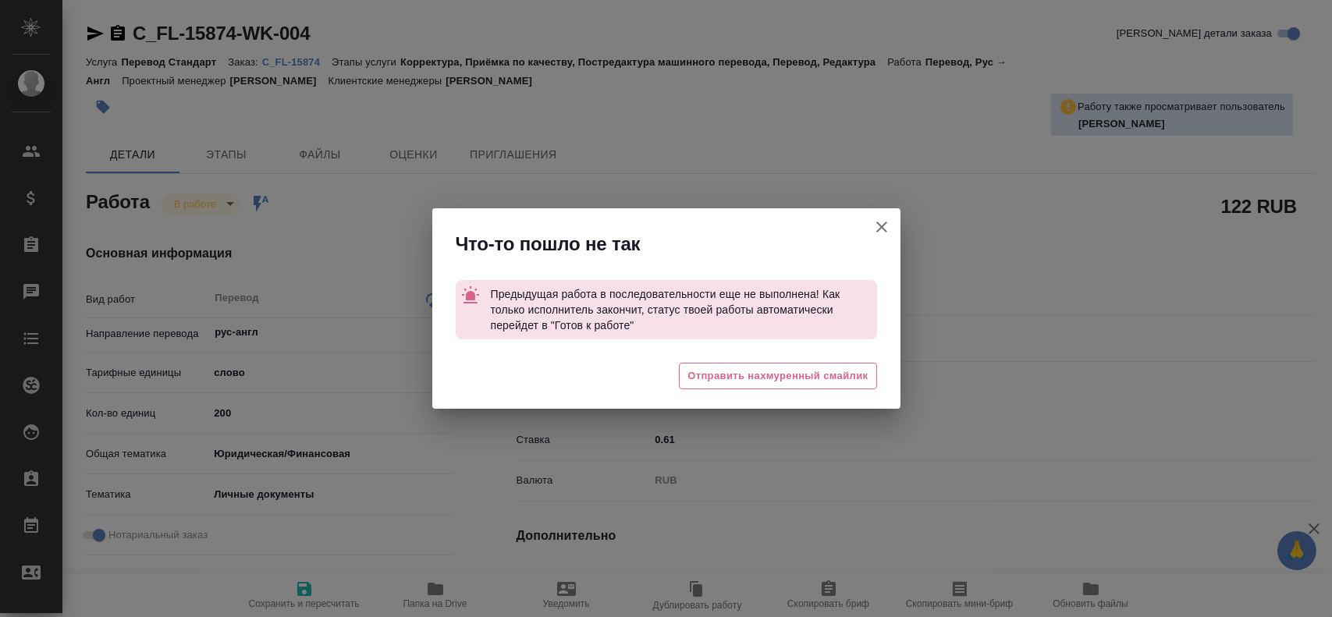
type textarea "x"
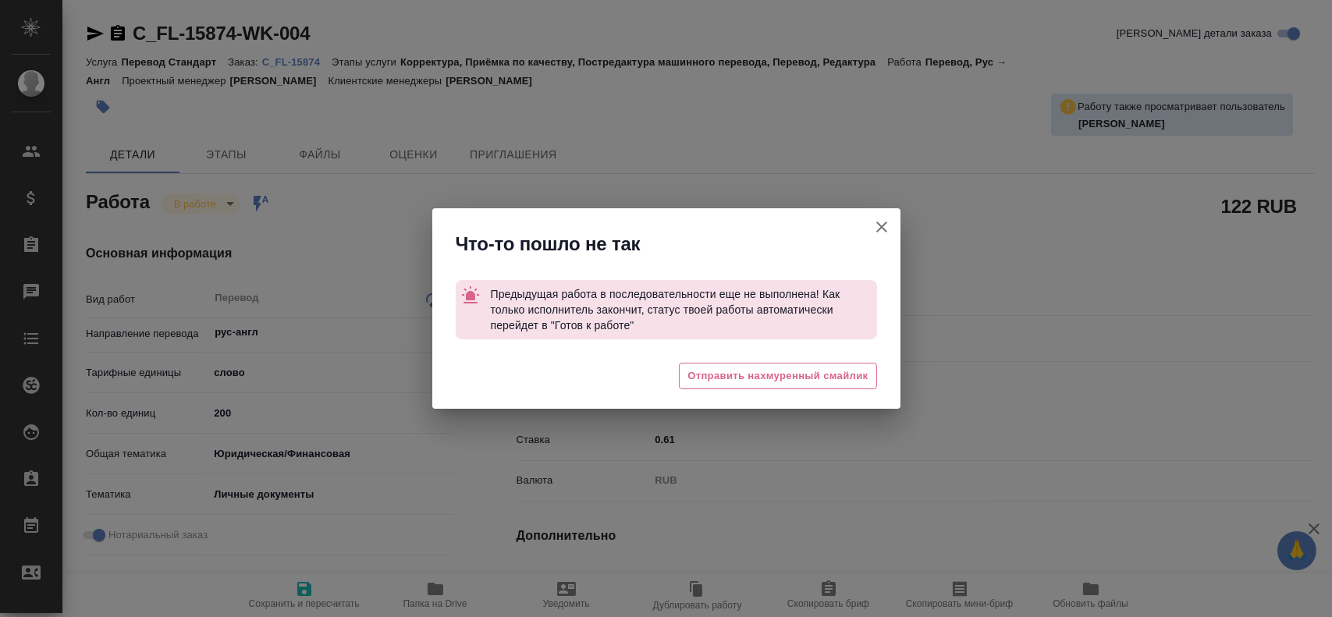
type textarea "x"
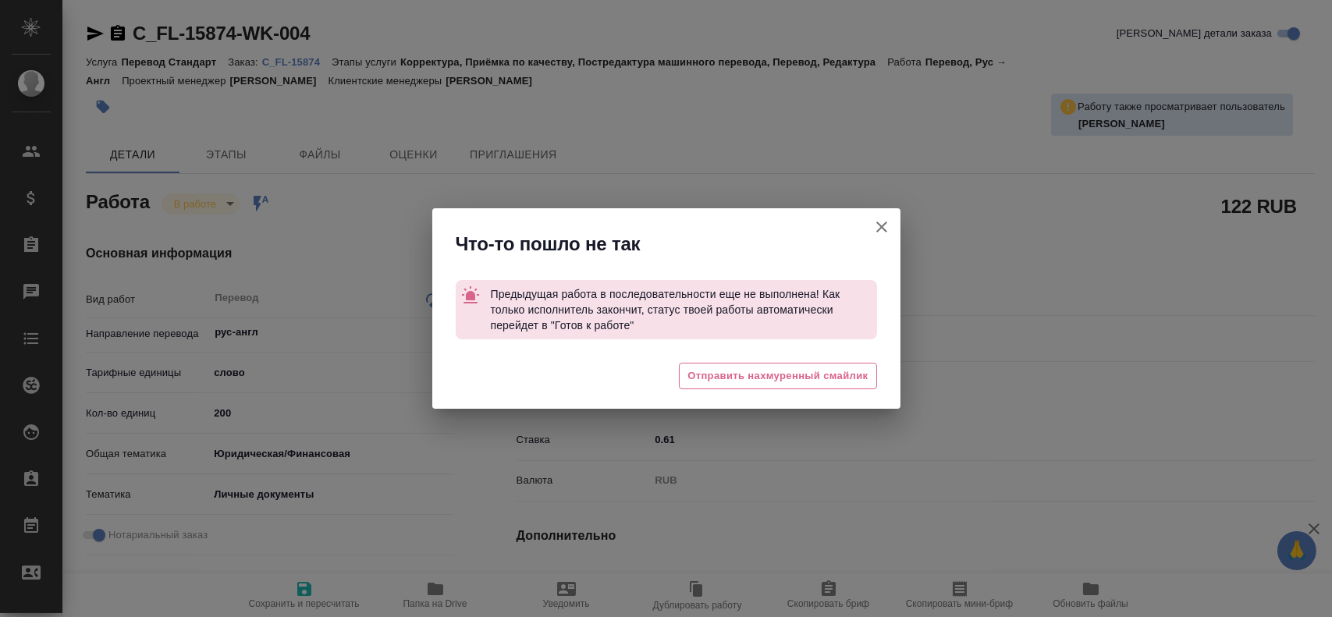
type textarea "x"
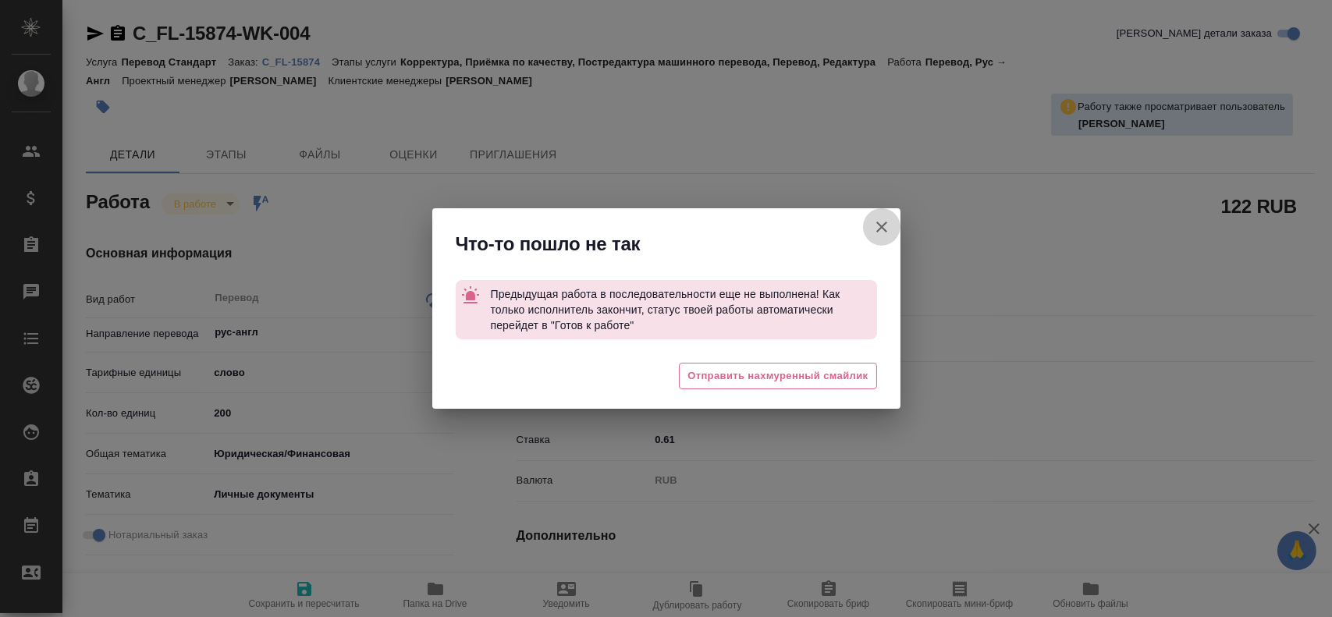
click at [891, 229] on button "[PERSON_NAME] детали заказа" at bounding box center [881, 226] width 37 height 37
type textarea "x"
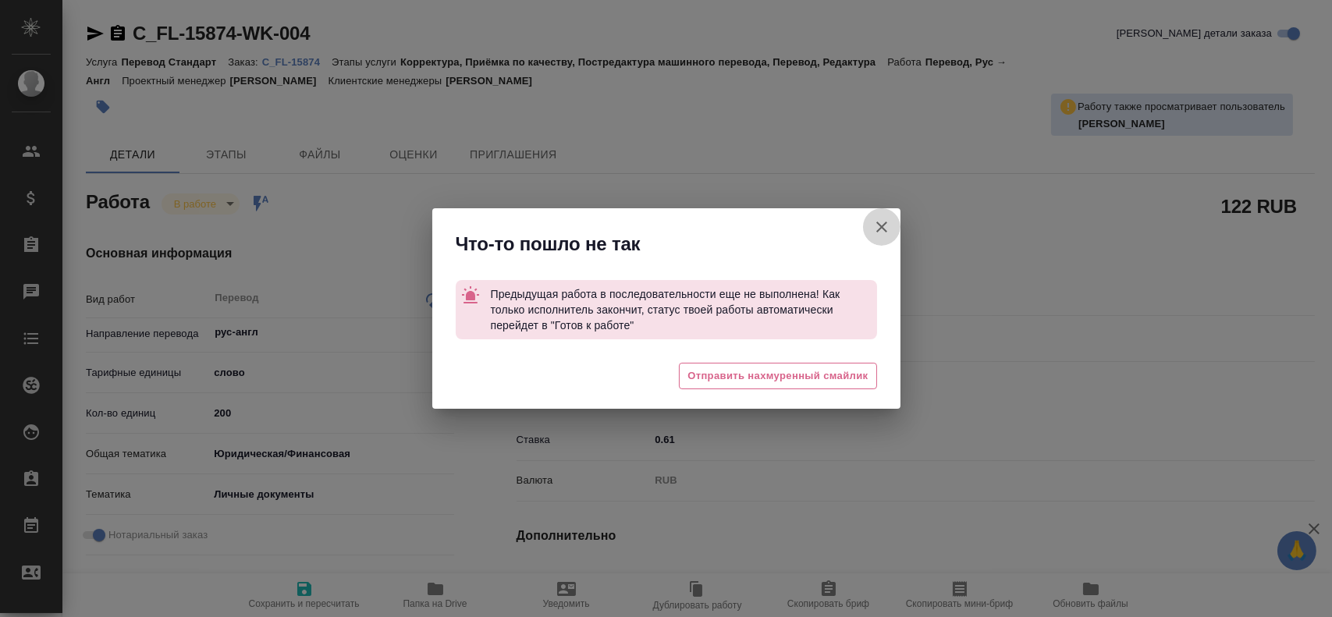
type textarea "x"
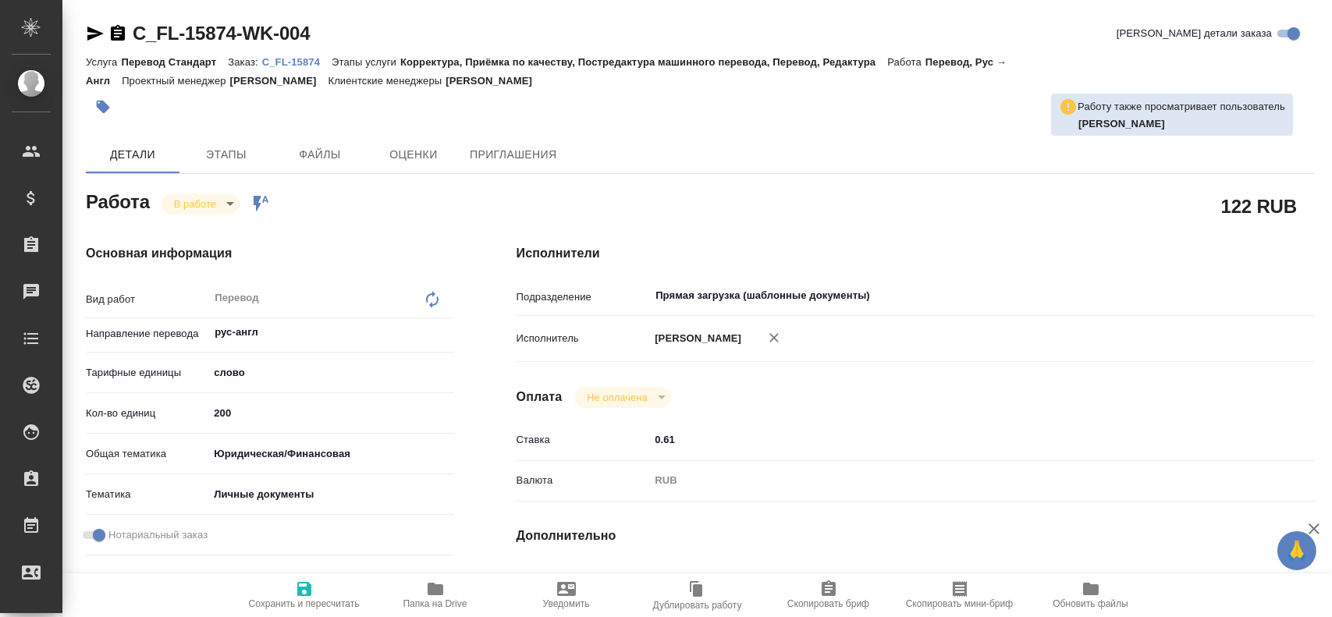
type textarea "x"
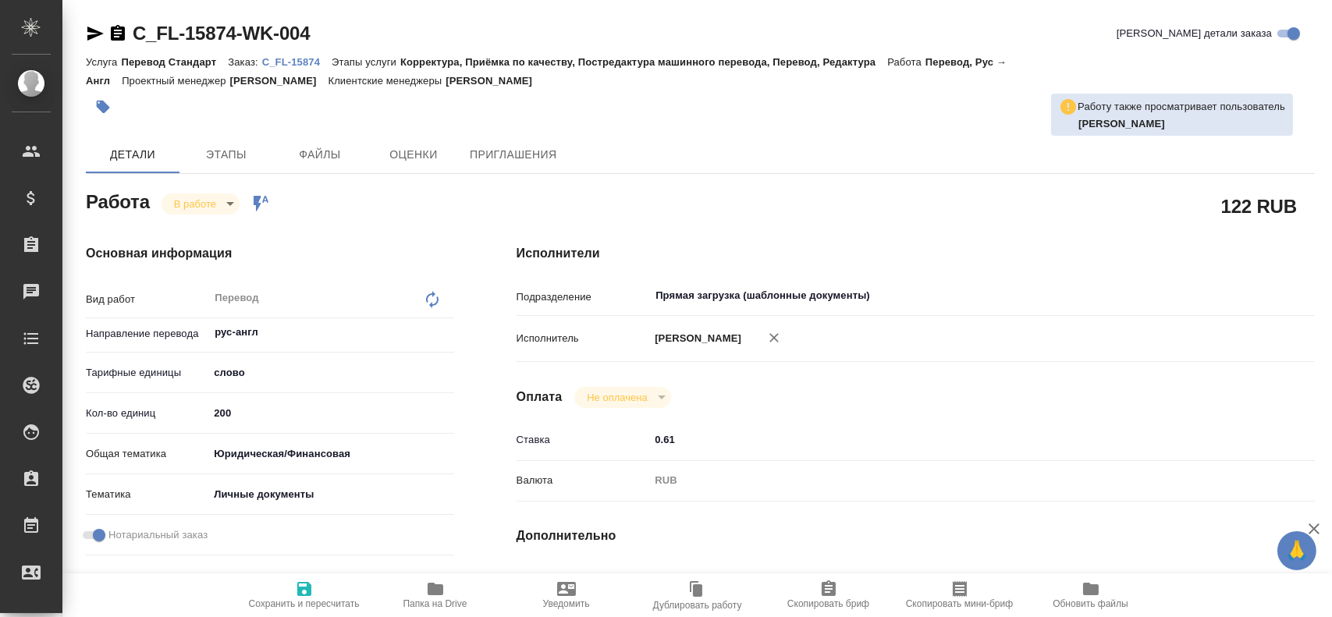
click at [295, 66] on p "C_FL-15874" at bounding box center [296, 62] width 69 height 12
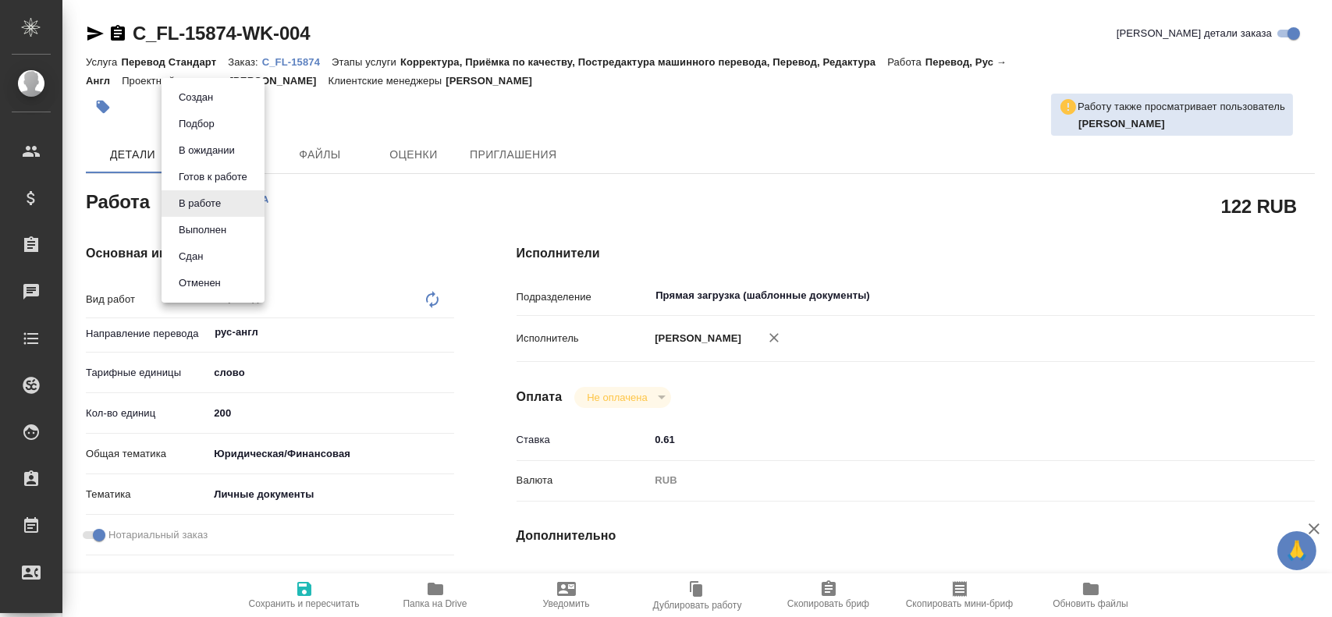
click at [212, 208] on body "🙏 .cls-1 fill:#fff; AWATERA Gusev Alexandr Клиенты Спецификации Заказы 0 Чаты T…" at bounding box center [666, 308] width 1332 height 617
click at [201, 254] on button "Сдан" at bounding box center [191, 256] width 34 height 17
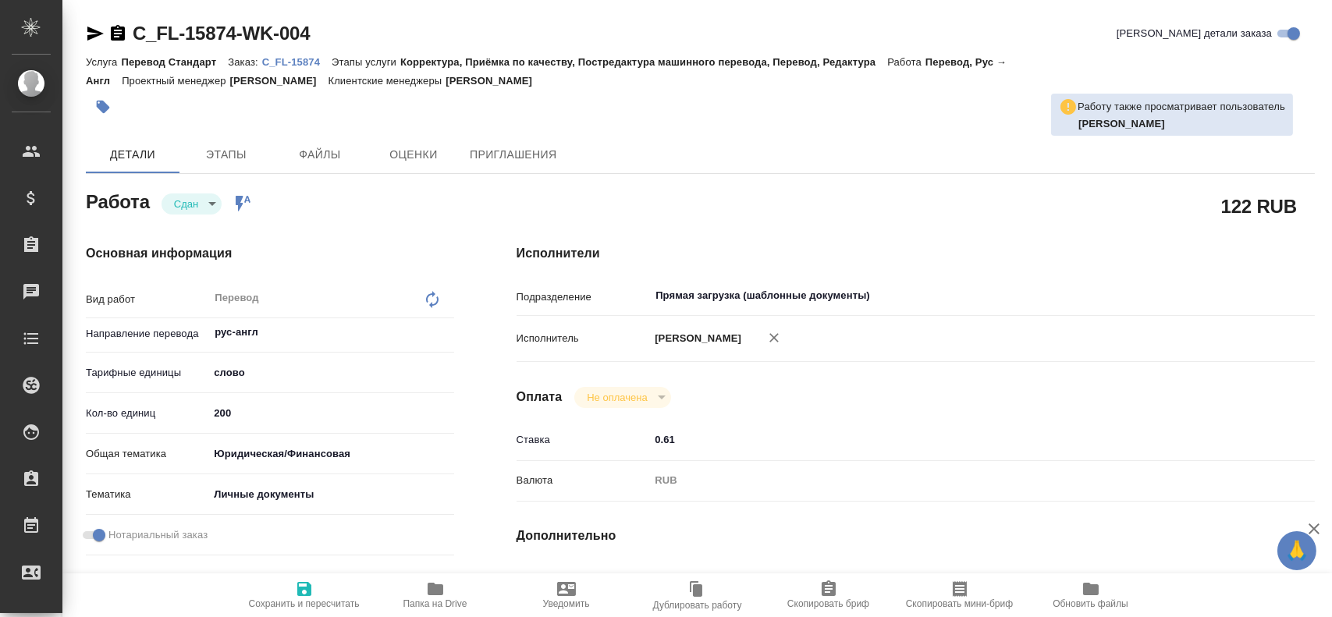
type textarea "x"
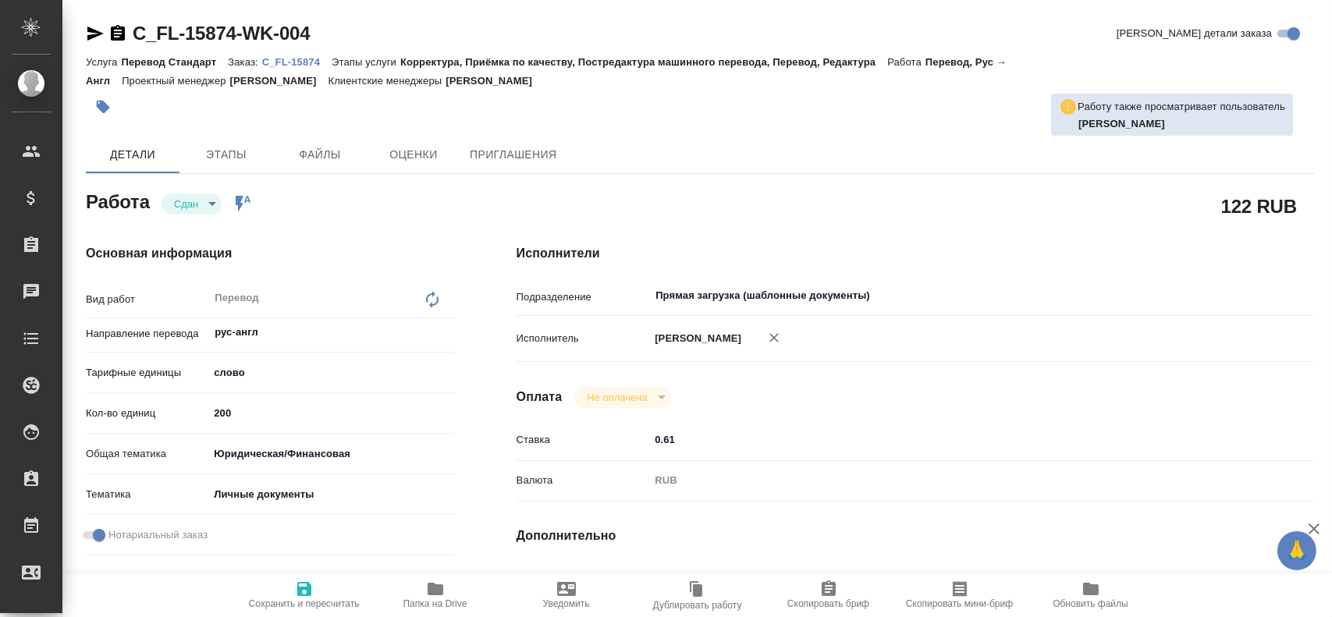
type textarea "x"
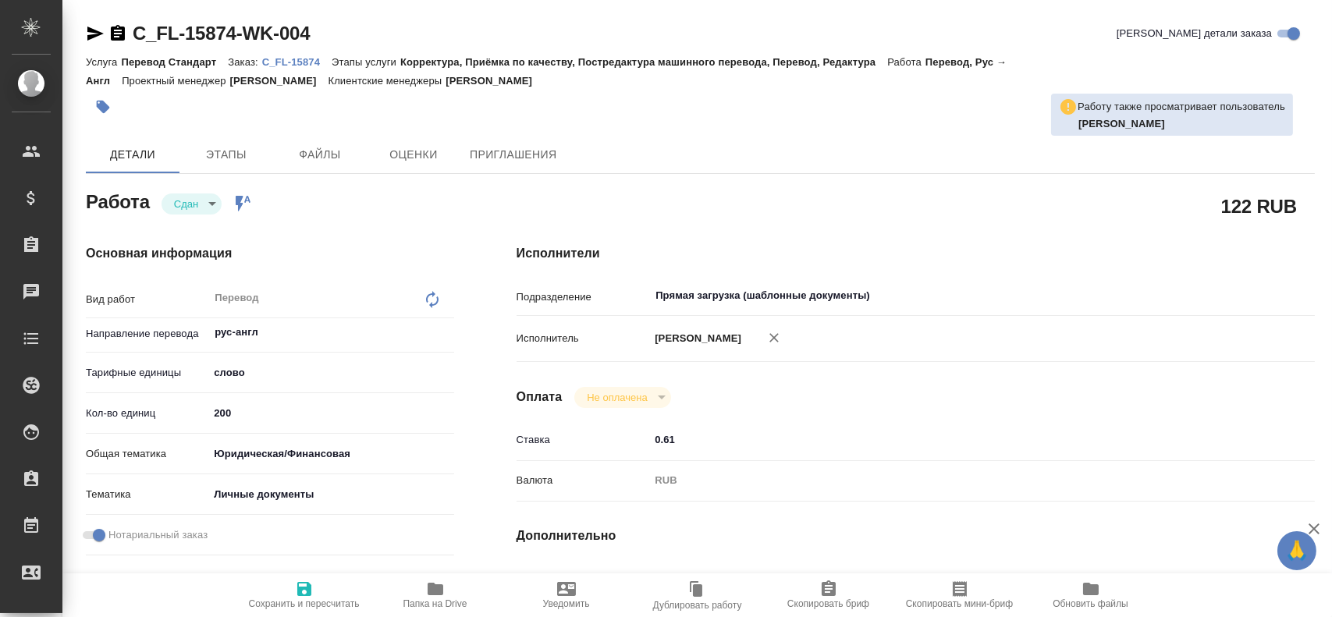
type textarea "x"
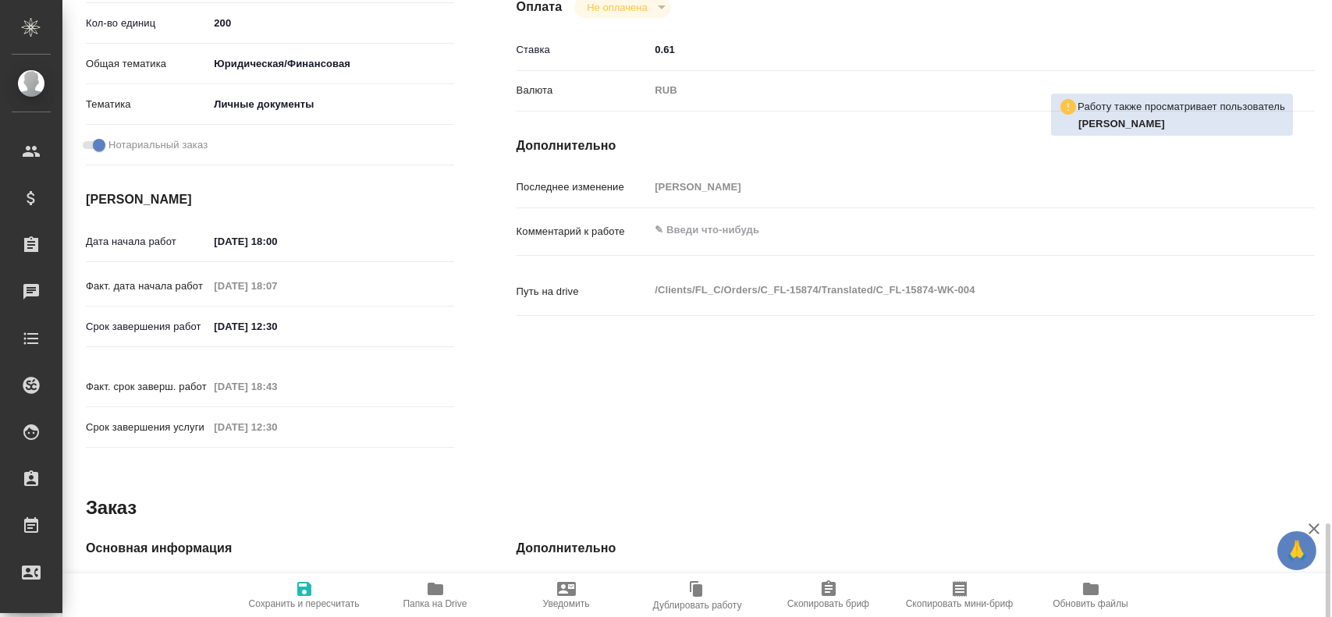
scroll to position [624, 0]
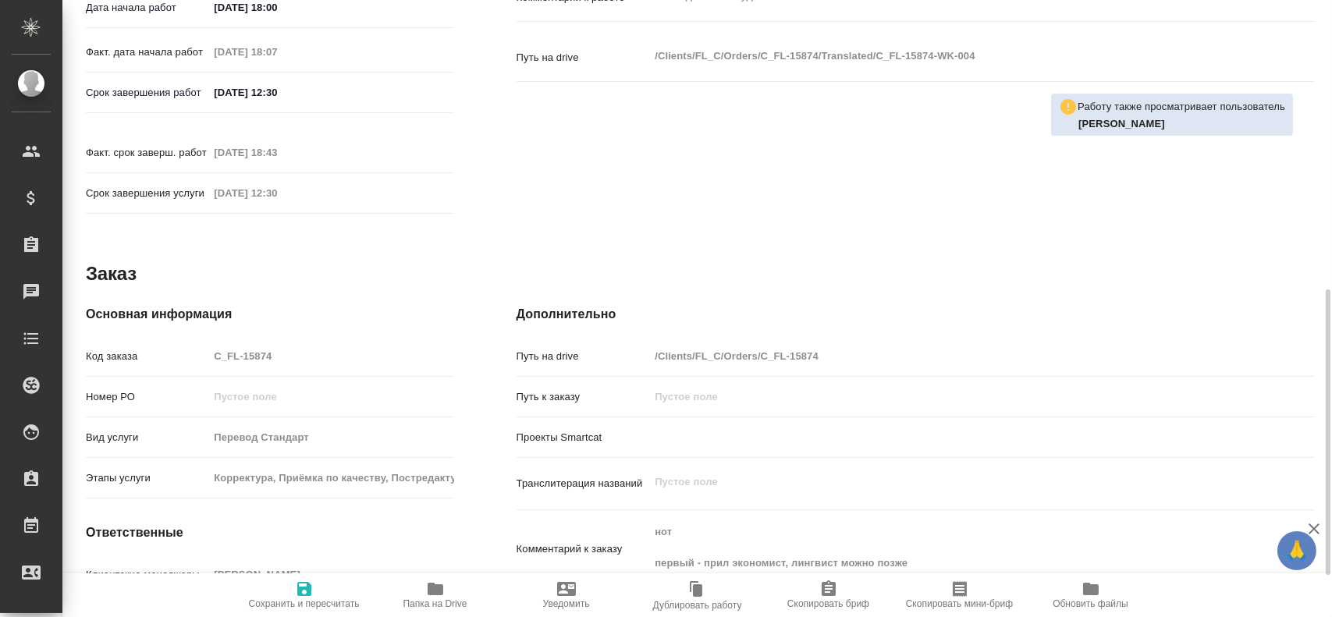
type textarea "x"
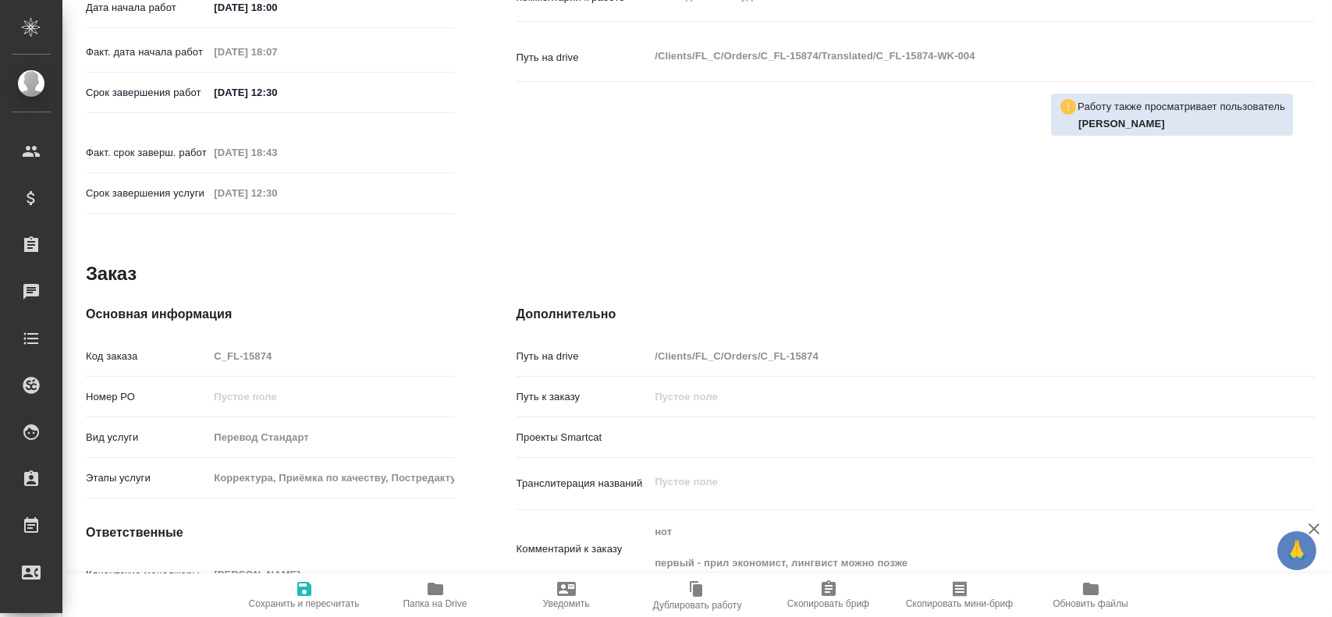
click at [174, 342] on div "Код заказа C_FL-15874" at bounding box center [270, 355] width 368 height 27
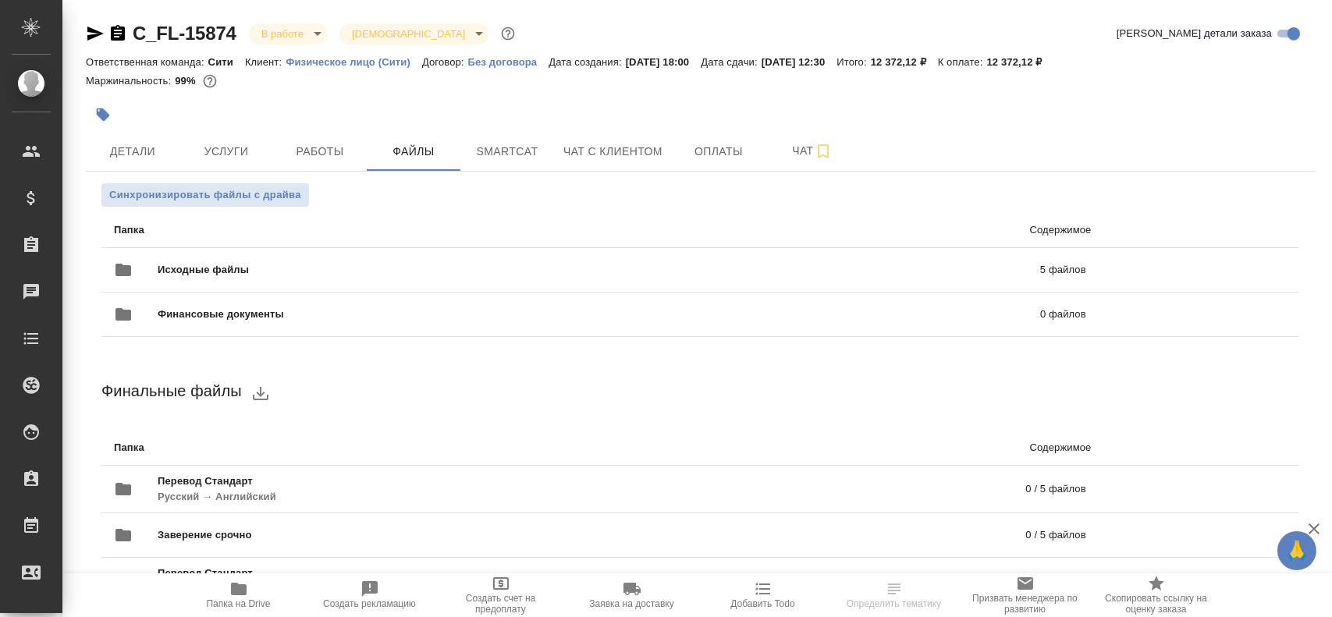
click at [255, 604] on span "Папка на Drive" at bounding box center [239, 603] width 64 height 11
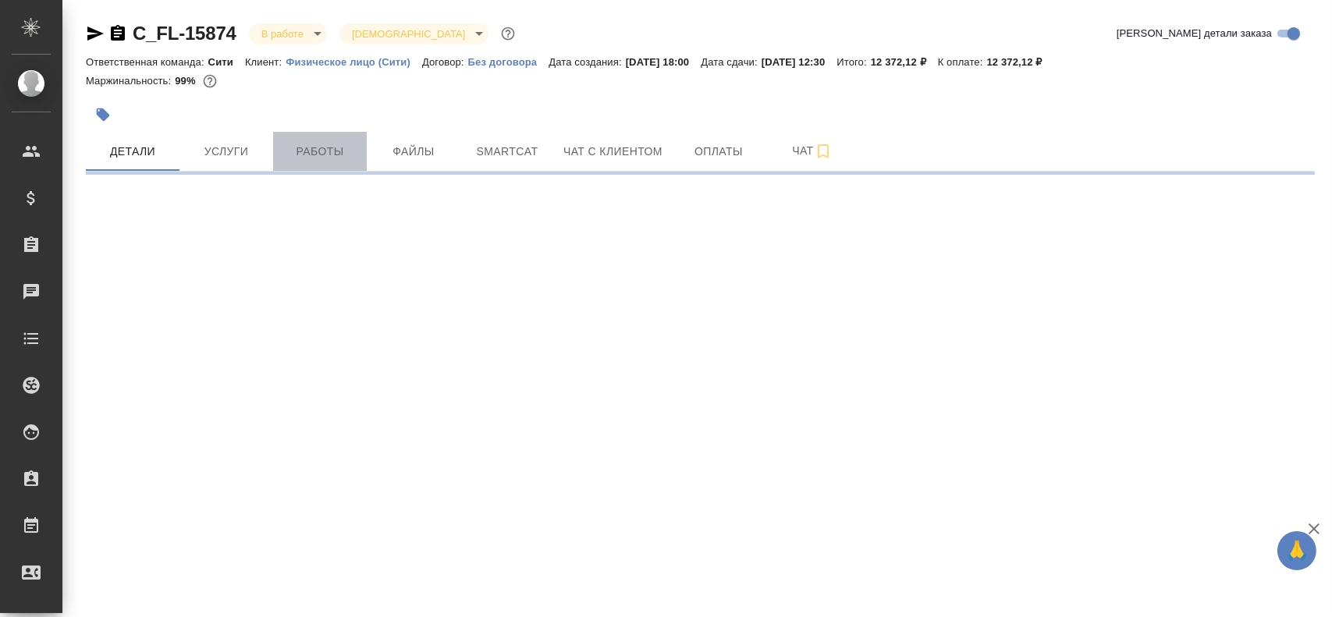
click at [299, 143] on span "Работы" at bounding box center [319, 152] width 75 height 20
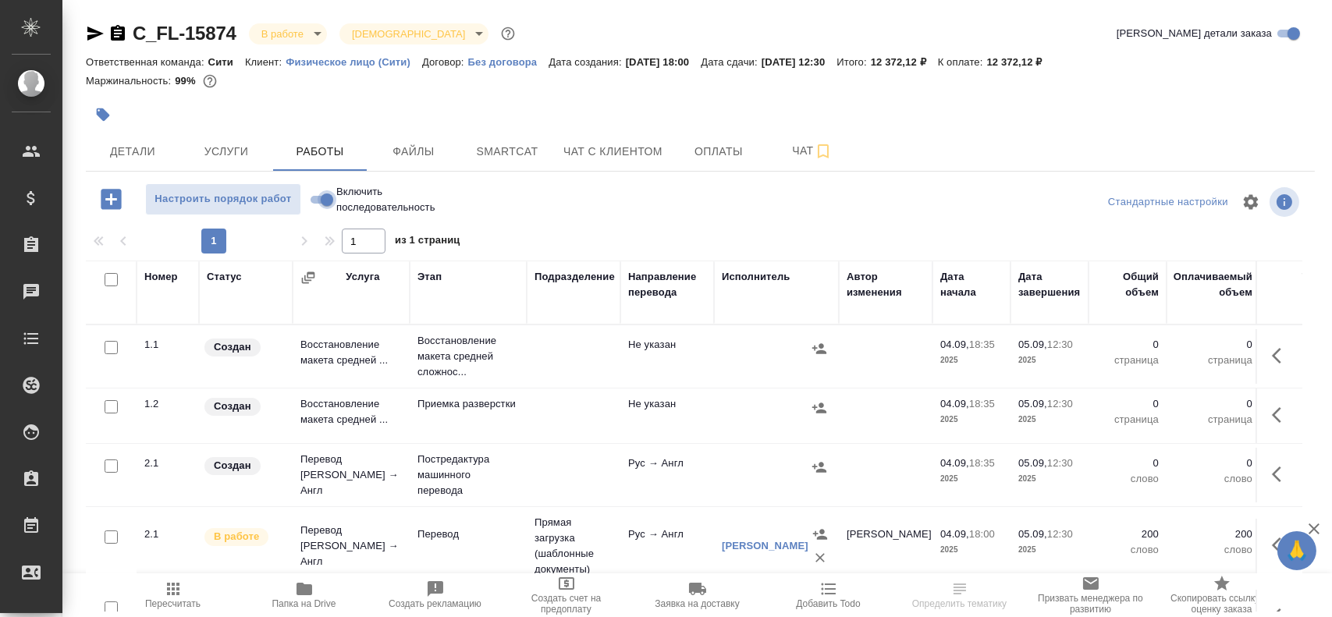
click at [333, 199] on input "Включить последовательность" at bounding box center [327, 199] width 56 height 19
checkbox input "true"
